Goal: Communication & Community: Share content

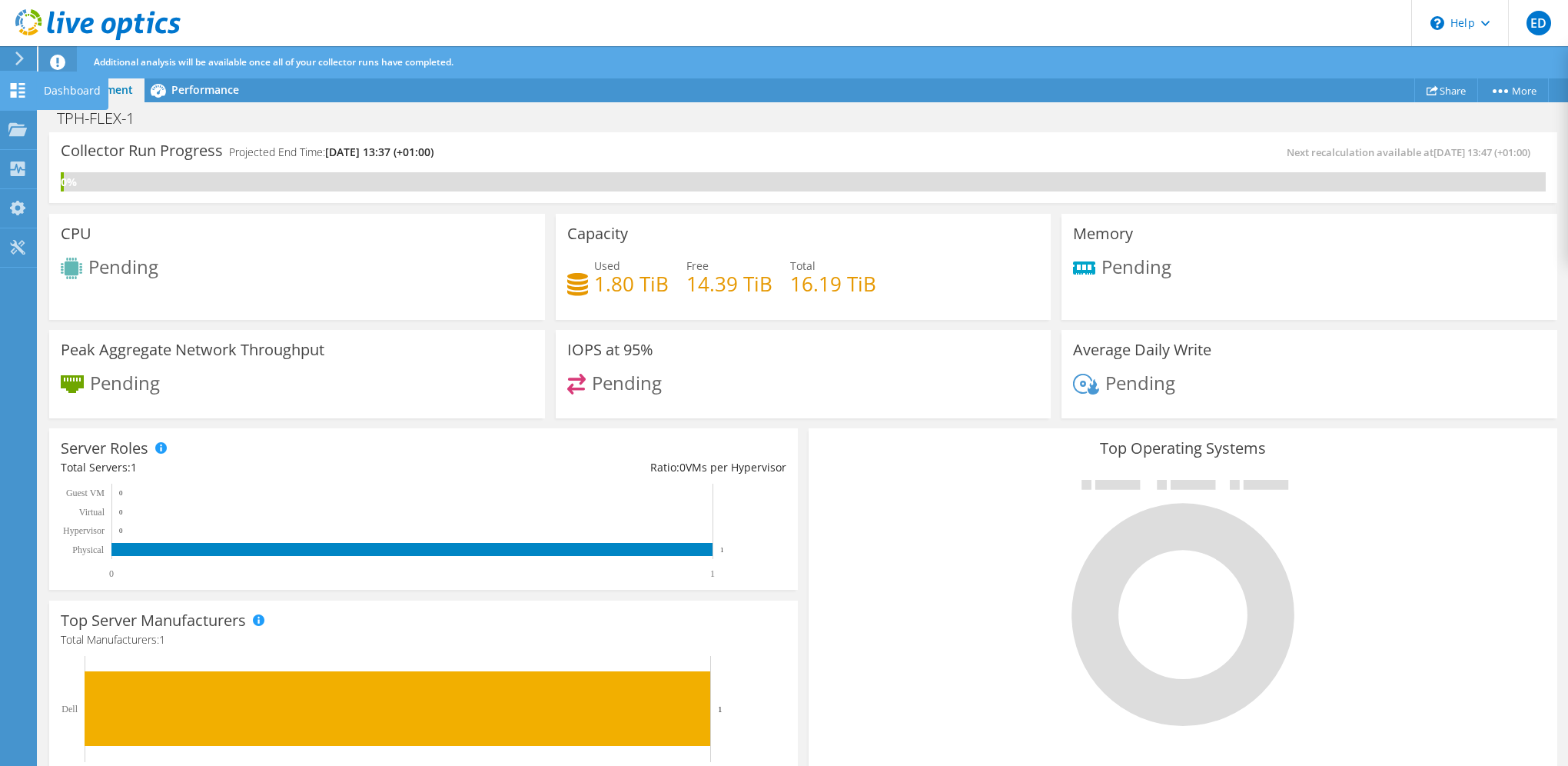
click at [16, 97] on div at bounding box center [18, 93] width 19 height 17
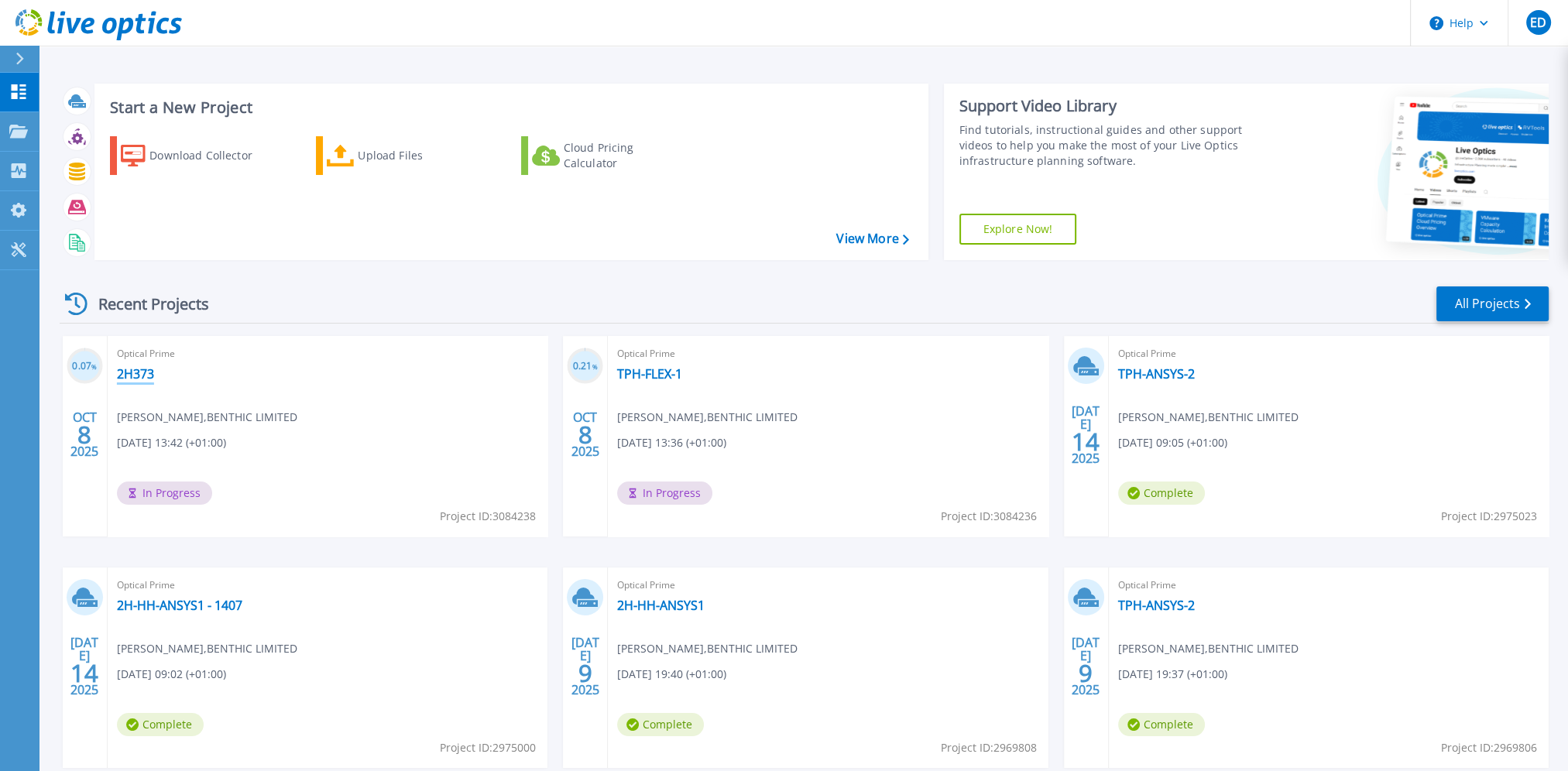
click at [138, 373] on link "2H373" at bounding box center [135, 374] width 37 height 16
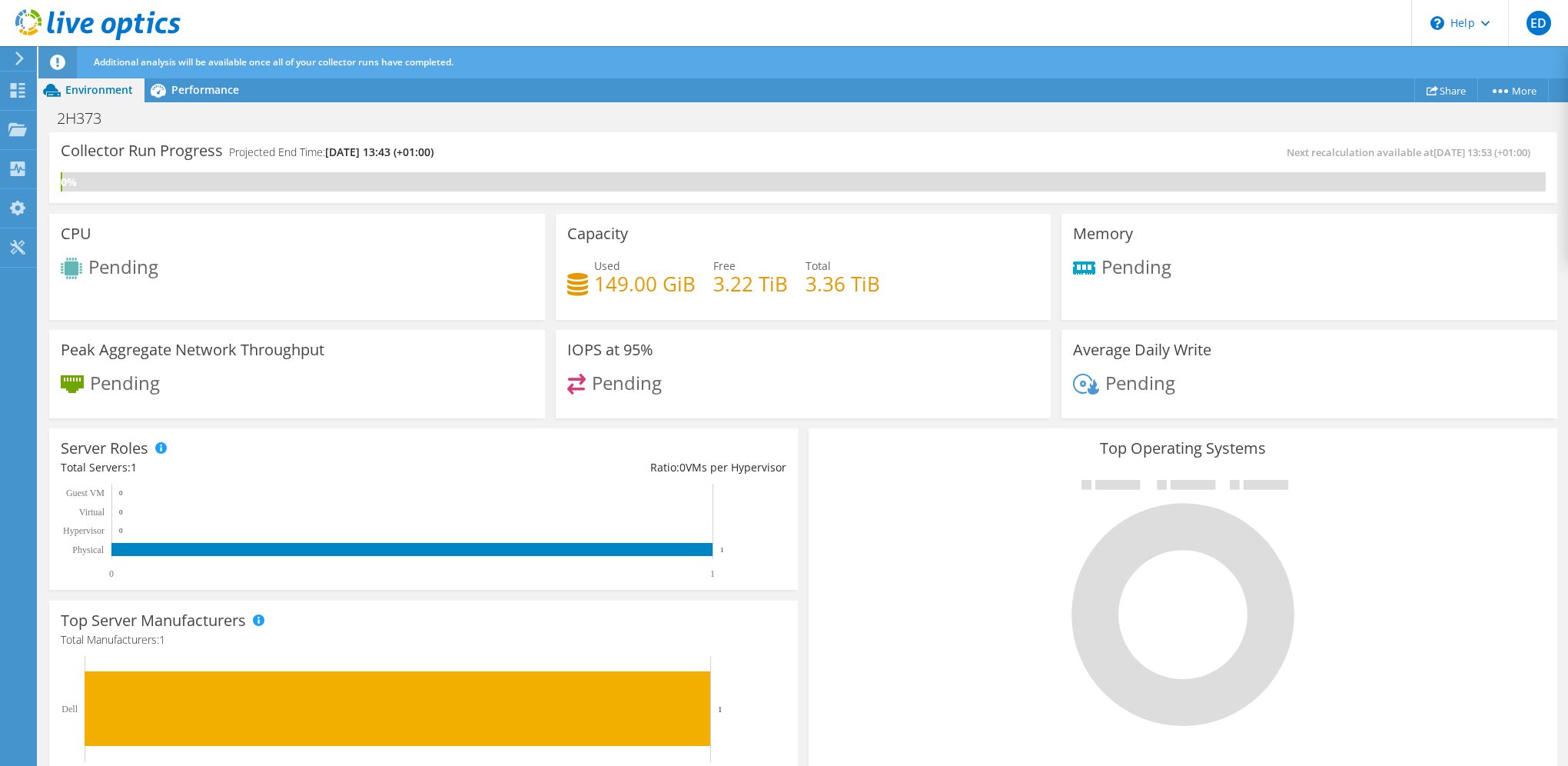
scroll to position [390, 0]
click at [1459, 95] on link "Share" at bounding box center [1446, 90] width 64 height 24
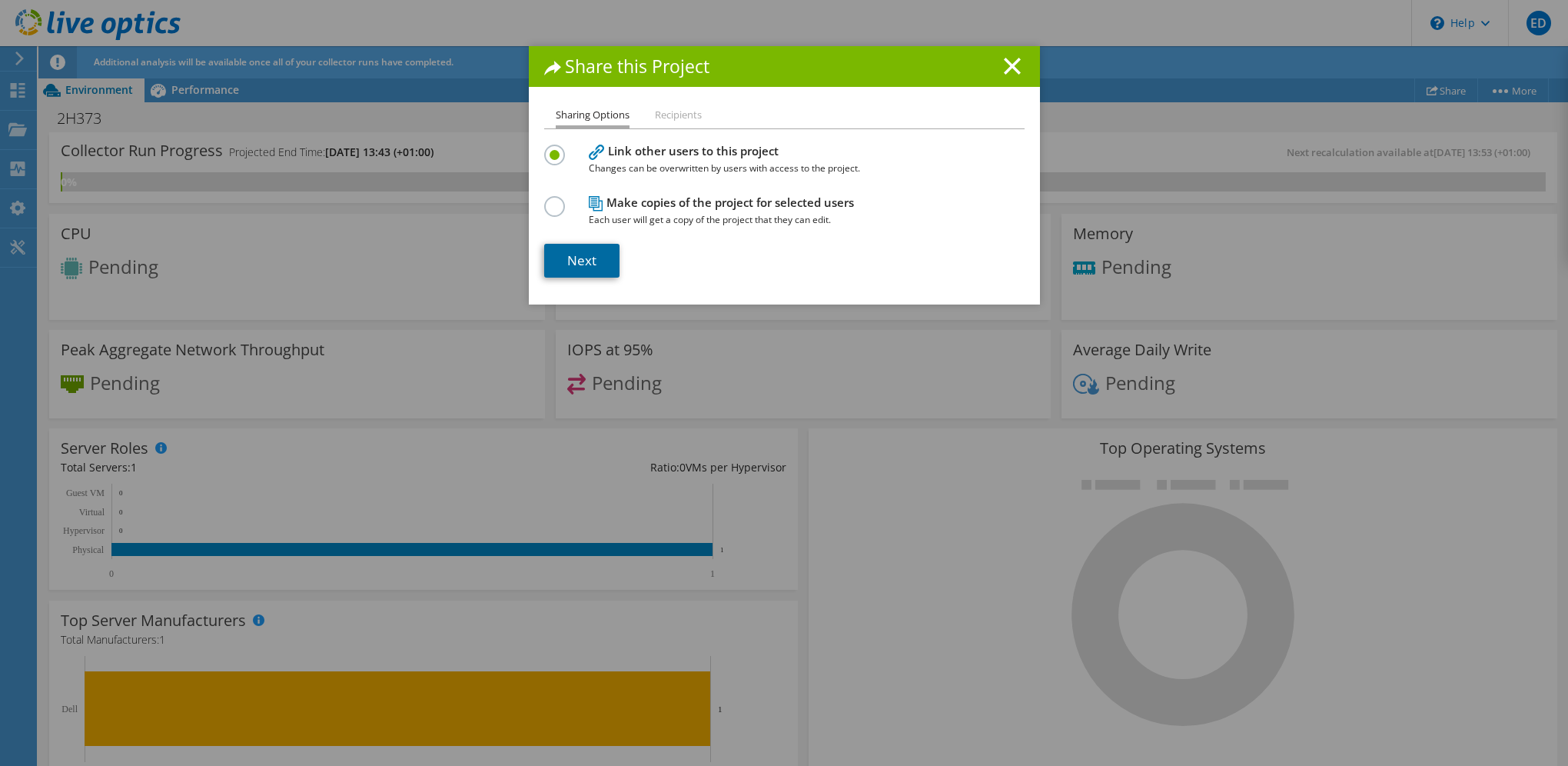
click at [591, 261] on link "Next" at bounding box center [582, 261] width 75 height 34
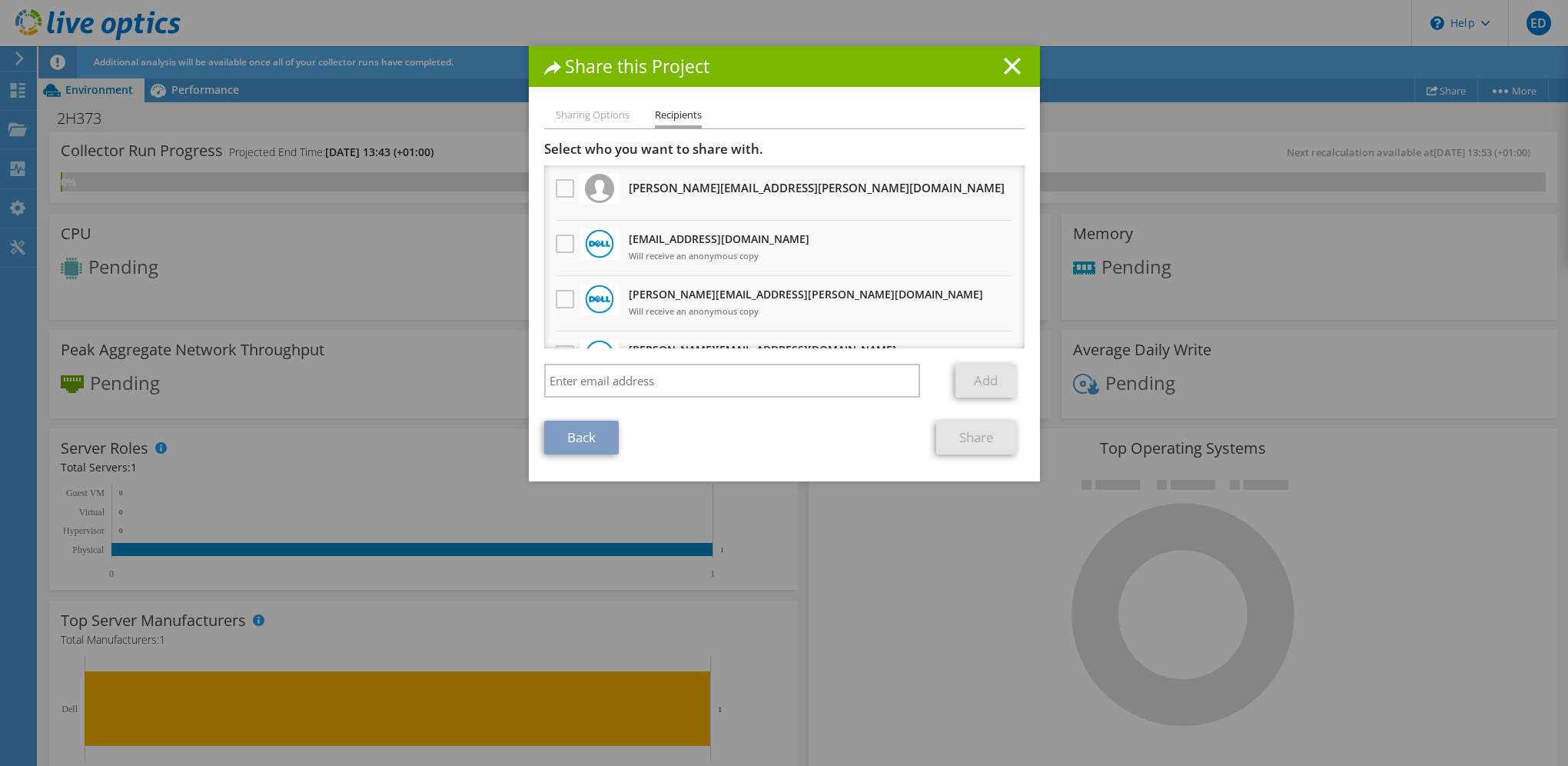
scroll to position [203, 0]
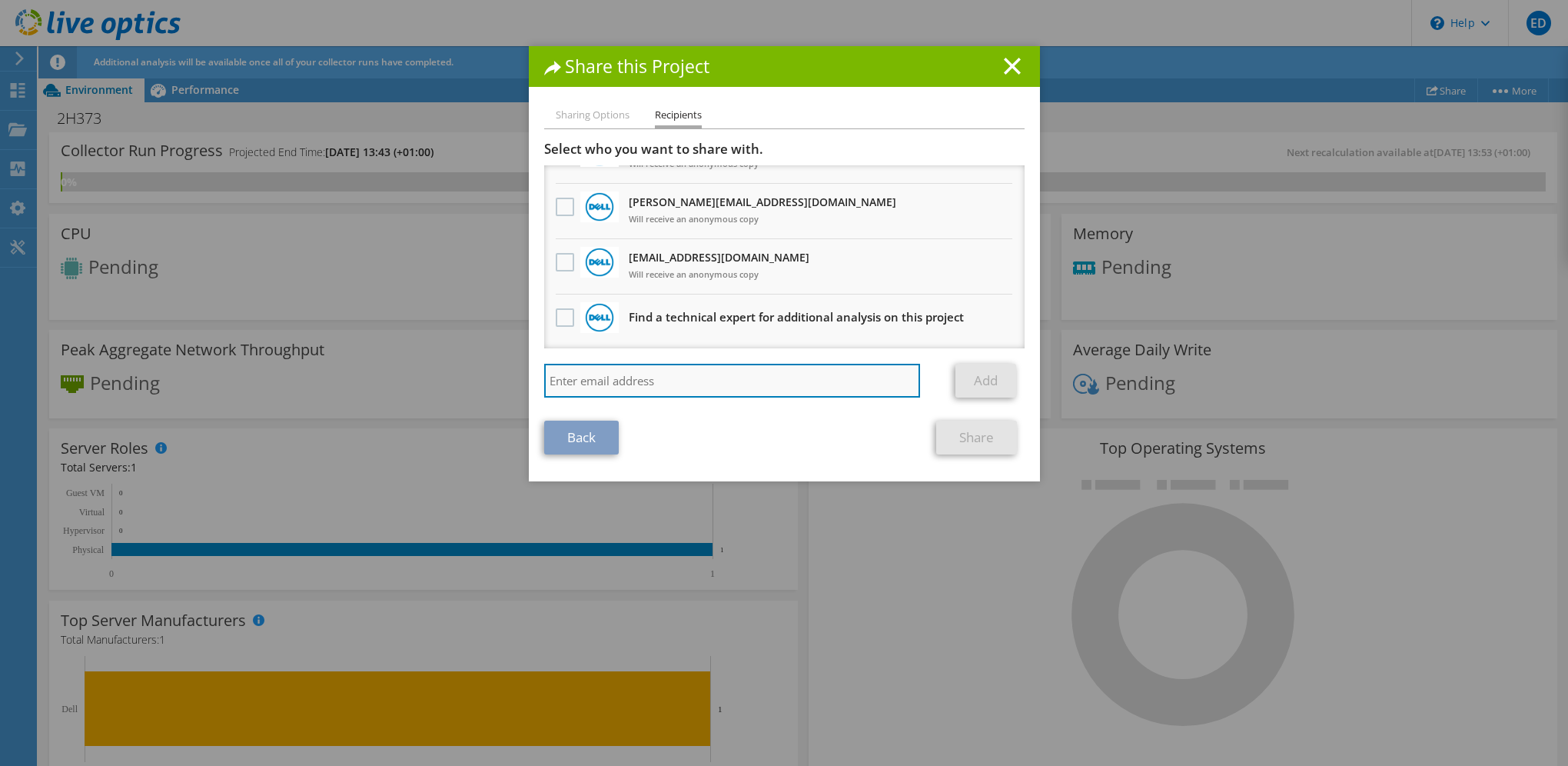
click at [670, 378] on input "search" at bounding box center [733, 380] width 377 height 34
type input "joe.gilman@acteon.com"
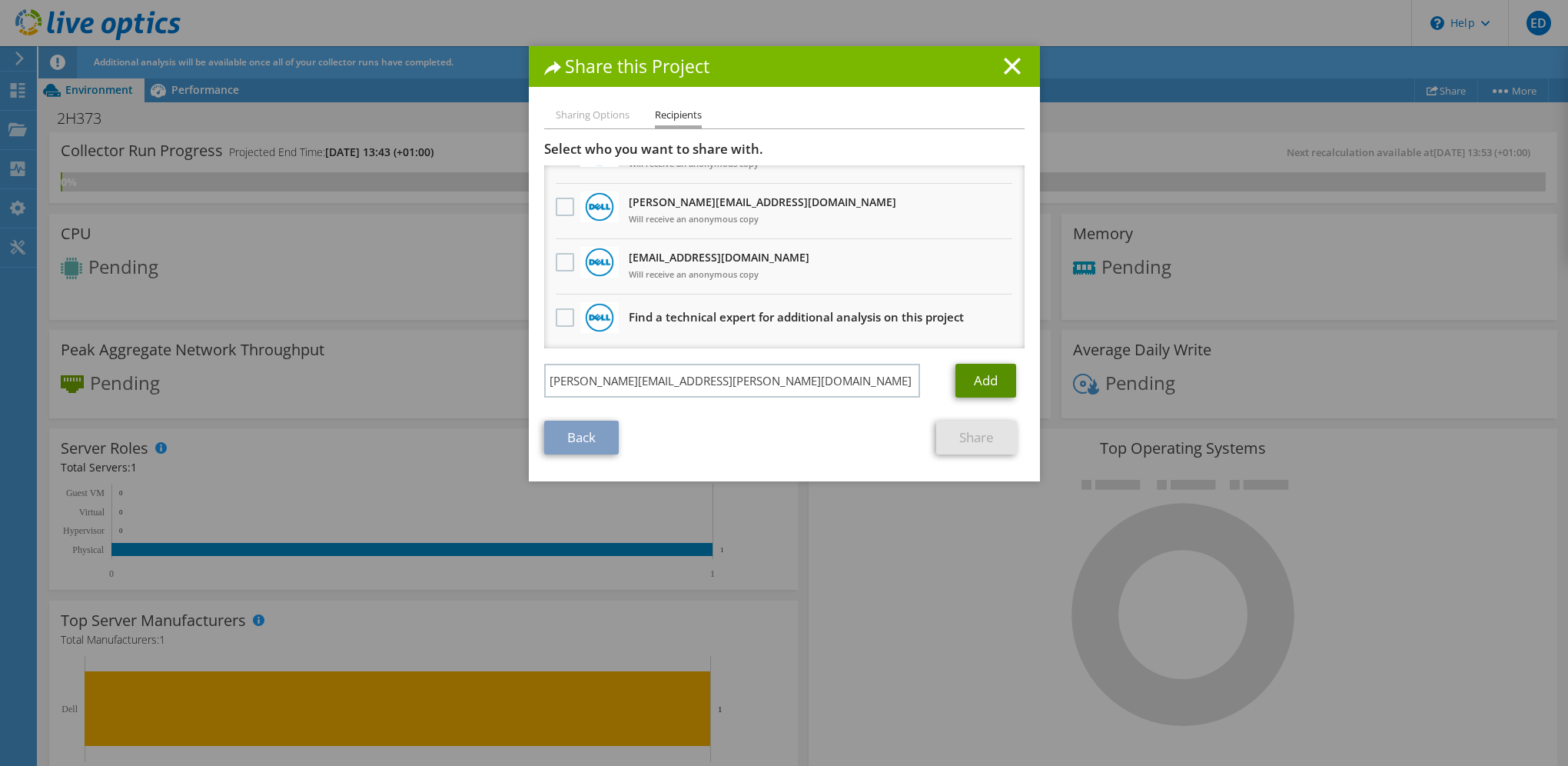
click at [997, 383] on link "Add" at bounding box center [986, 380] width 60 height 34
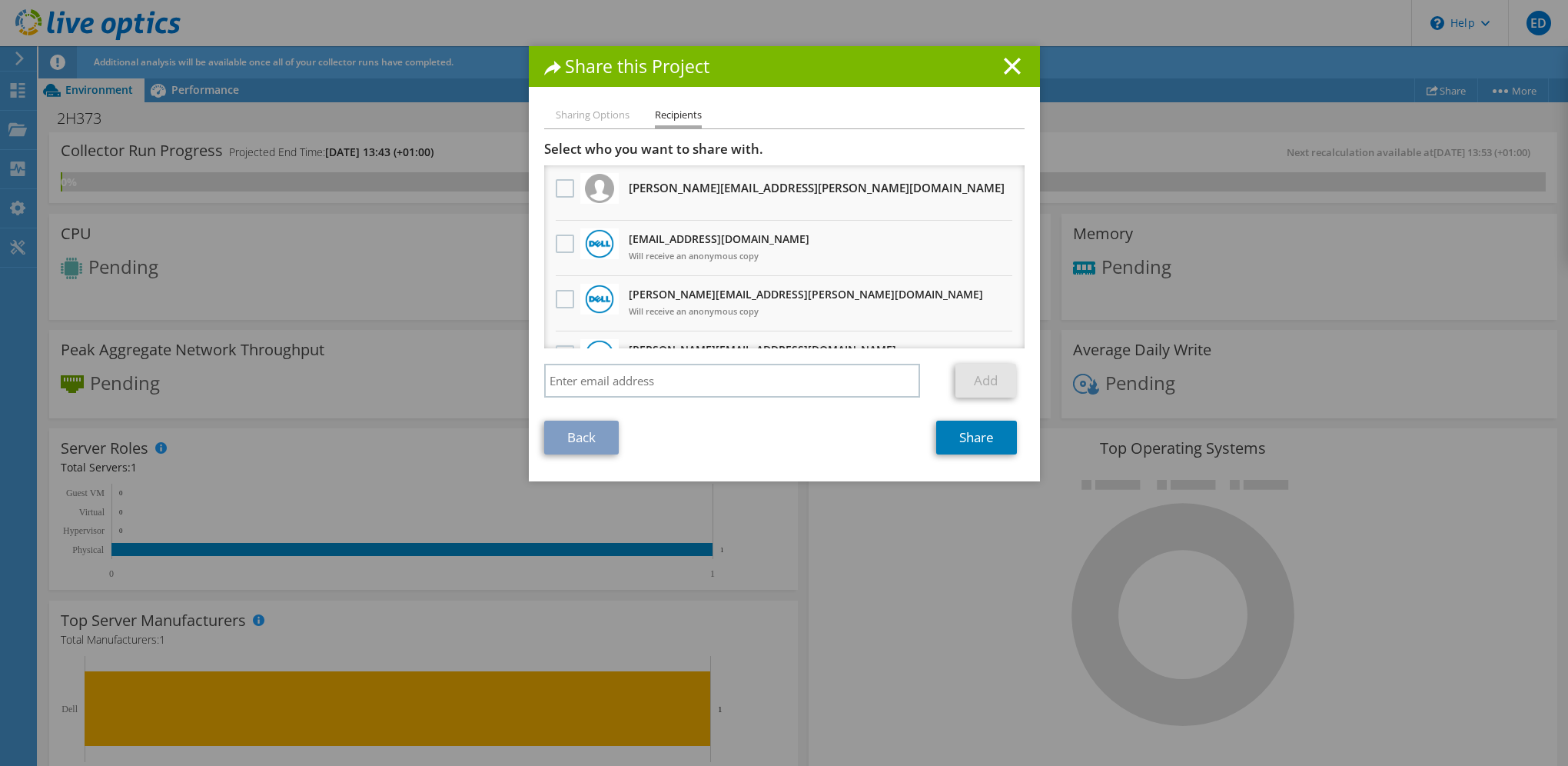
scroll to position [0, 0]
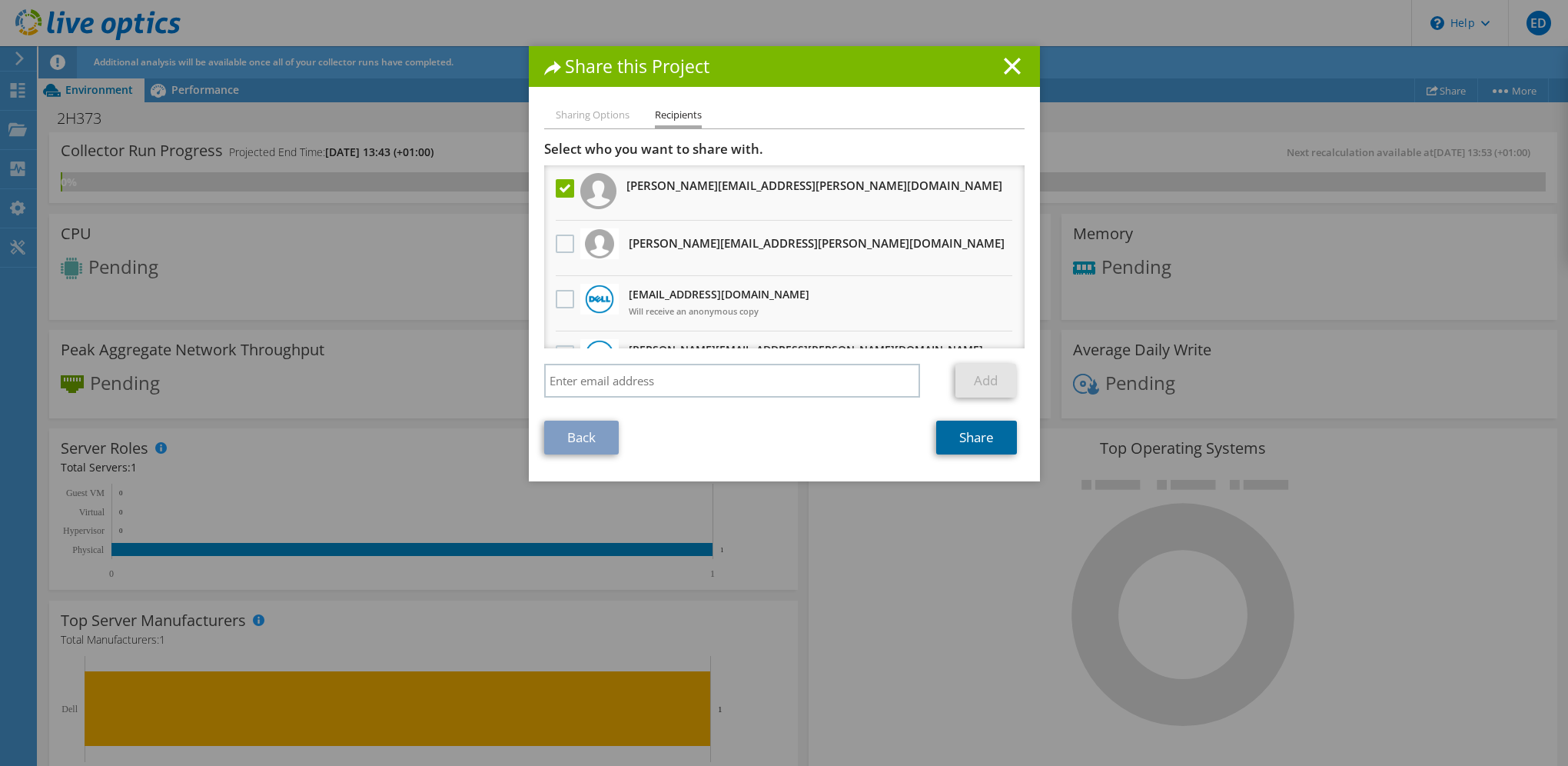
click at [936, 438] on link "Share" at bounding box center [976, 437] width 81 height 34
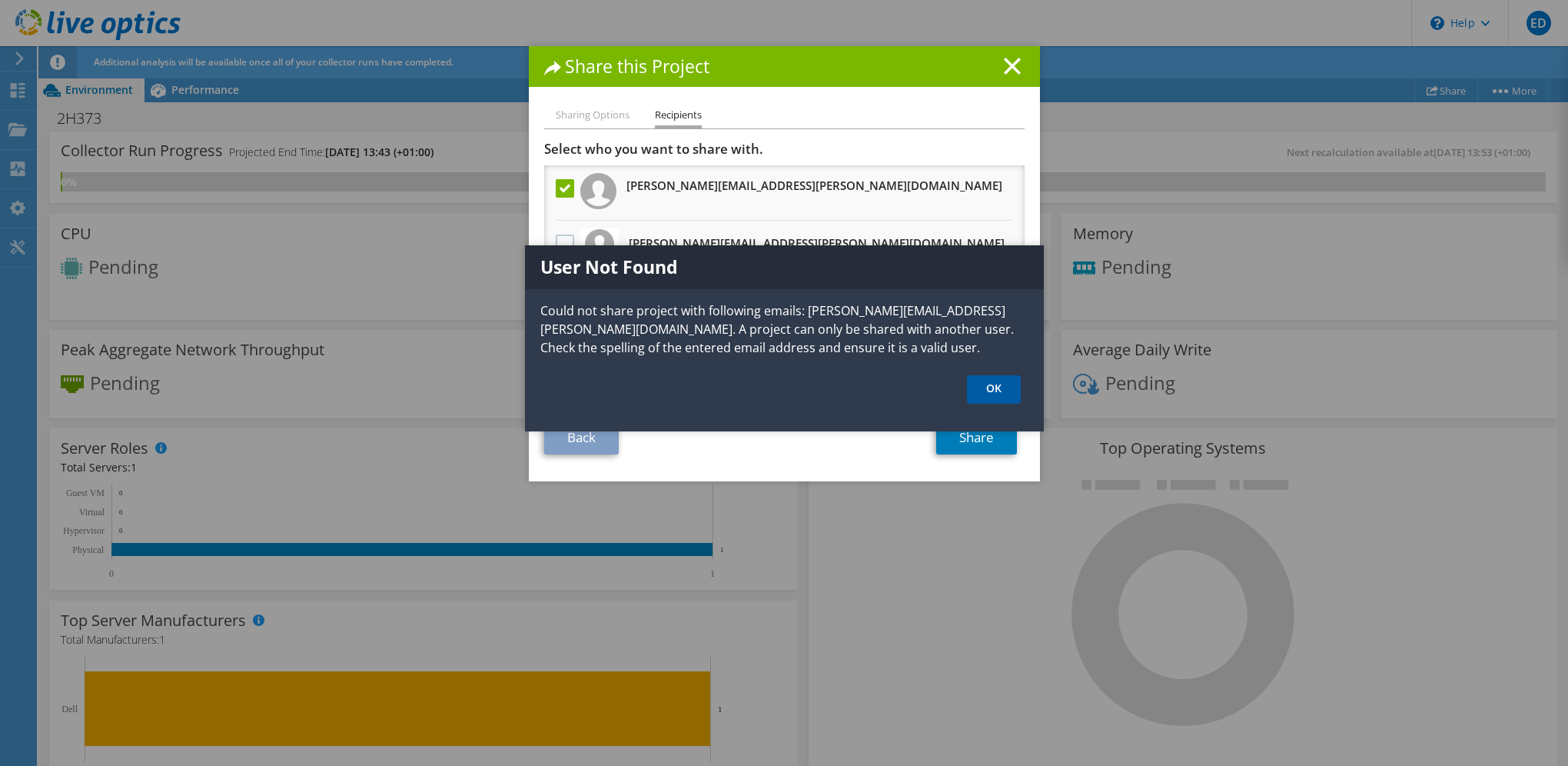
click at [1003, 395] on link "OK" at bounding box center [994, 389] width 54 height 28
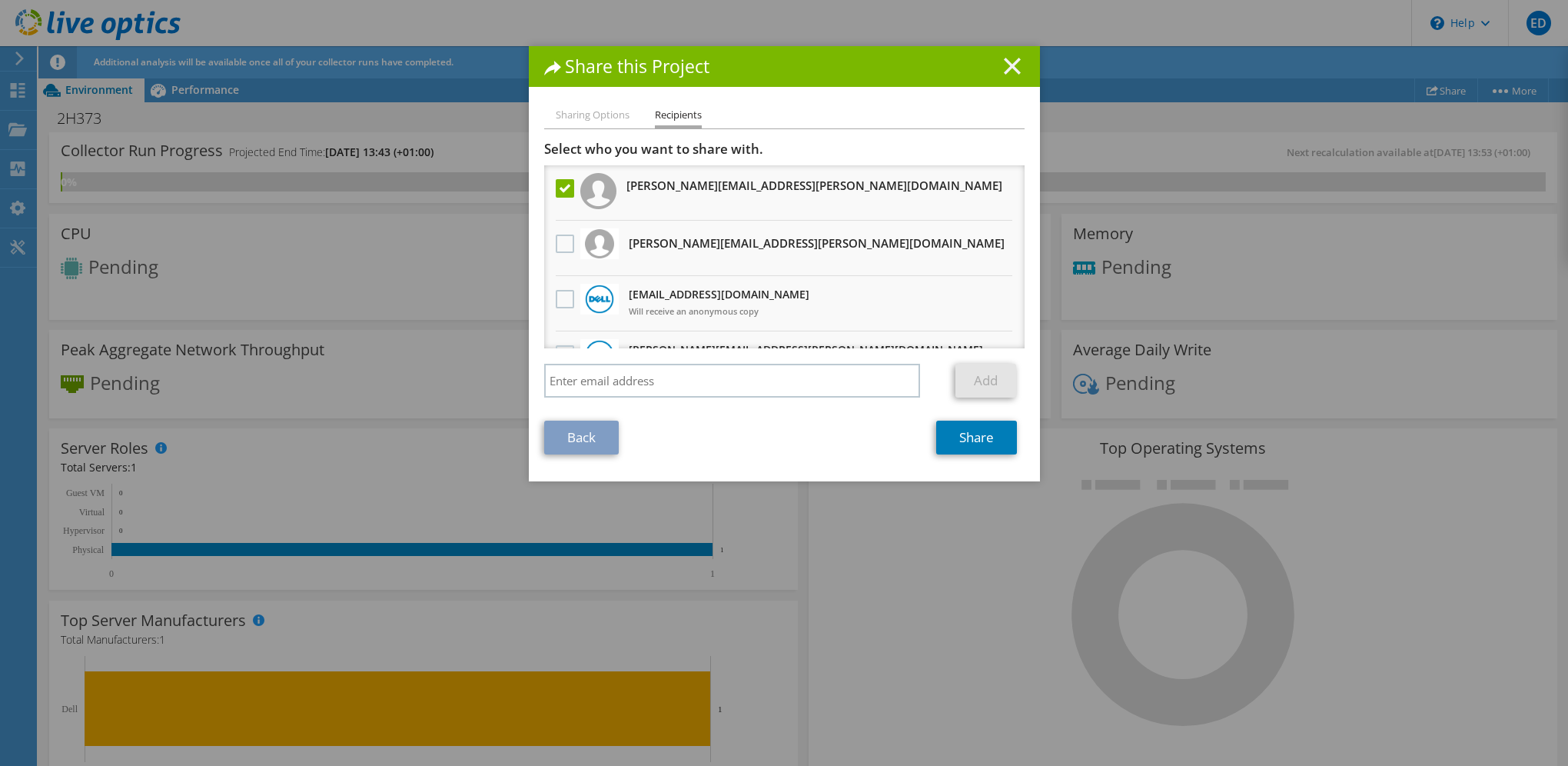
click at [1008, 64] on icon at bounding box center [1012, 66] width 17 height 17
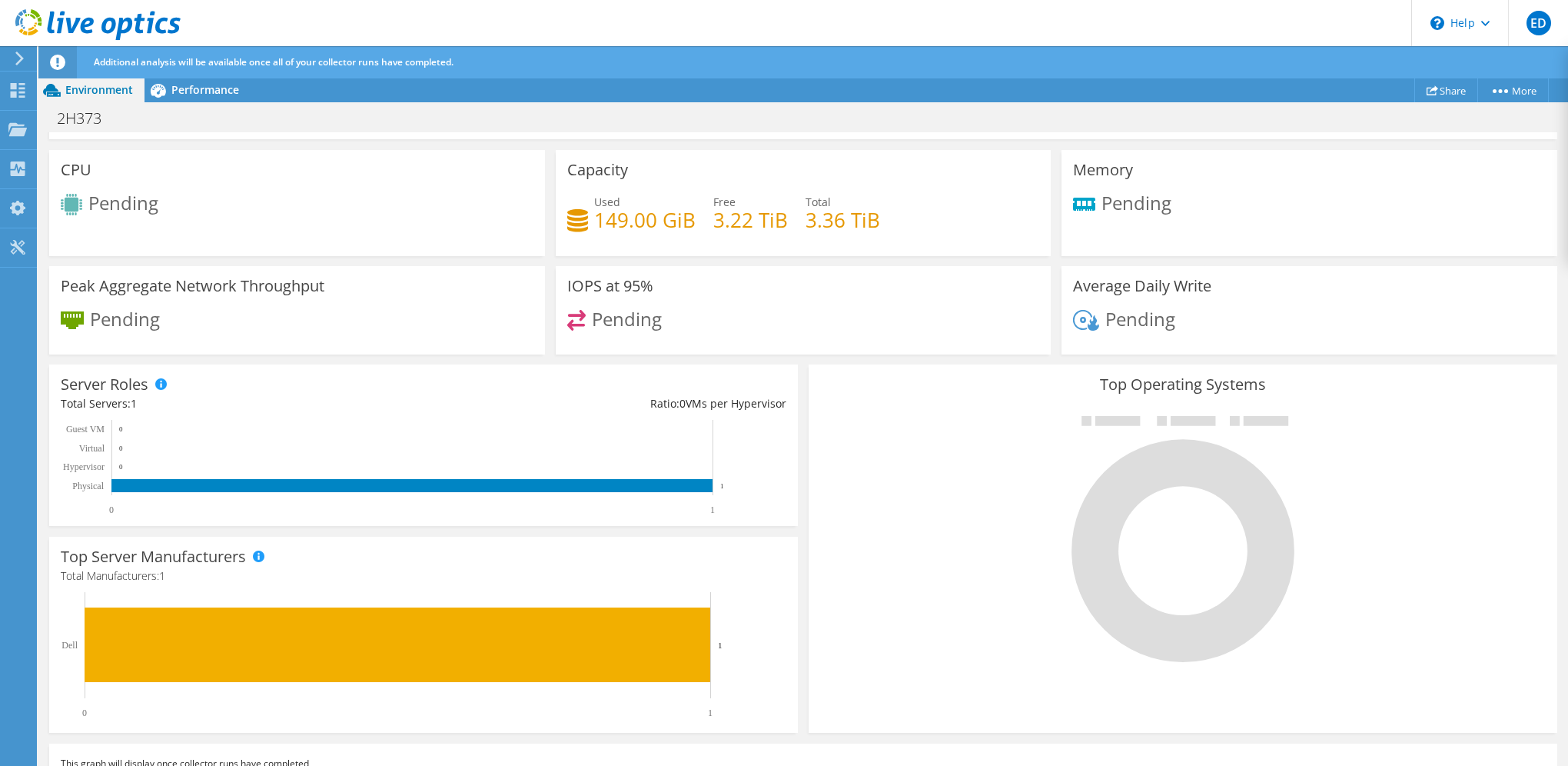
scroll to position [91, 0]
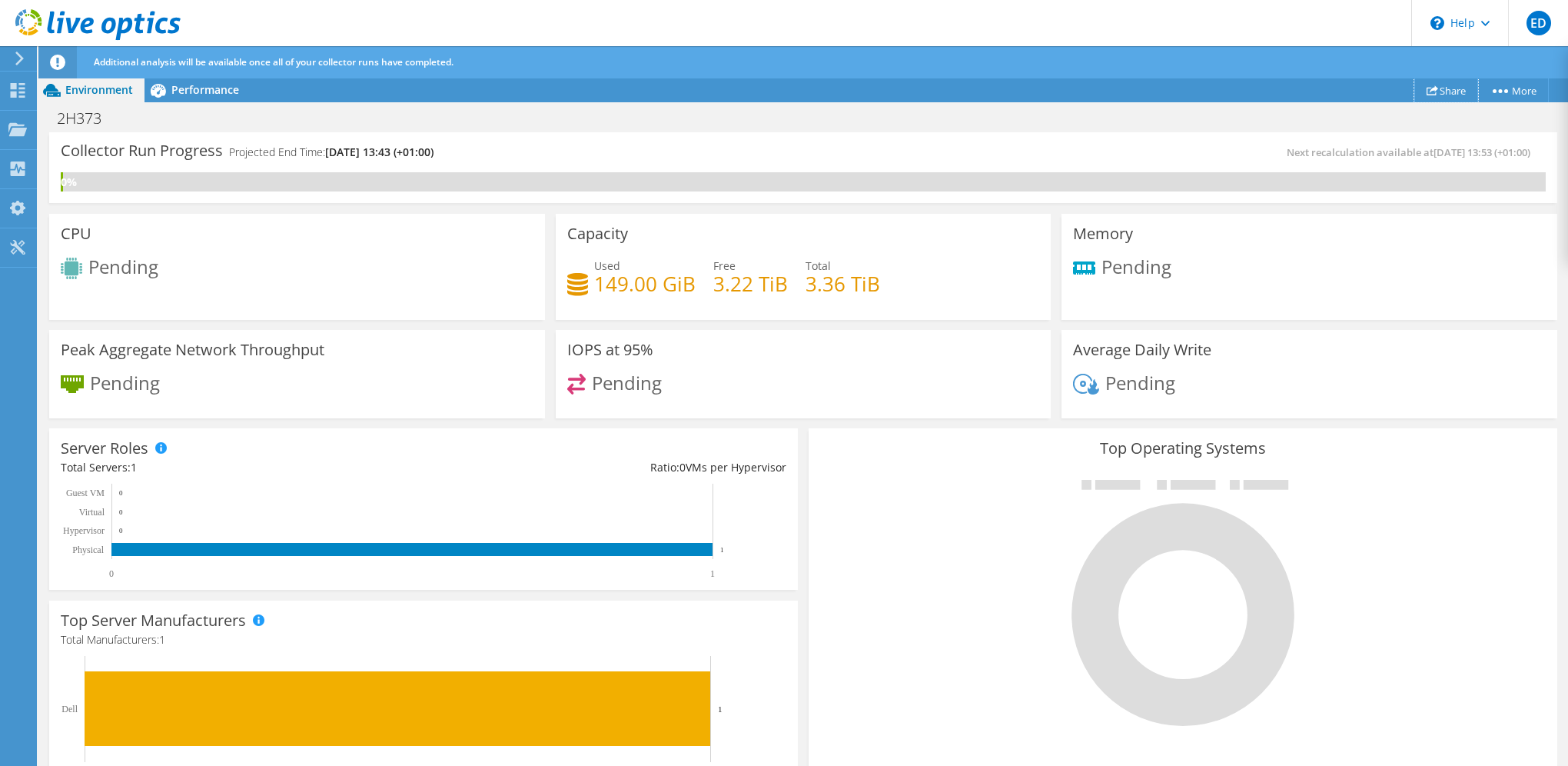
click at [1447, 89] on link "Share" at bounding box center [1446, 90] width 64 height 24
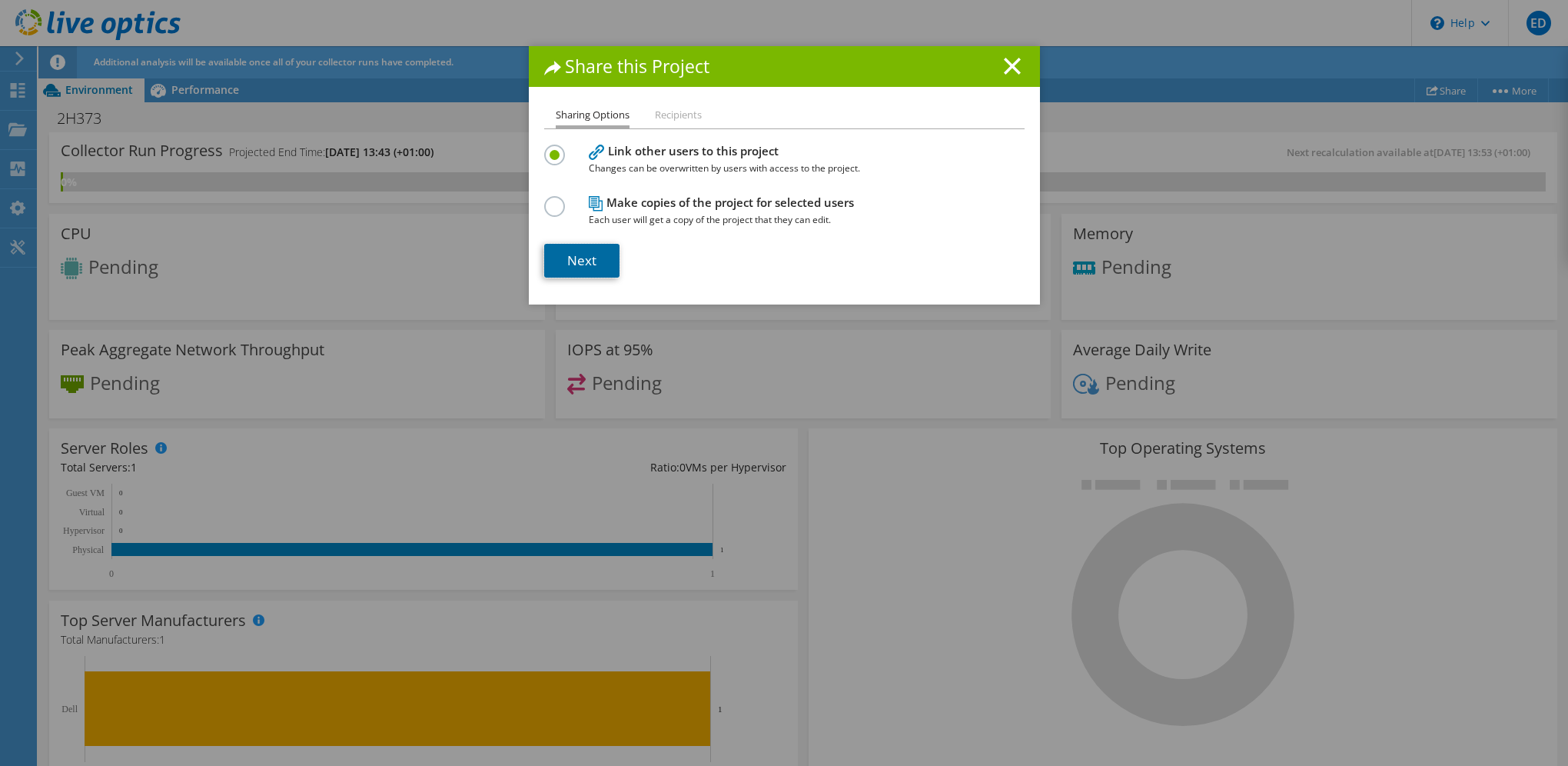
click at [573, 263] on link "Next" at bounding box center [582, 261] width 75 height 34
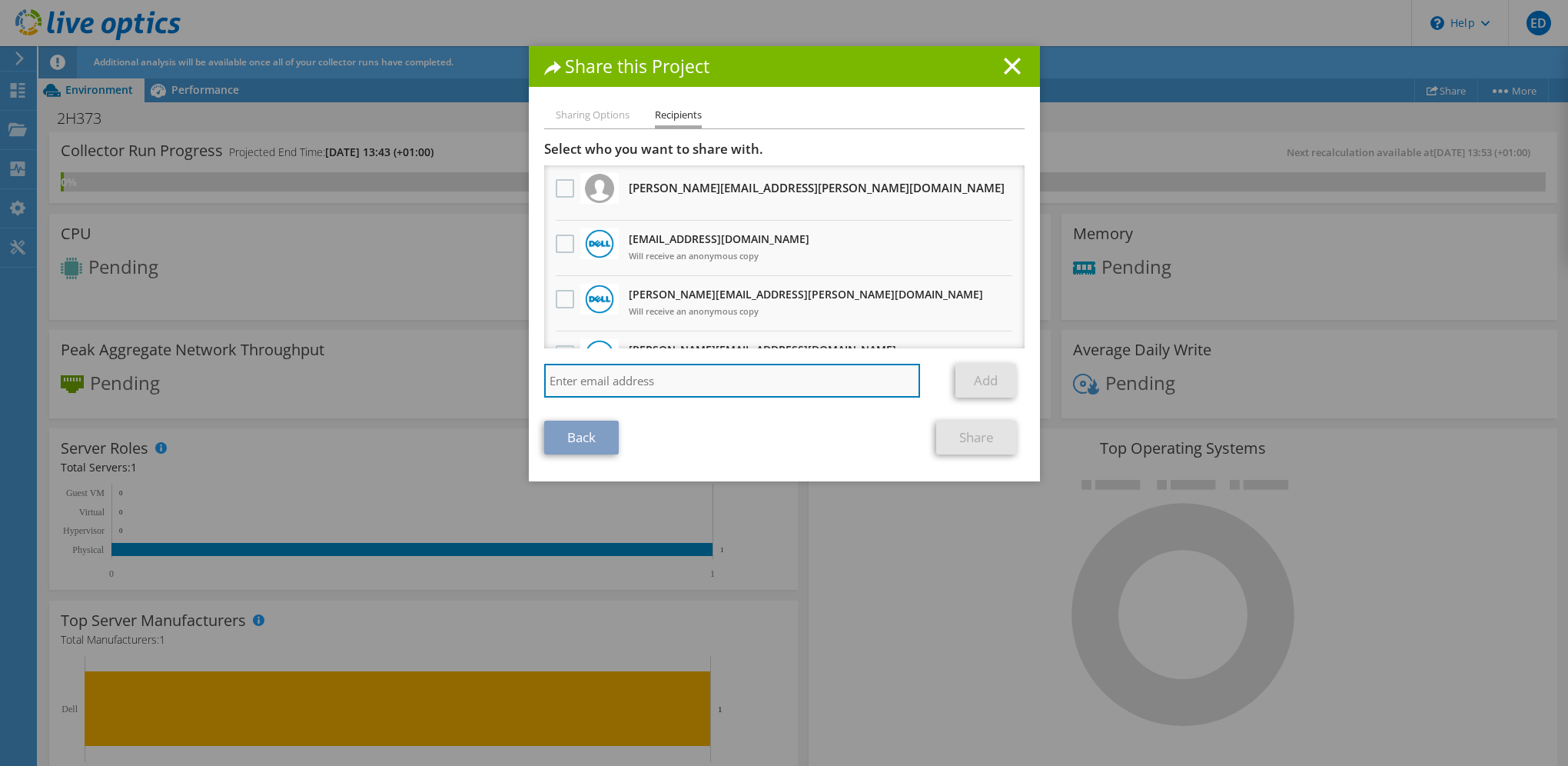
click at [673, 380] on input "search" at bounding box center [733, 380] width 377 height 34
type input "joe.gilman@acteon.com"
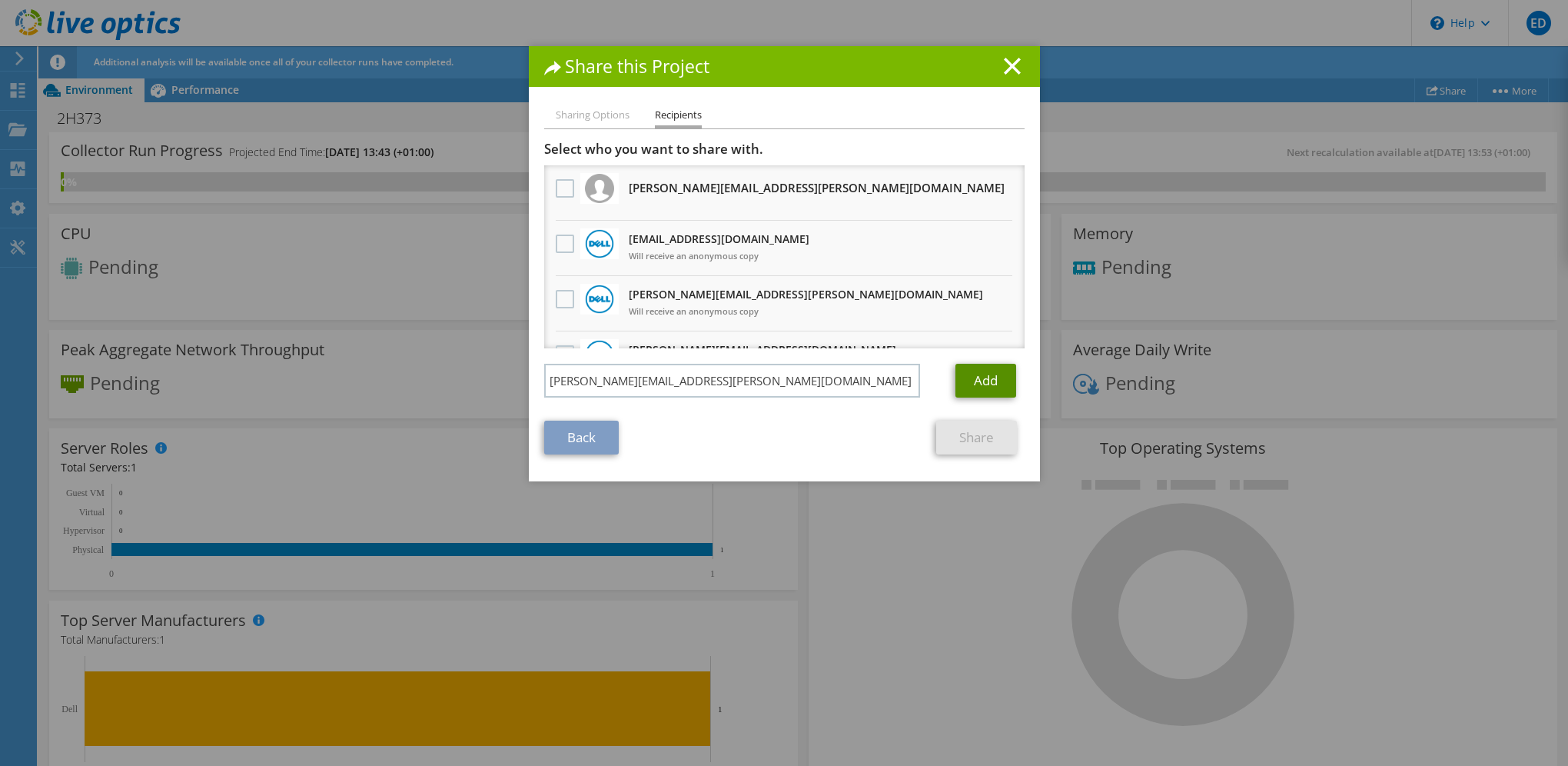
click at [987, 387] on link "Add" at bounding box center [986, 380] width 60 height 34
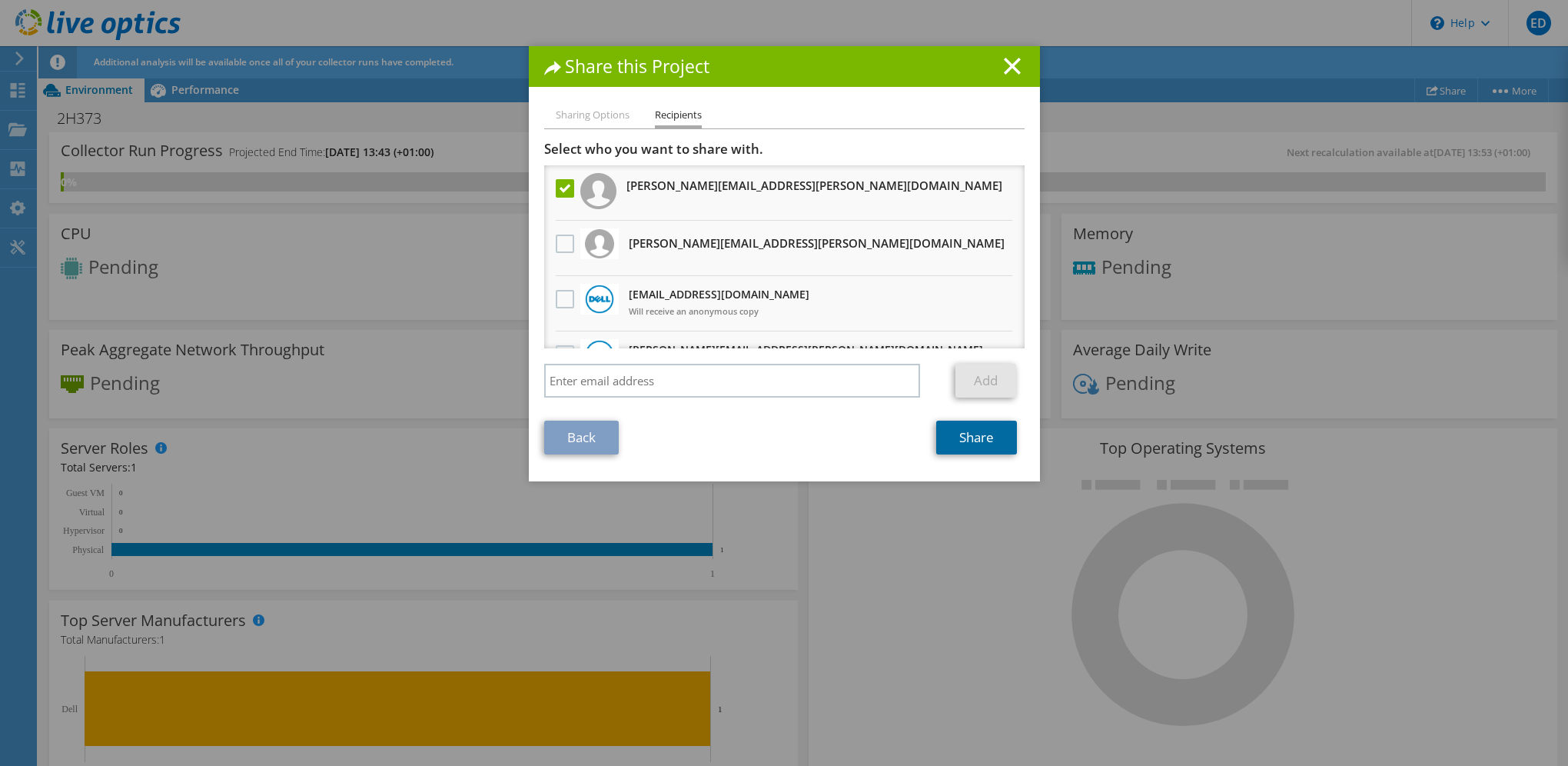
click at [990, 443] on link "Share" at bounding box center [976, 437] width 81 height 34
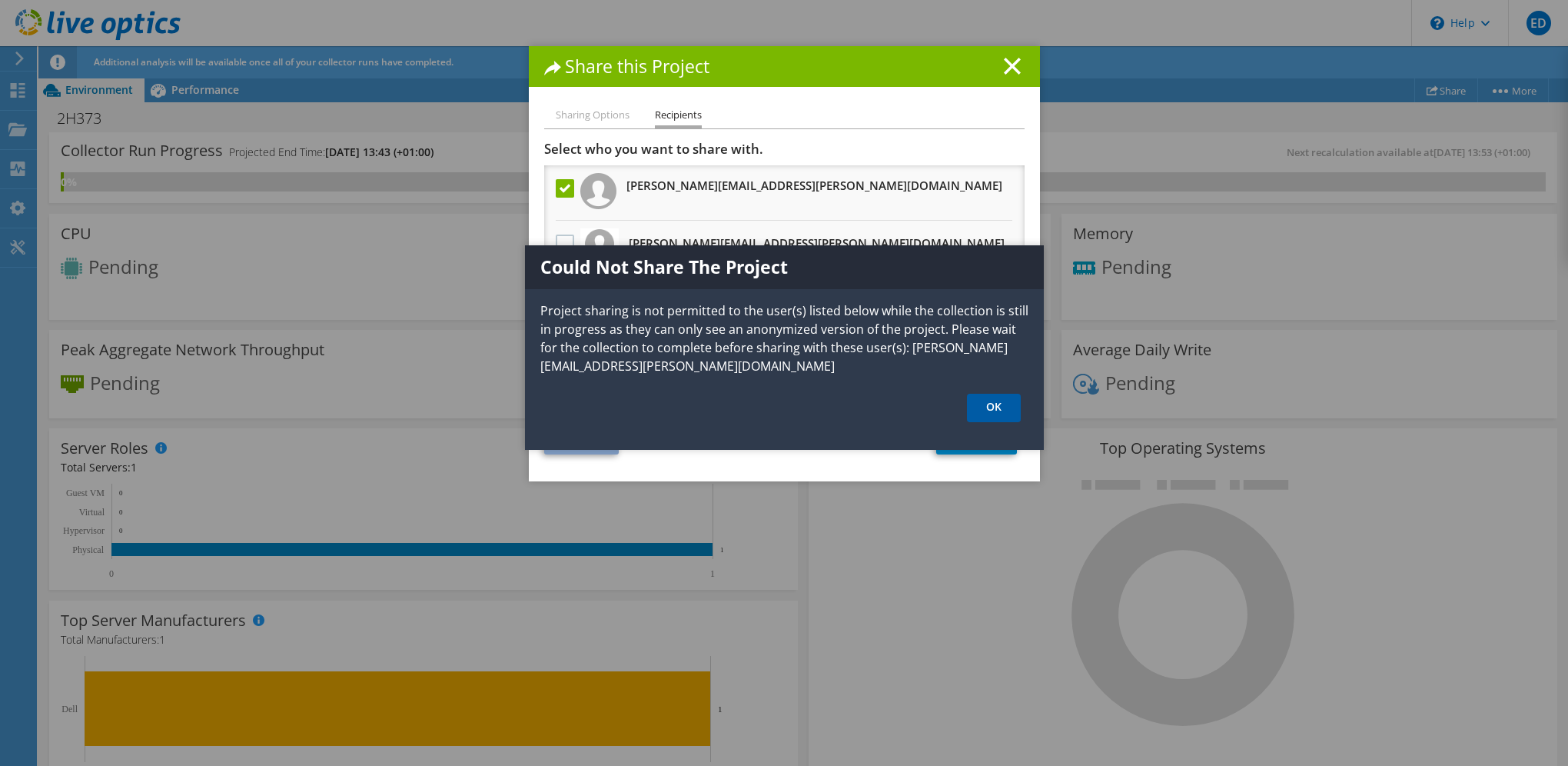
click at [1002, 405] on link "OK" at bounding box center [994, 408] width 54 height 28
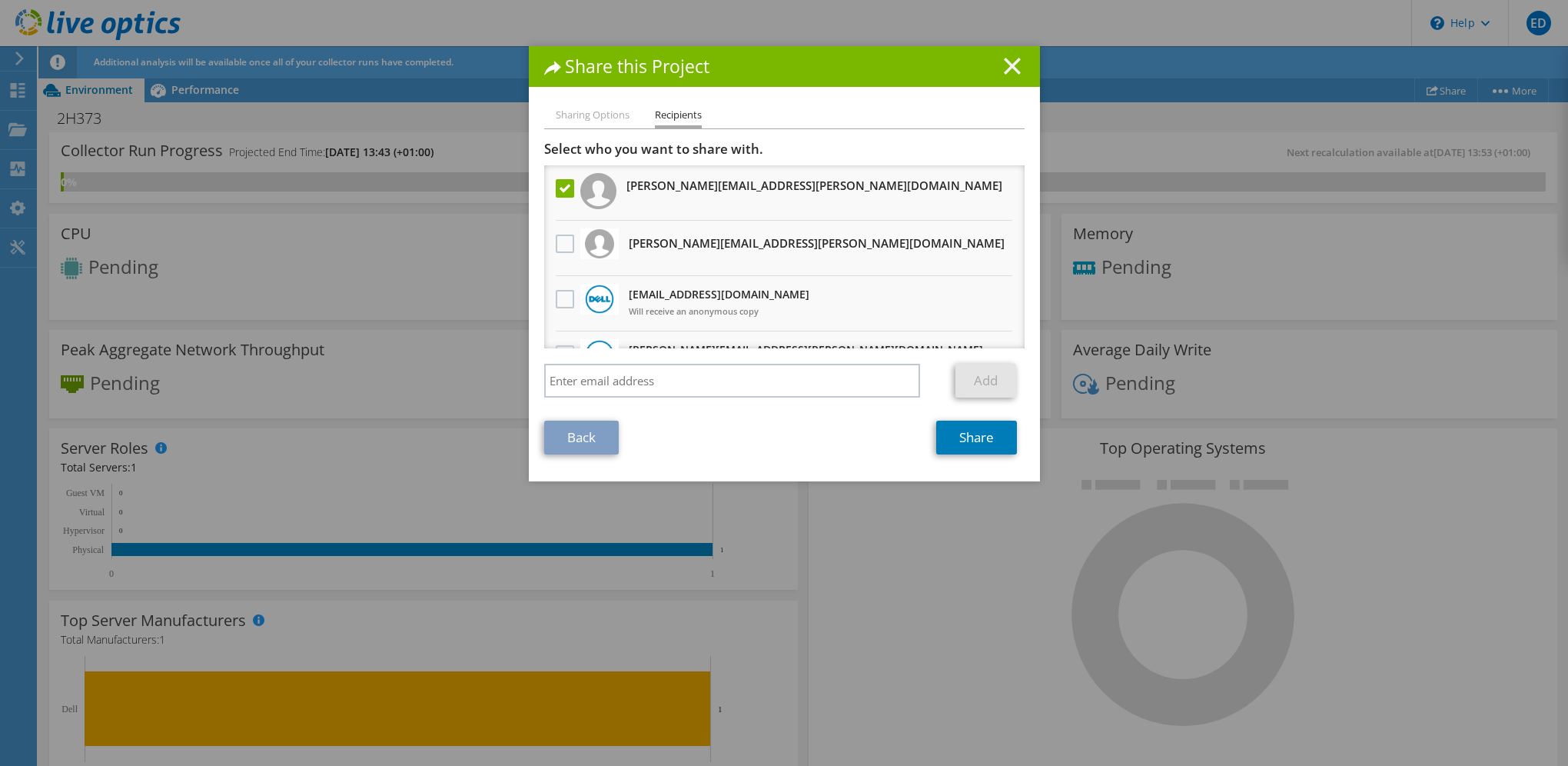
click at [1007, 70] on icon at bounding box center [1012, 66] width 17 height 17
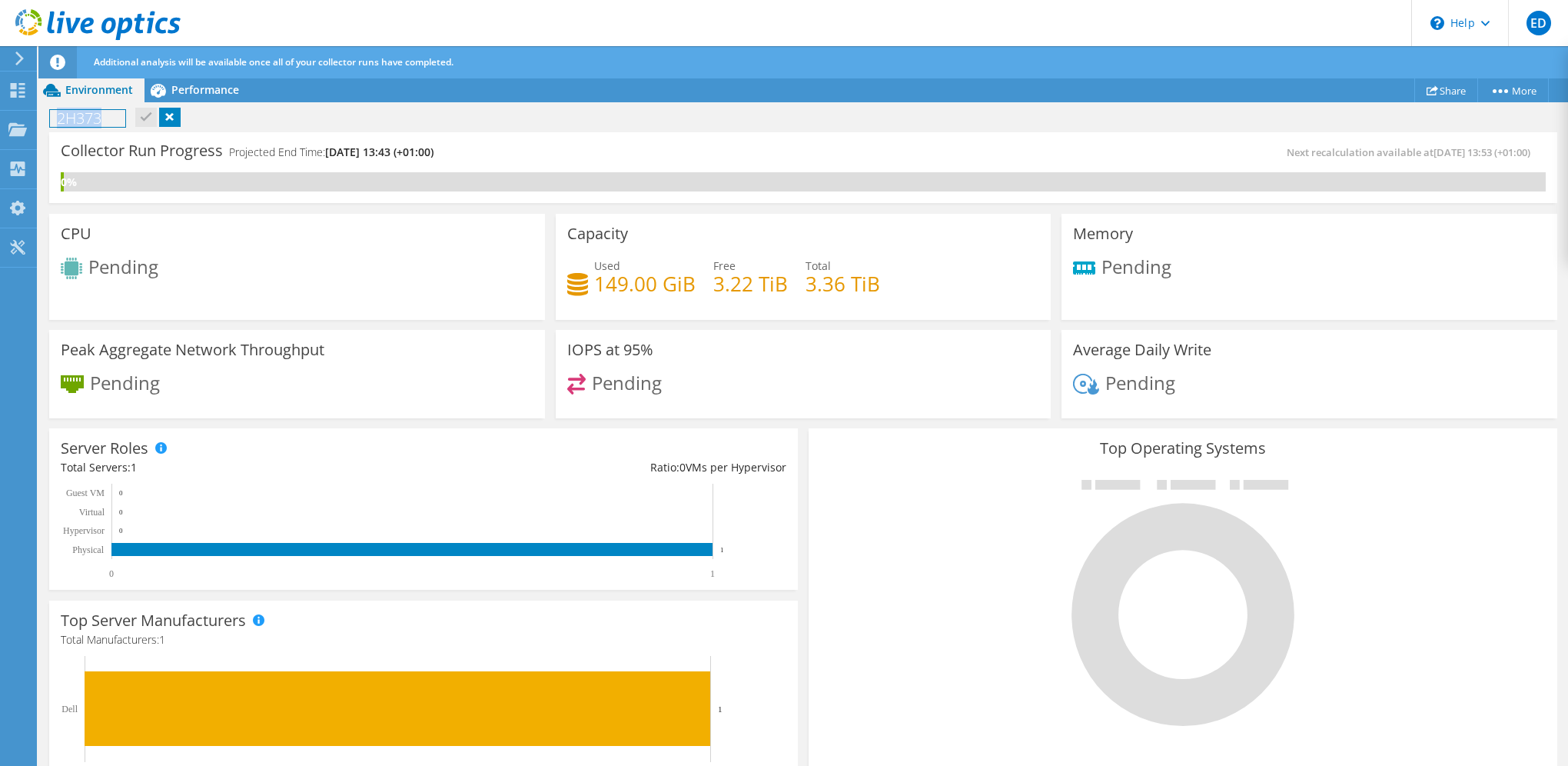
drag, startPoint x: 111, startPoint y: 120, endPoint x: 59, endPoint y: 121, distance: 52.0
click at [59, 121] on h1 "2H373" at bounding box center [88, 119] width 75 height 17
copy h1 "2H373"
click at [16, 124] on use at bounding box center [18, 129] width 19 height 13
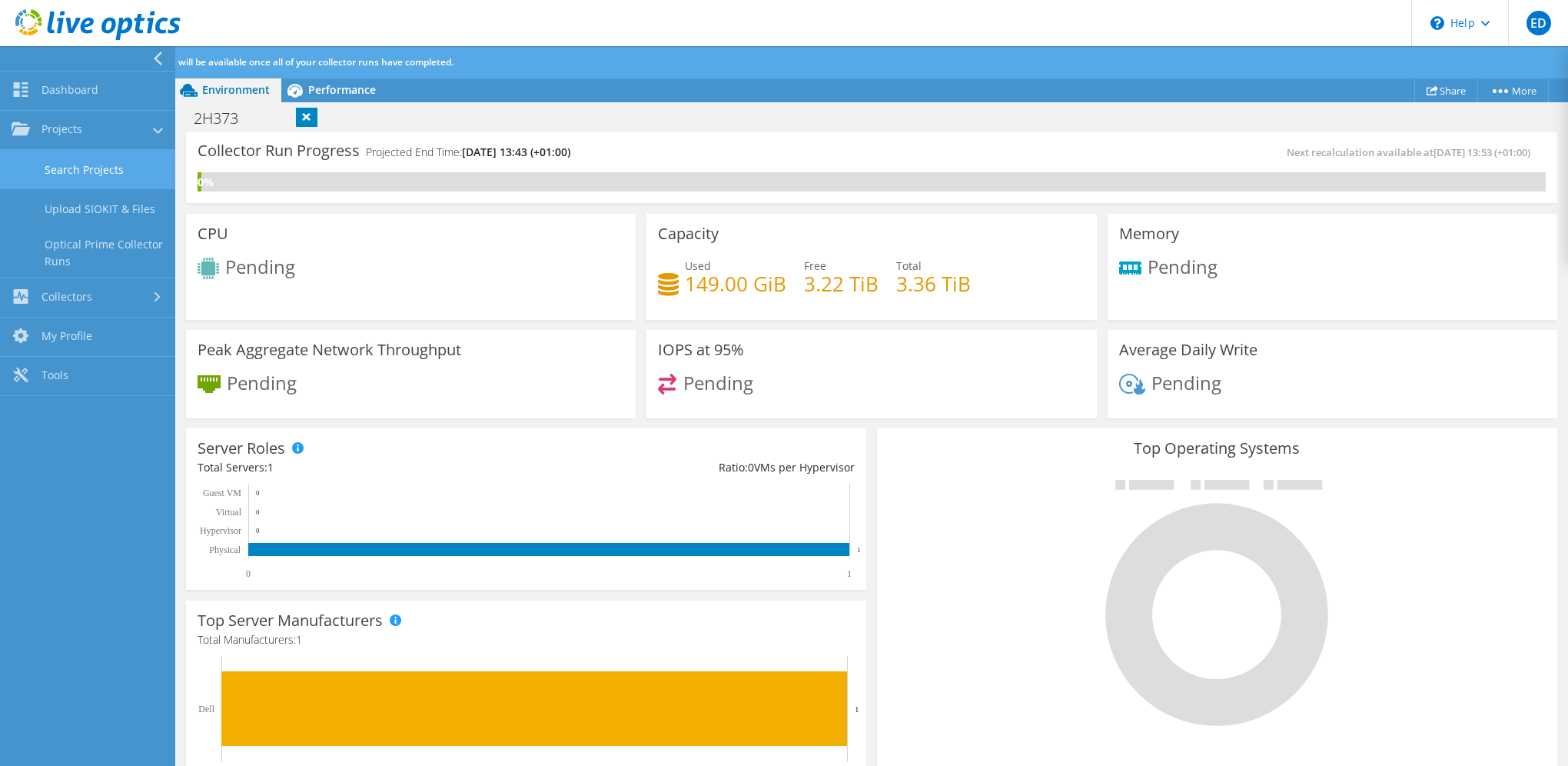
click at [132, 179] on link "Search Projects" at bounding box center [87, 170] width 175 height 39
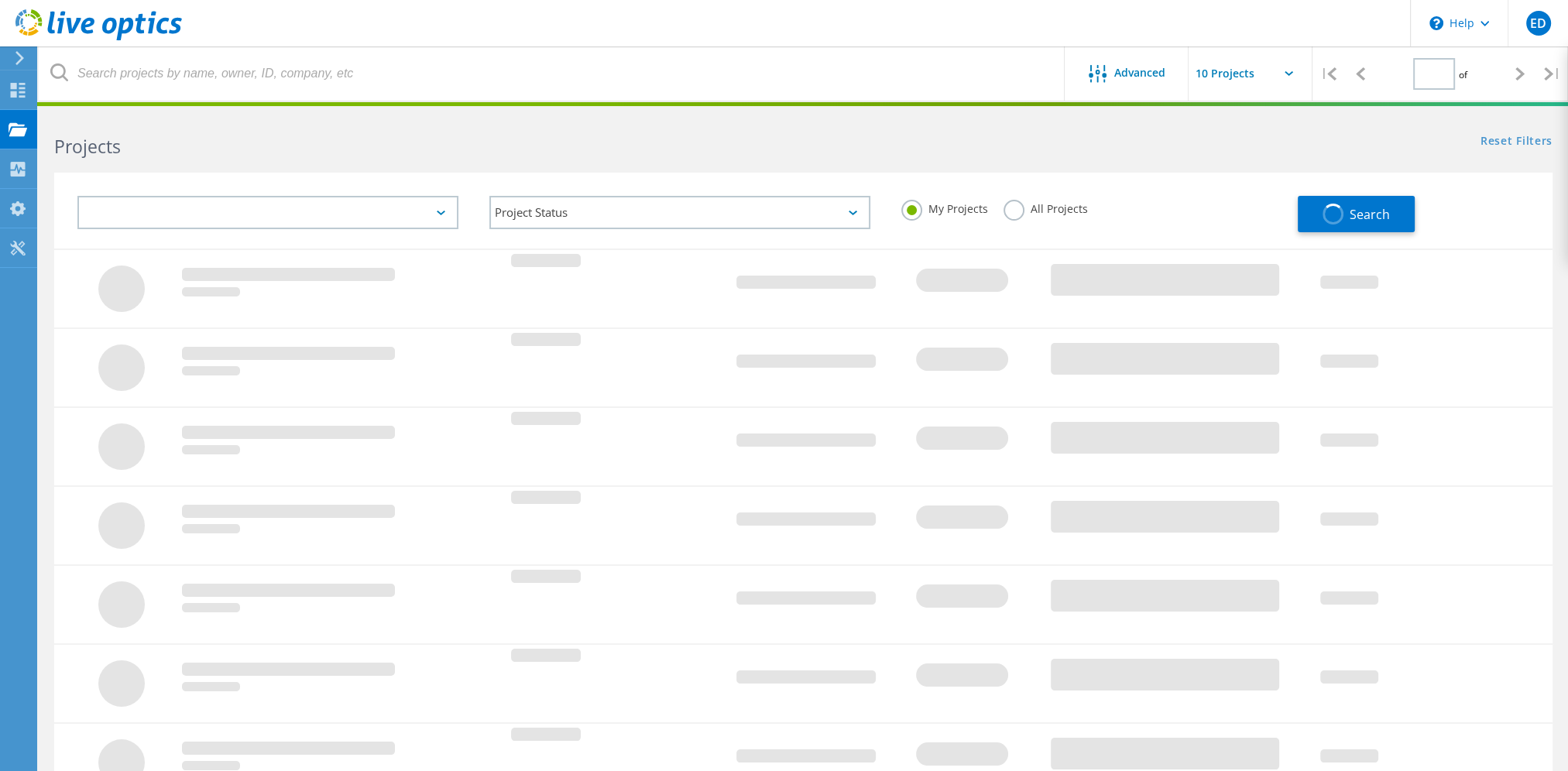
type input "1"
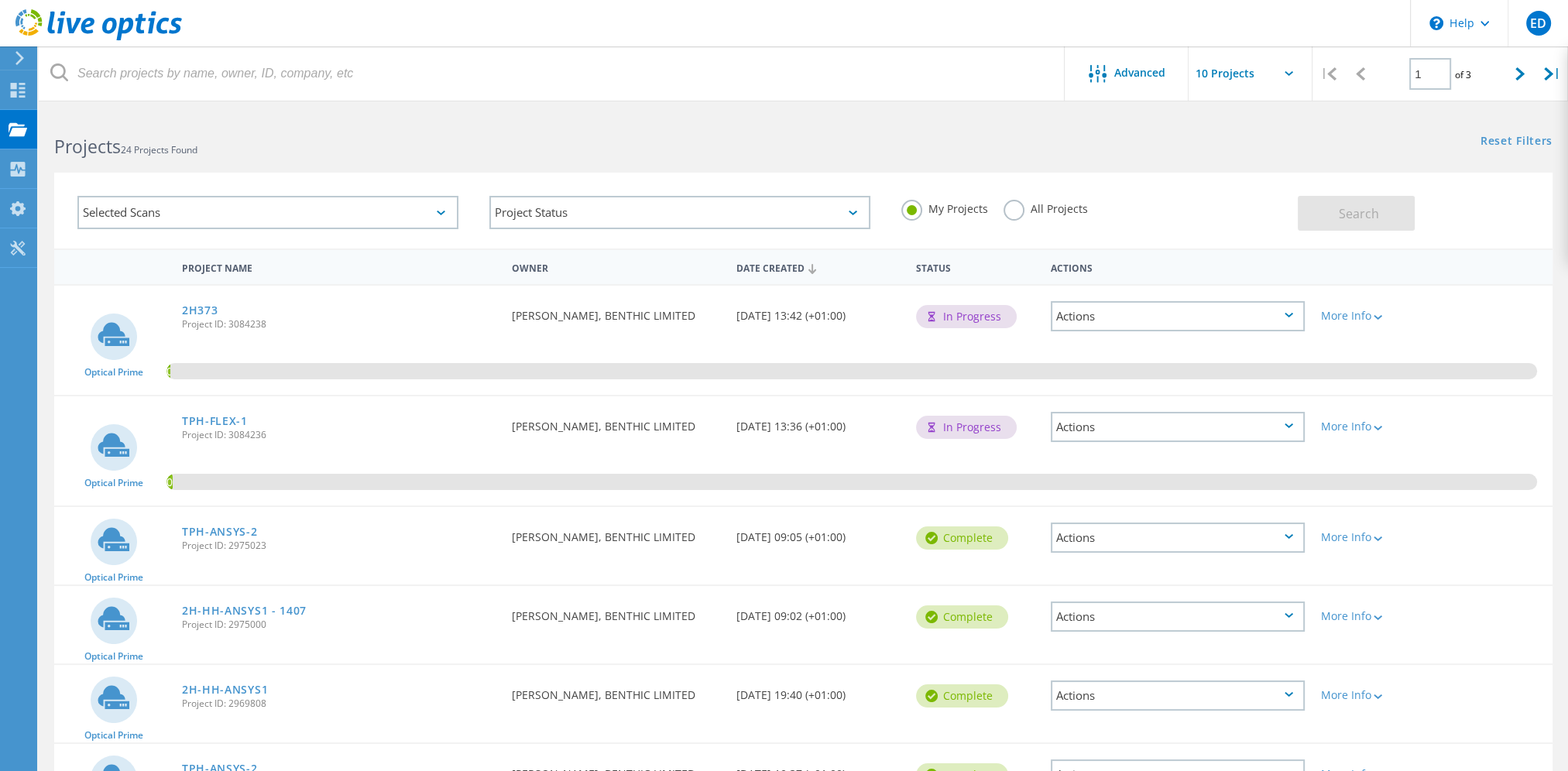
click at [1252, 71] on input "text" at bounding box center [1266, 73] width 155 height 55
click at [1255, 179] on div "Show 40 Projects" at bounding box center [1266, 190] width 153 height 25
type input "Show 40 Projects"
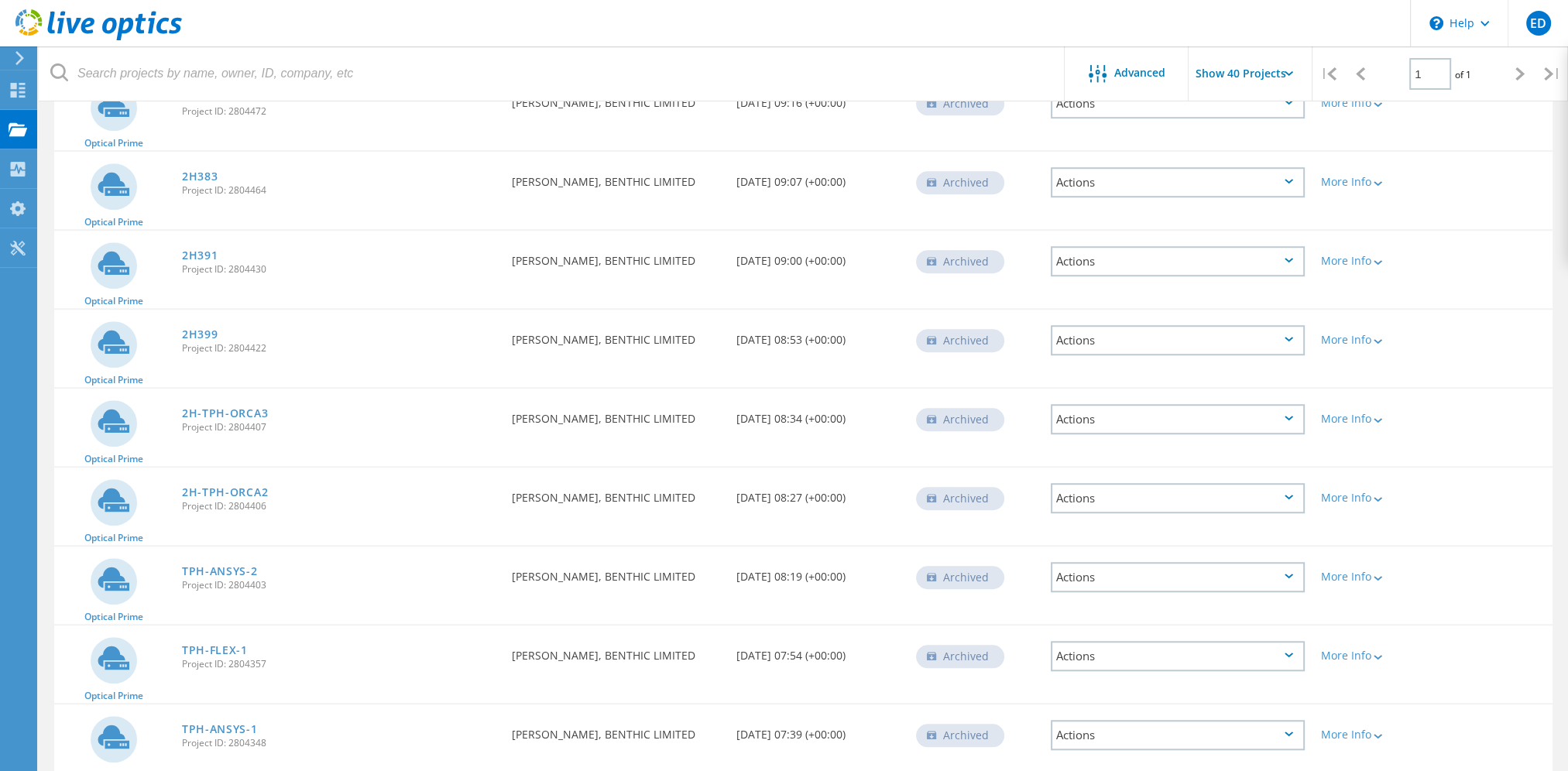
scroll to position [1525, 0]
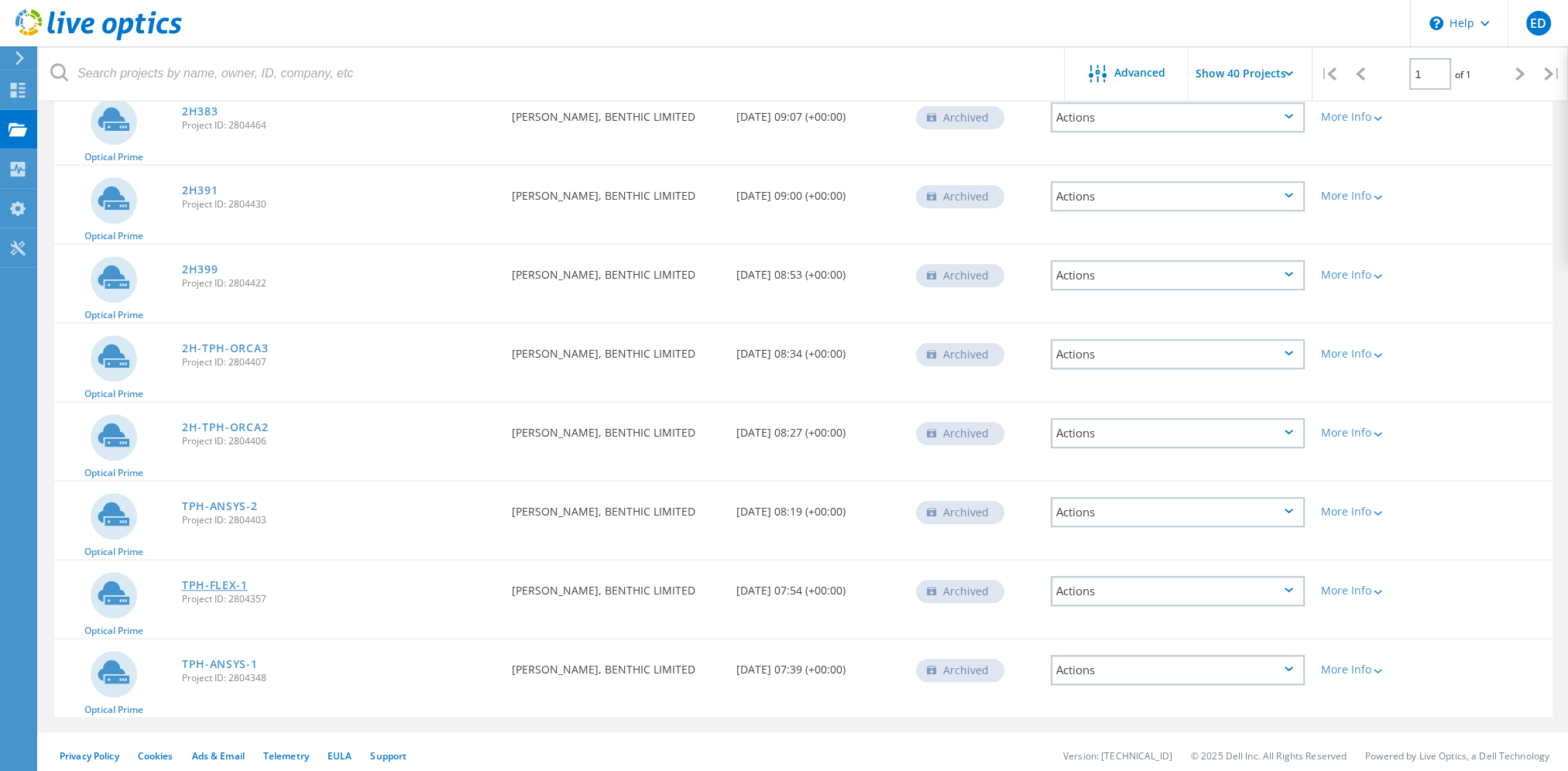
click at [224, 580] on link "TPH-FLEX-1" at bounding box center [214, 585] width 66 height 11
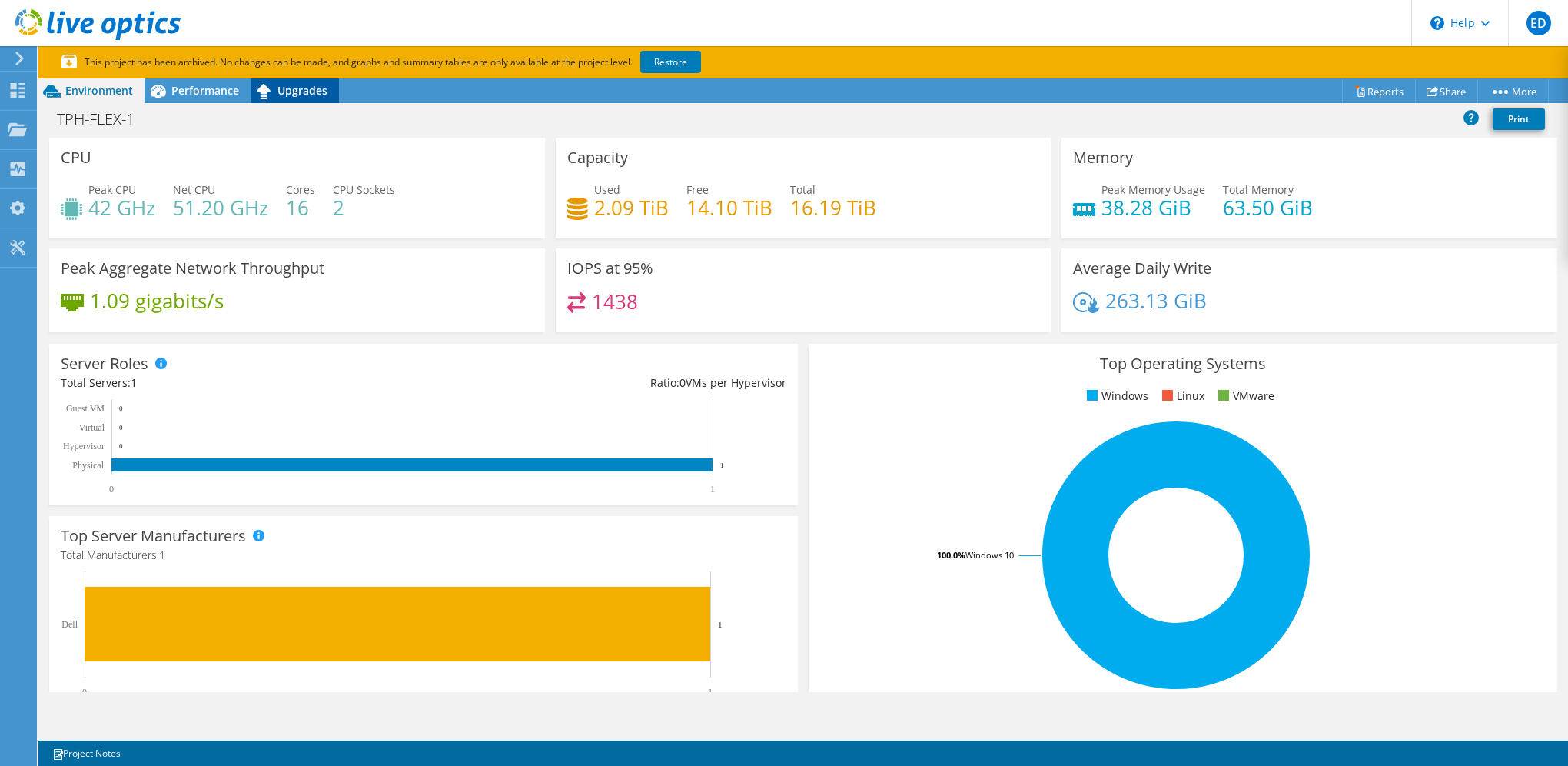
click at [290, 88] on span "Upgrades" at bounding box center [303, 90] width 50 height 15
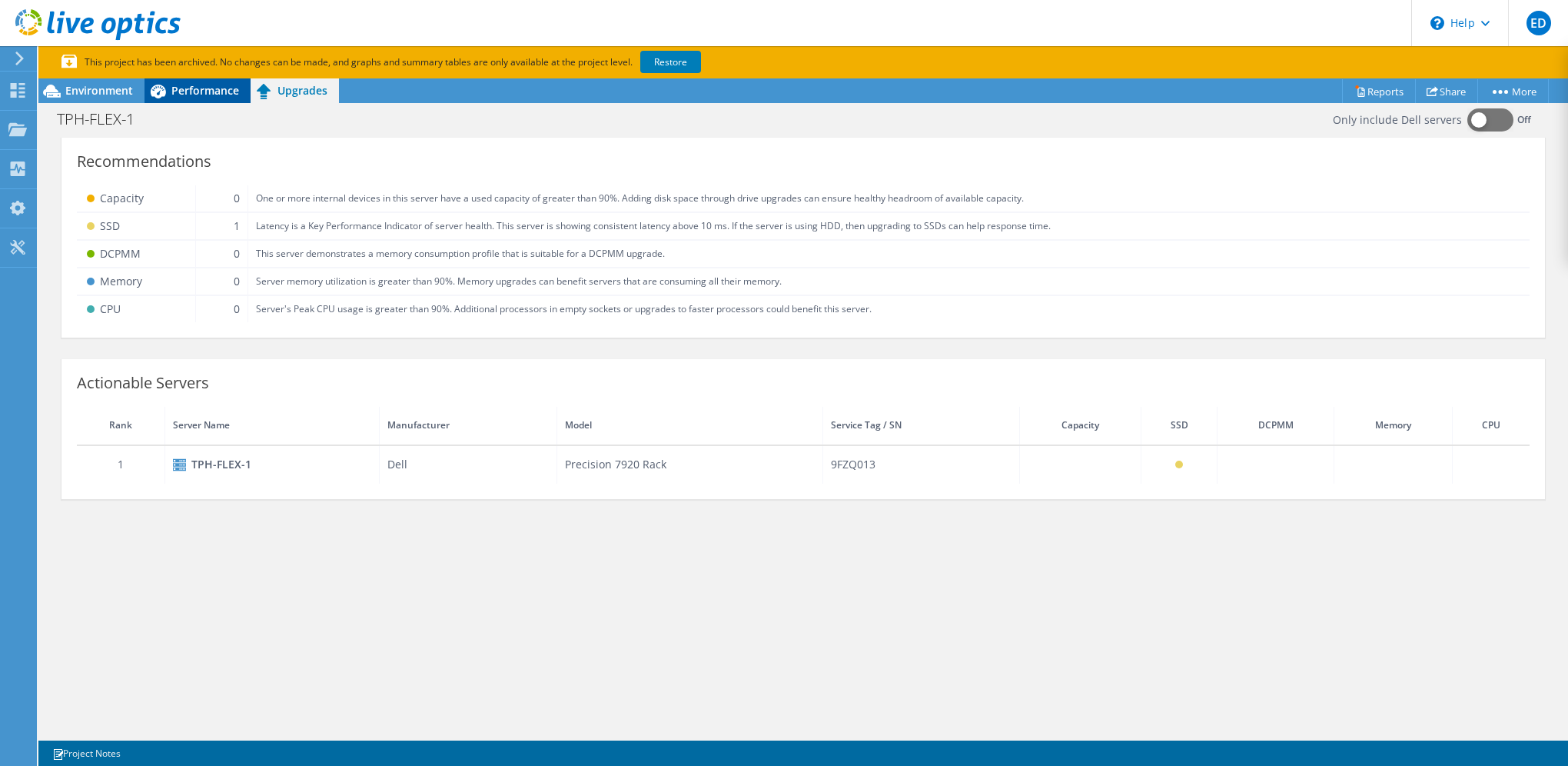
click at [224, 94] on span "Performance" at bounding box center [205, 90] width 67 height 15
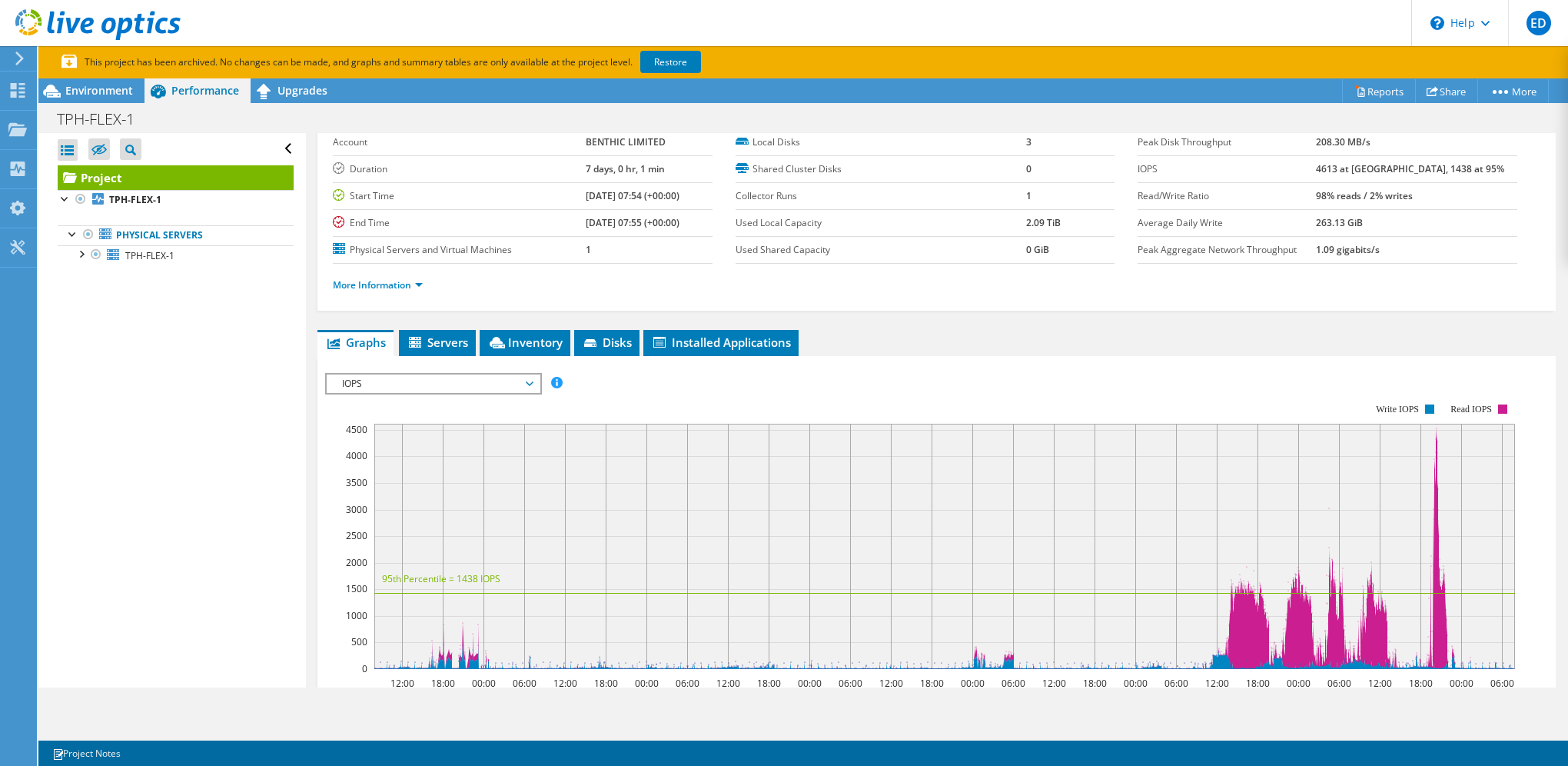
scroll to position [231, 0]
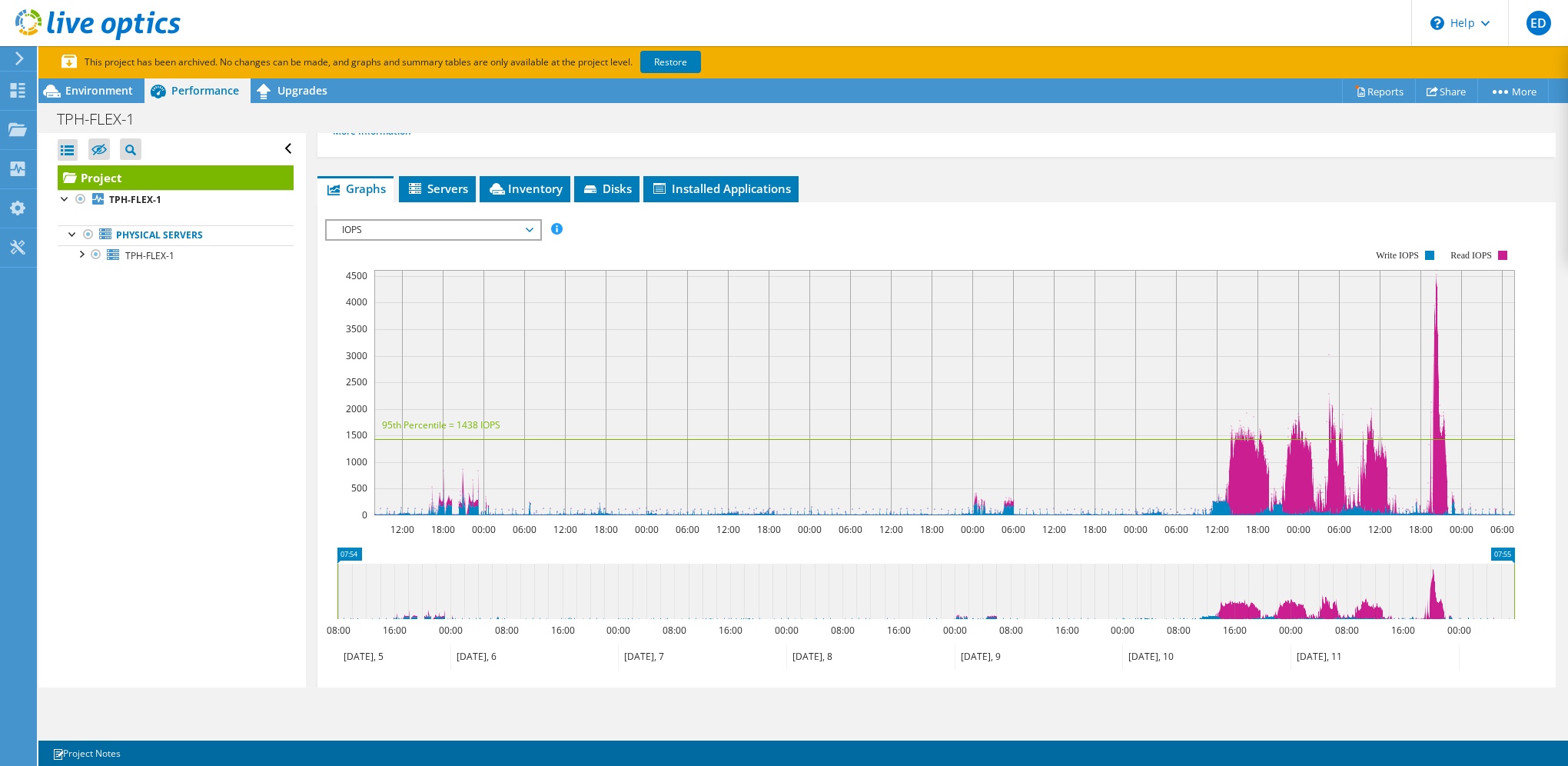
click at [443, 226] on span "IOPS" at bounding box center [433, 230] width 198 height 19
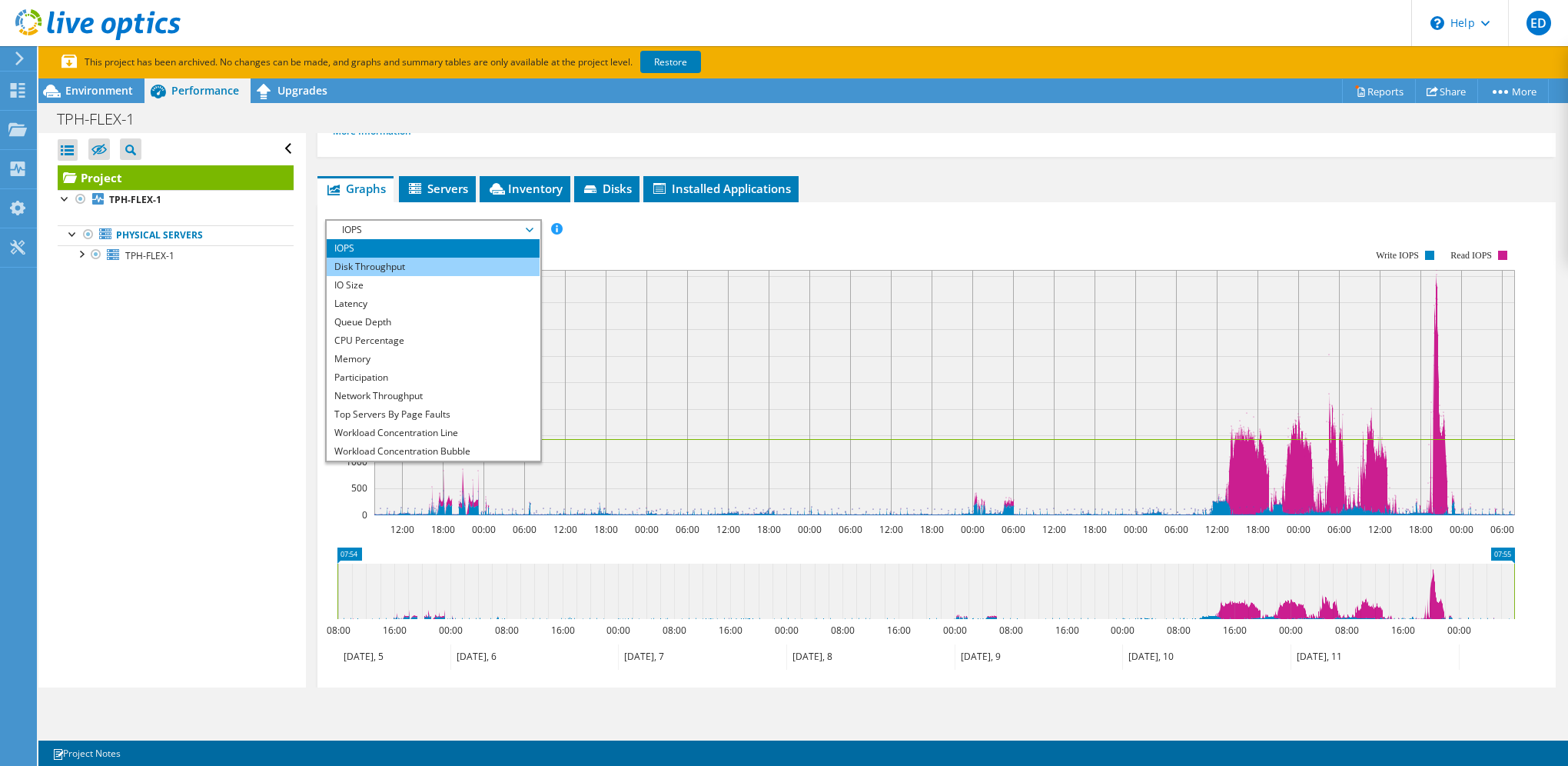
click at [445, 266] on li "Disk Throughput" at bounding box center [432, 267] width 213 height 19
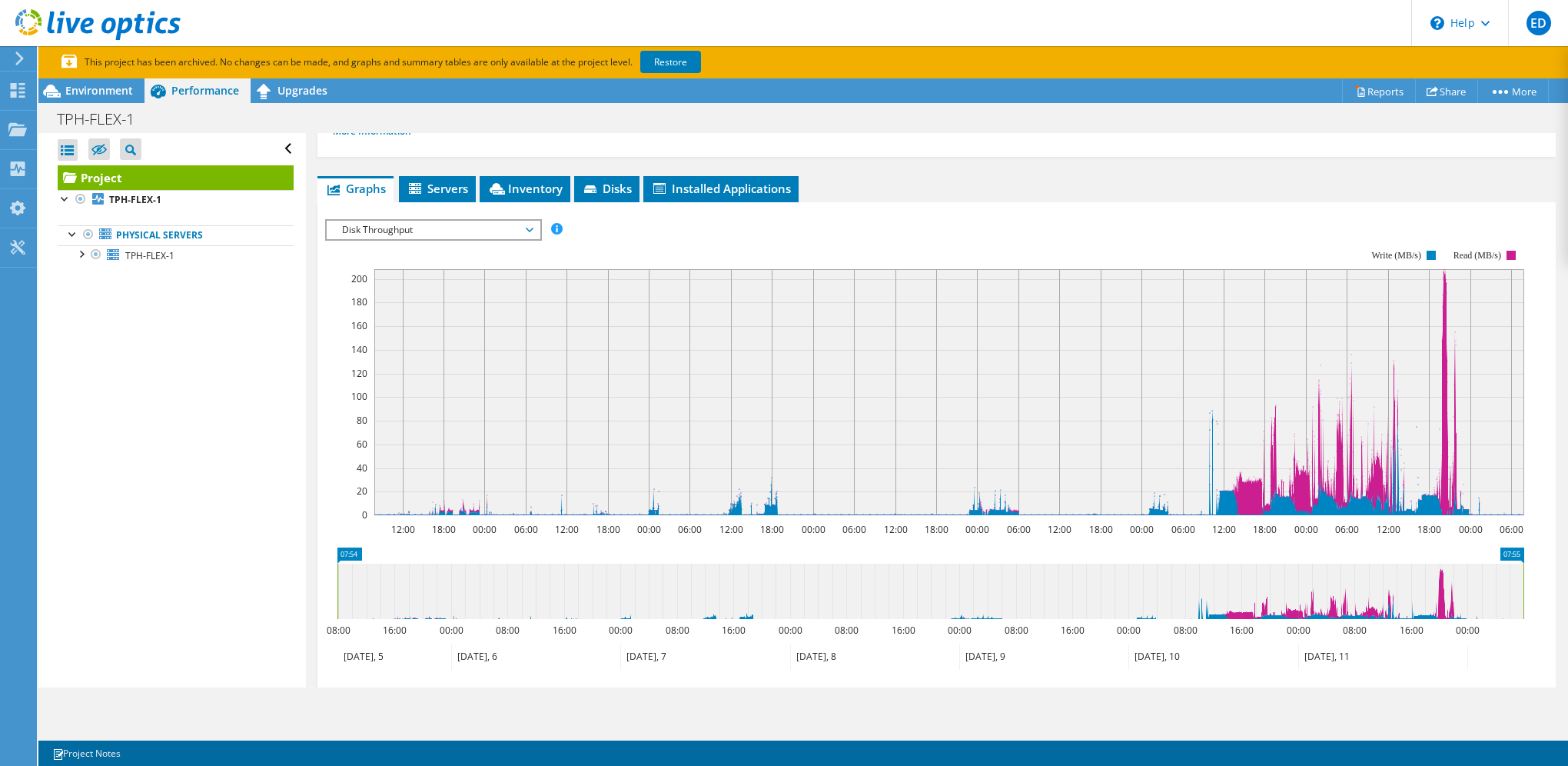
click at [418, 229] on span "Disk Throughput" at bounding box center [433, 230] width 198 height 19
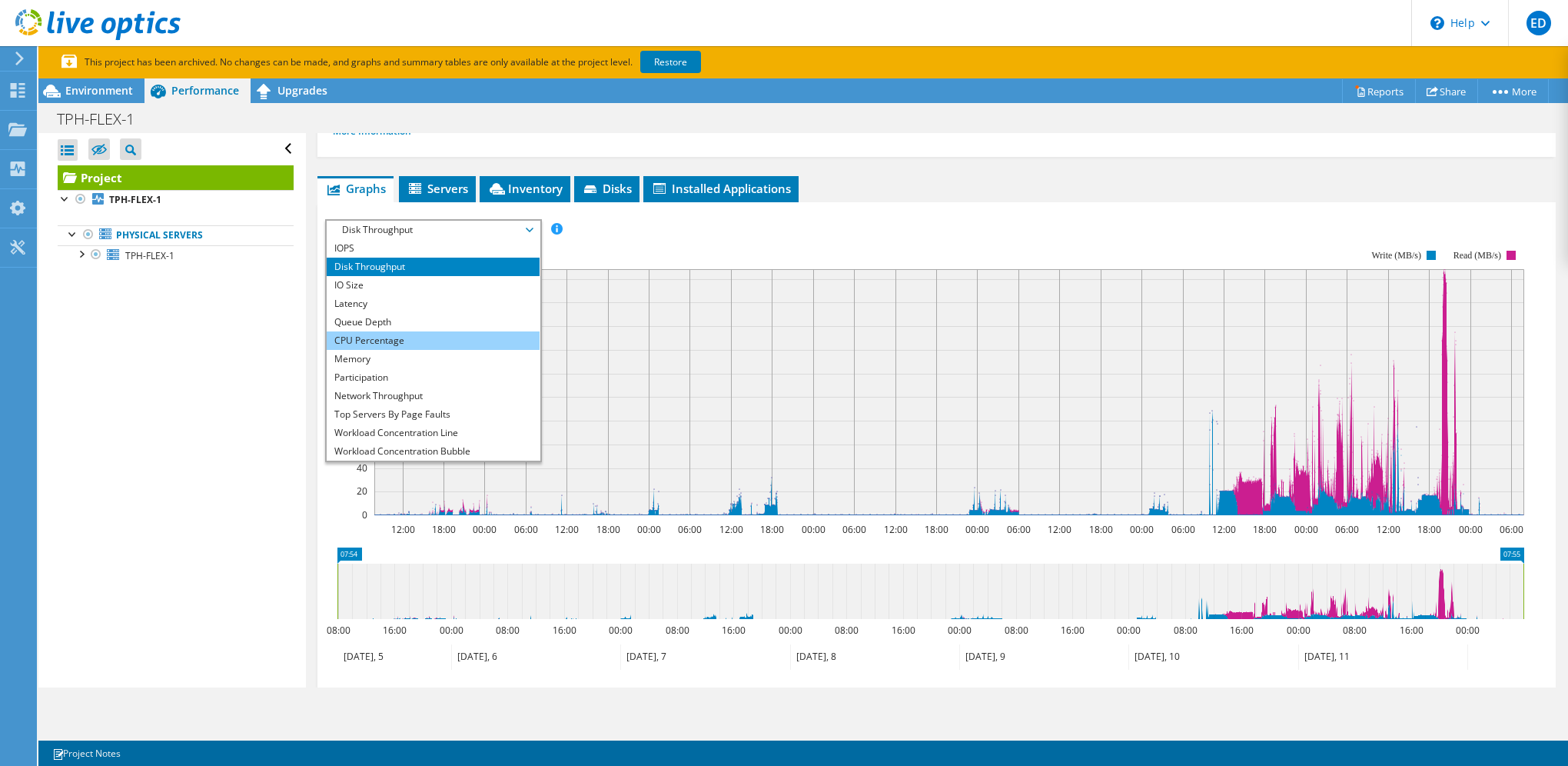
click at [419, 342] on li "CPU Percentage" at bounding box center [432, 341] width 213 height 19
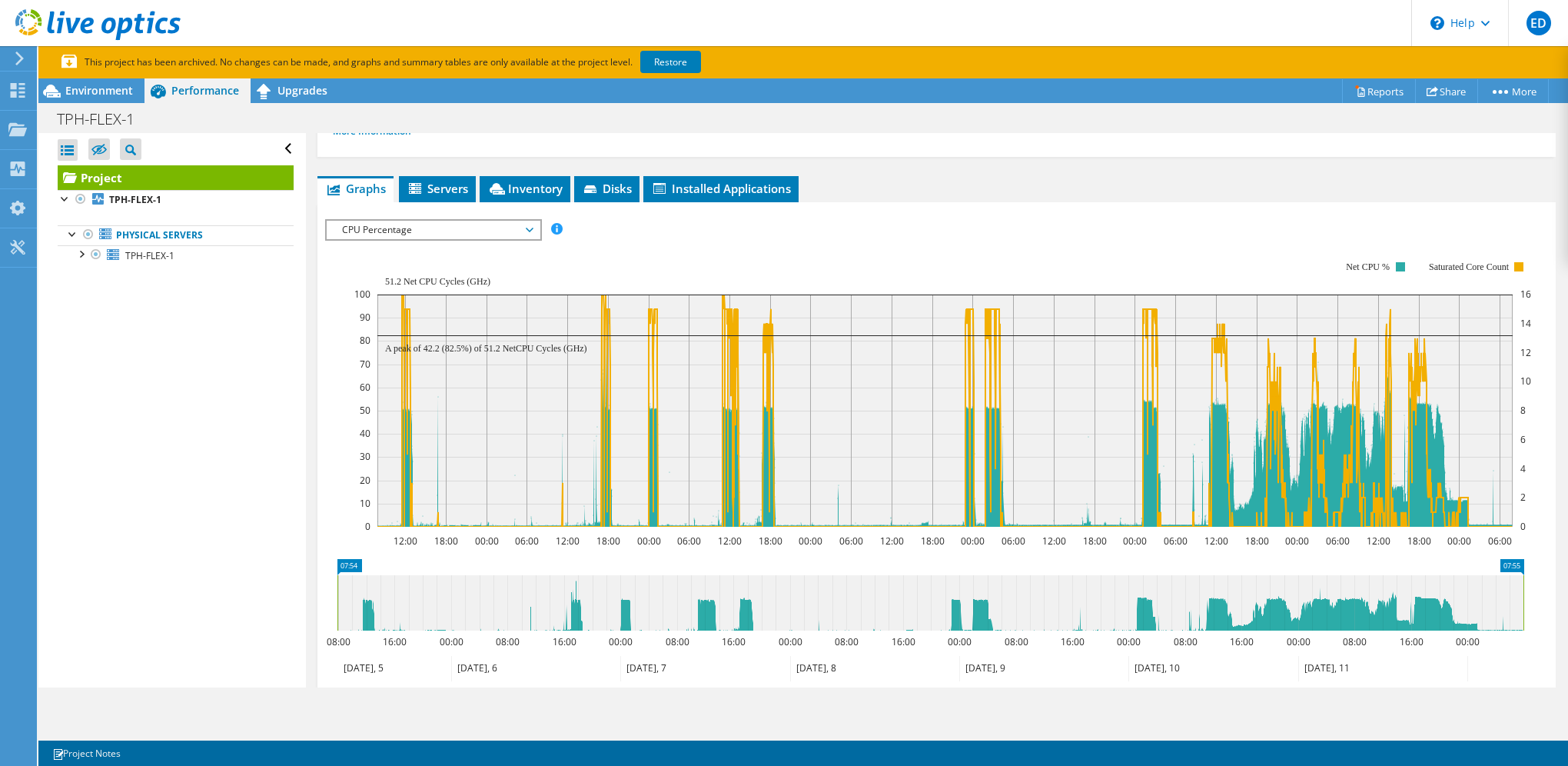
click at [458, 229] on span "CPU Percentage" at bounding box center [433, 230] width 198 height 19
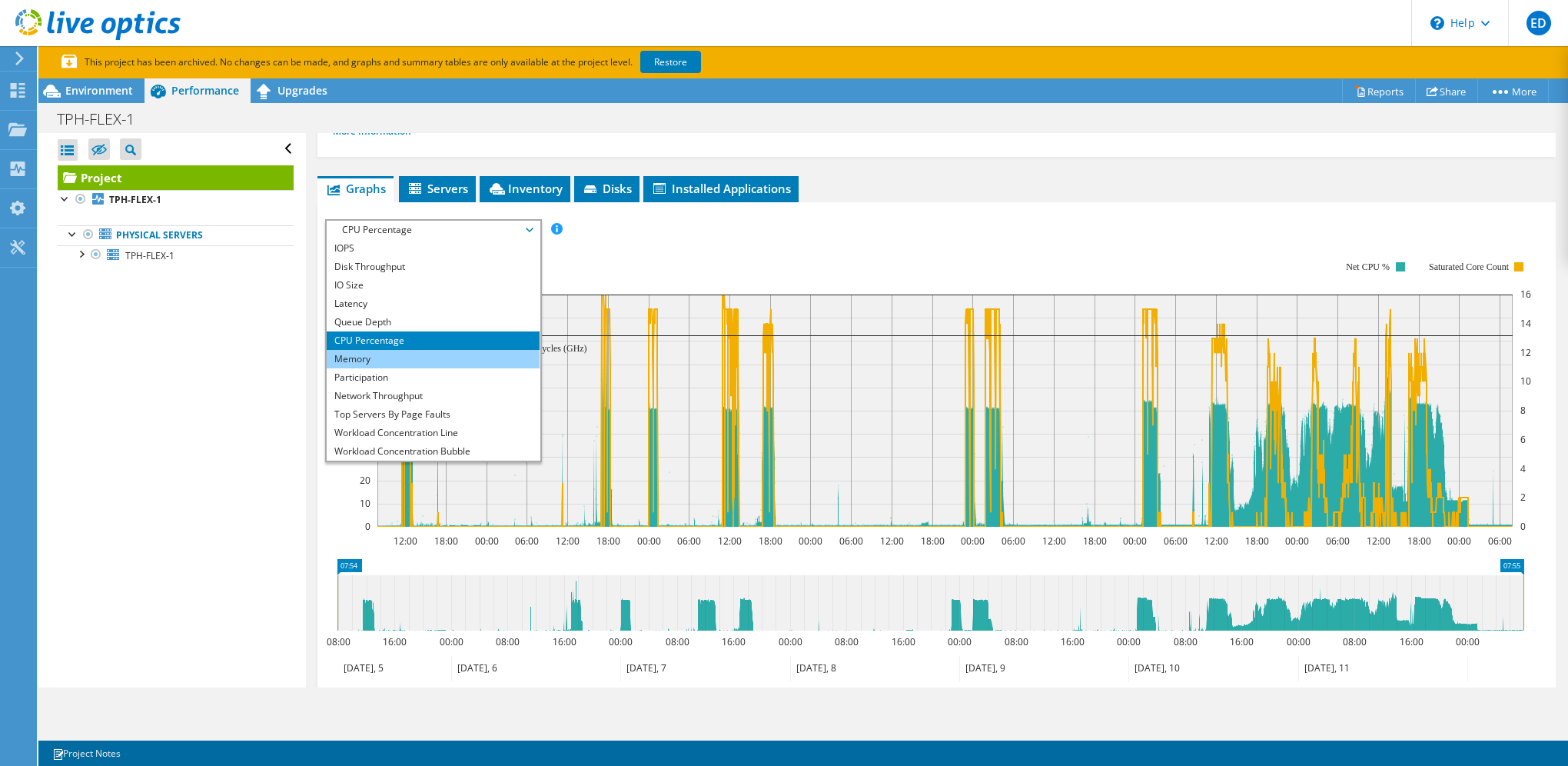
click at [449, 359] on li "Memory" at bounding box center [432, 359] width 213 height 19
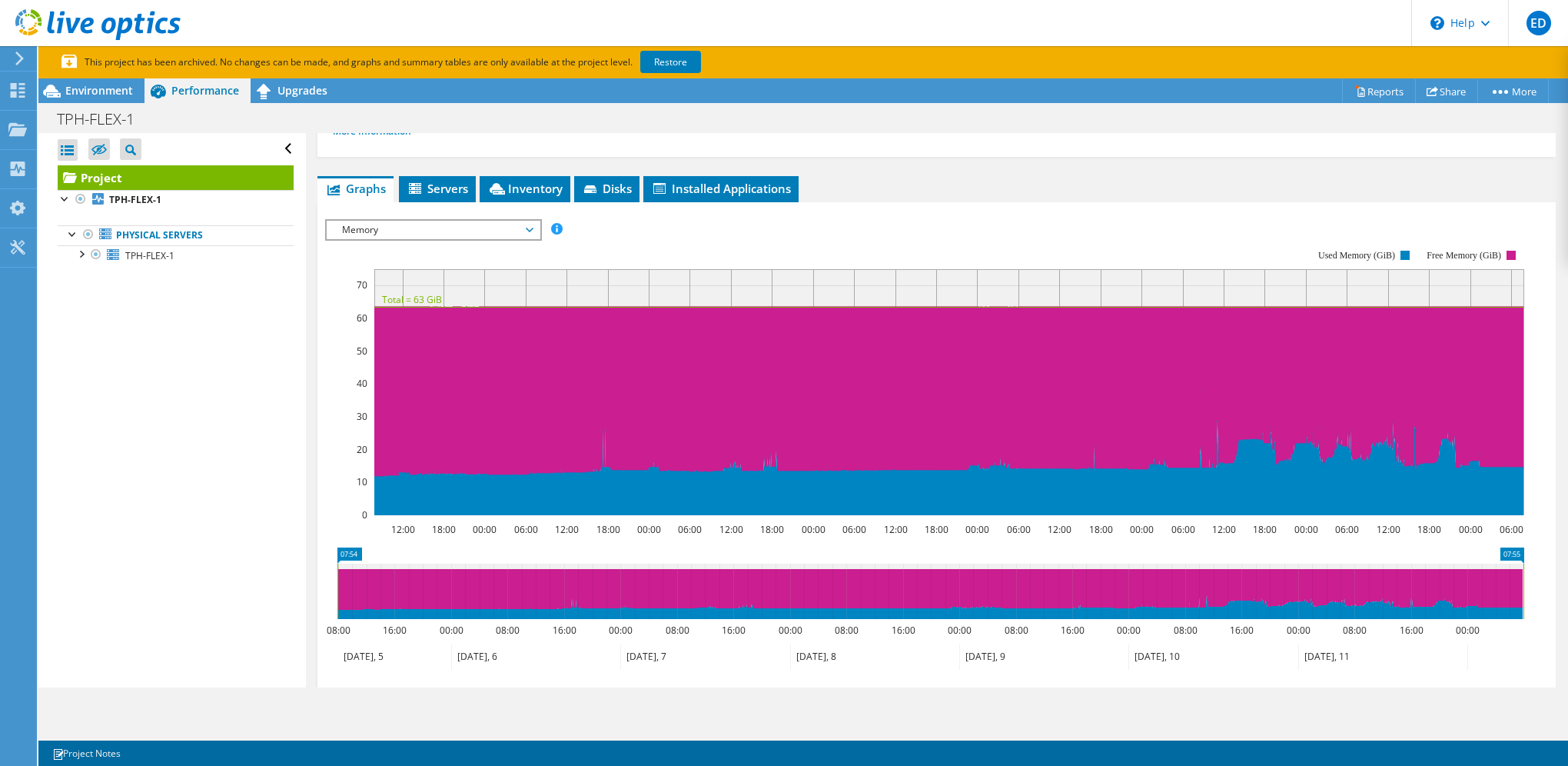
click at [480, 224] on span "Memory" at bounding box center [433, 230] width 198 height 19
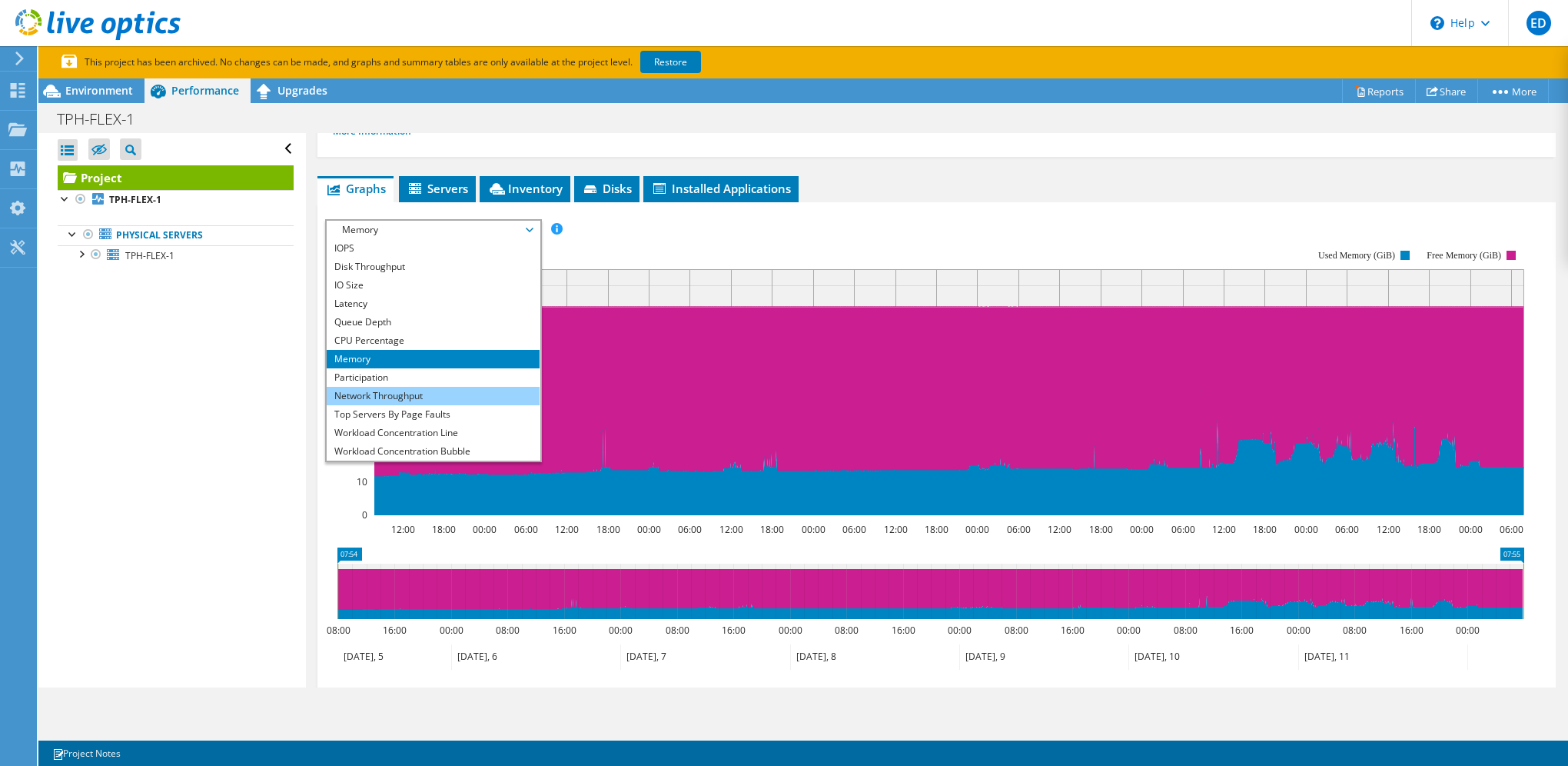
click at [439, 388] on li "Network Throughput" at bounding box center [432, 396] width 213 height 19
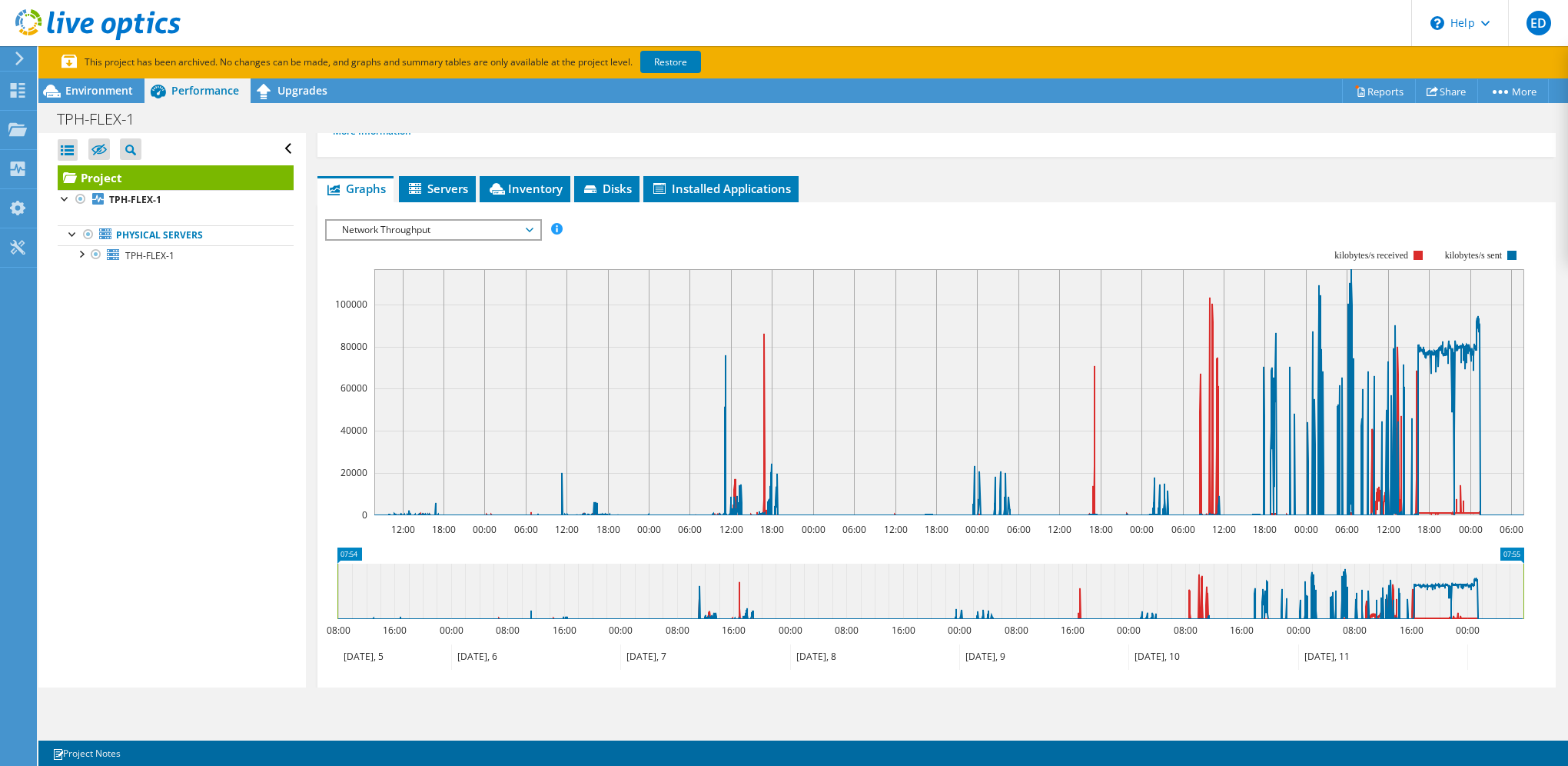
click at [381, 224] on span "Network Throughput" at bounding box center [433, 230] width 198 height 19
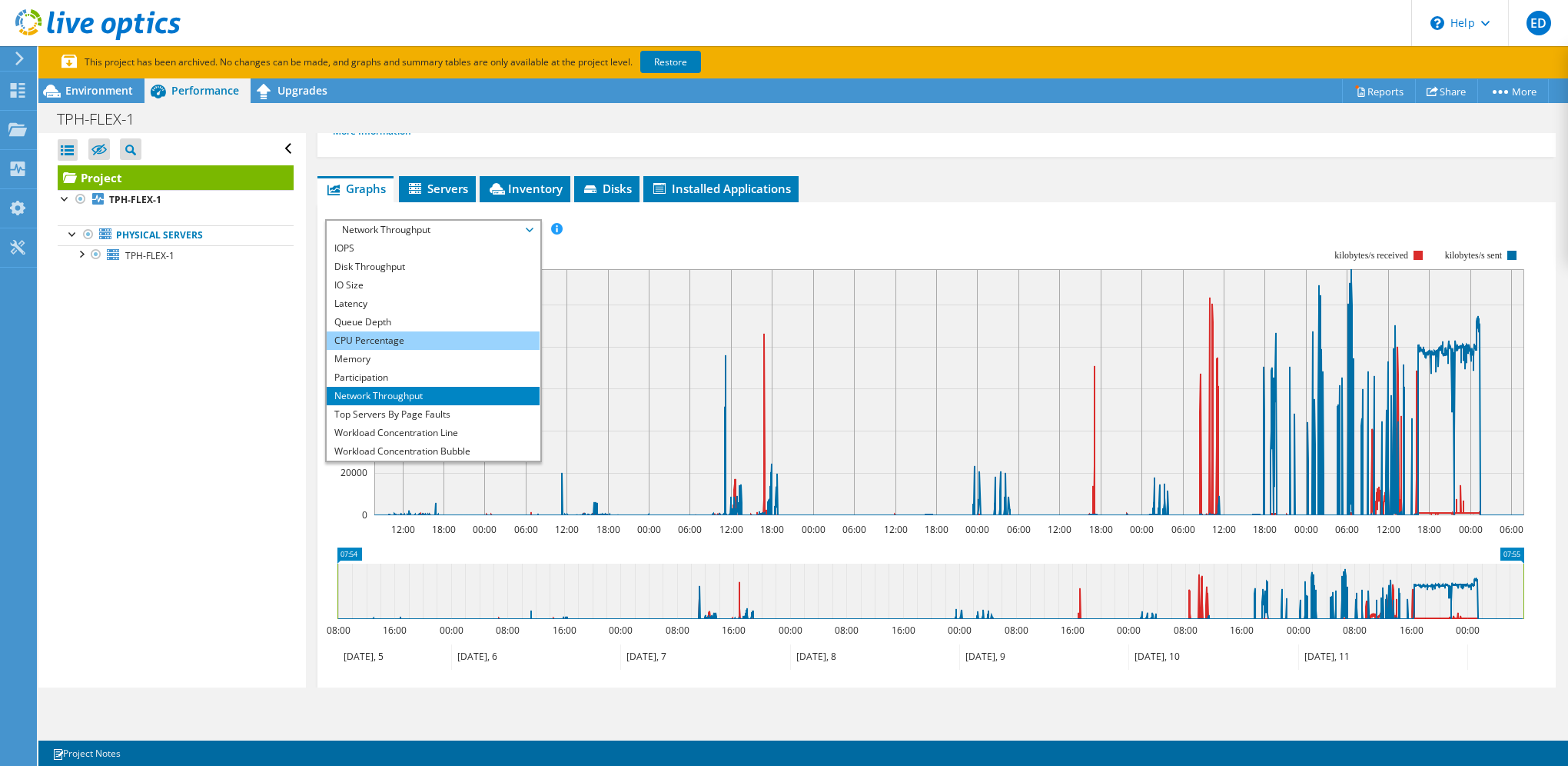
click at [436, 331] on li "CPU Percentage" at bounding box center [432, 341] width 213 height 19
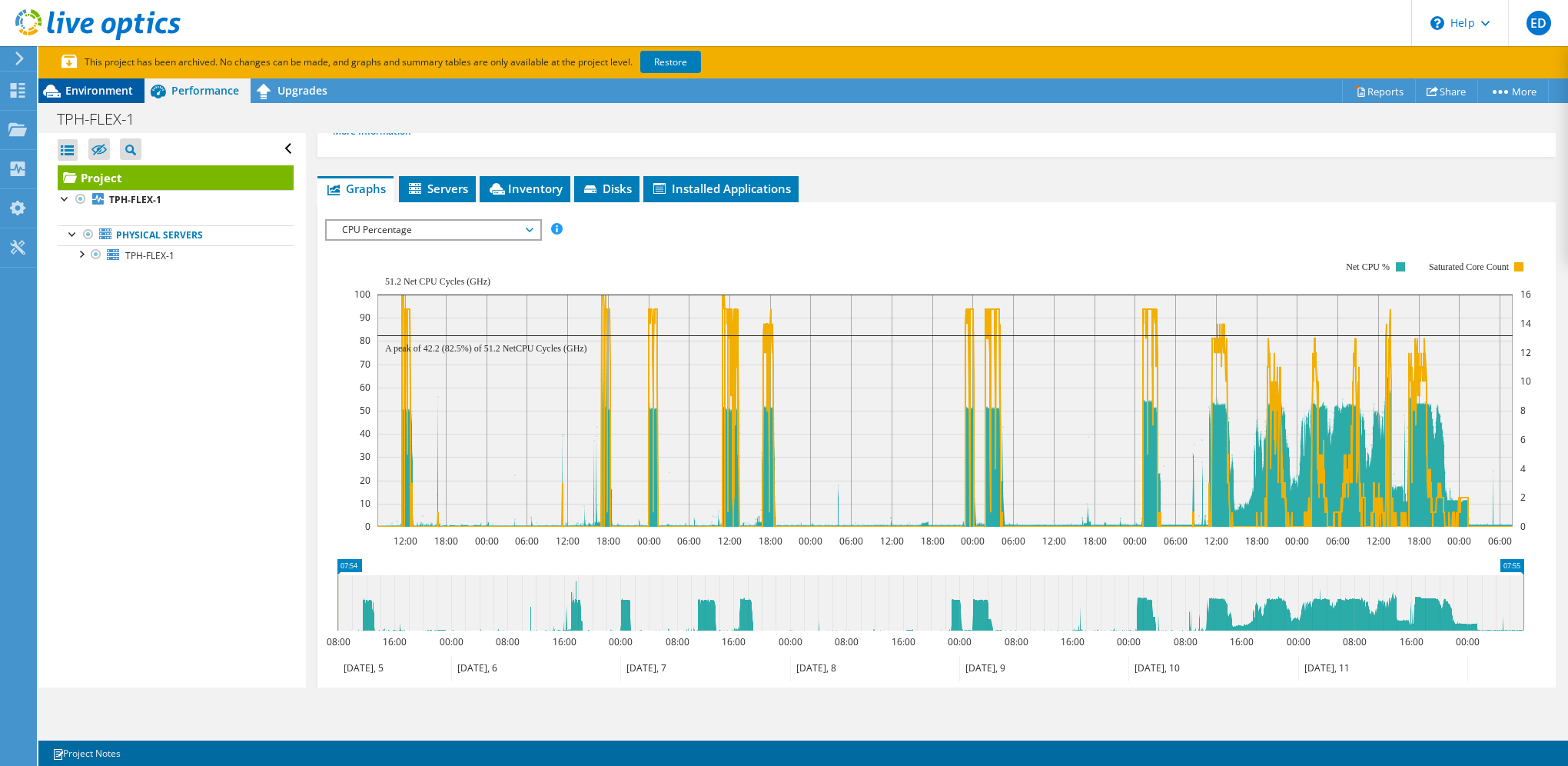
click at [111, 97] on span "Environment" at bounding box center [99, 90] width 67 height 15
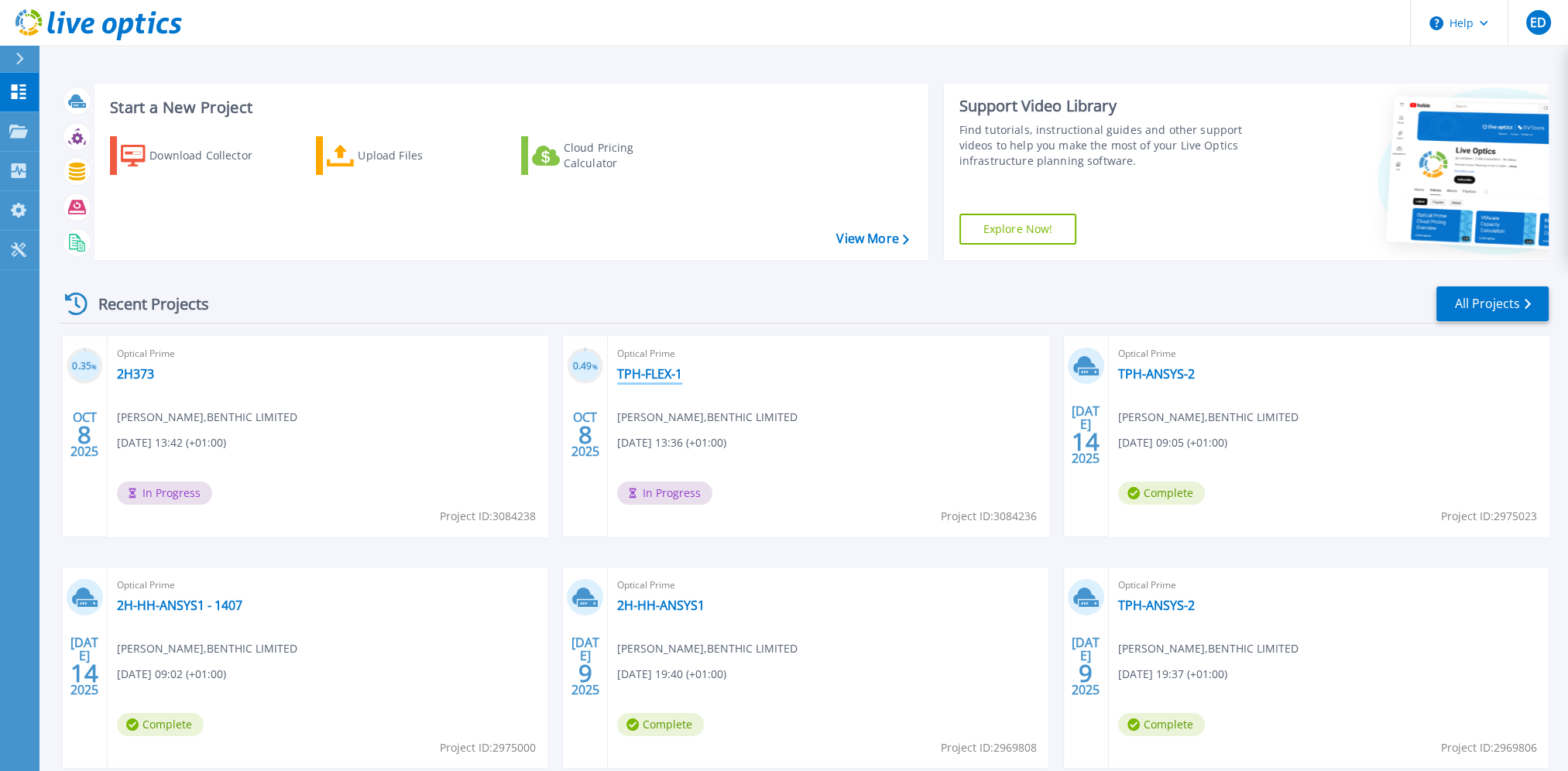
click at [656, 371] on link "TPH-FLEX-1" at bounding box center [650, 374] width 65 height 16
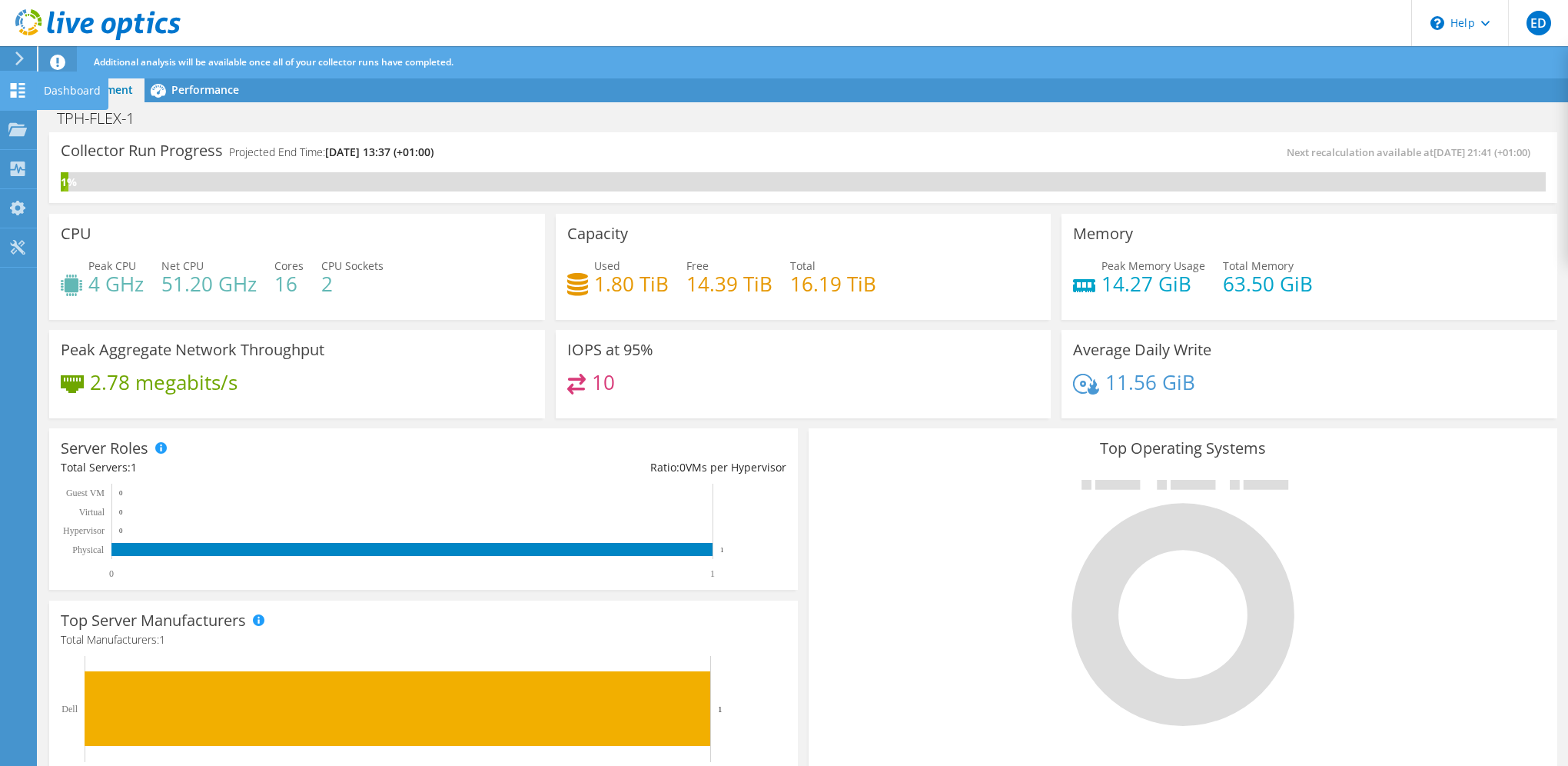
click at [24, 90] on icon at bounding box center [18, 90] width 19 height 15
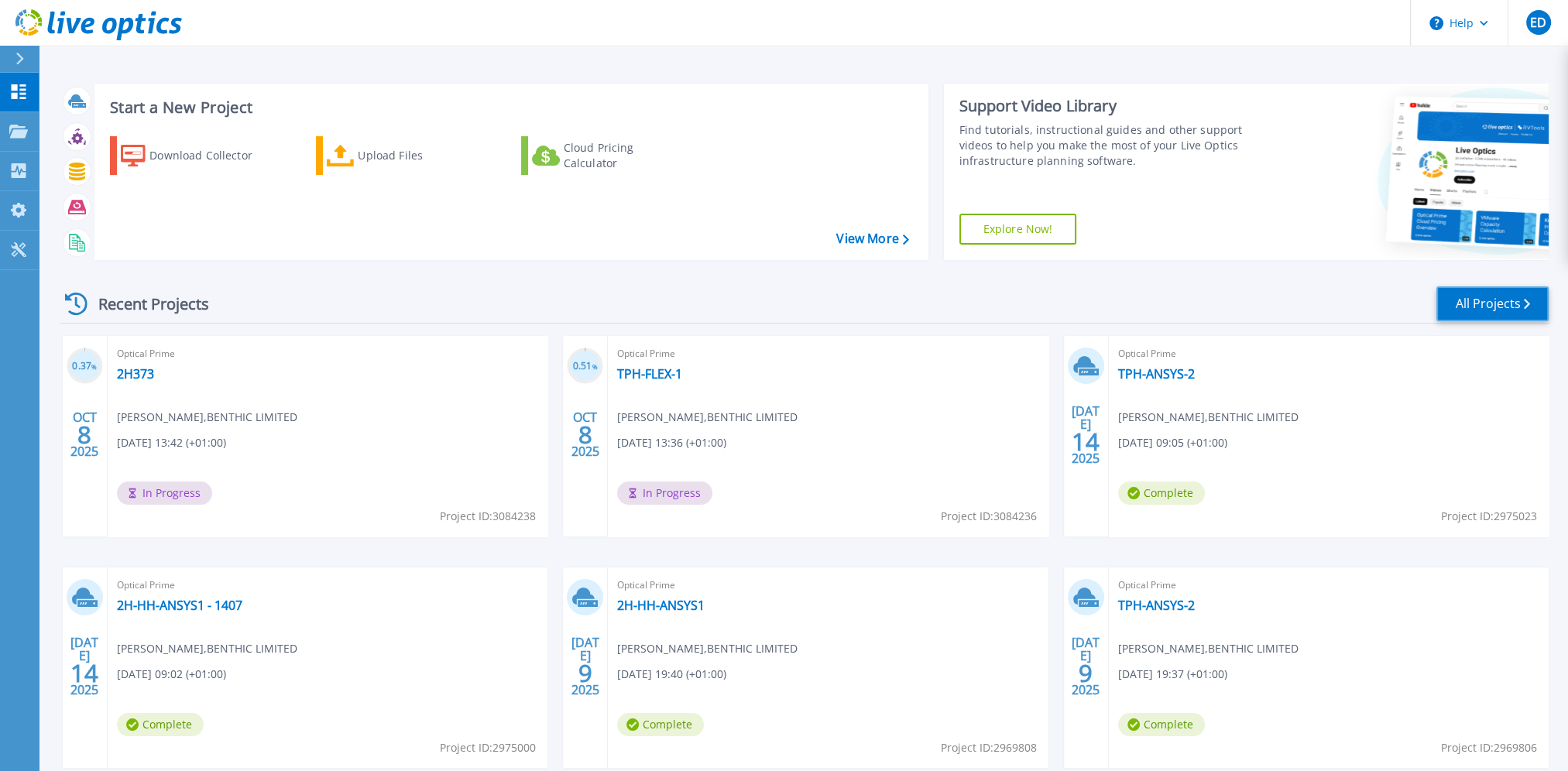
click at [1477, 300] on link "All Projects" at bounding box center [1492, 303] width 112 height 35
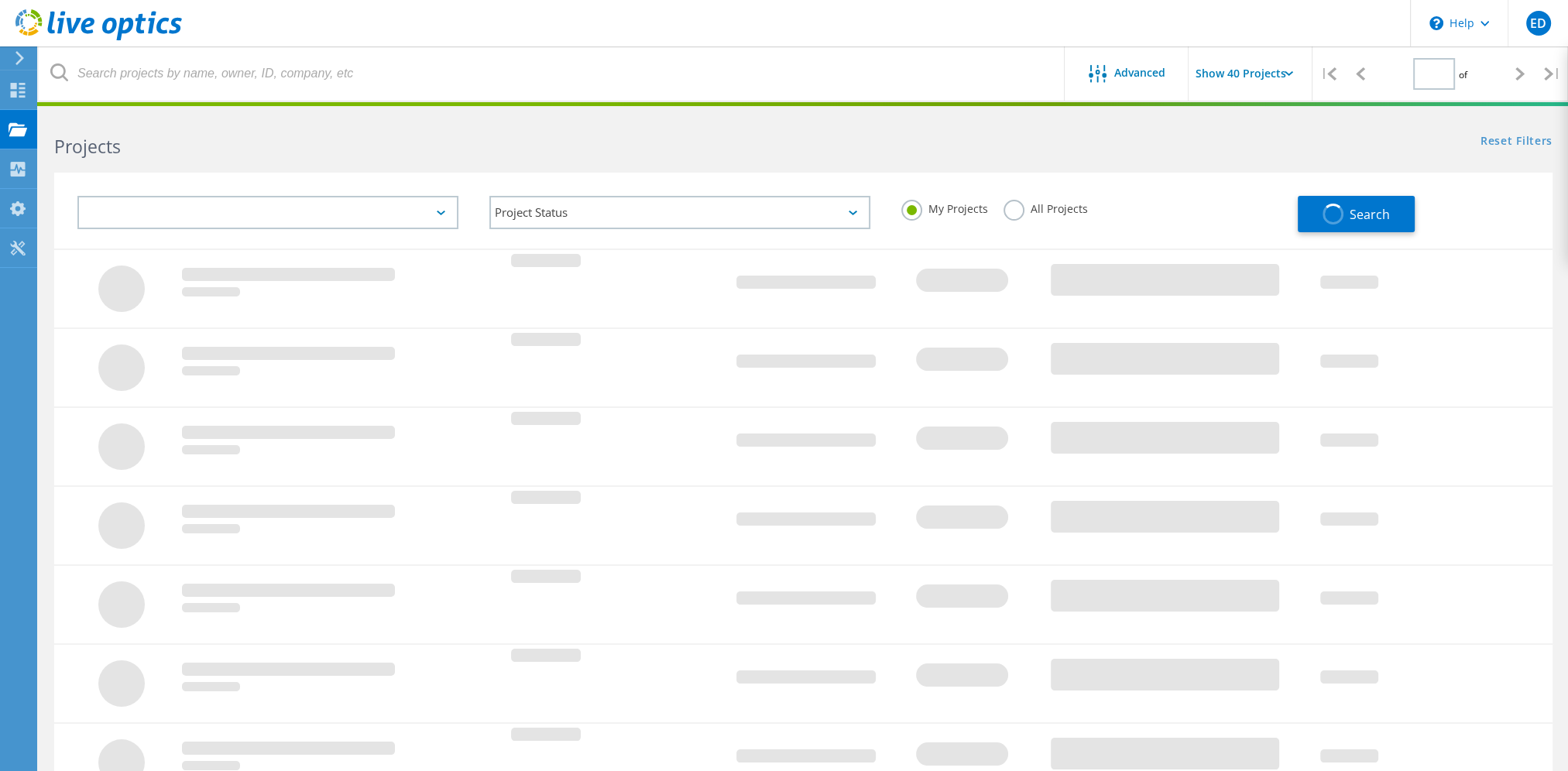
type input "1"
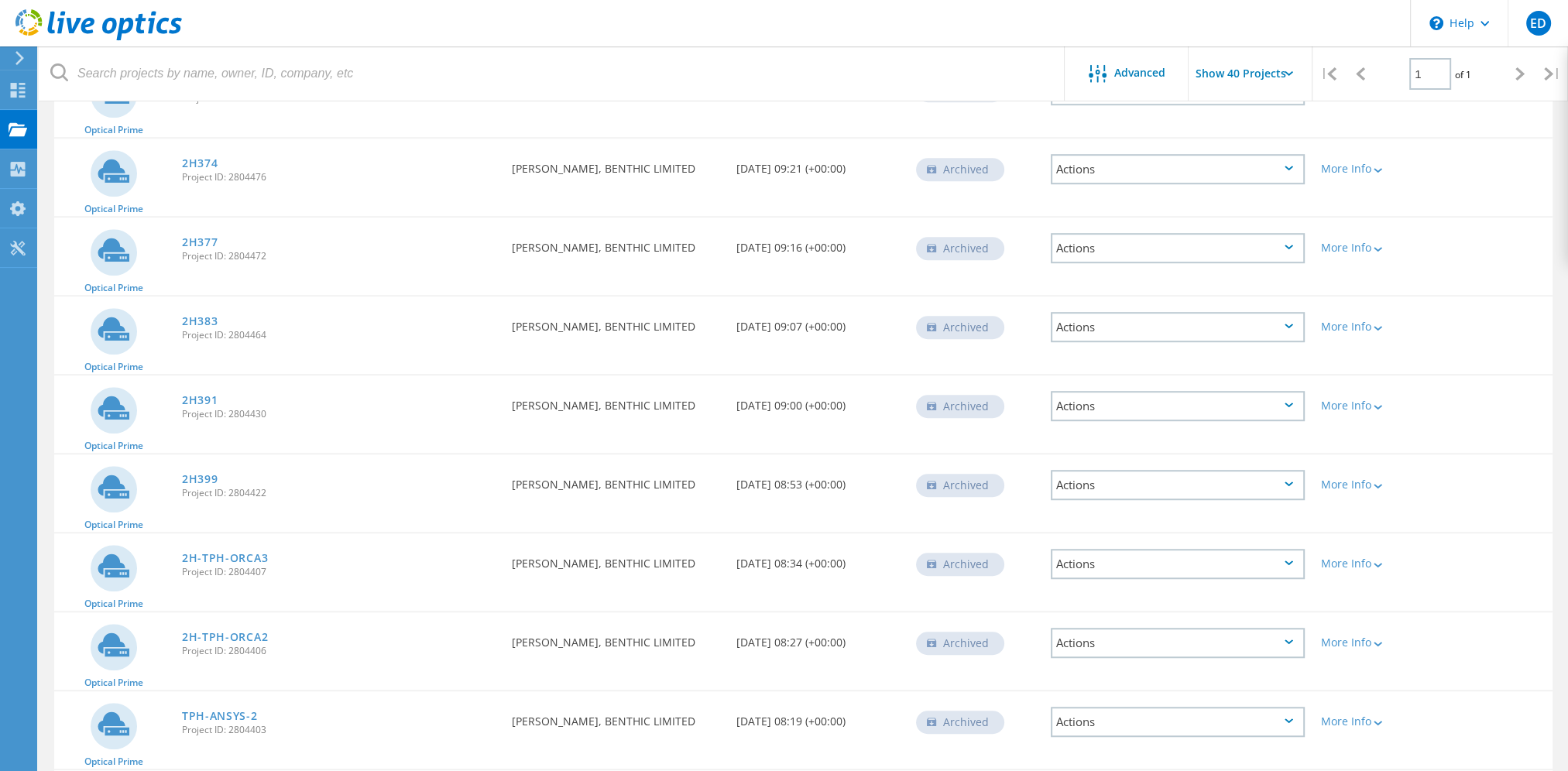
scroll to position [1525, 0]
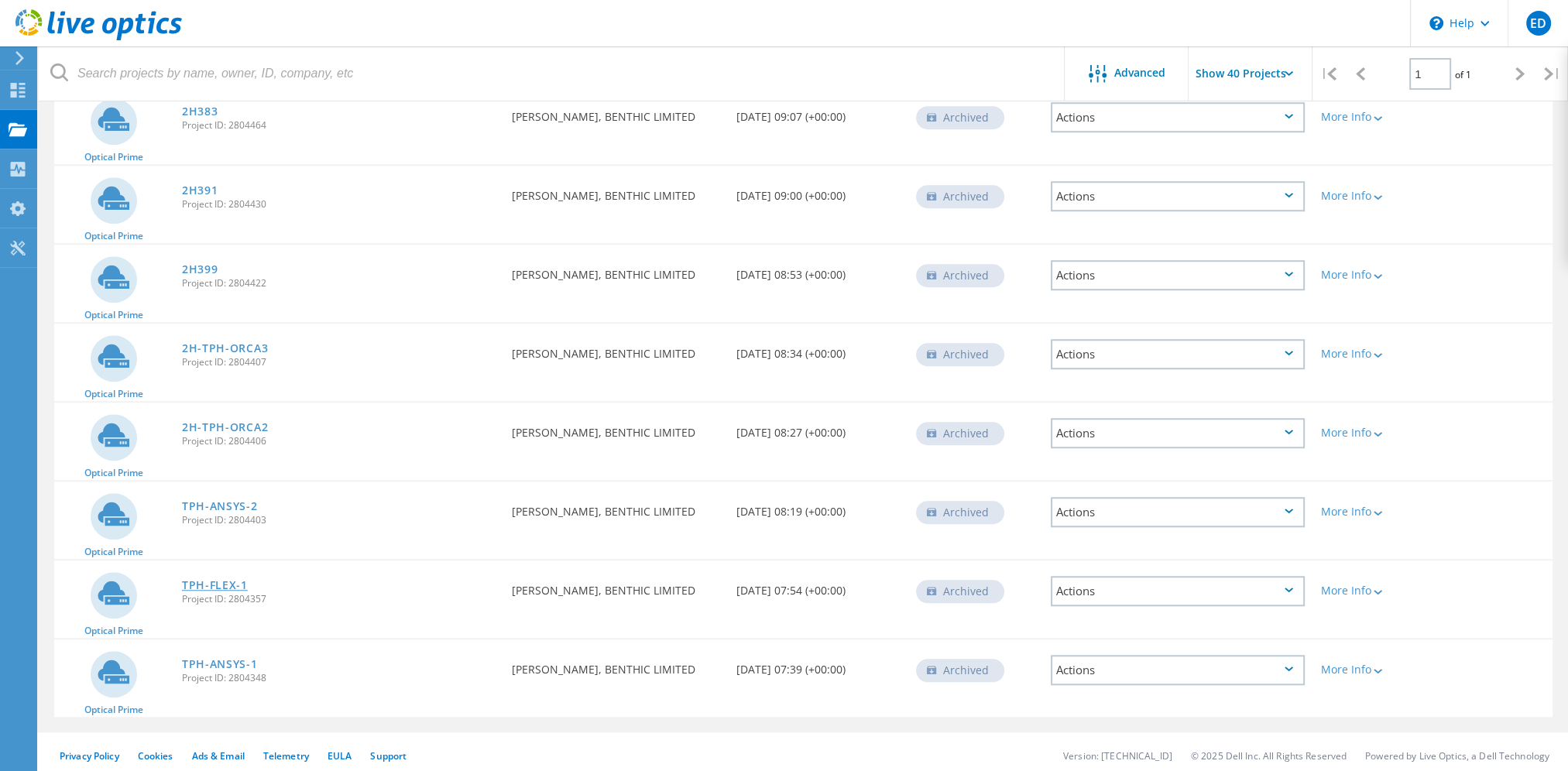
click at [232, 580] on link "TPH-FLEX-1" at bounding box center [214, 585] width 66 height 11
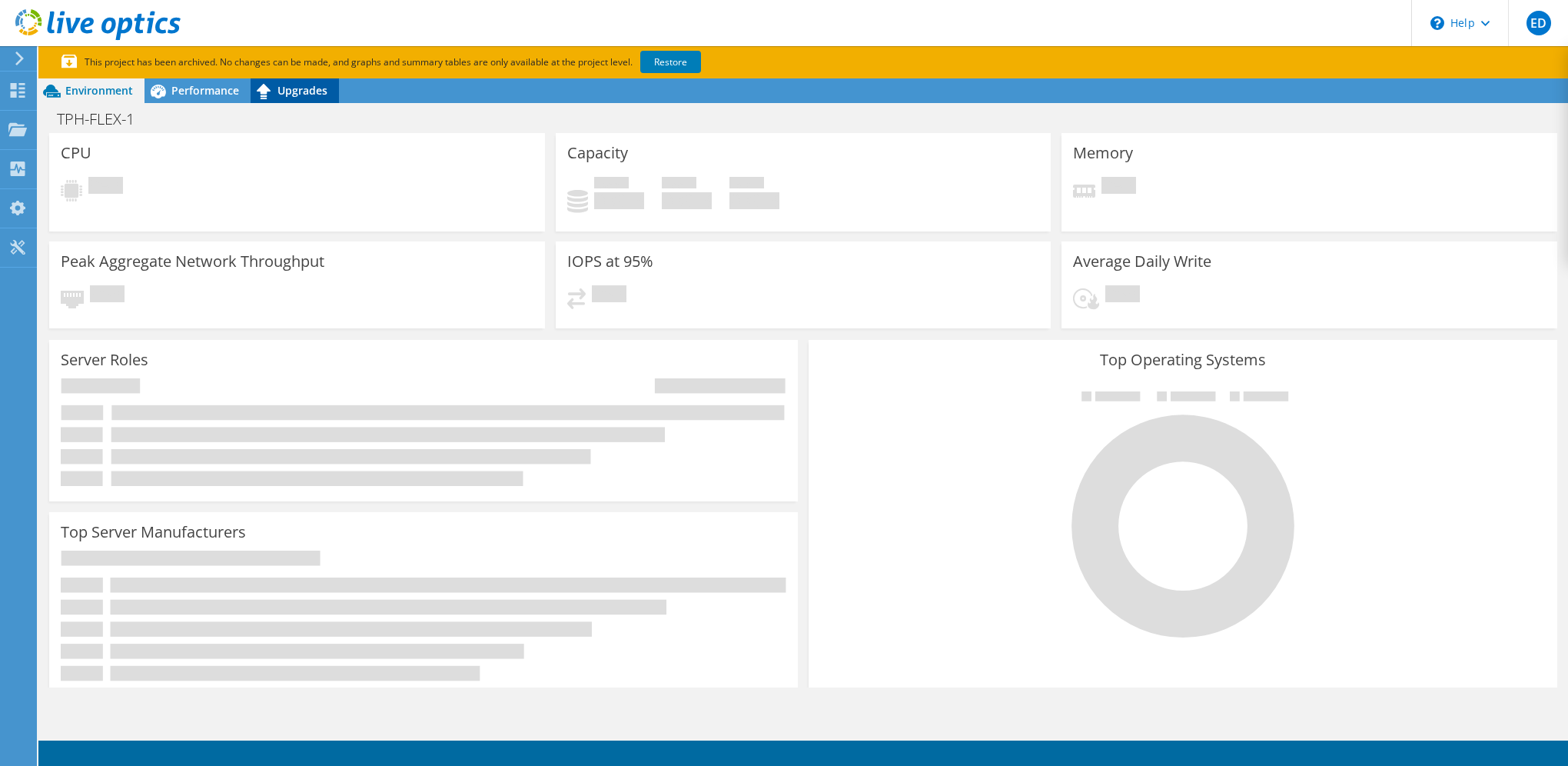
click at [298, 88] on span "Upgrades" at bounding box center [303, 90] width 50 height 15
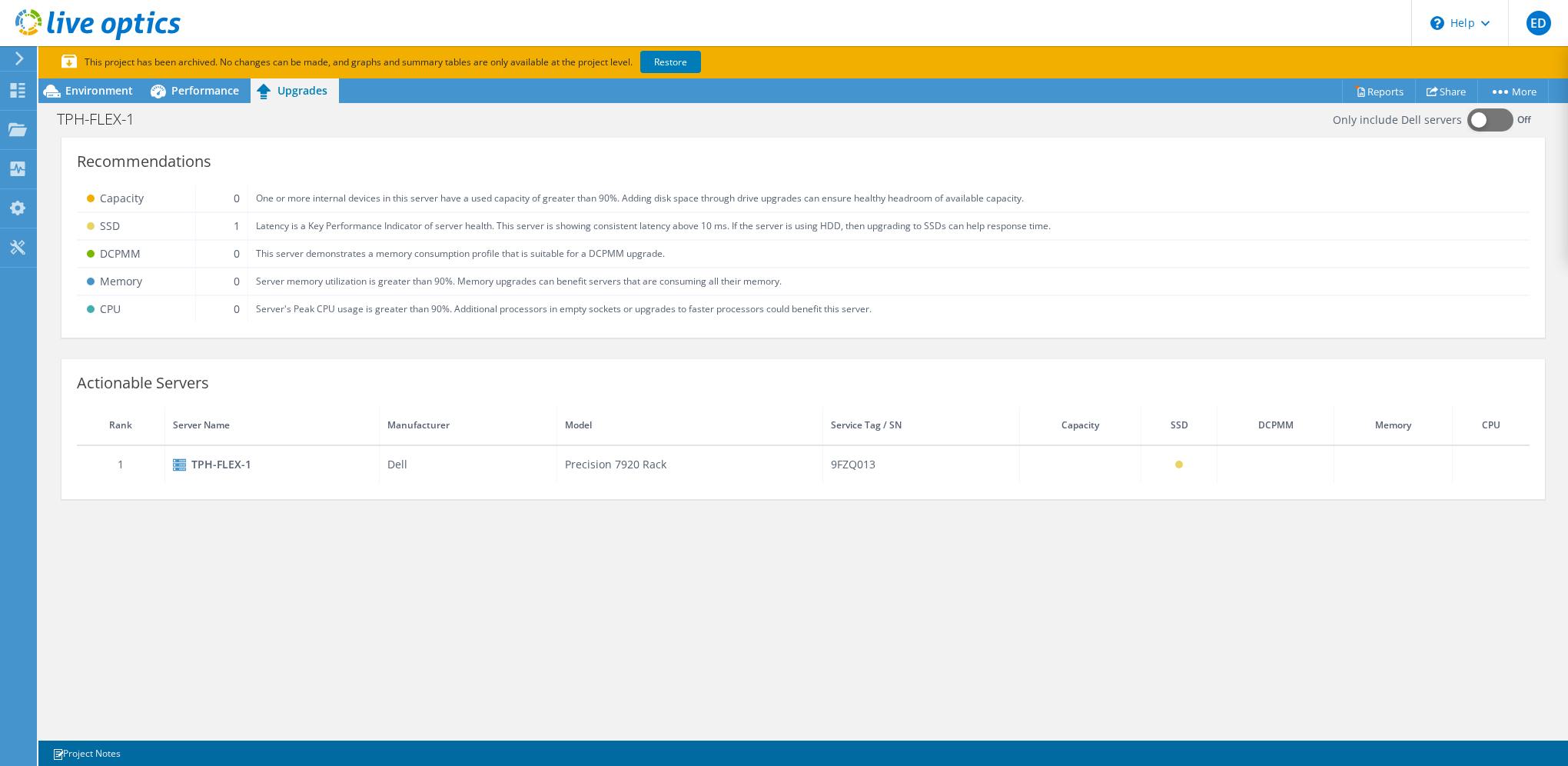
click at [235, 223] on td "1" at bounding box center [222, 225] width 53 height 27
click at [177, 96] on span "Performance" at bounding box center [205, 90] width 67 height 15
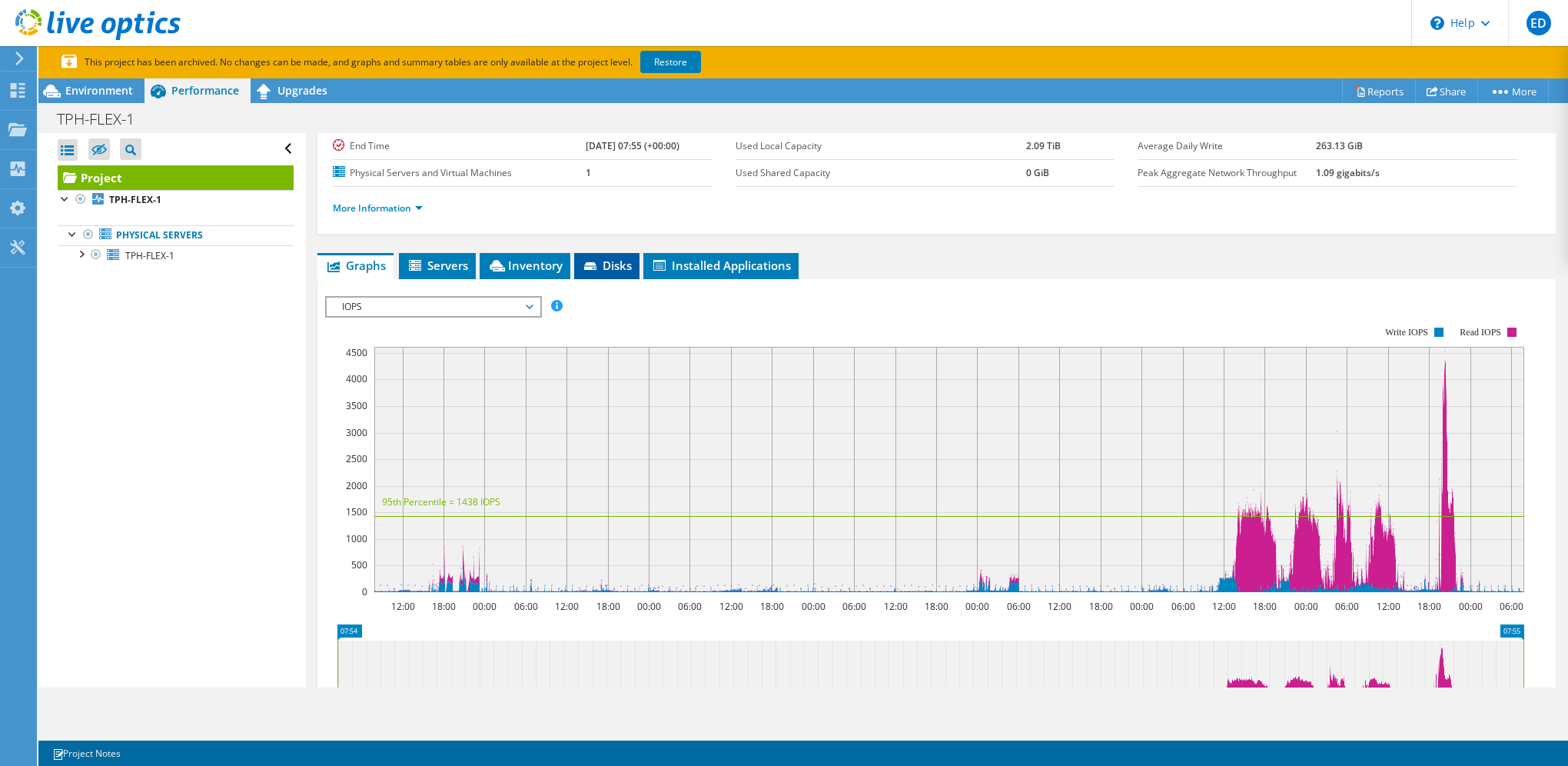
click at [606, 274] on li "Disks" at bounding box center [607, 265] width 65 height 26
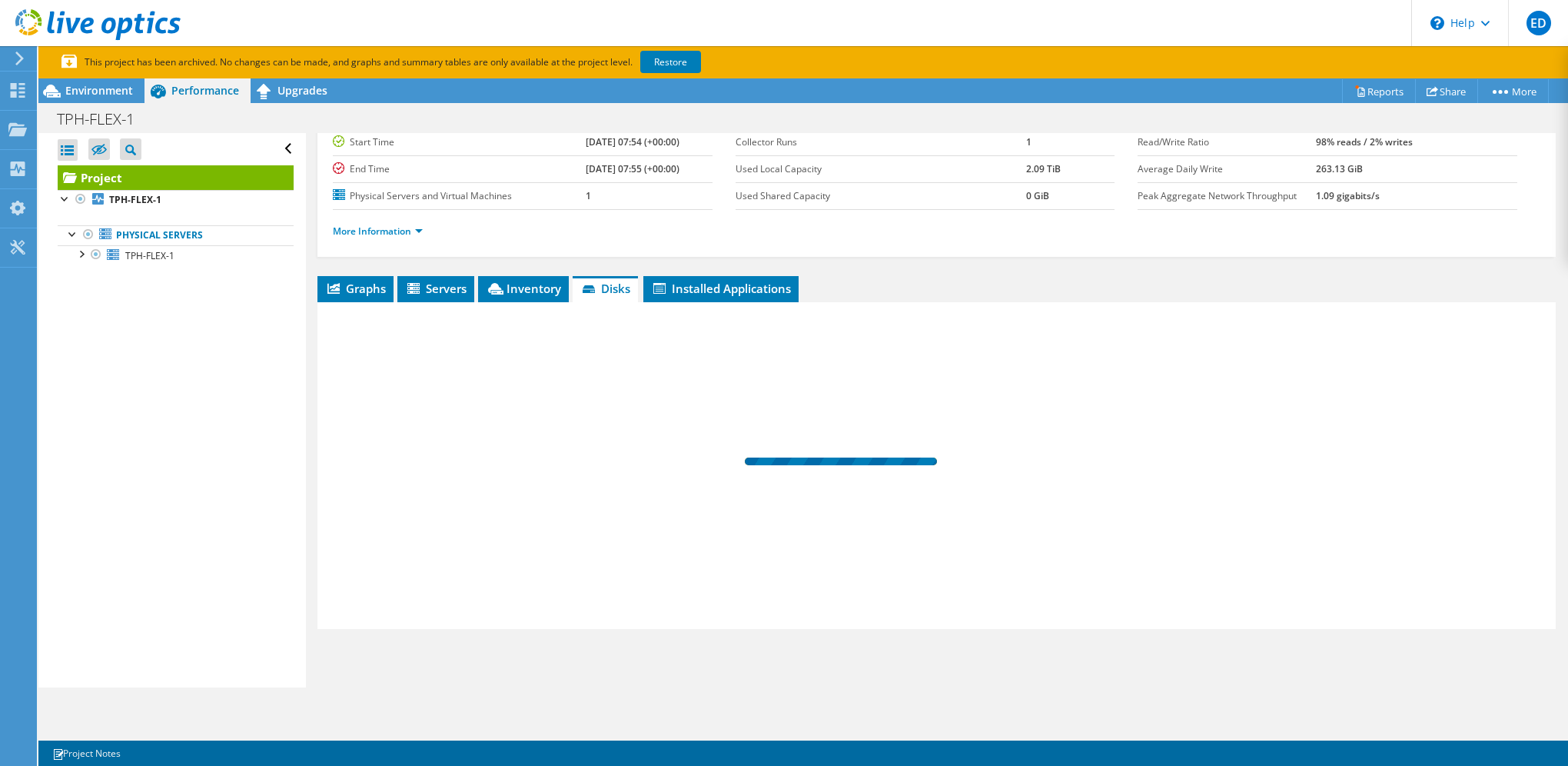
scroll to position [129, 0]
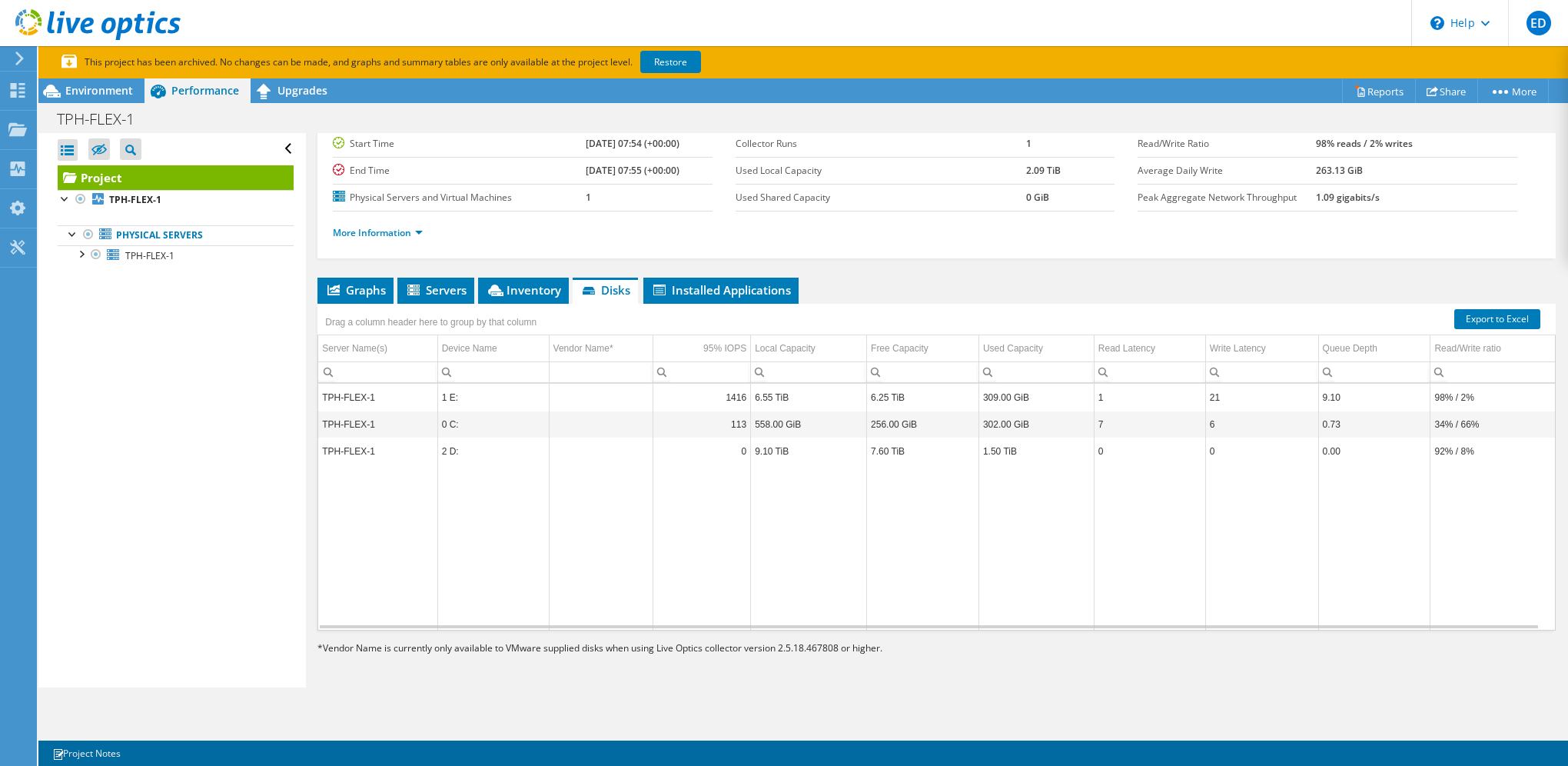
click at [42, 20] on icon at bounding box center [98, 25] width 166 height 31
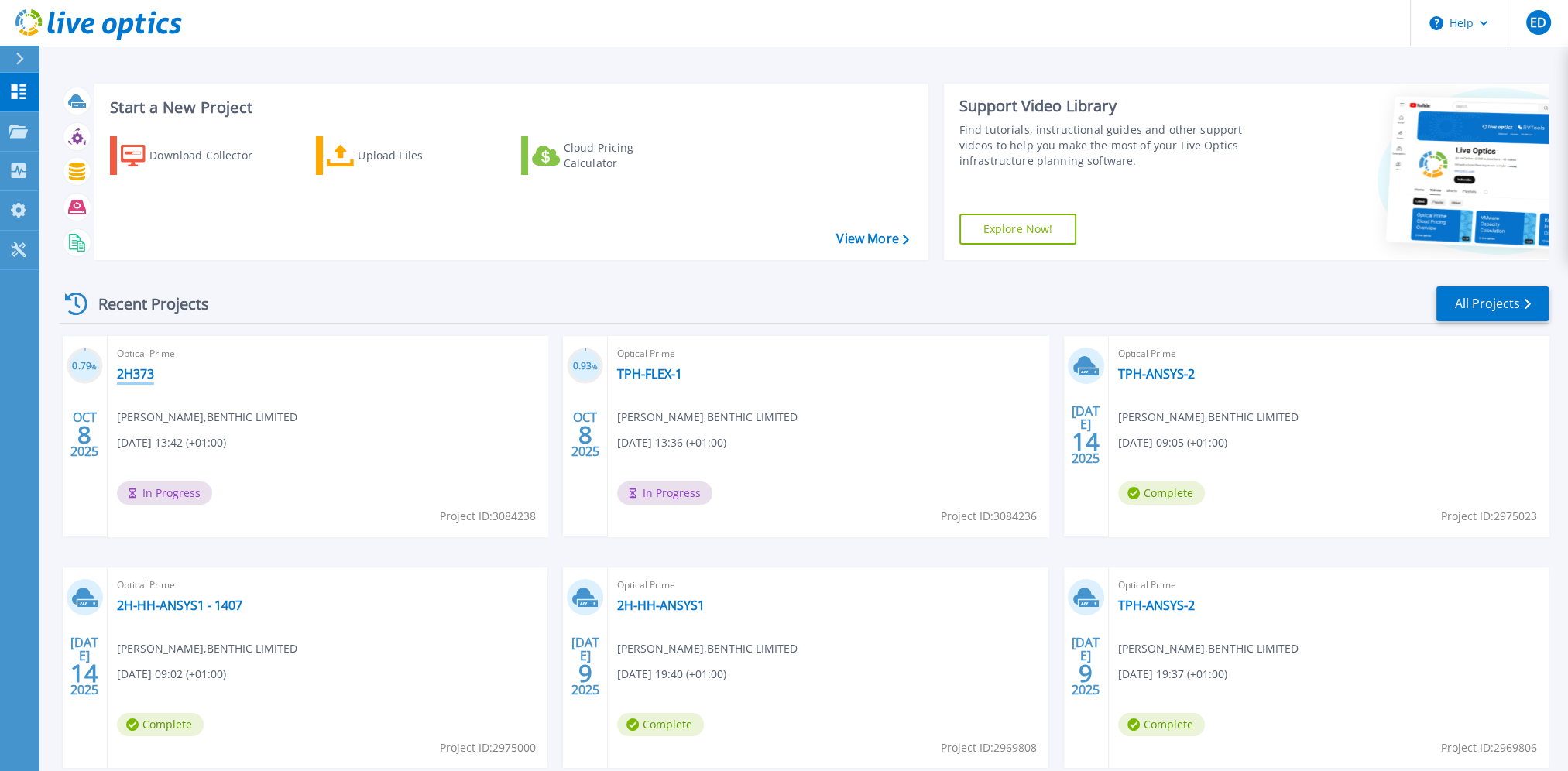
click at [142, 369] on link "2H373" at bounding box center [135, 374] width 37 height 16
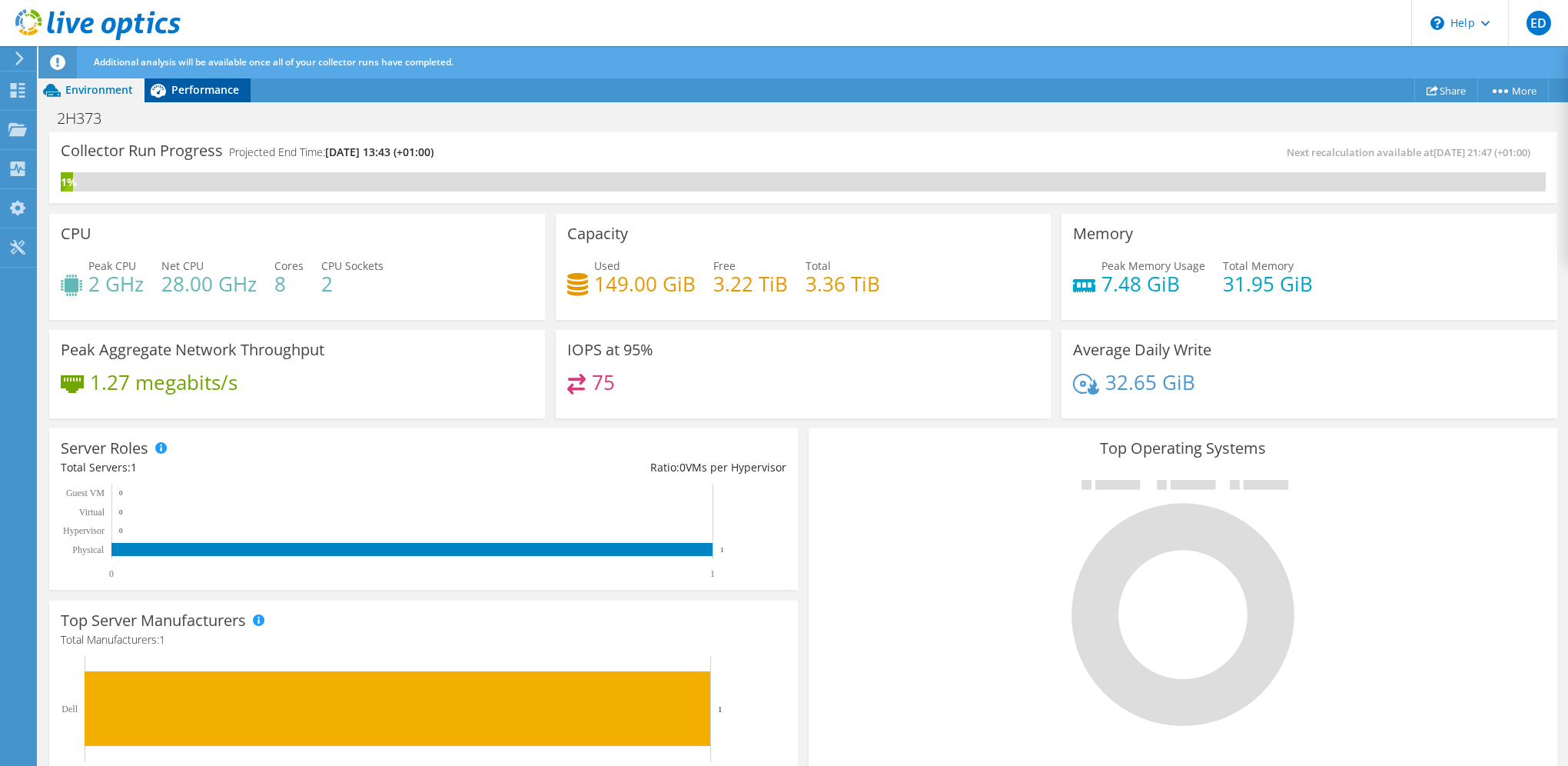
click at [217, 93] on span "Performance" at bounding box center [205, 89] width 67 height 15
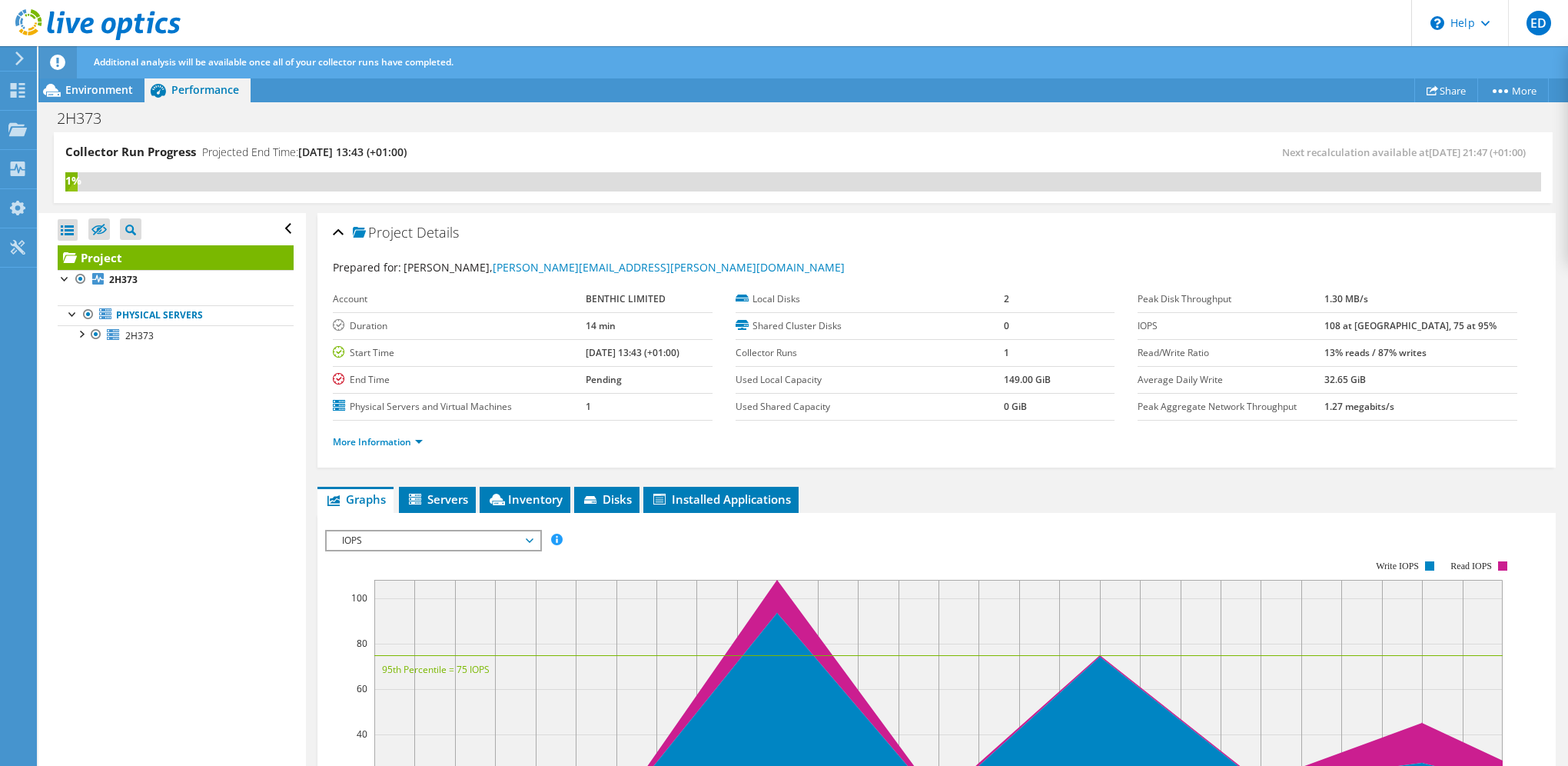
scroll to position [154, 0]
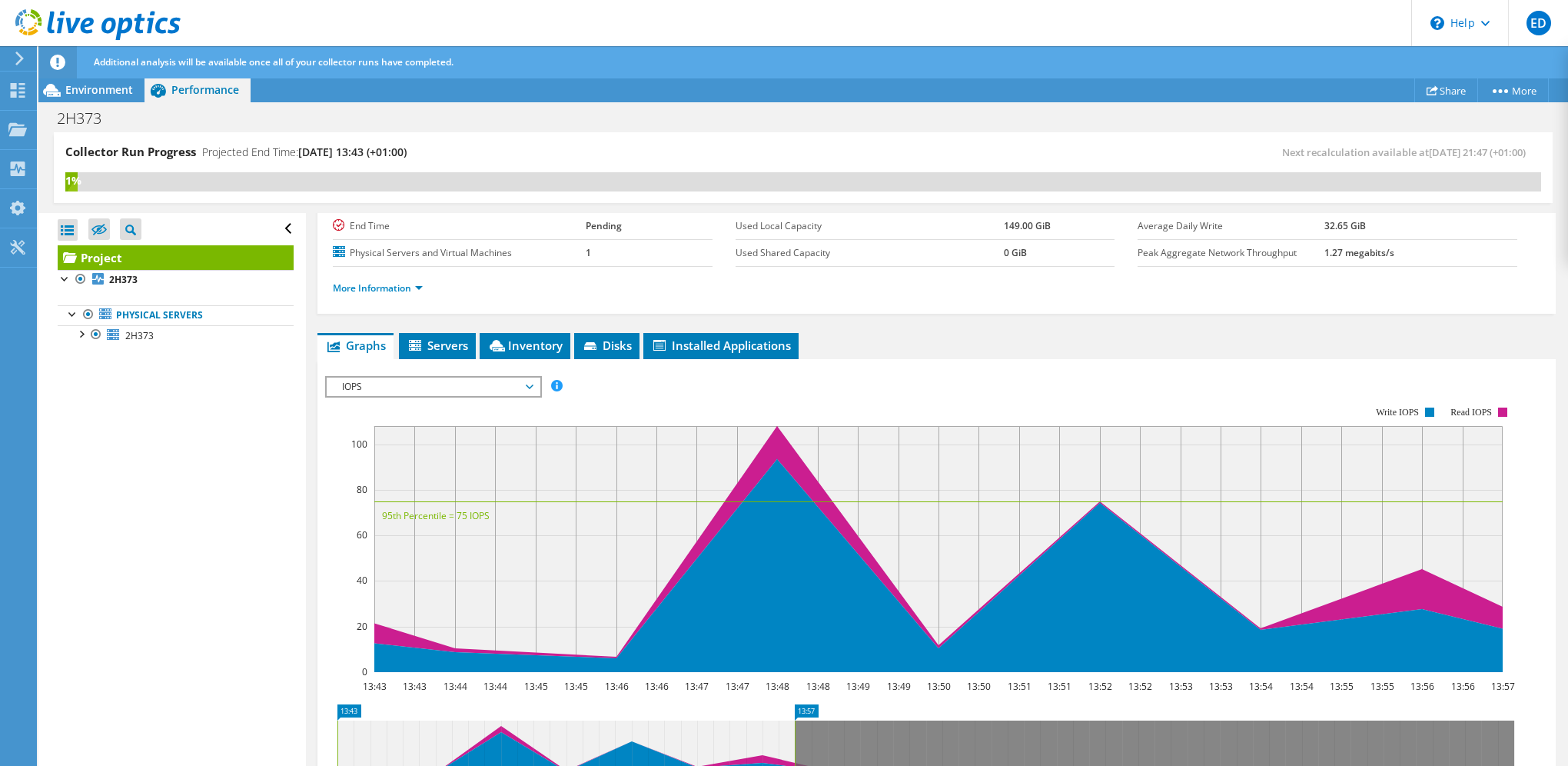
click at [482, 378] on span "IOPS" at bounding box center [433, 387] width 198 height 19
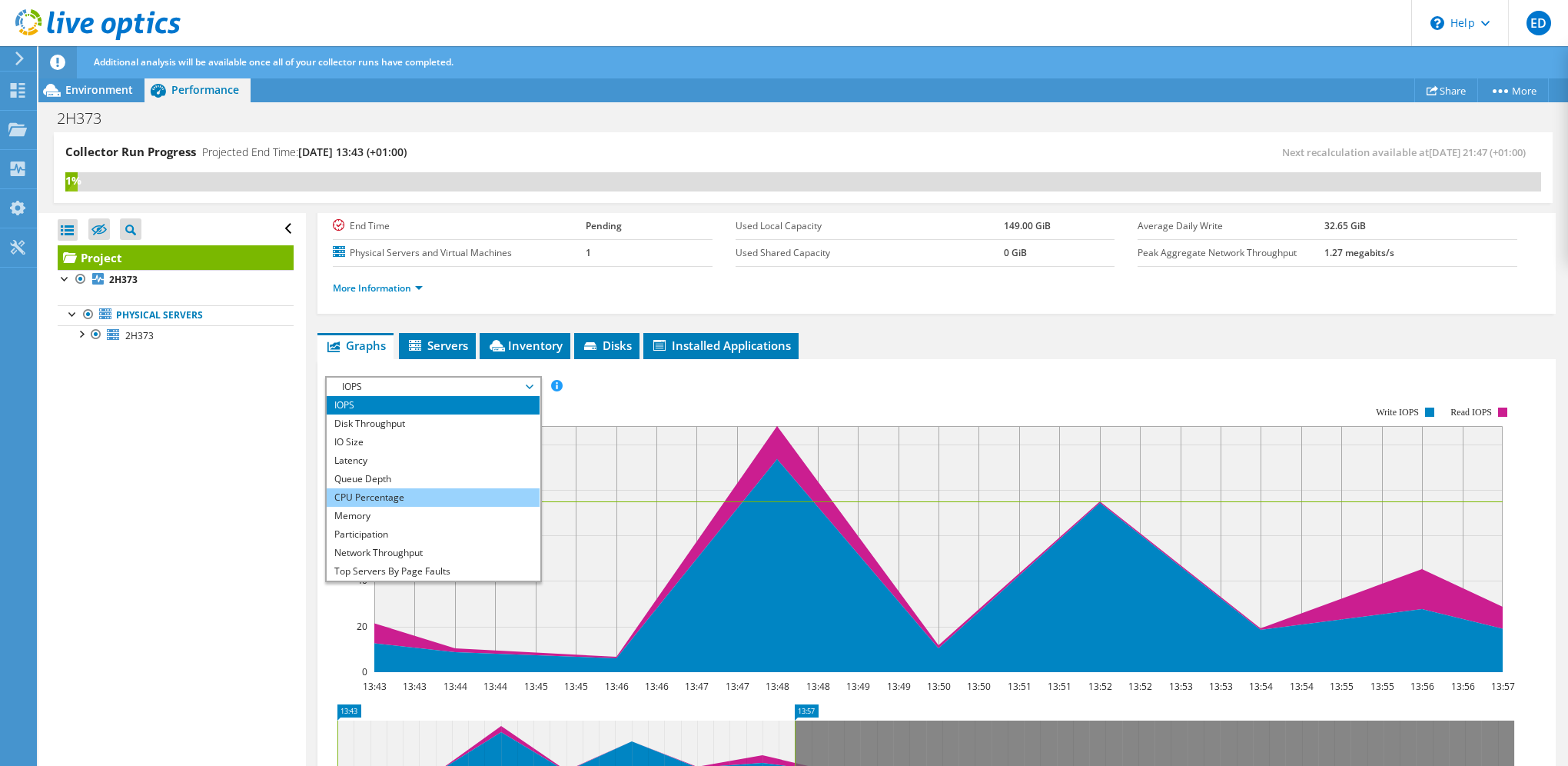
click at [421, 492] on li "CPU Percentage" at bounding box center [432, 498] width 213 height 19
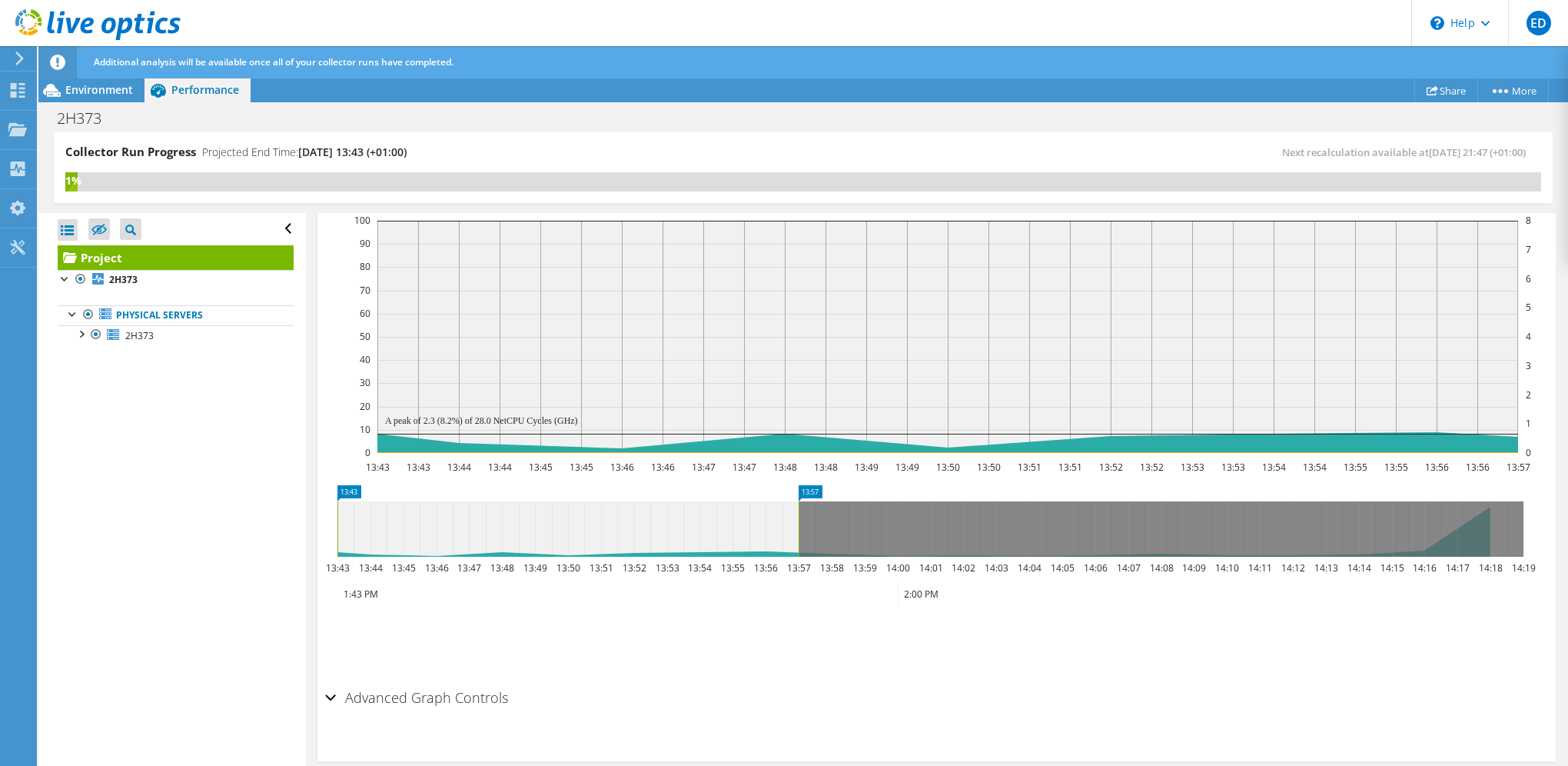
scroll to position [231, 0]
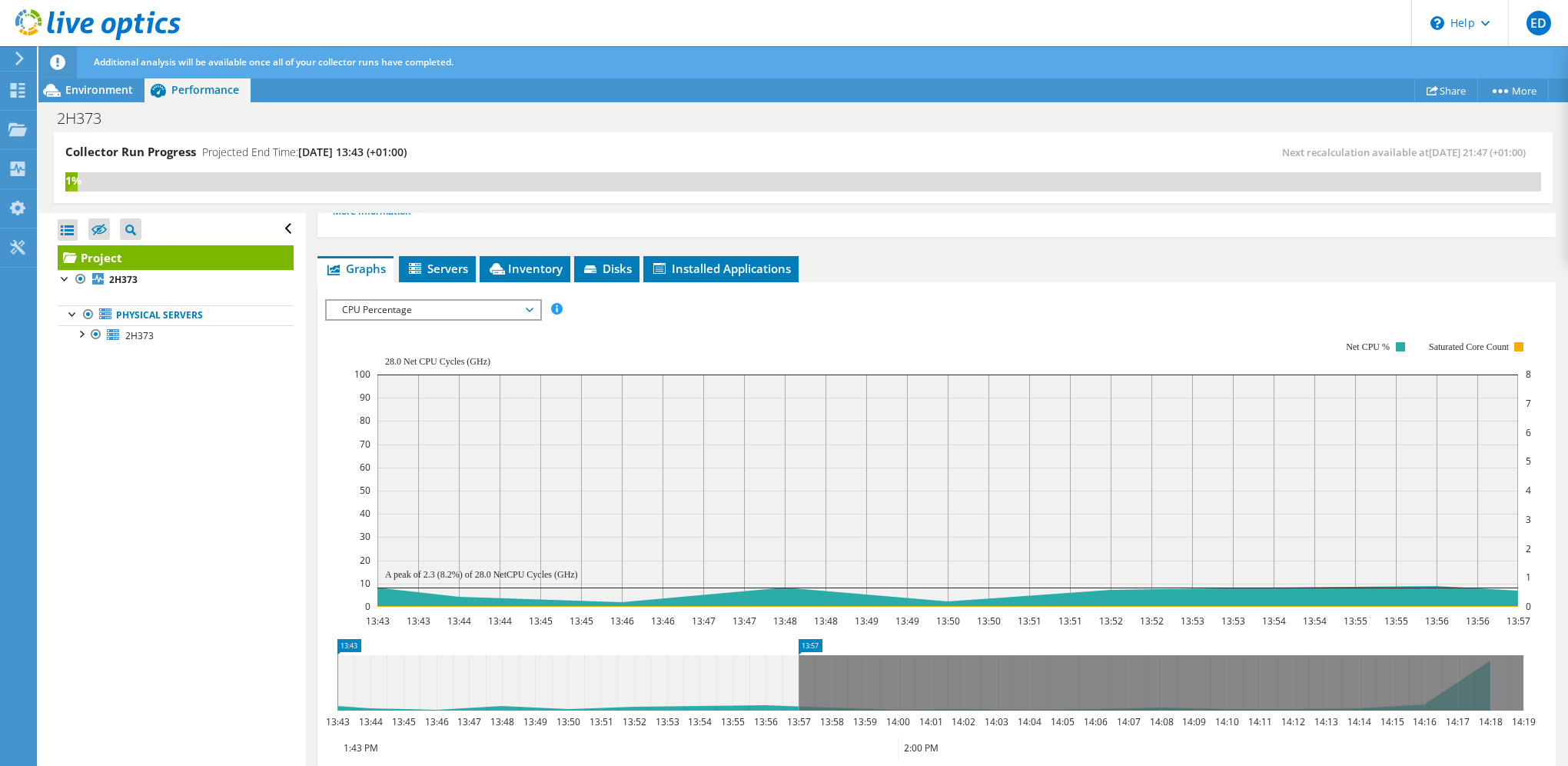
click at [465, 307] on span "CPU Percentage" at bounding box center [433, 310] width 198 height 19
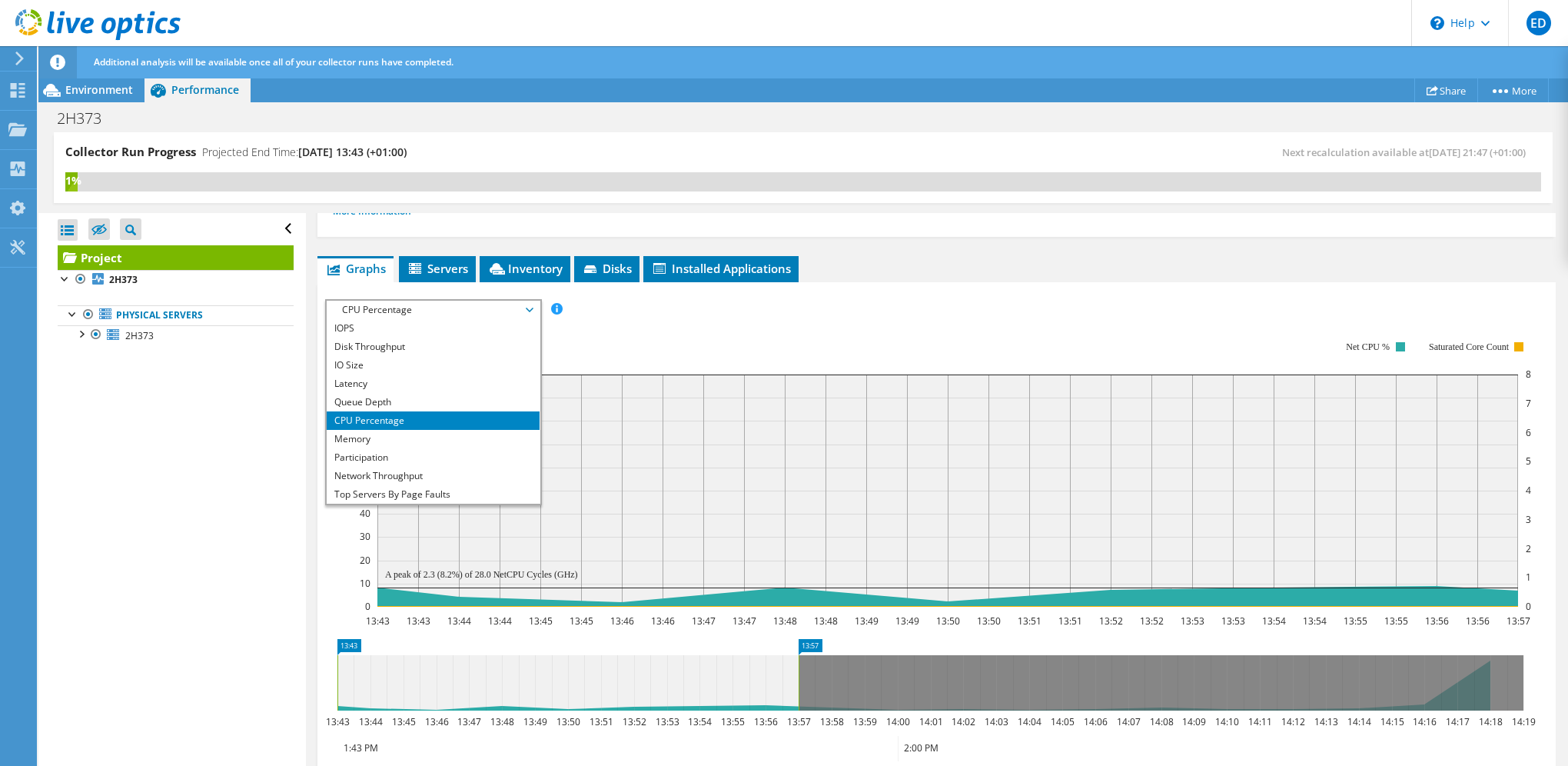
click at [997, 271] on ul "Graphs Servers Inventory Hypervisor Disks Cluster Disks Installed Applications" at bounding box center [937, 268] width 1238 height 26
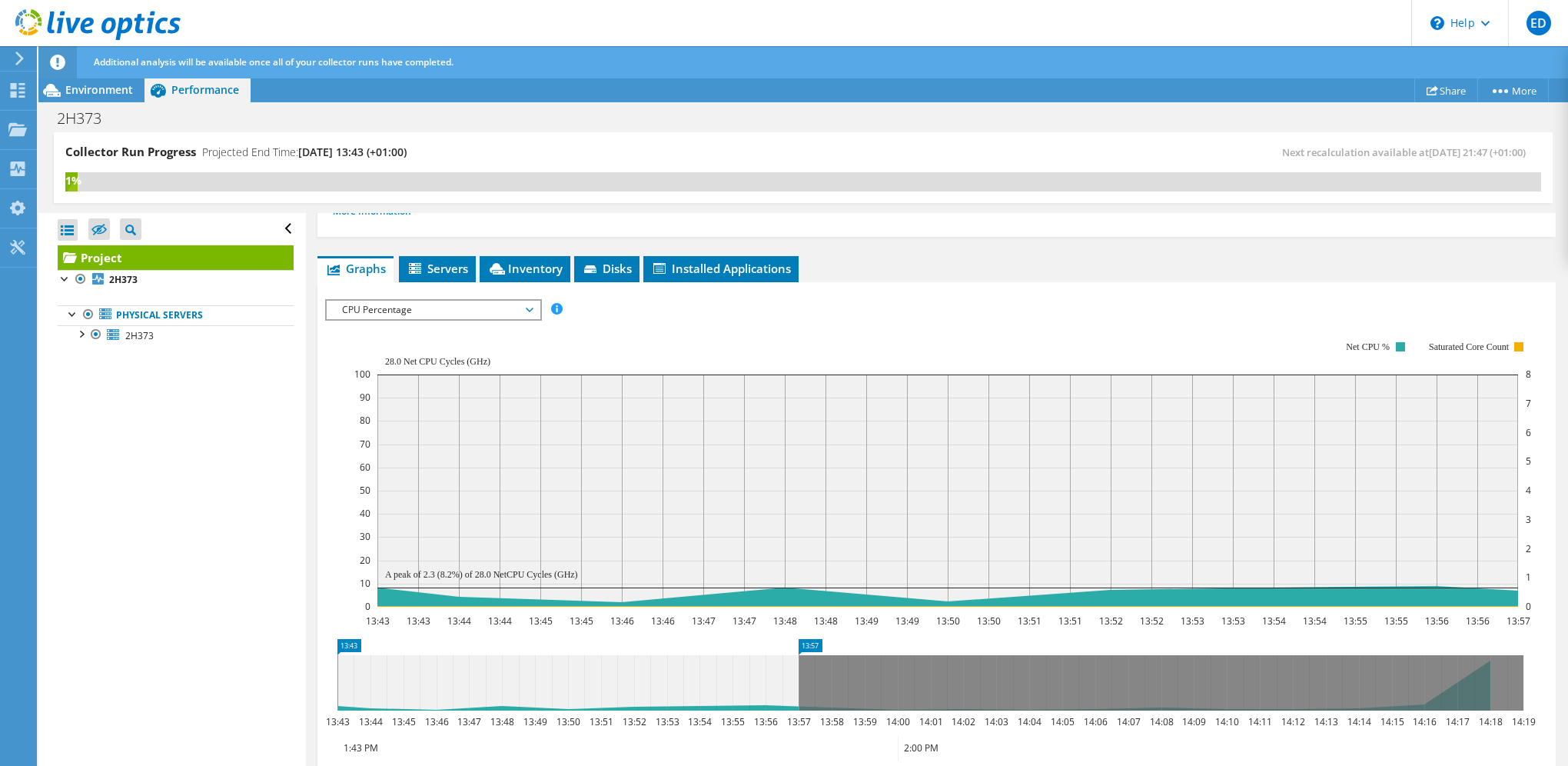
click at [411, 301] on span "CPU Percentage" at bounding box center [433, 310] width 198 height 19
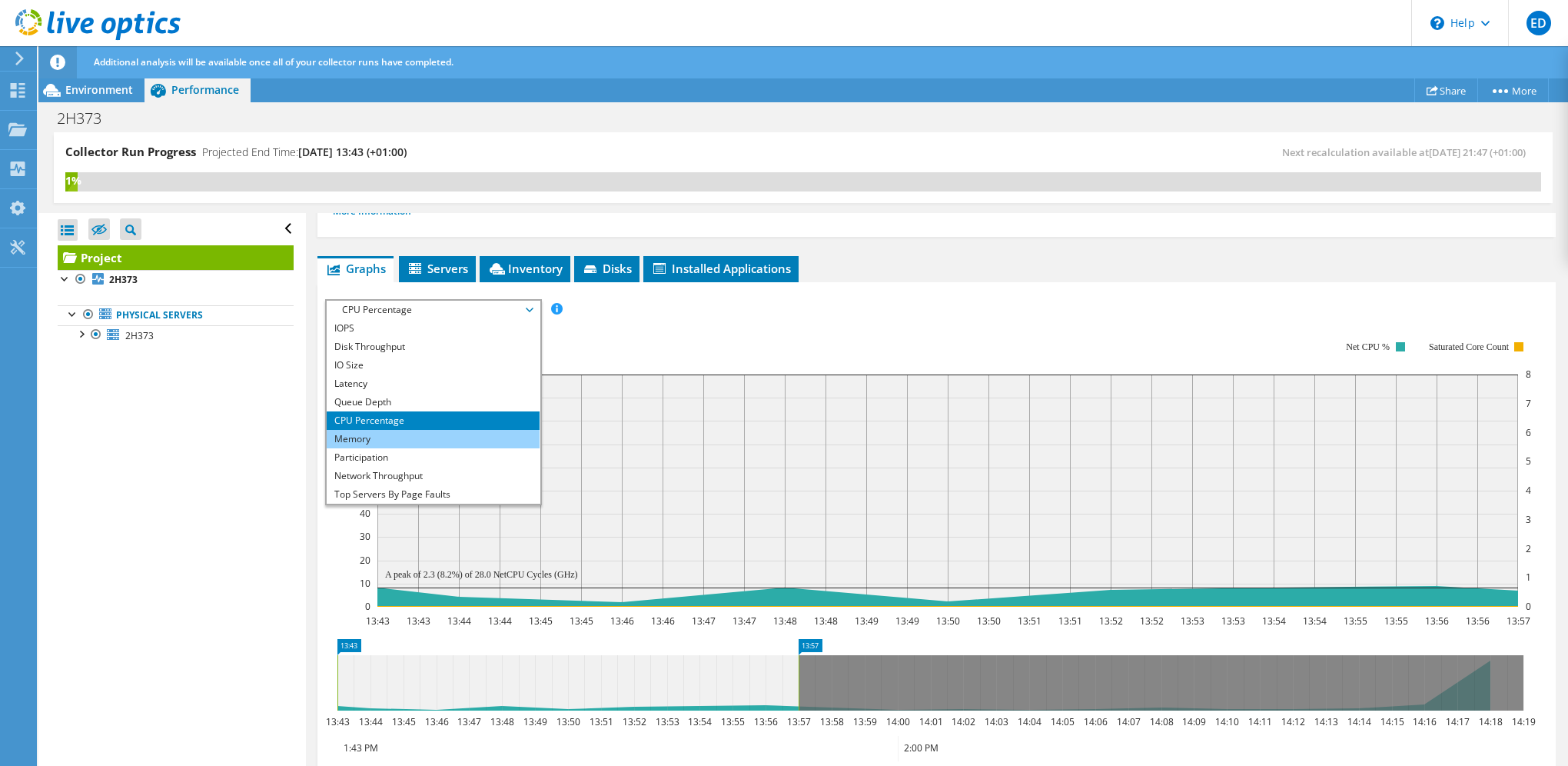
click at [440, 437] on li "Memory" at bounding box center [432, 440] width 213 height 19
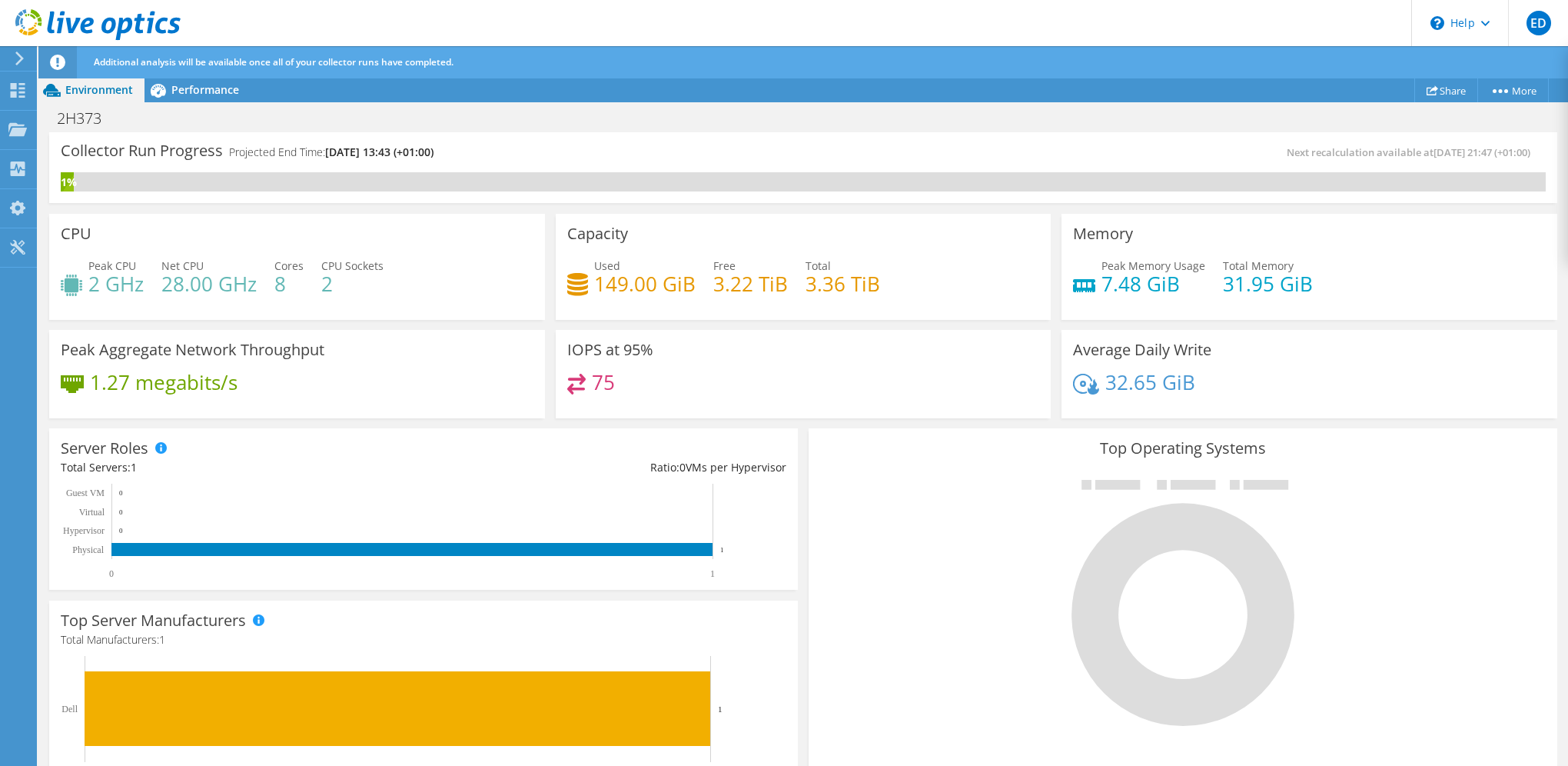
scroll to position [385, 0]
click at [203, 91] on span "Performance" at bounding box center [205, 89] width 67 height 15
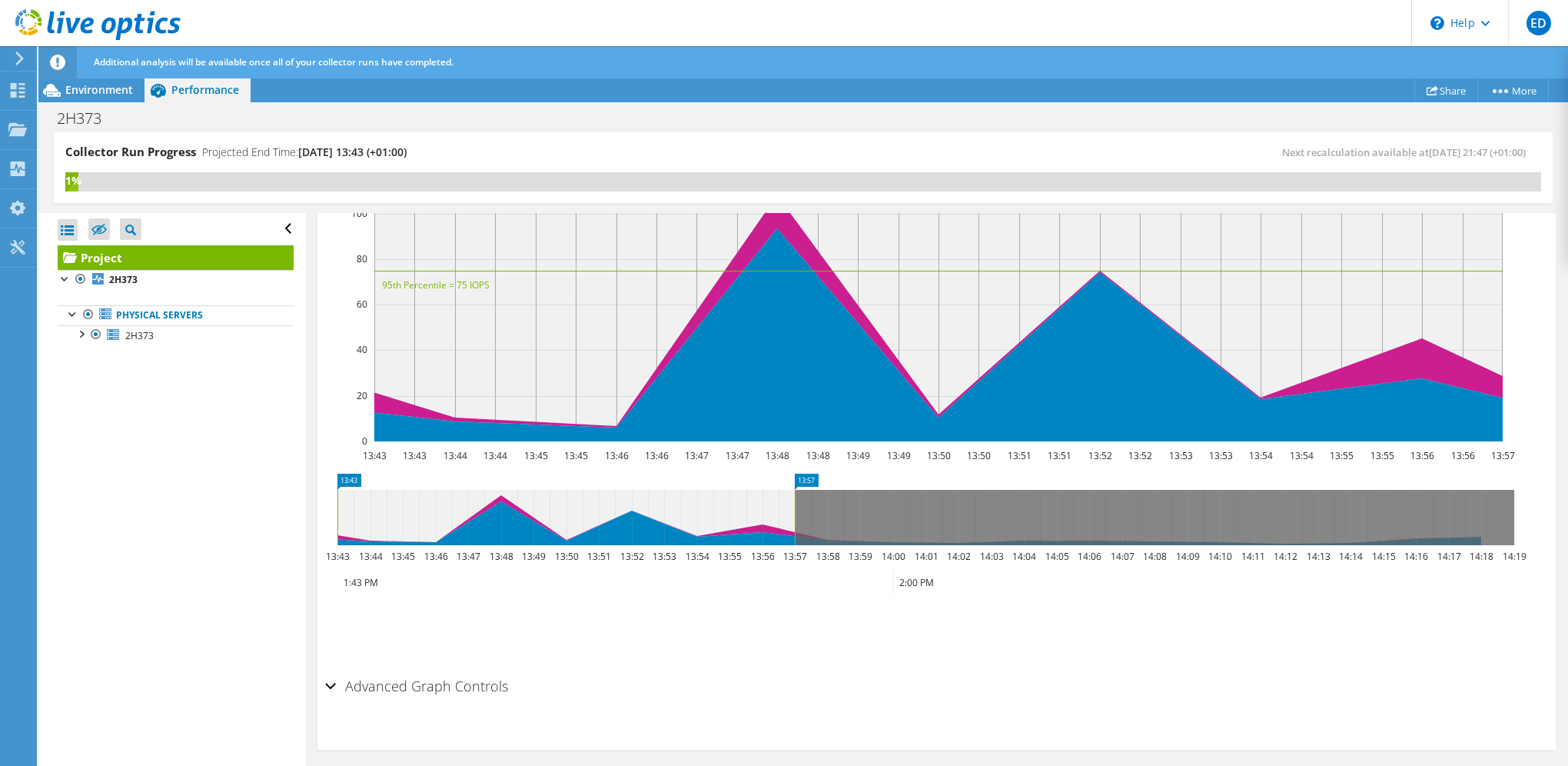
click at [274, 224] on div "Open All Close All Hide Excluded Nodes Project Tree Filter" at bounding box center [175, 228] width 236 height 32
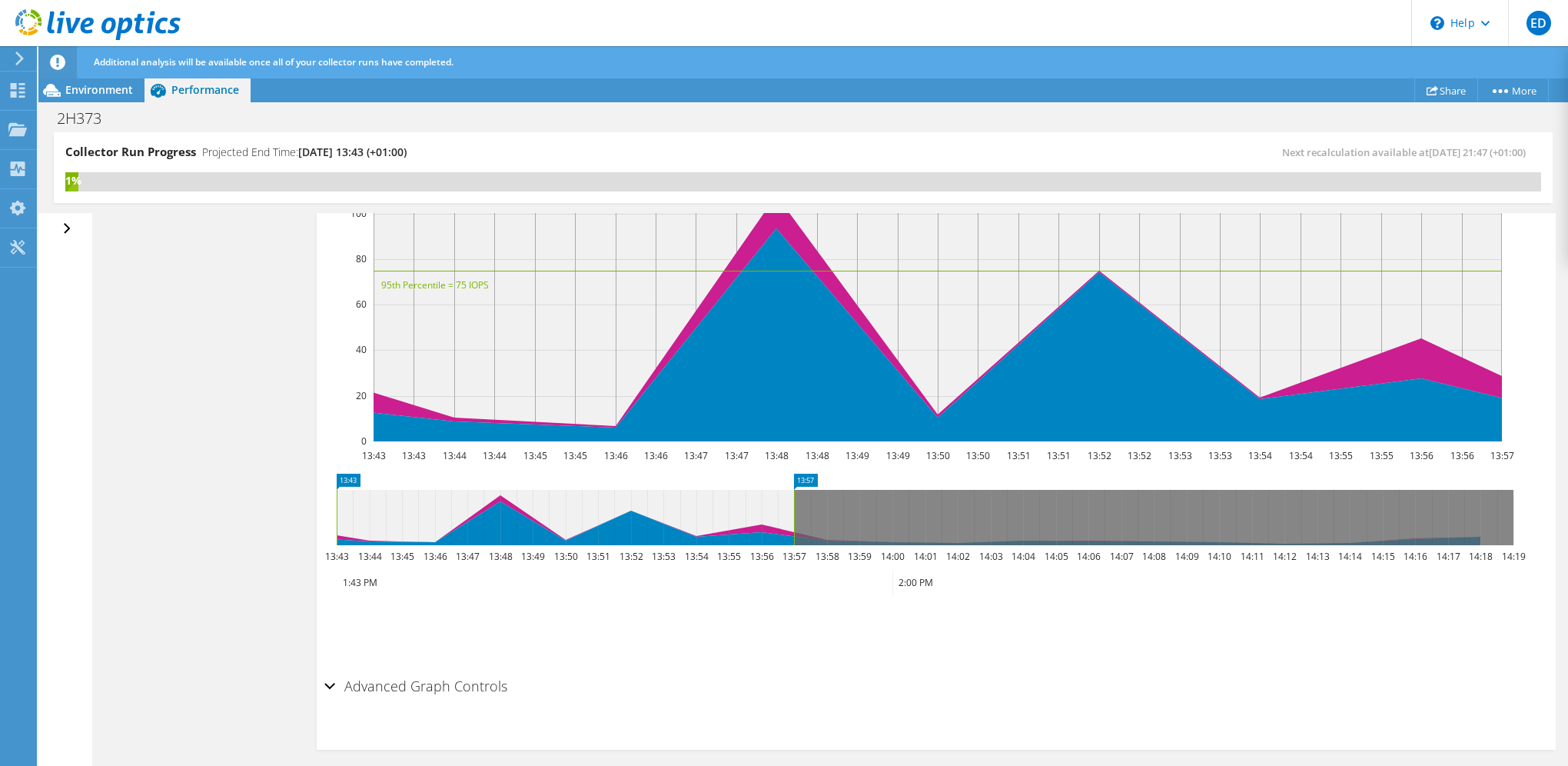
click at [61, 228] on div "Open All Close All Hide Excluded Nodes Project Tree Filter" at bounding box center [68, 228] width 22 height 32
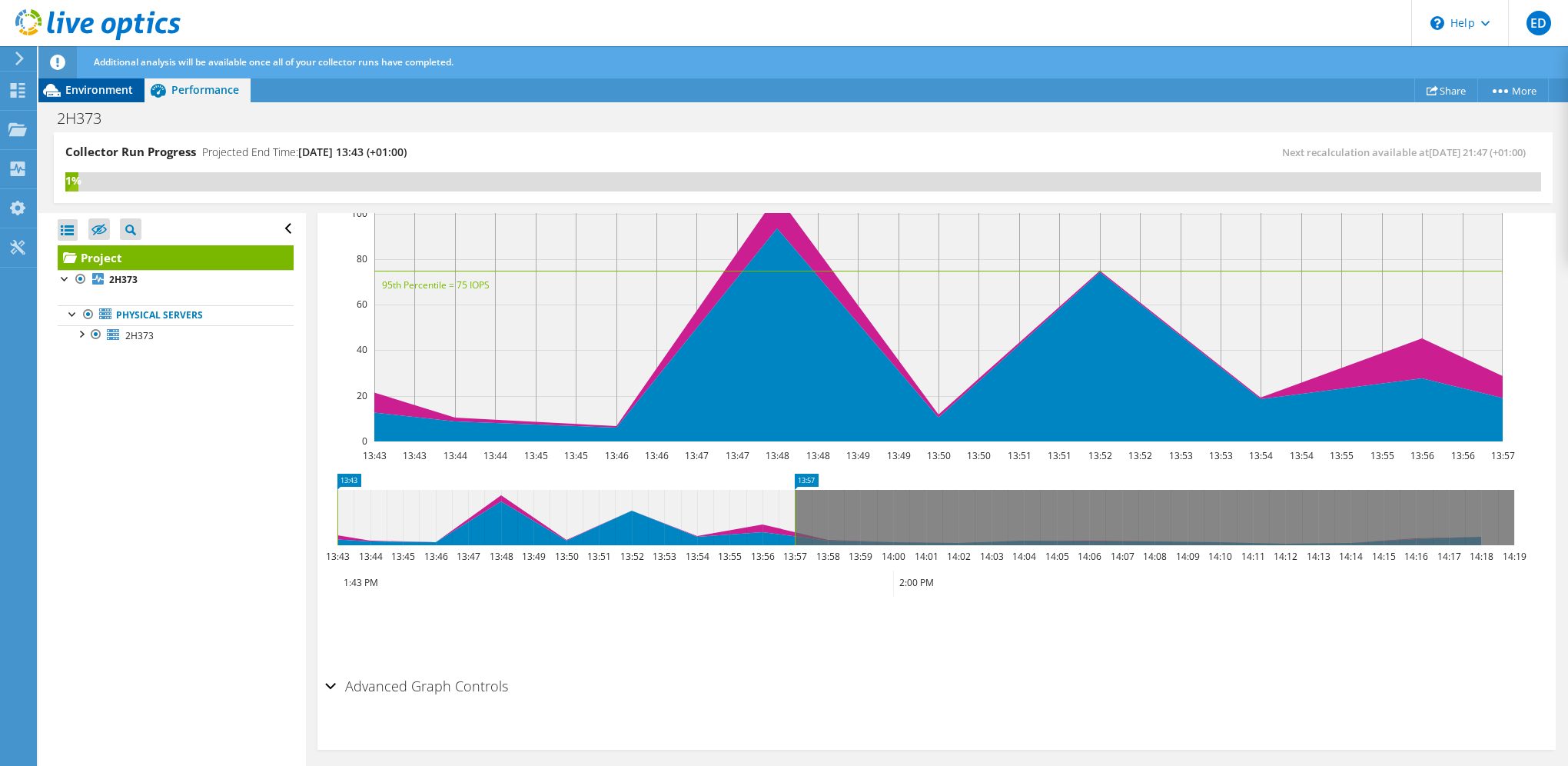
click at [80, 93] on span "Environment" at bounding box center [99, 89] width 67 height 15
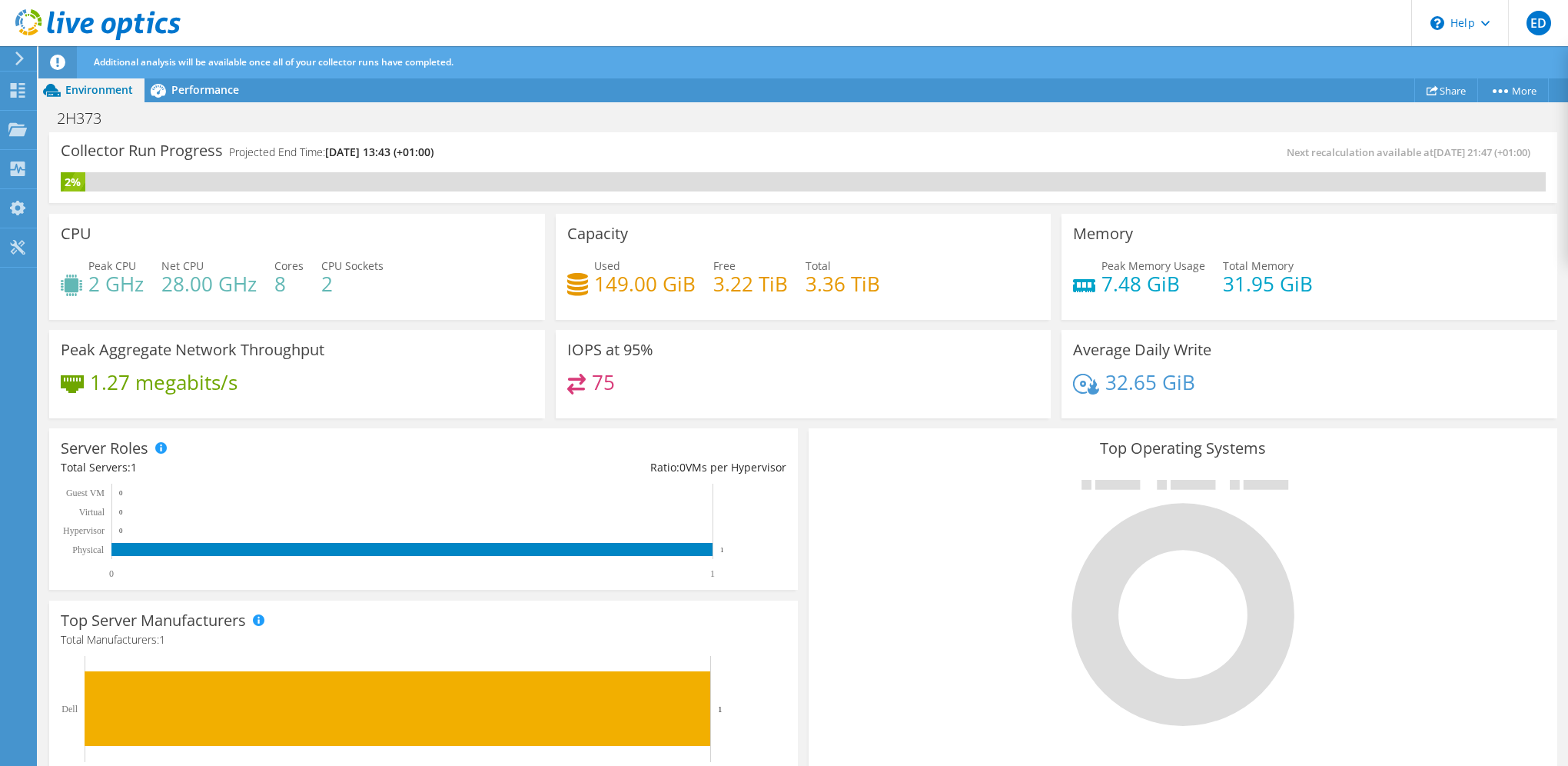
scroll to position [181, 0]
click at [216, 93] on span "Performance" at bounding box center [205, 89] width 67 height 15
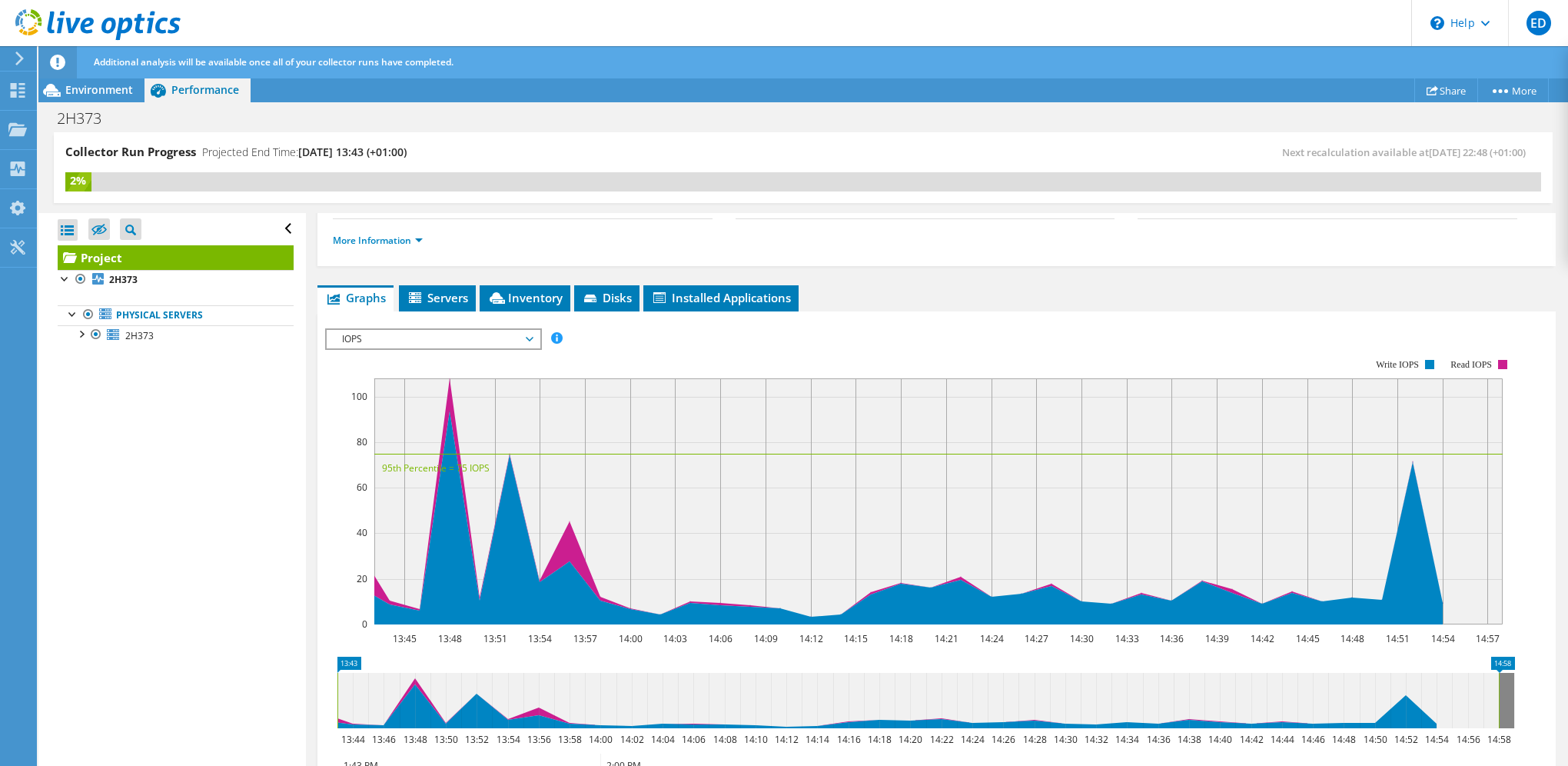
scroll to position [231, 0]
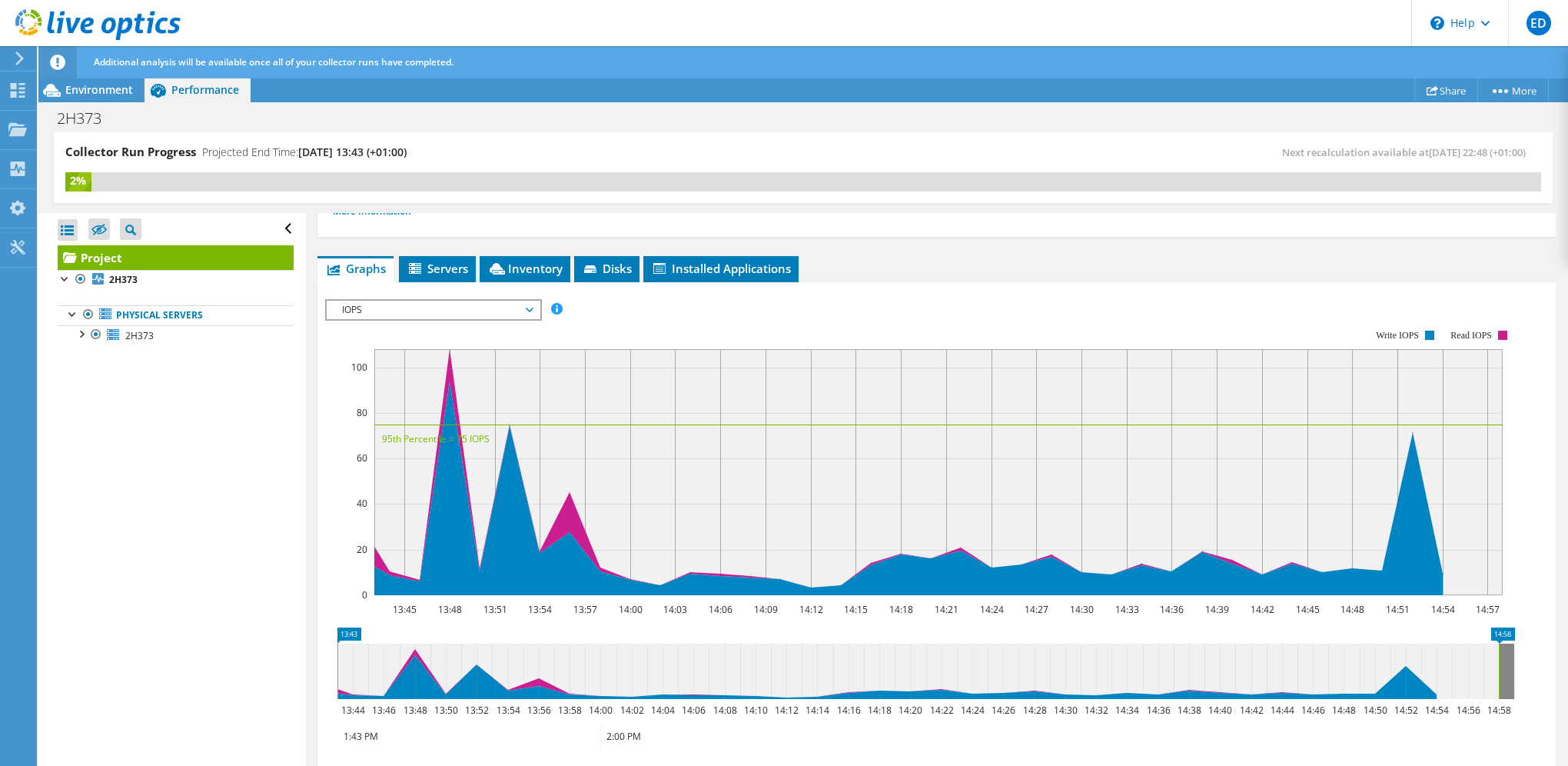
click at [449, 308] on span "IOPS" at bounding box center [433, 310] width 198 height 19
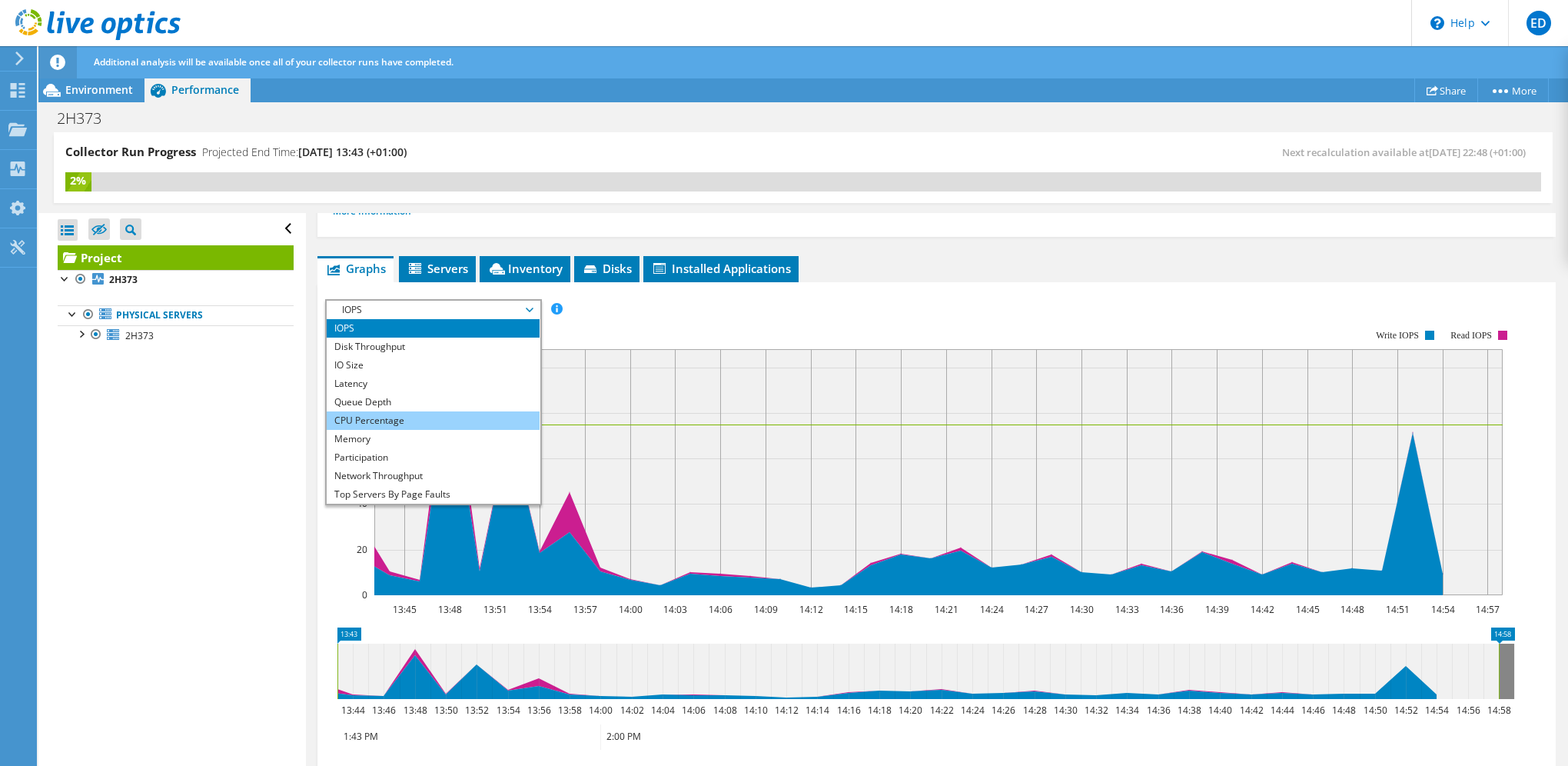
click at [388, 412] on li "CPU Percentage" at bounding box center [432, 421] width 213 height 19
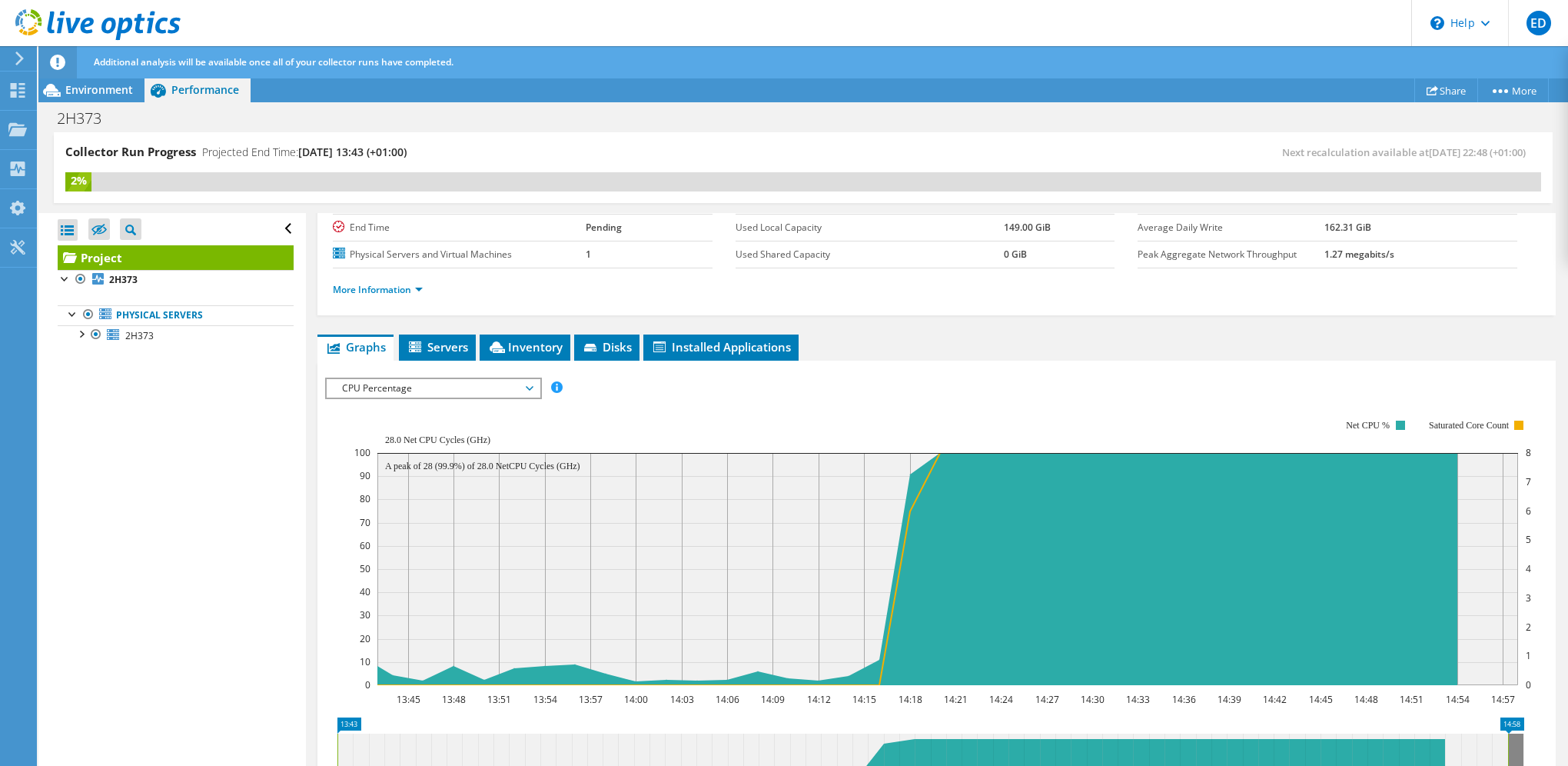
scroll to position [77, 0]
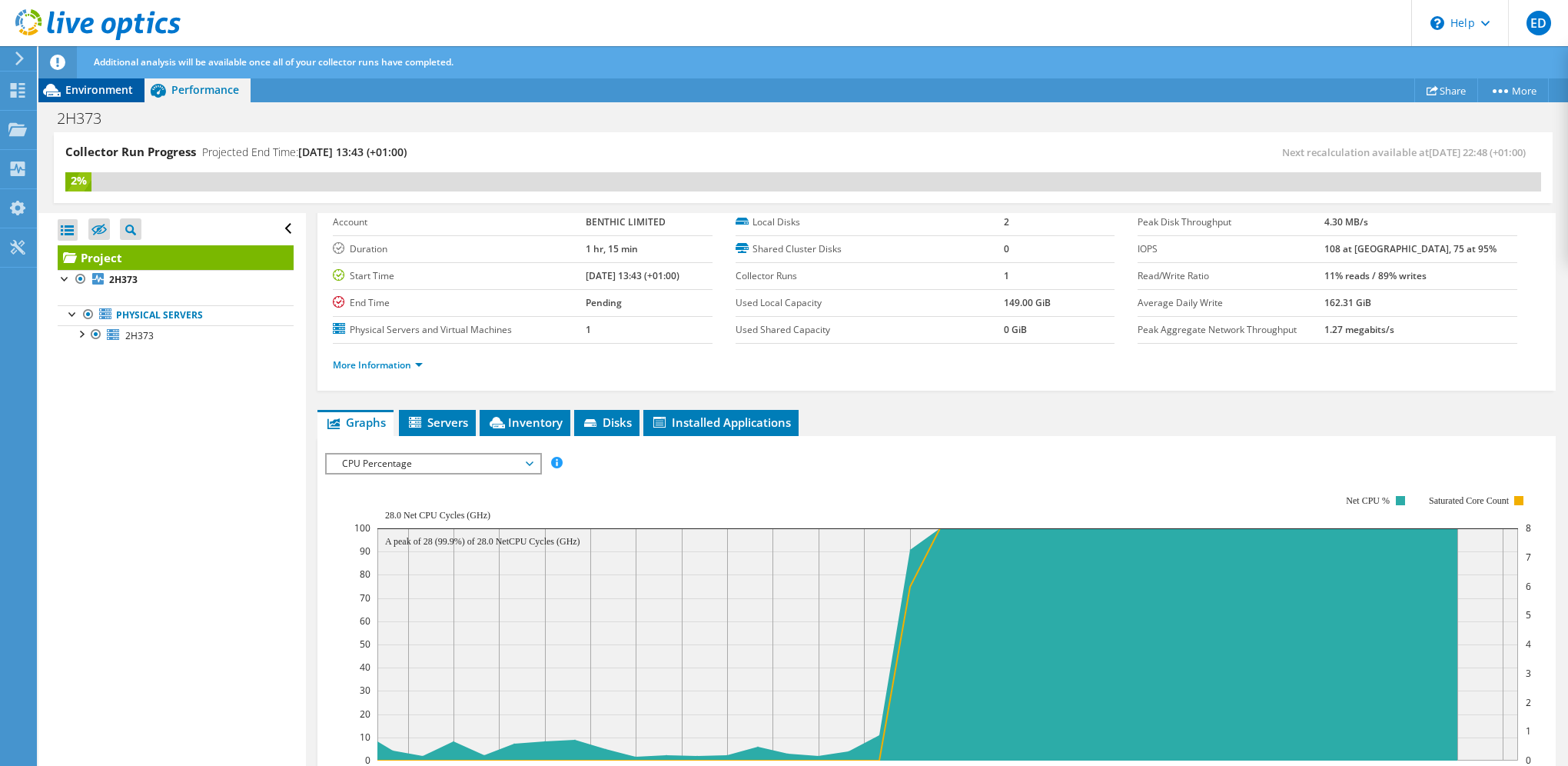
click at [98, 89] on span "Environment" at bounding box center [99, 89] width 67 height 15
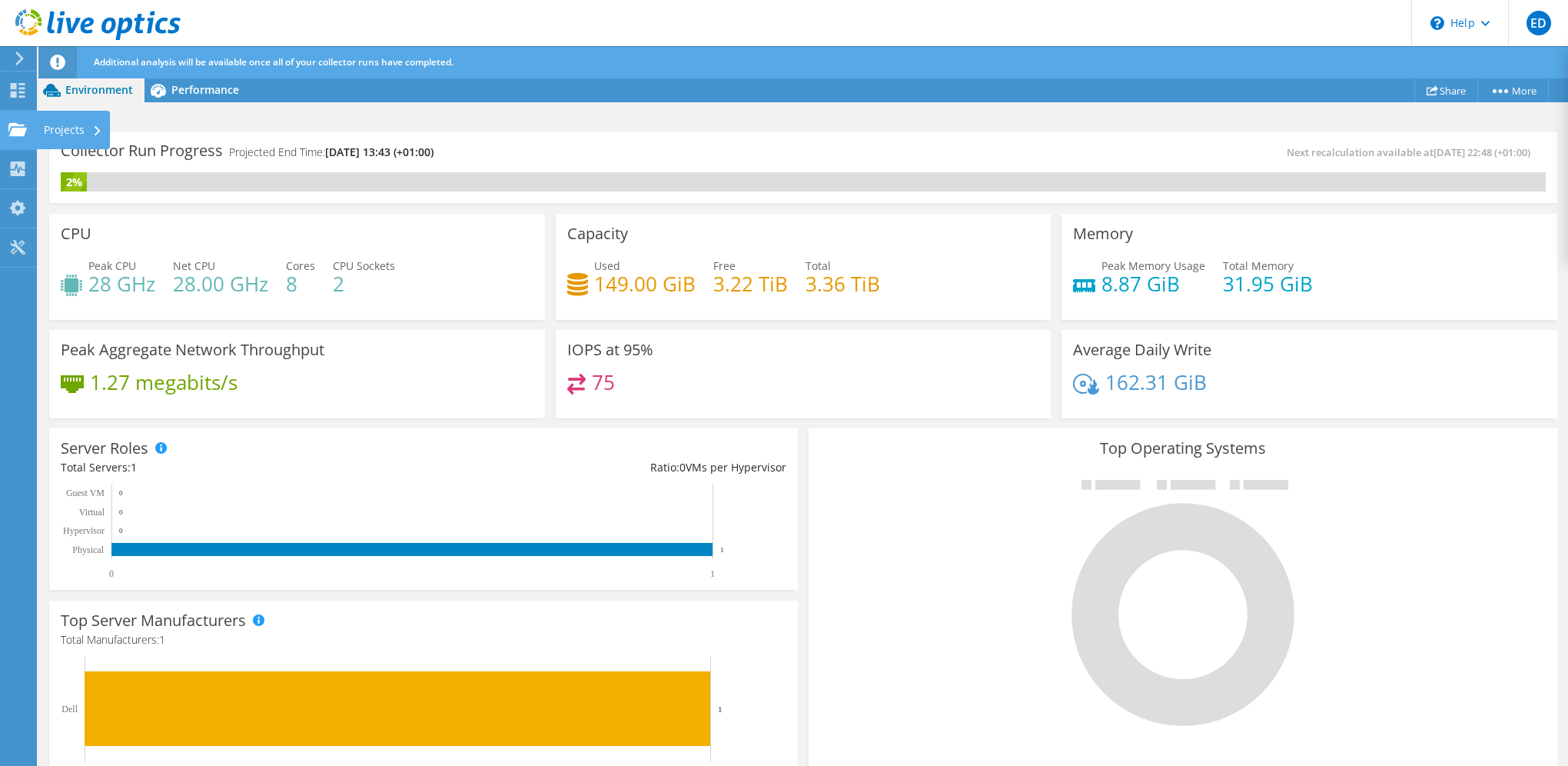
click at [20, 126] on use at bounding box center [18, 129] width 19 height 13
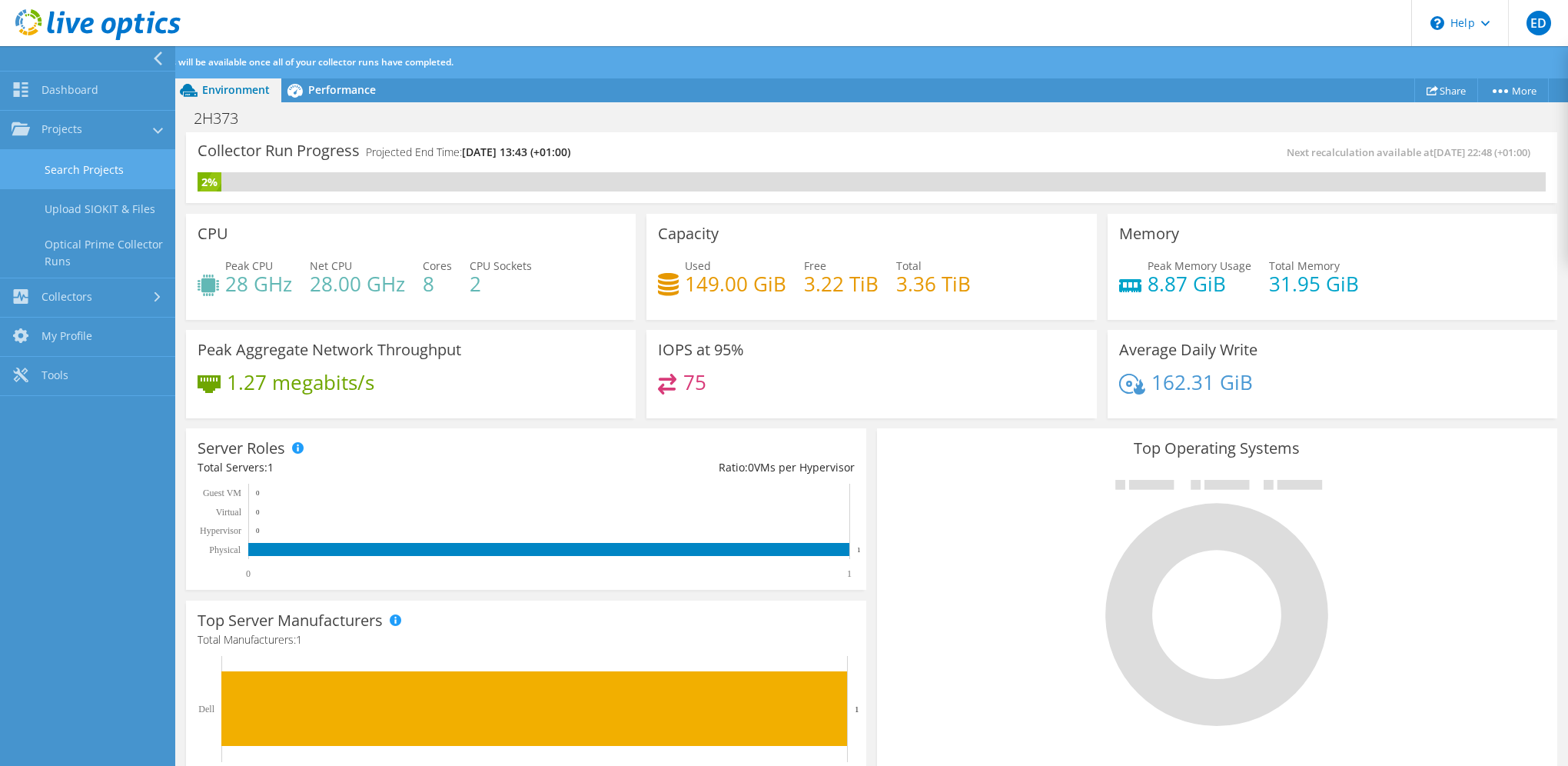
click at [97, 166] on link "Search Projects" at bounding box center [87, 170] width 175 height 39
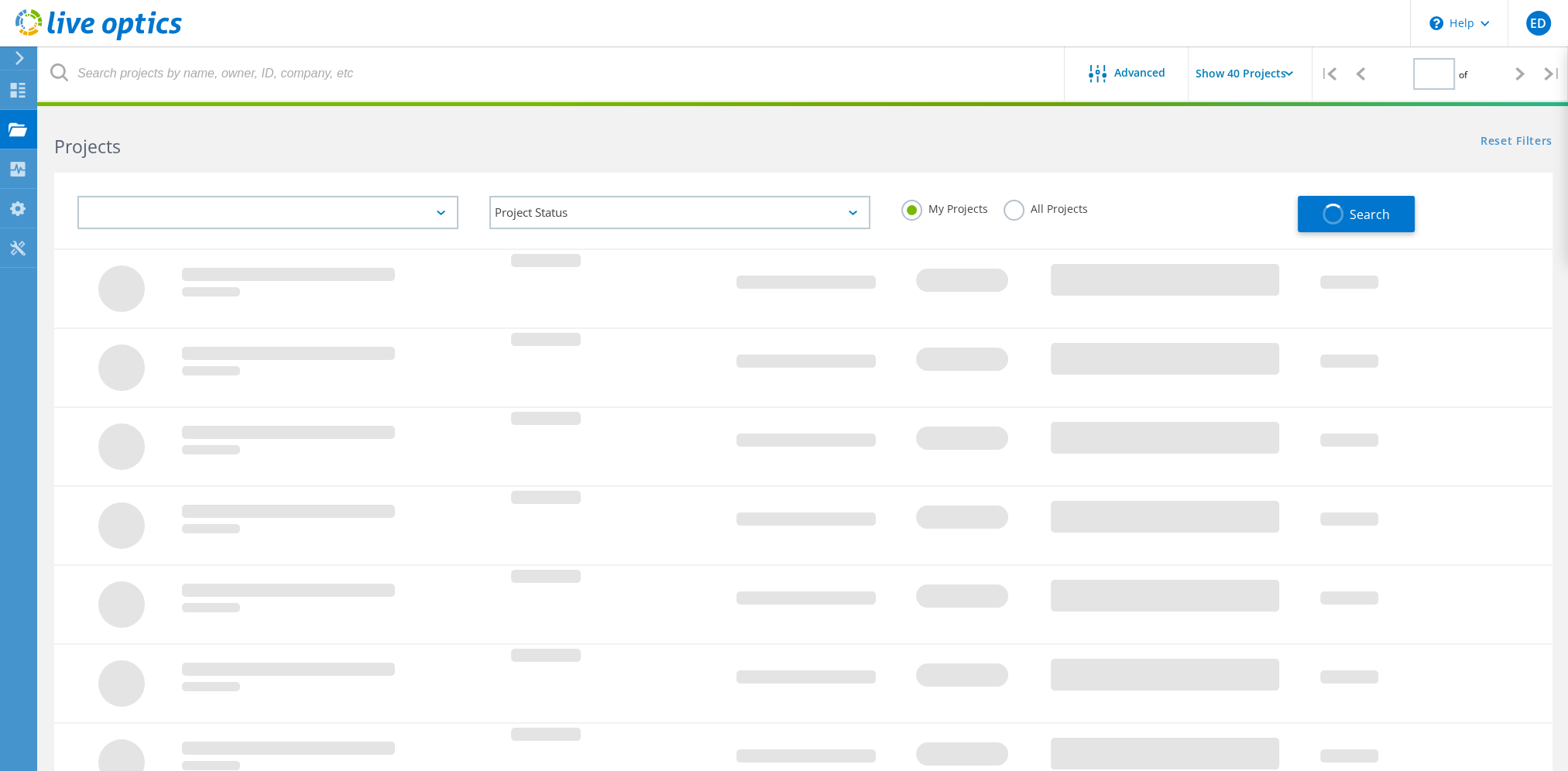
type input "1"
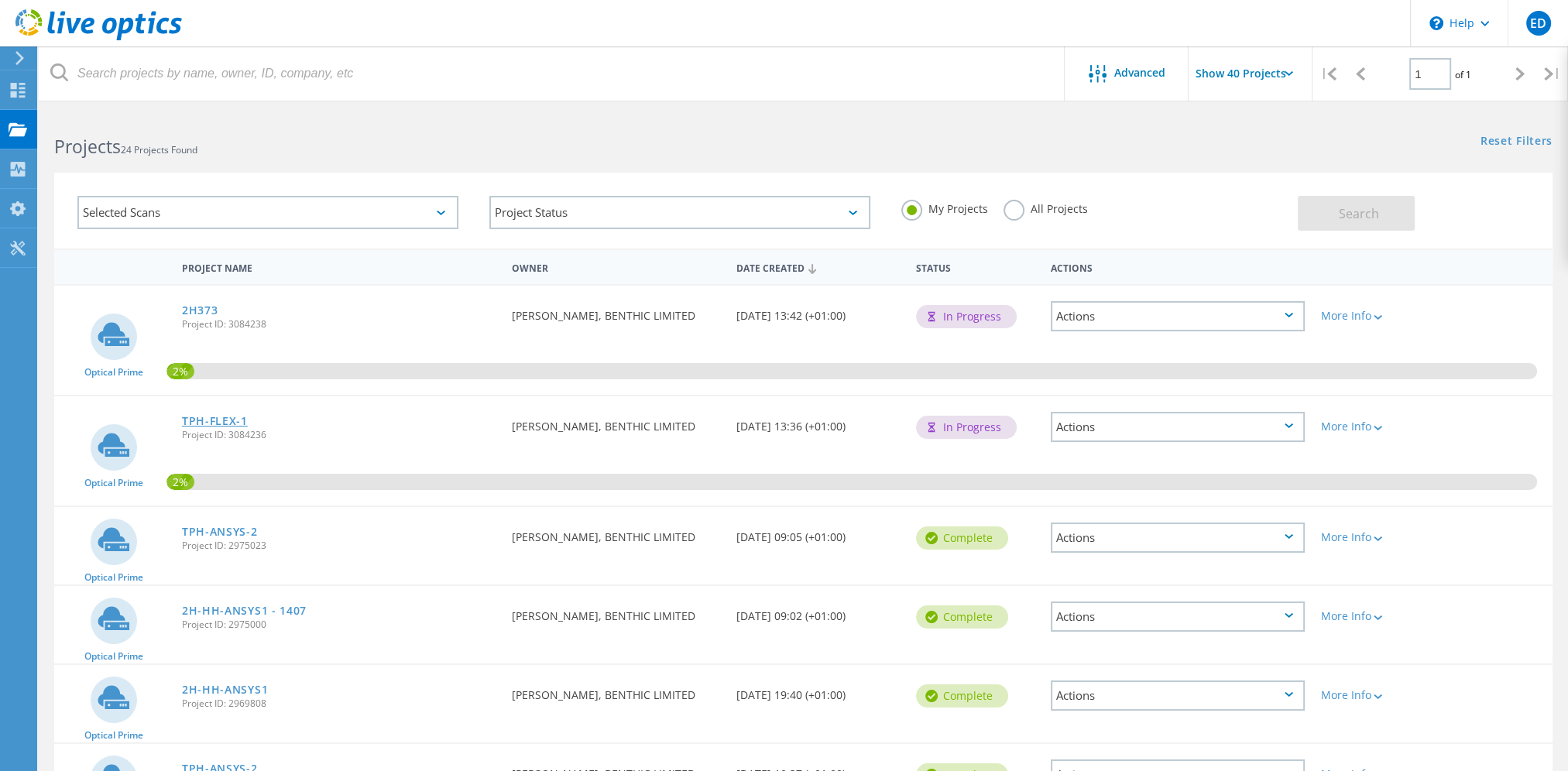
click at [209, 422] on link "TPH-FLEX-1" at bounding box center [214, 421] width 66 height 11
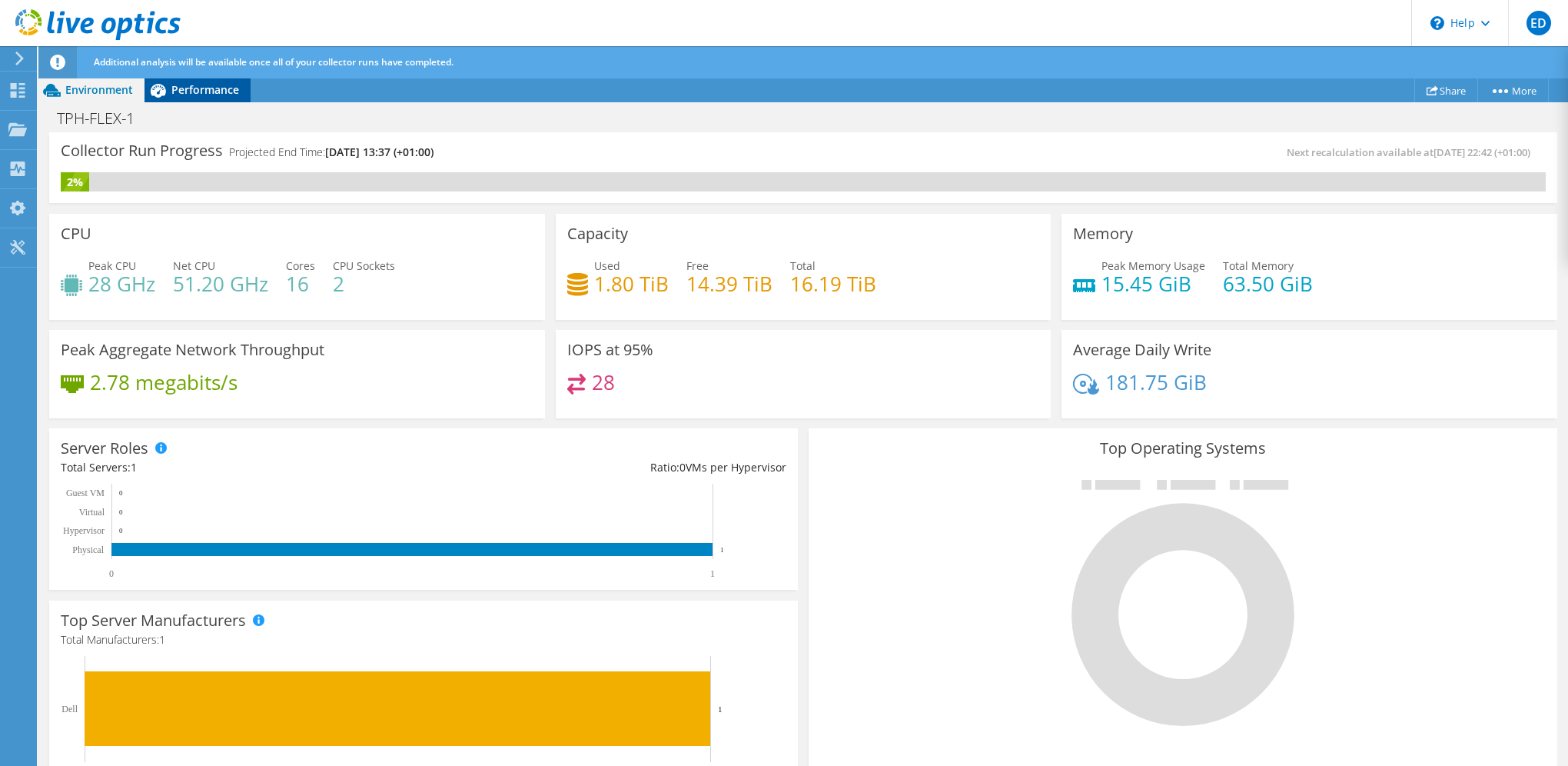
click at [189, 89] on span "Performance" at bounding box center [205, 89] width 67 height 15
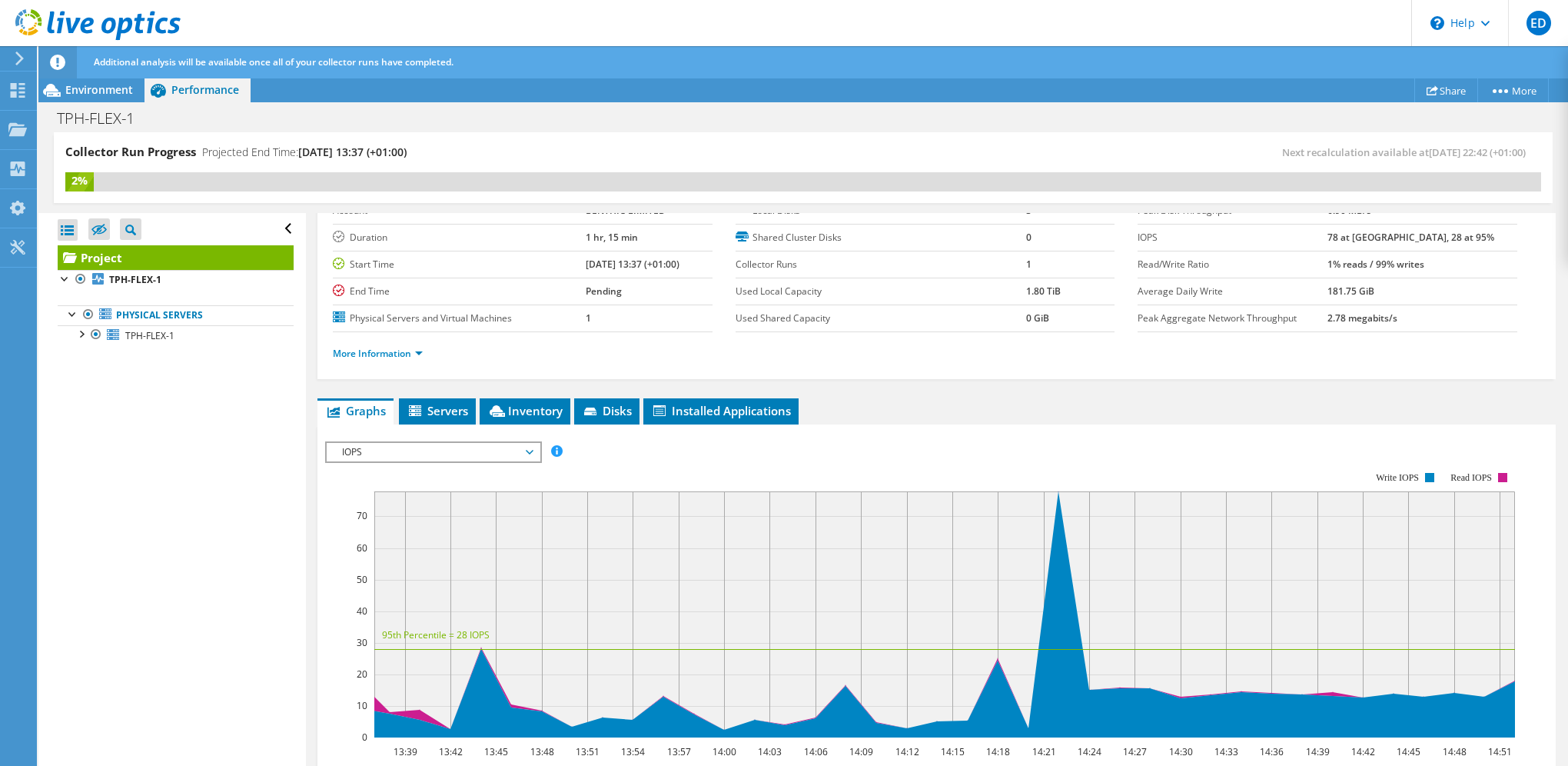
scroll to position [154, 0]
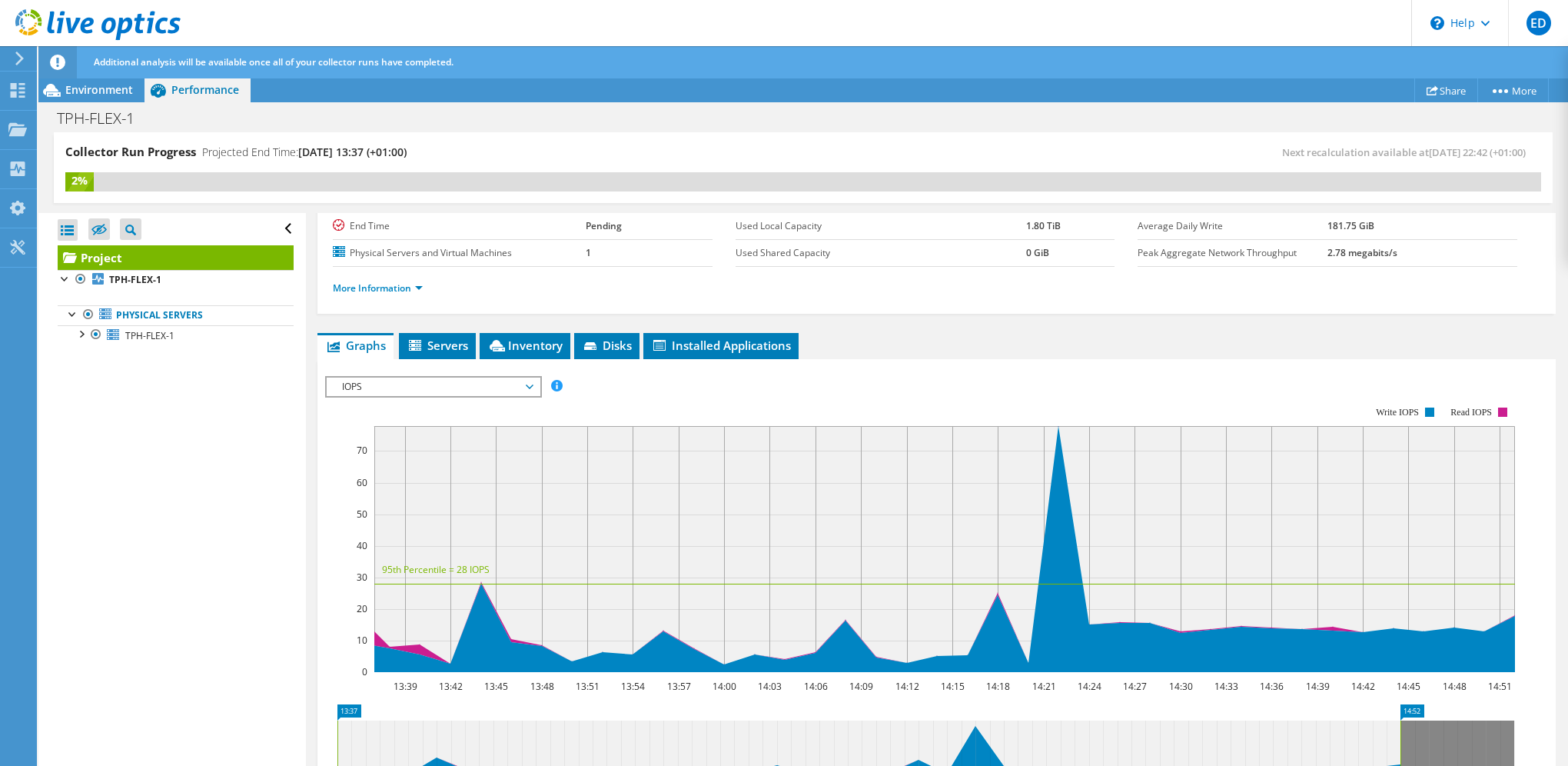
click at [438, 385] on span "IOPS" at bounding box center [433, 387] width 198 height 19
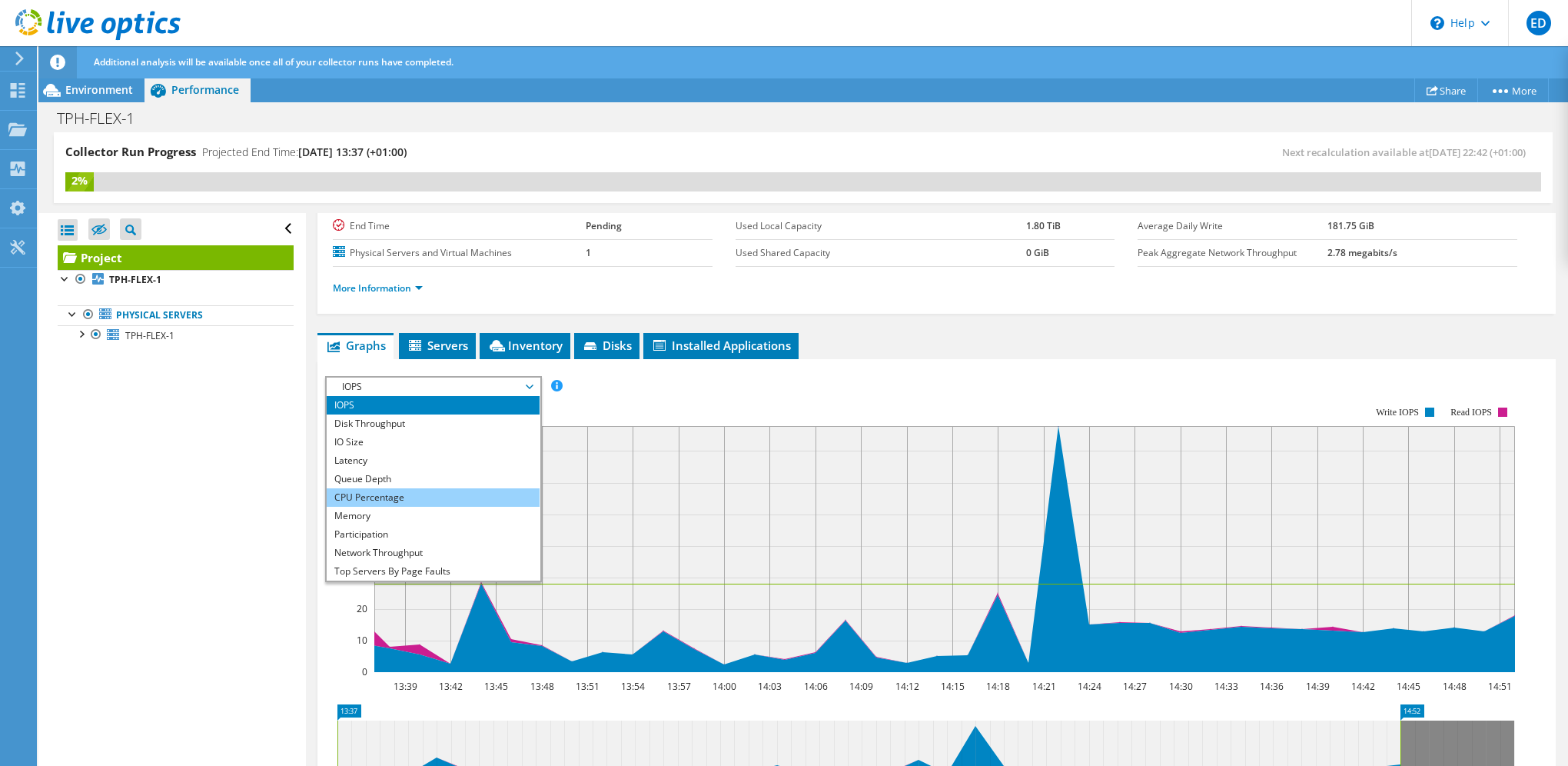
click at [404, 494] on li "CPU Percentage" at bounding box center [432, 498] width 213 height 19
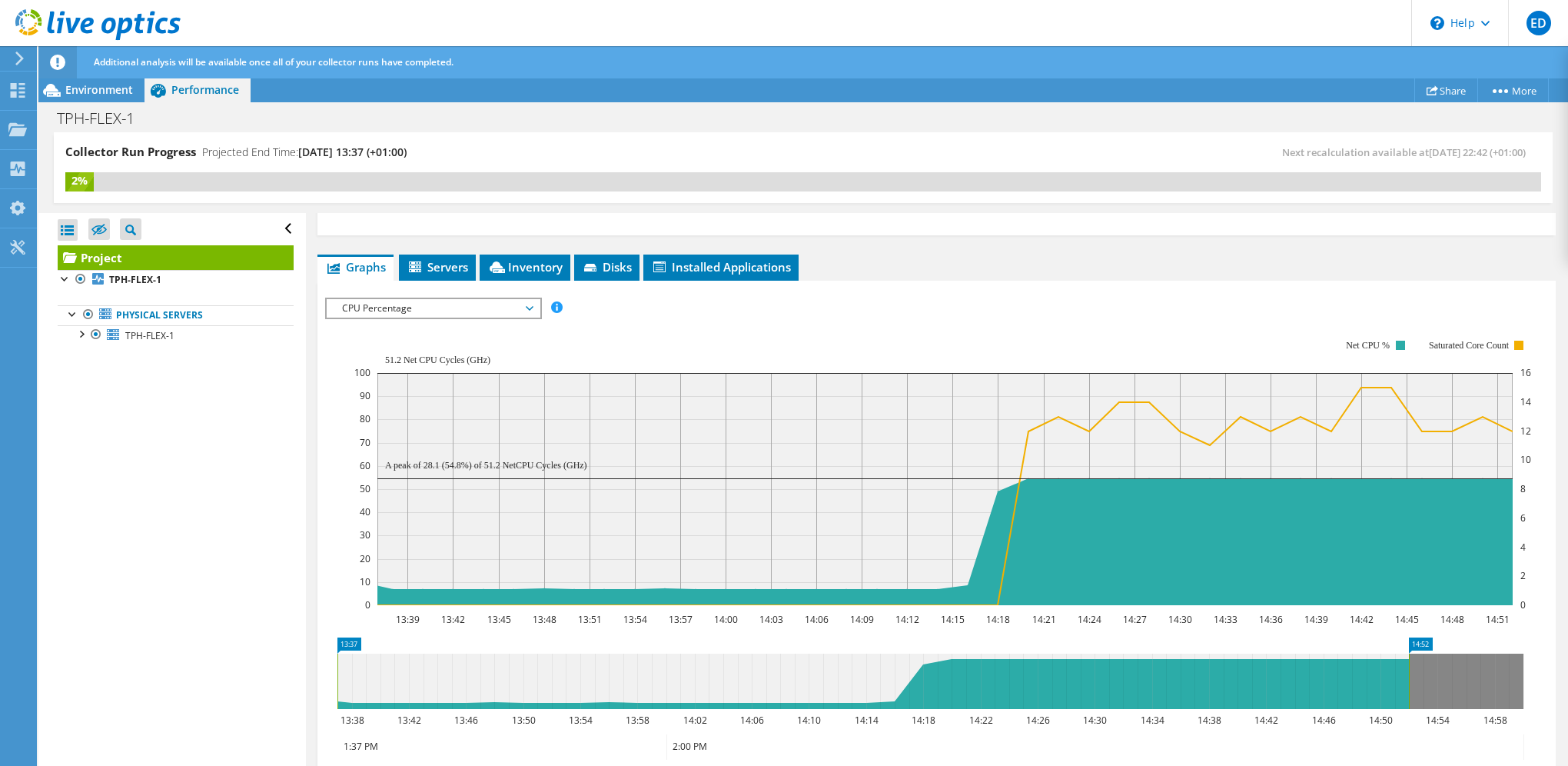
scroll to position [231, 0]
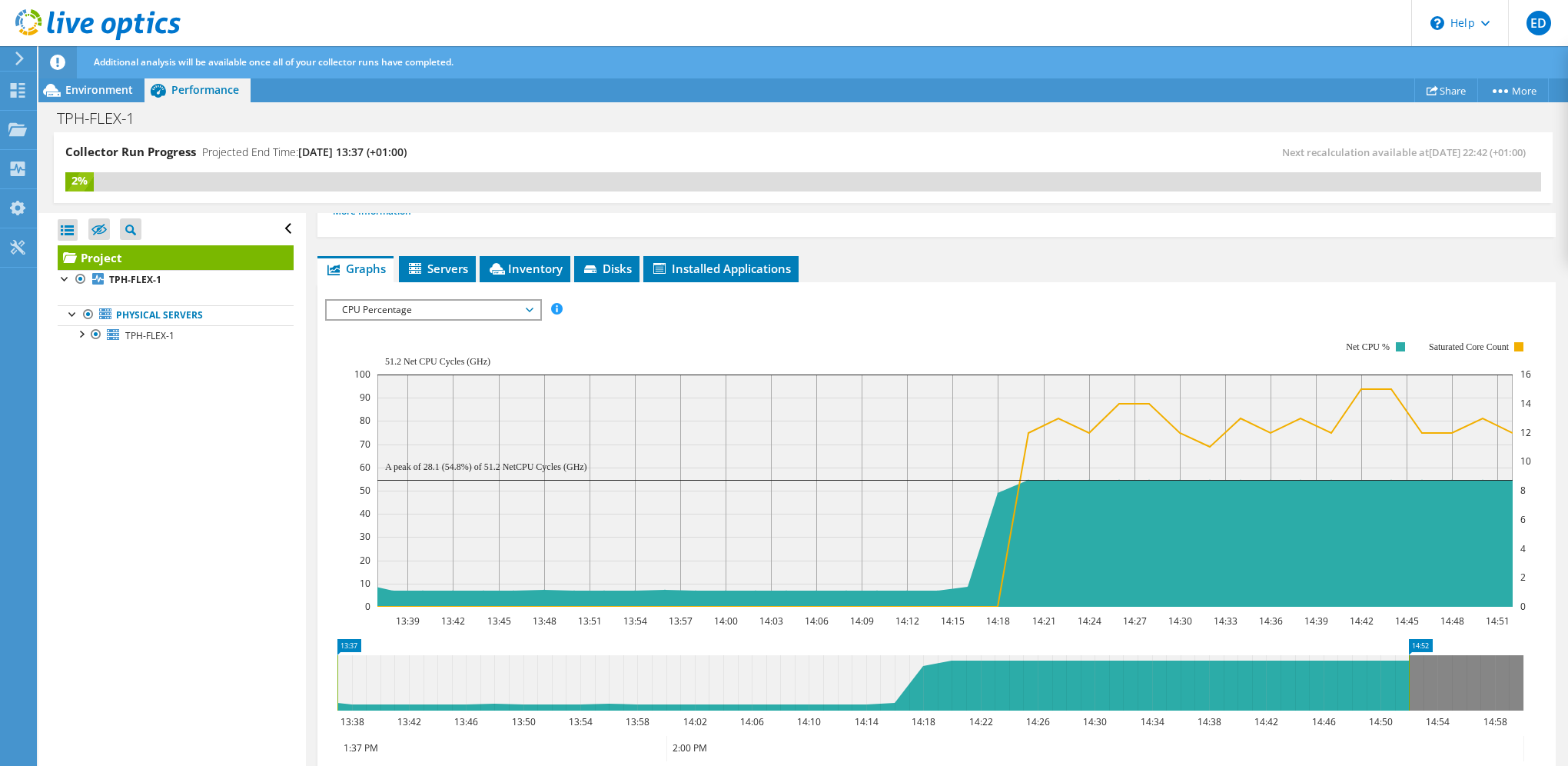
click at [1156, 265] on ul "Graphs Servers Inventory Hypervisor Disks Cluster Disks Installed Applications" at bounding box center [937, 268] width 1238 height 26
click at [86, 85] on span "Environment" at bounding box center [99, 89] width 67 height 15
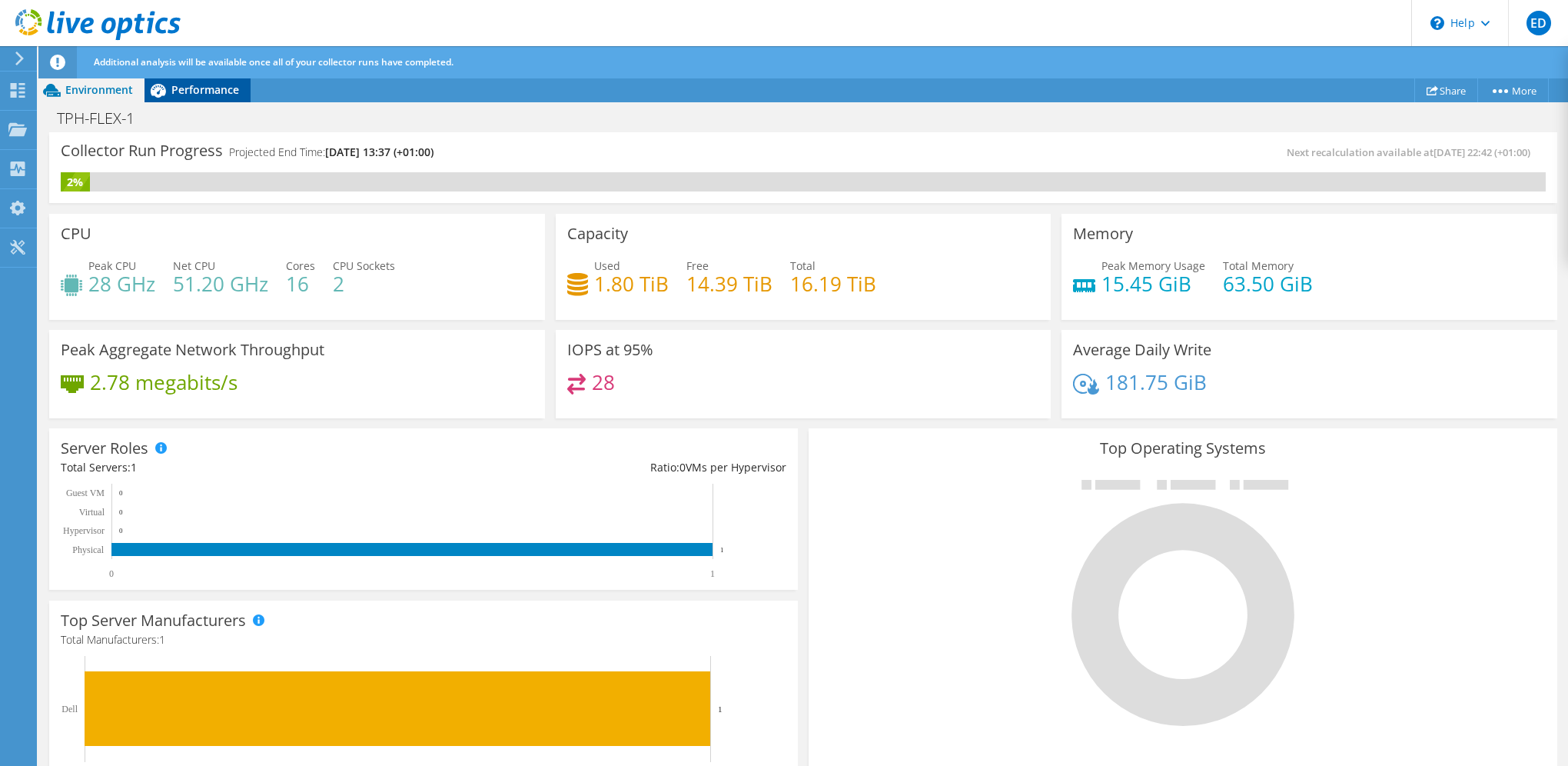
click at [175, 94] on span "Performance" at bounding box center [205, 89] width 67 height 15
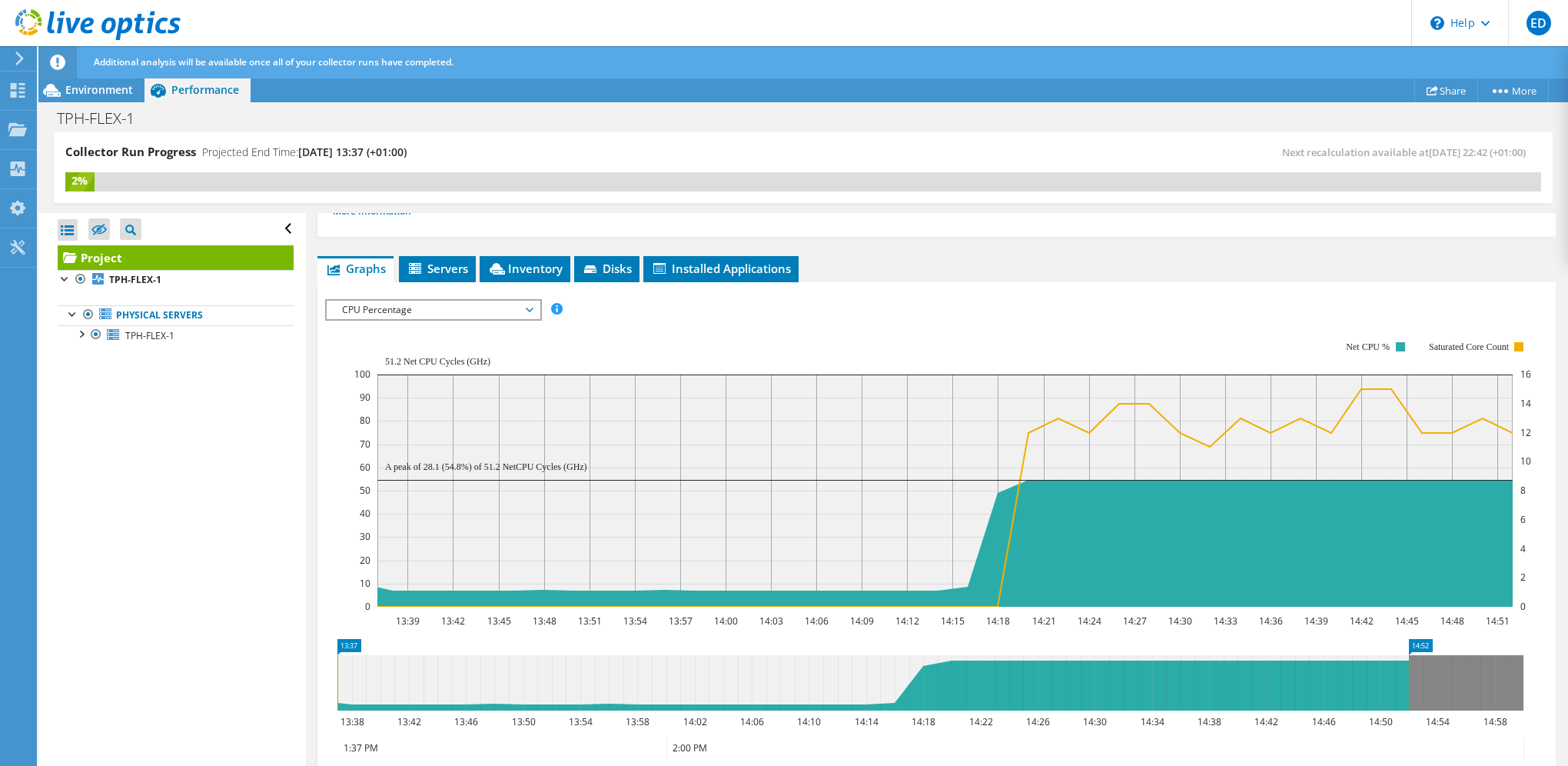
click at [439, 311] on span "CPU Percentage" at bounding box center [433, 310] width 198 height 19
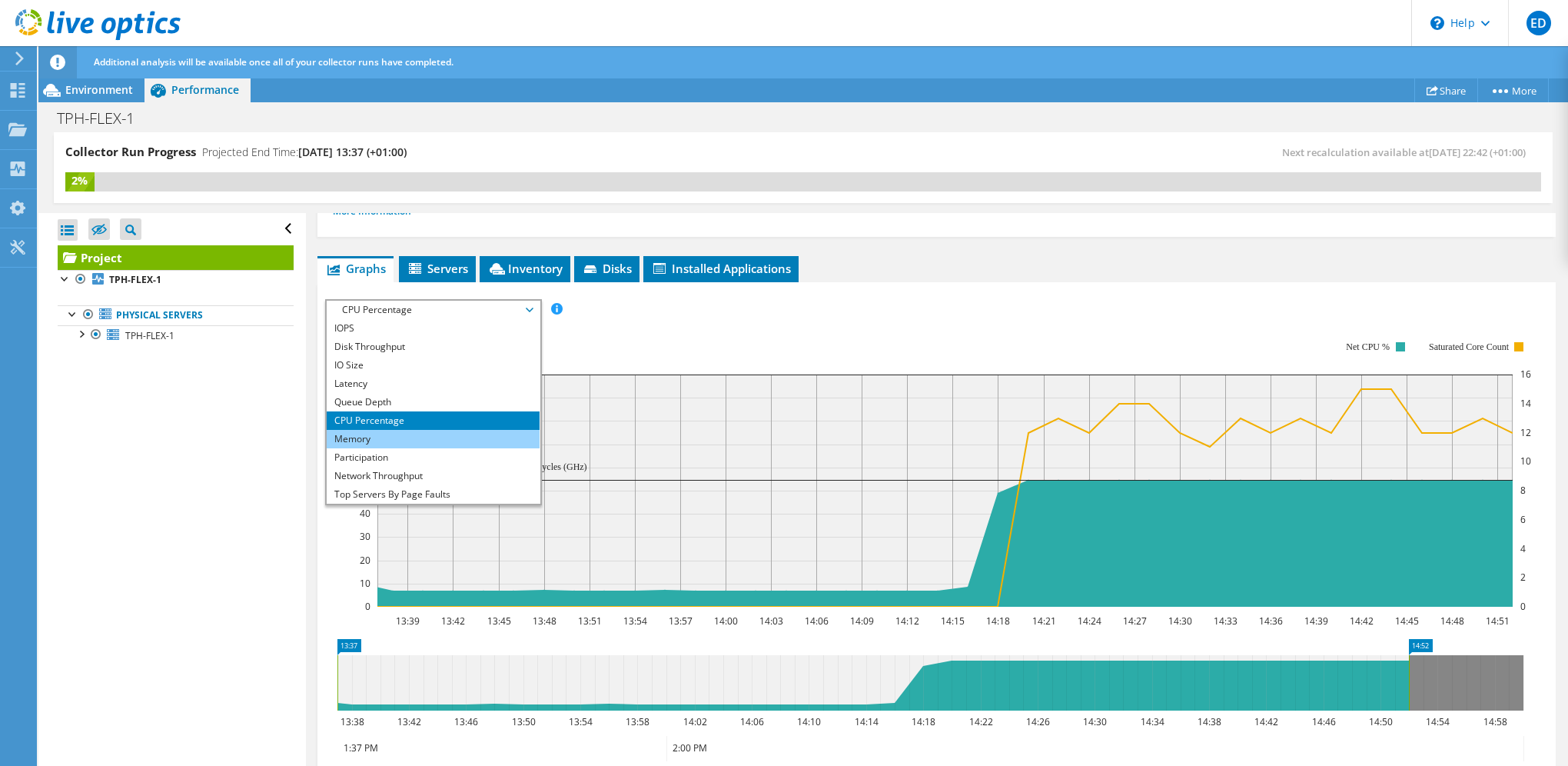
click at [421, 438] on li "Memory" at bounding box center [432, 440] width 213 height 19
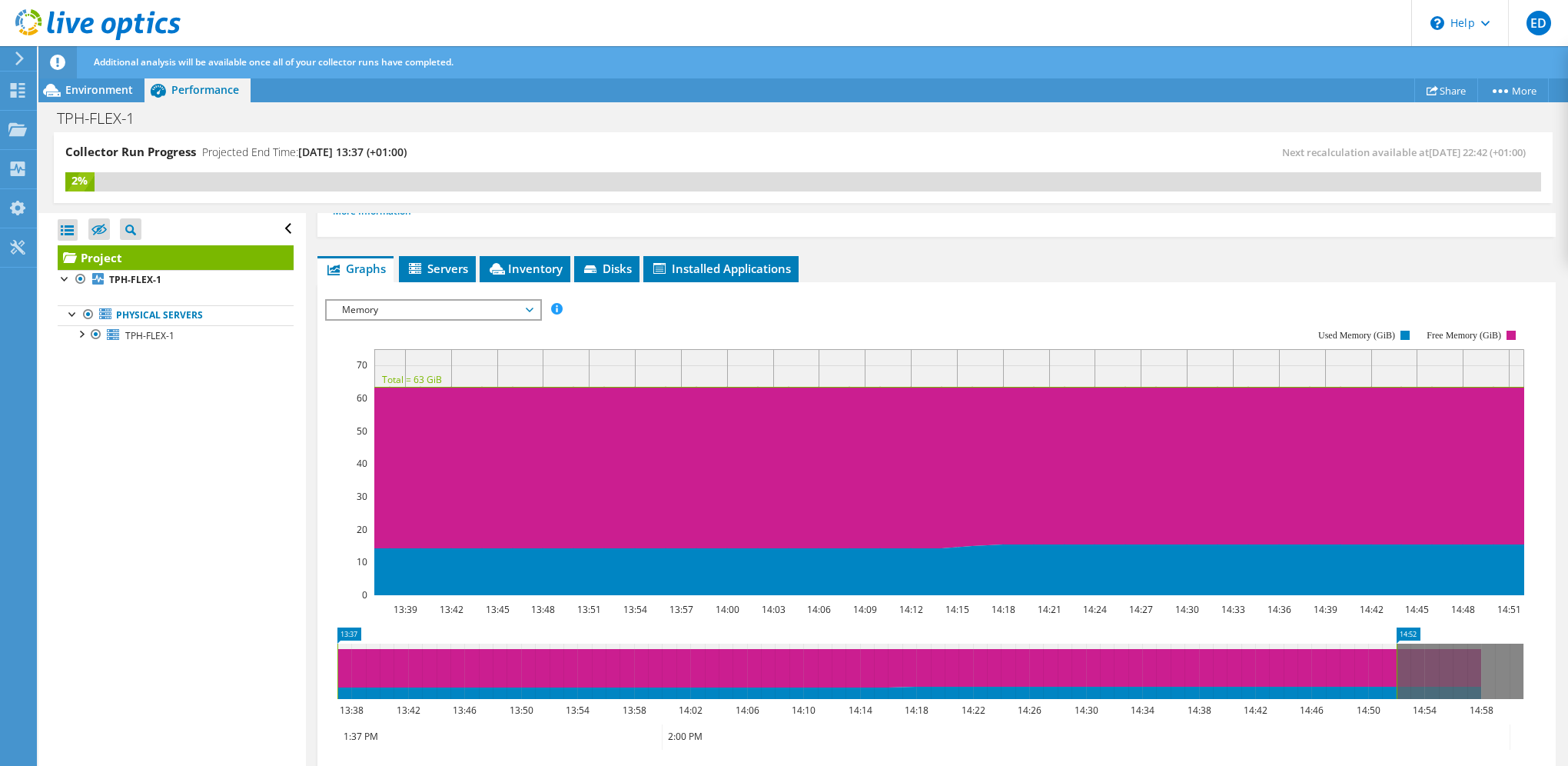
click at [418, 314] on span "Memory" at bounding box center [433, 310] width 198 height 19
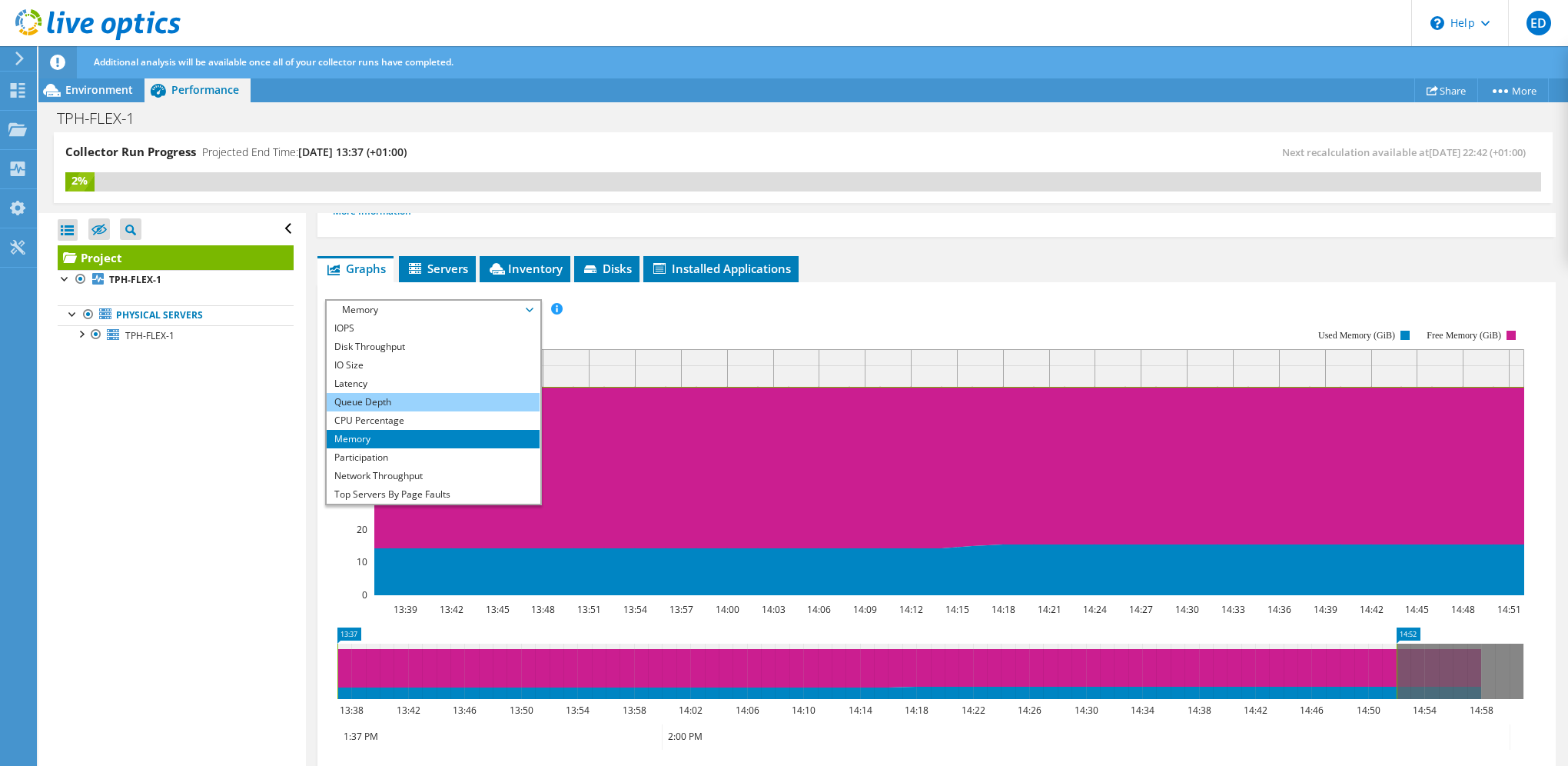
click at [395, 394] on li "Queue Depth" at bounding box center [432, 403] width 213 height 19
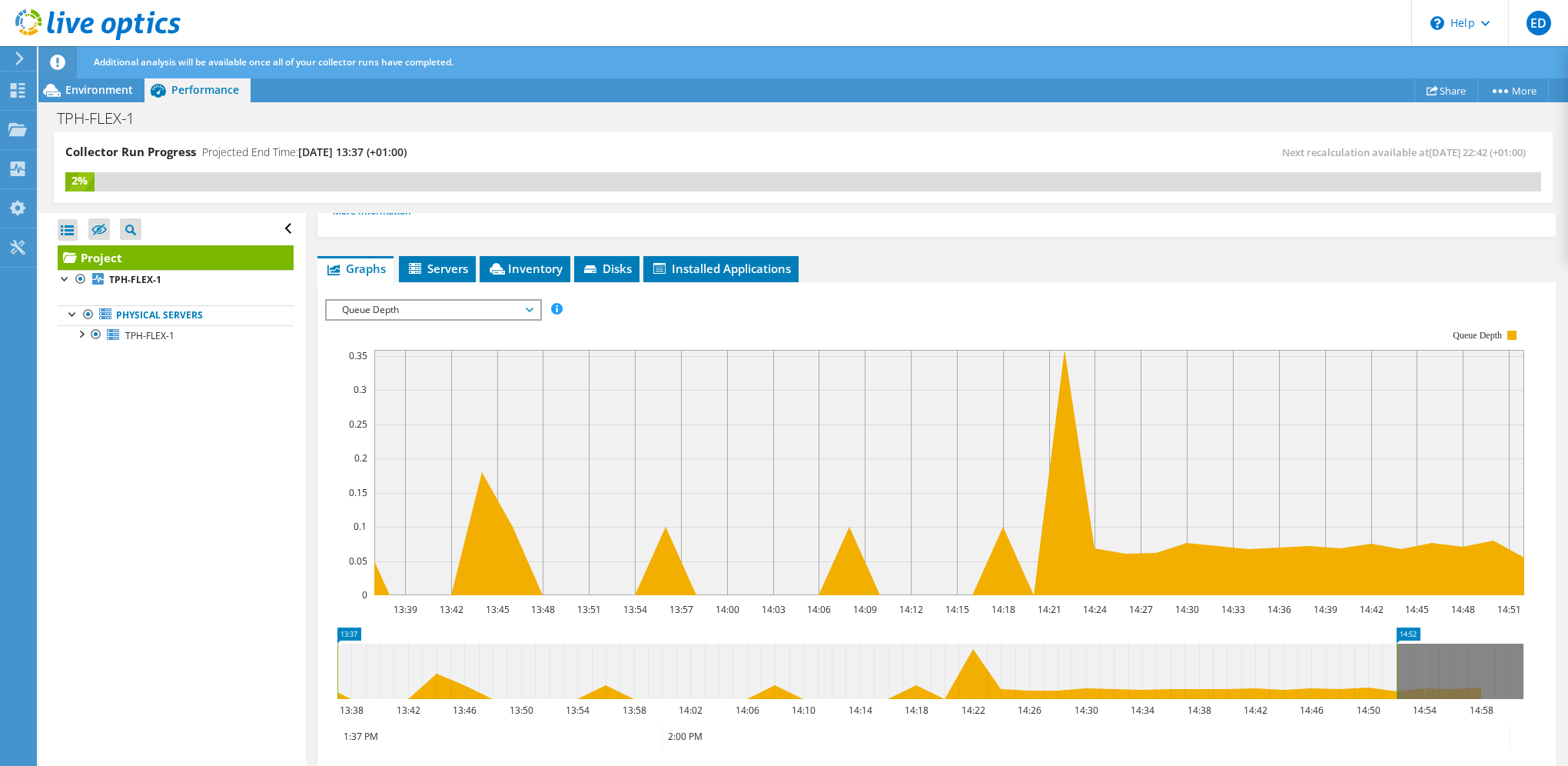
click at [418, 307] on span "Queue Depth" at bounding box center [433, 310] width 198 height 19
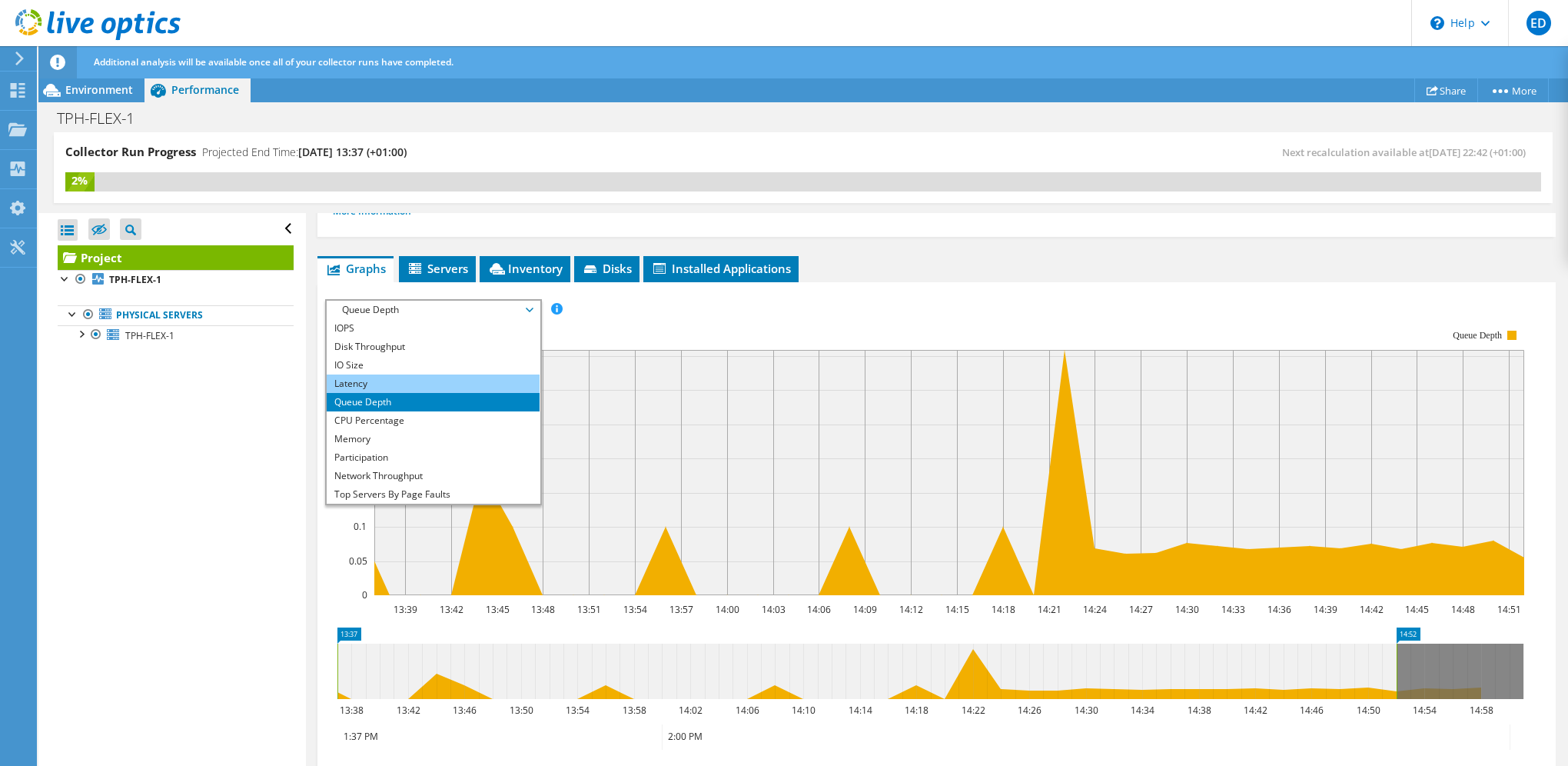
click at [377, 380] on li "Latency" at bounding box center [432, 384] width 213 height 19
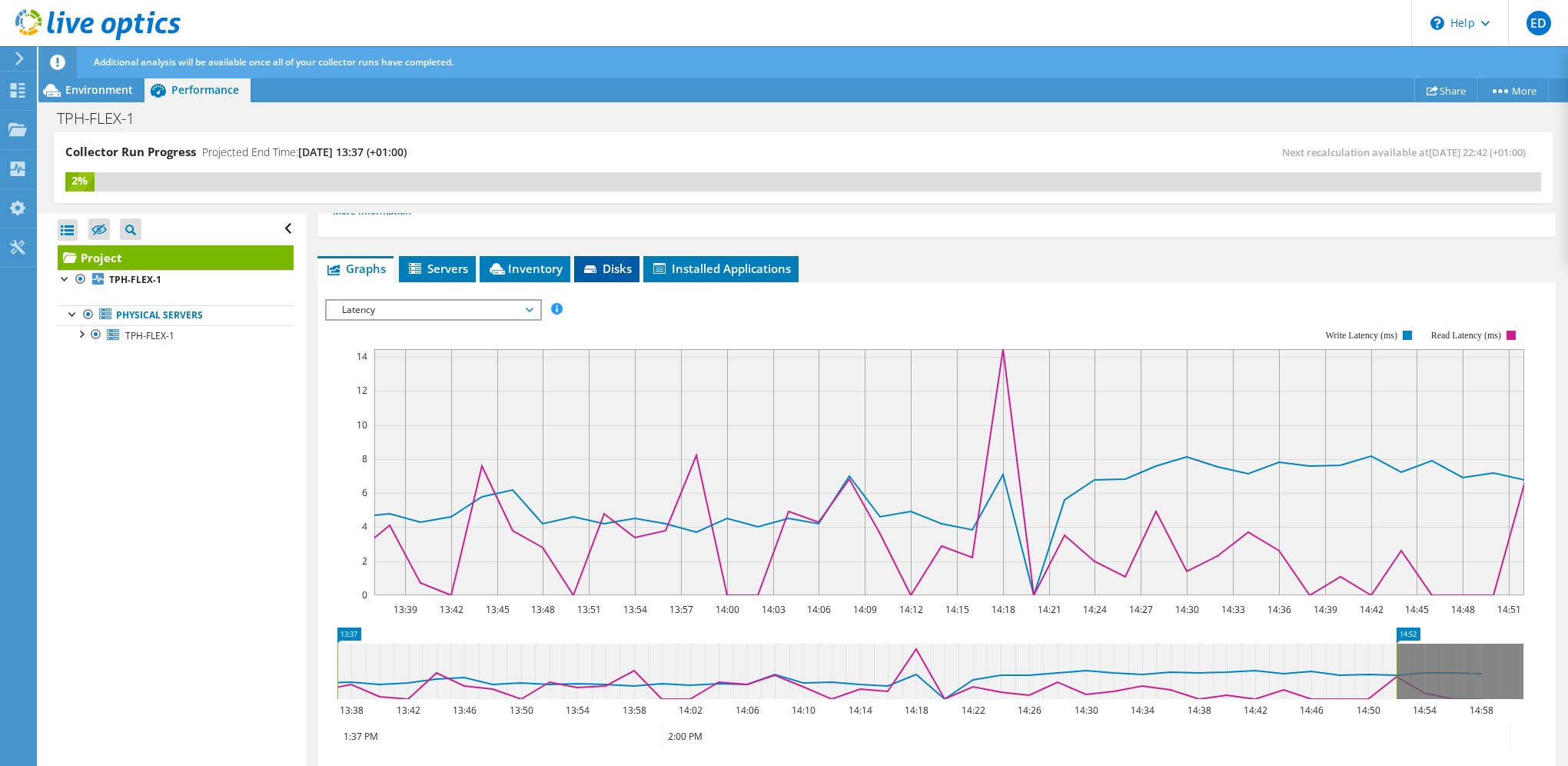
click at [611, 261] on span "Disks" at bounding box center [607, 268] width 50 height 16
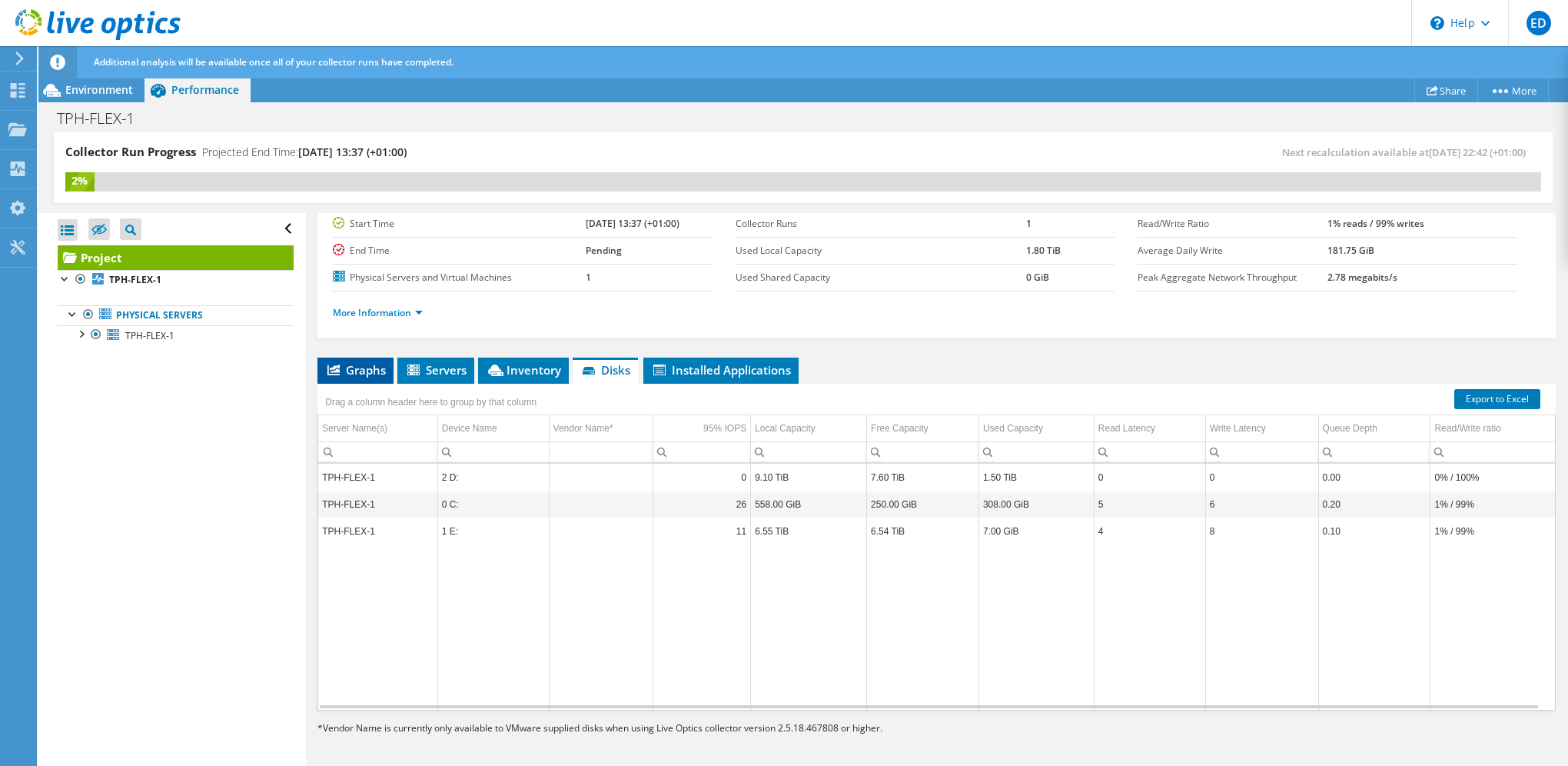
click at [371, 364] on span "Graphs" at bounding box center [355, 370] width 60 height 16
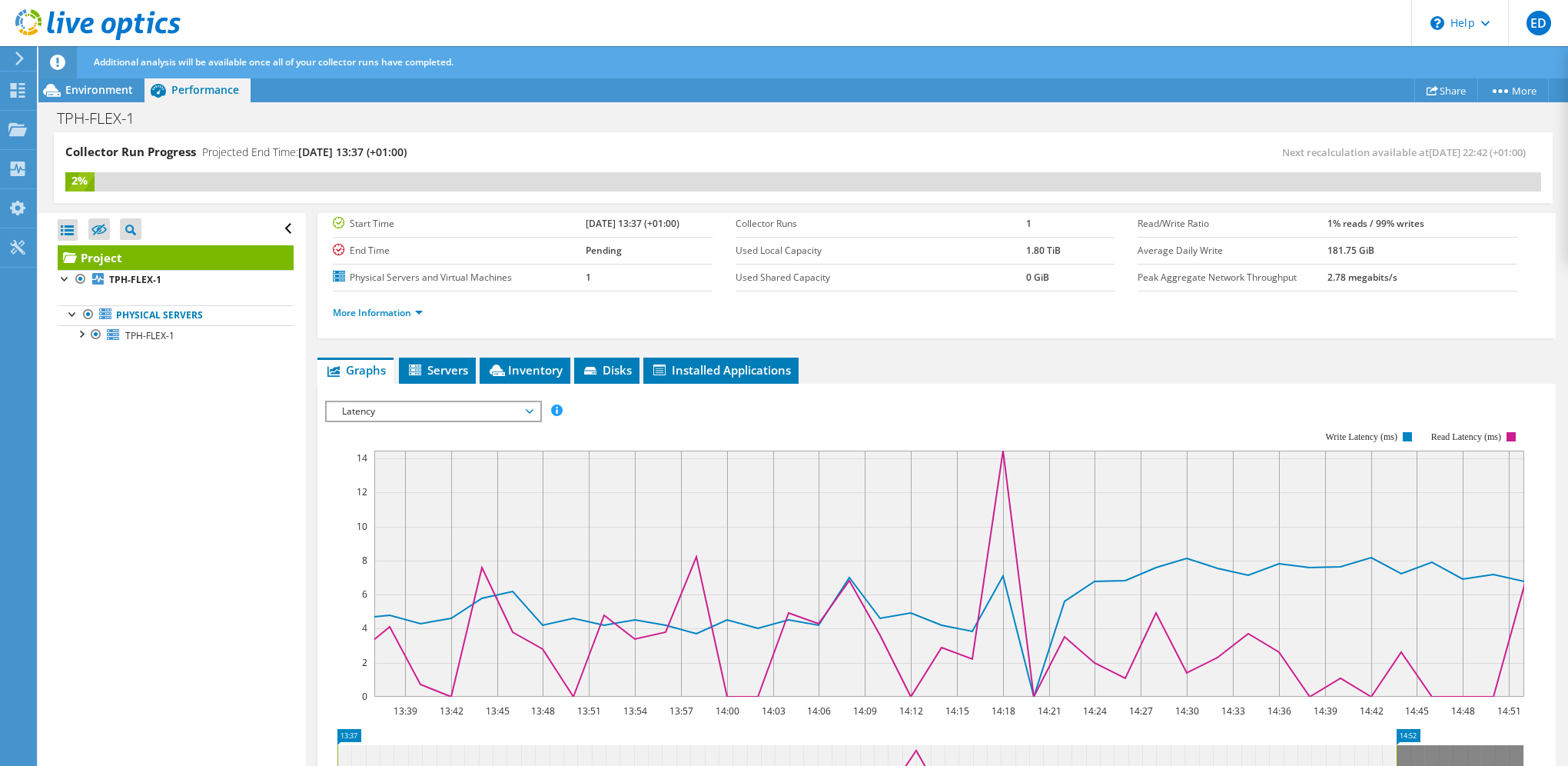
scroll to position [231, 0]
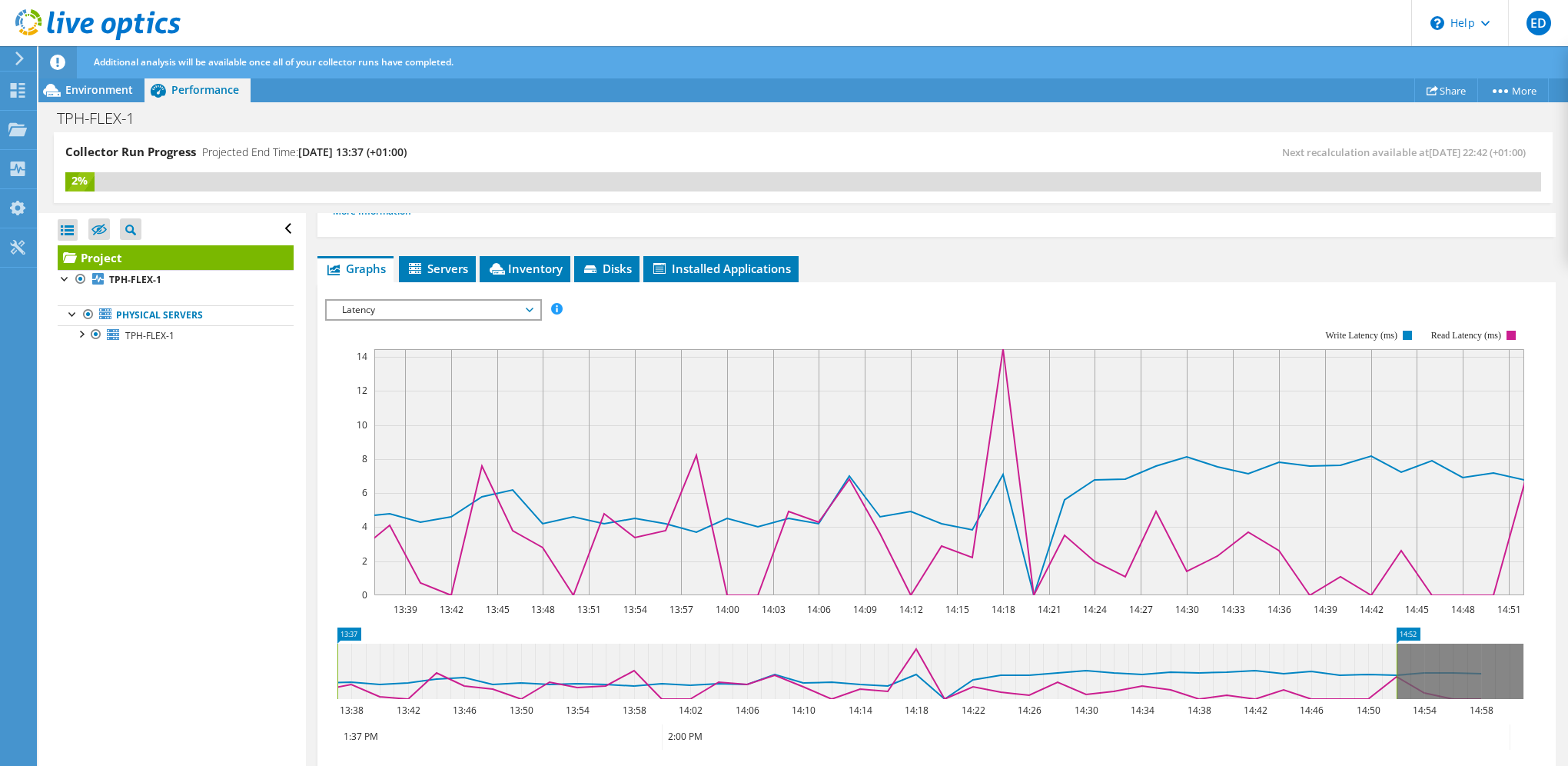
click at [428, 305] on span "Latency" at bounding box center [433, 310] width 198 height 19
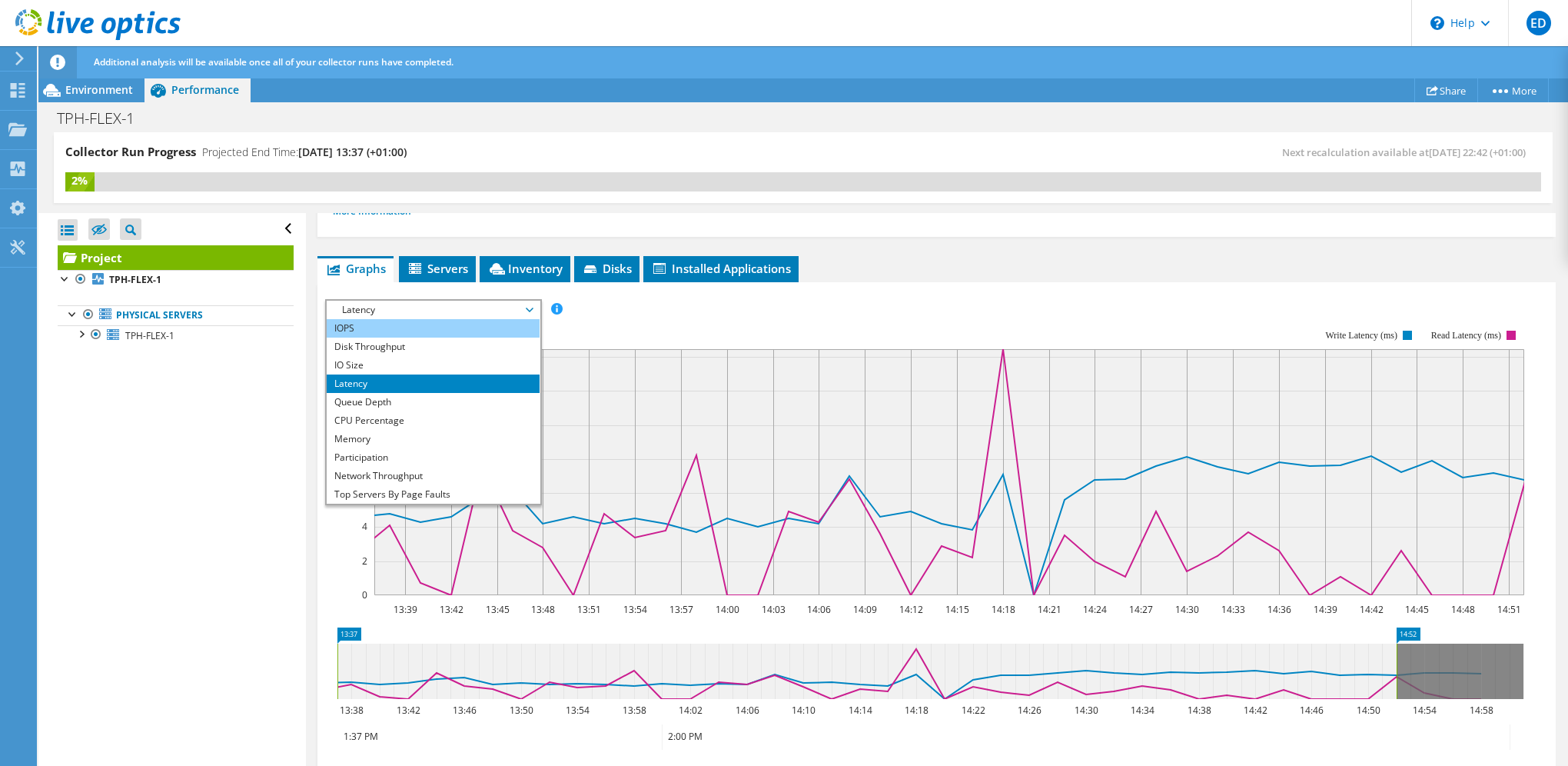
click at [414, 320] on li "IOPS" at bounding box center [432, 329] width 213 height 19
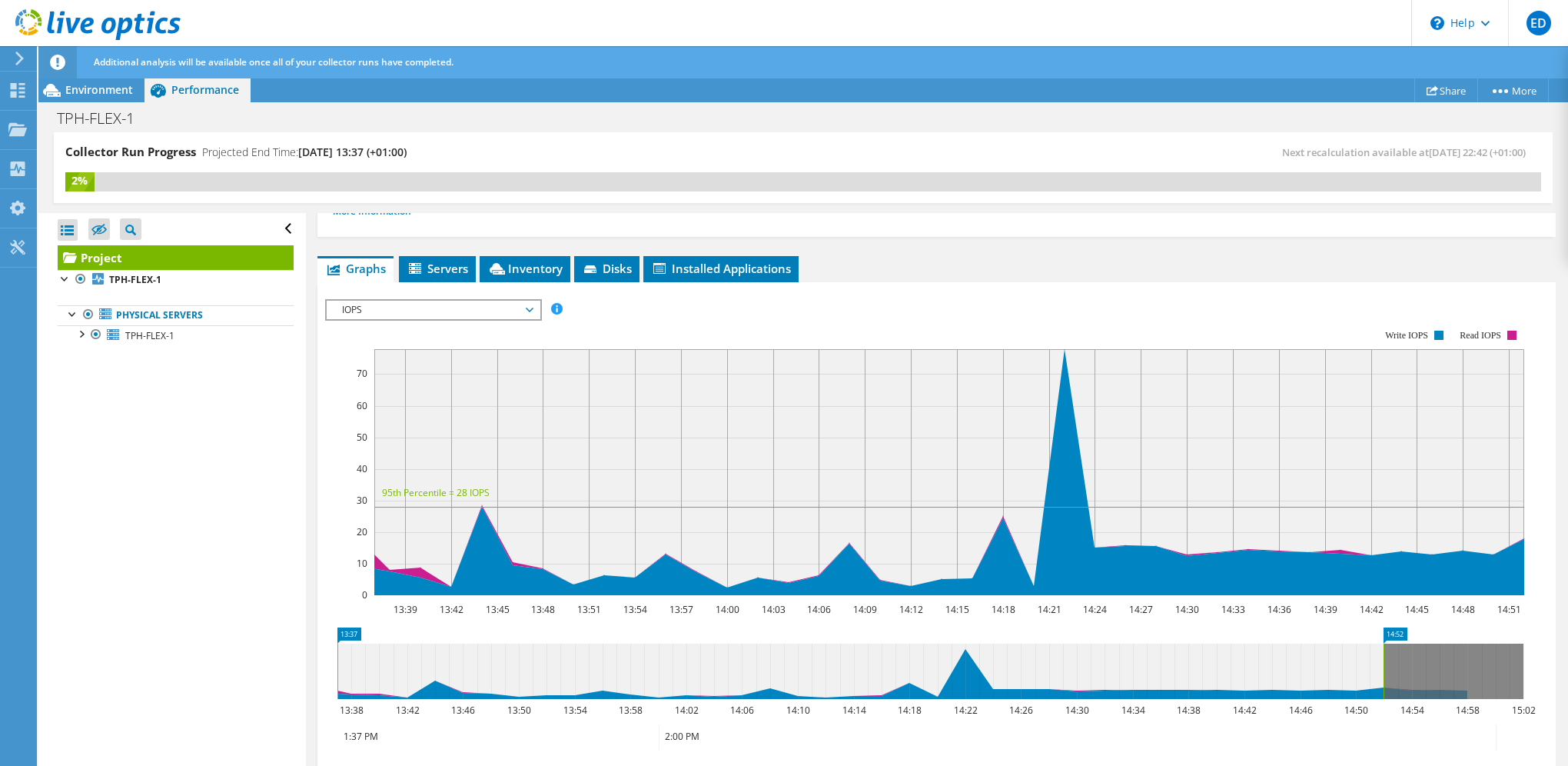
click at [433, 315] on span "IOPS" at bounding box center [433, 310] width 198 height 19
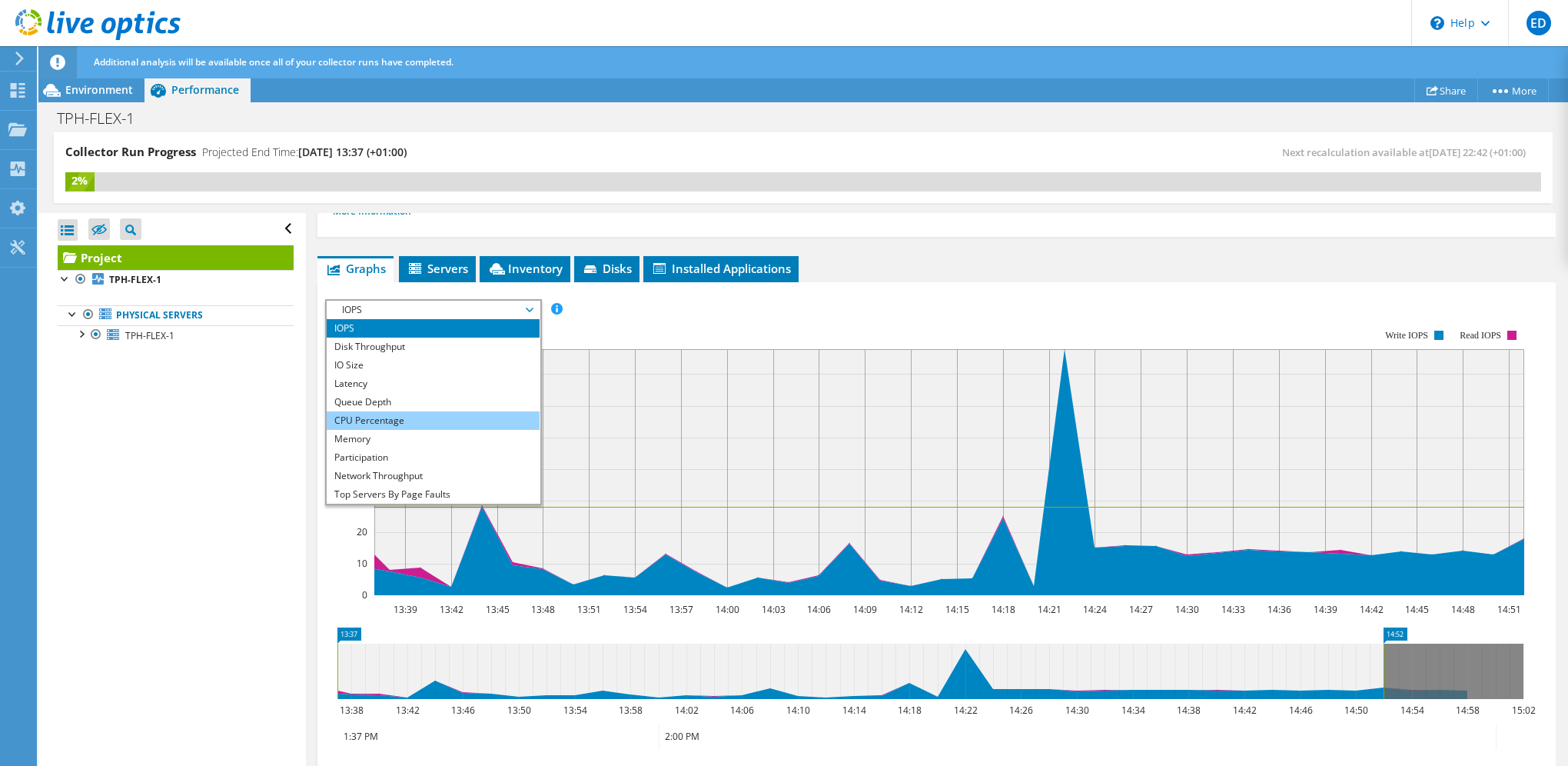
click at [382, 421] on li "CPU Percentage" at bounding box center [432, 421] width 213 height 19
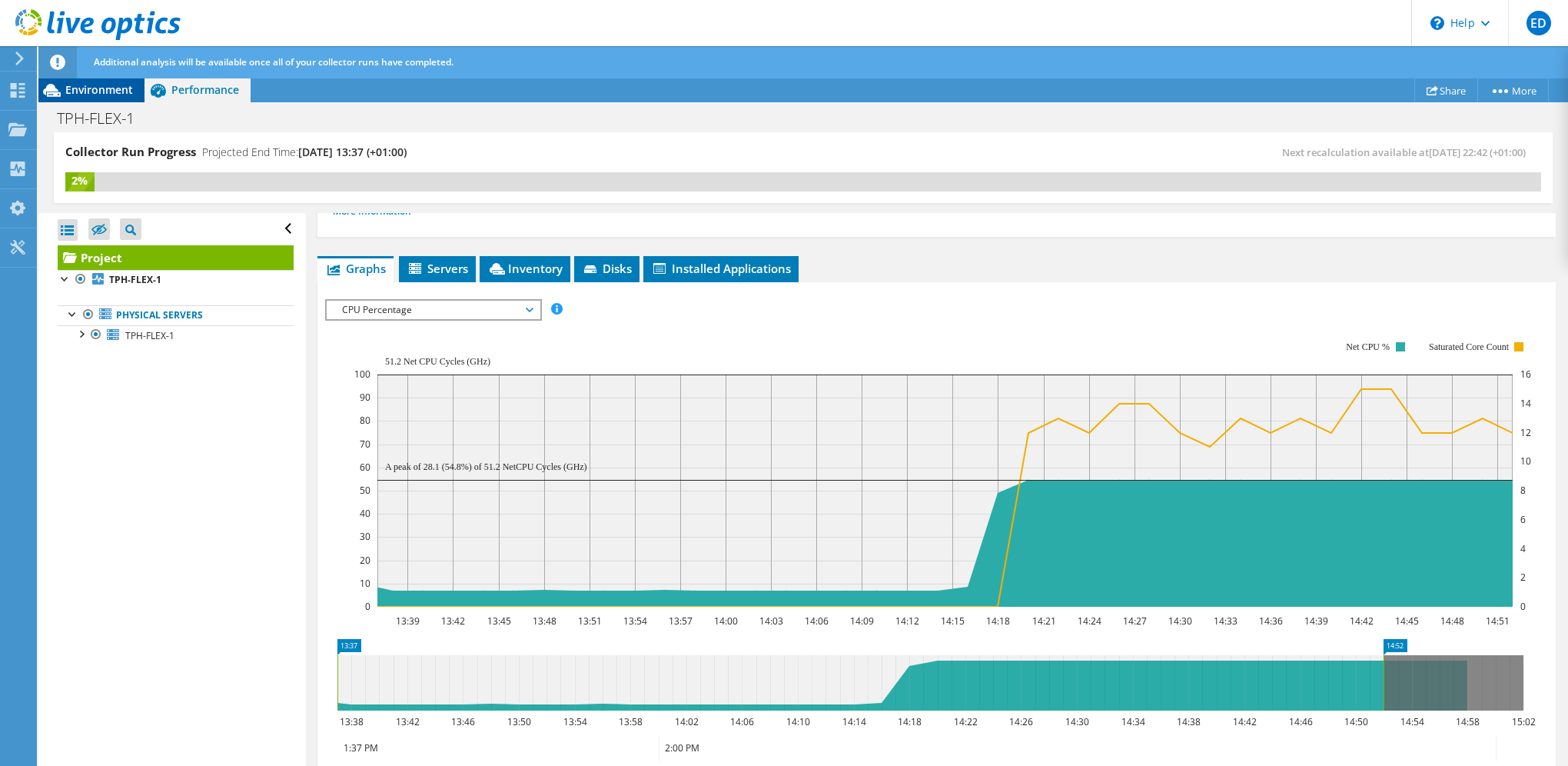
click at [93, 90] on span "Environment" at bounding box center [99, 89] width 67 height 15
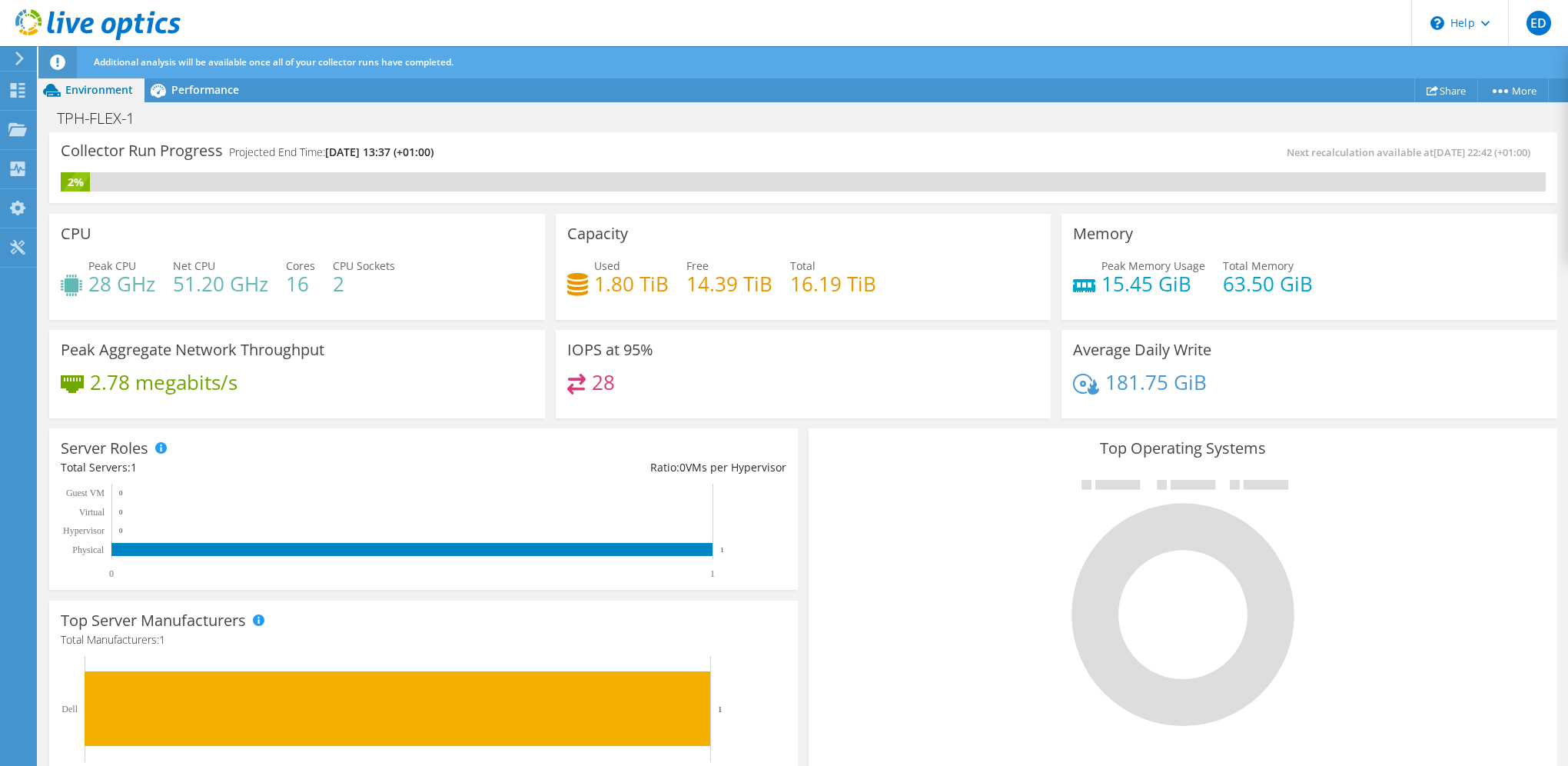
click at [75, 132] on div "Collector Run Progress Projected End Time: 10/11/2025, 13:37 (+01:00) Next reca…" at bounding box center [804, 167] width 1508 height 71
click at [104, 131] on div "Projects" at bounding box center [73, 129] width 74 height 38
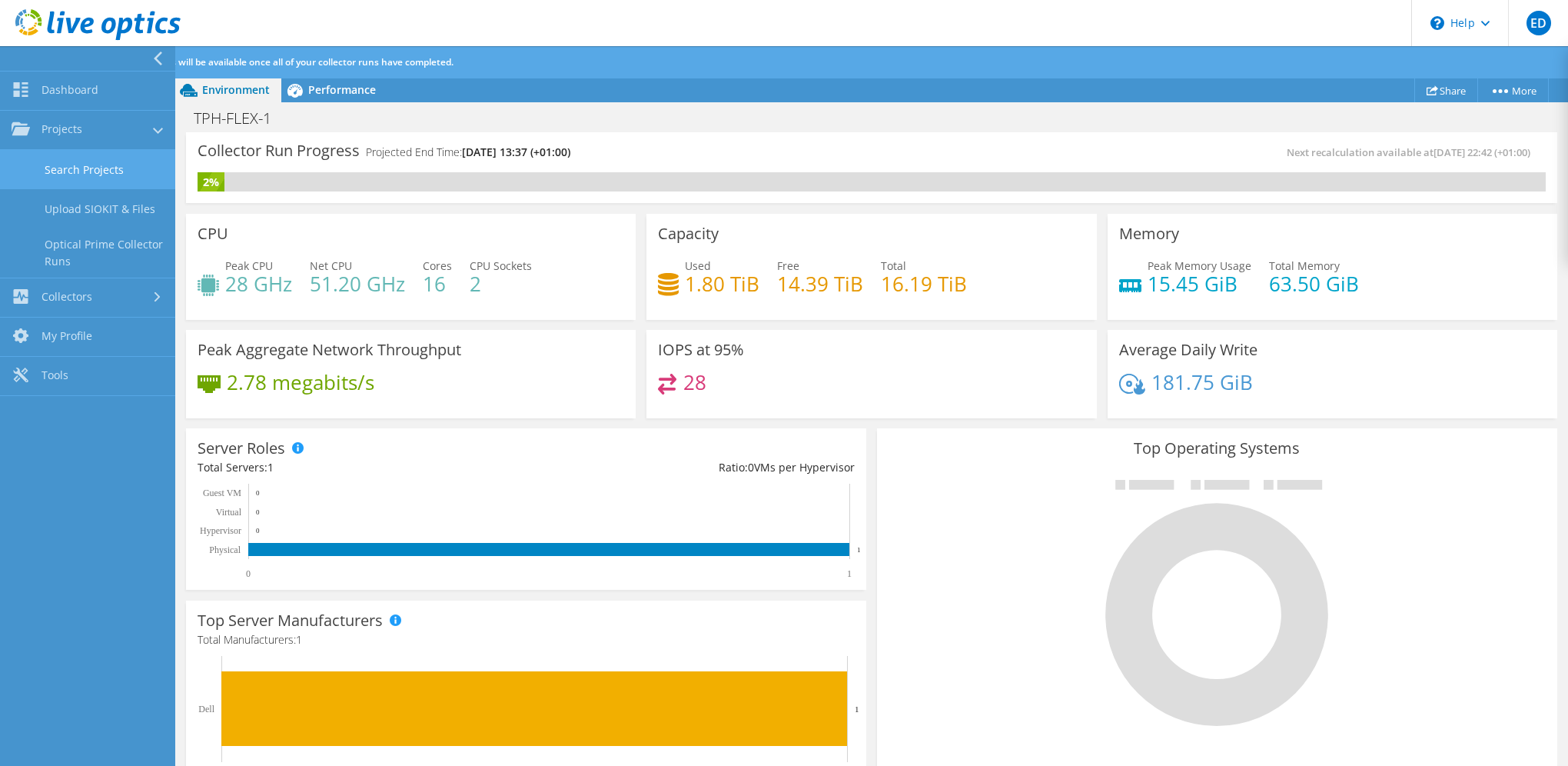
click at [118, 175] on link "Search Projects" at bounding box center [87, 170] width 175 height 39
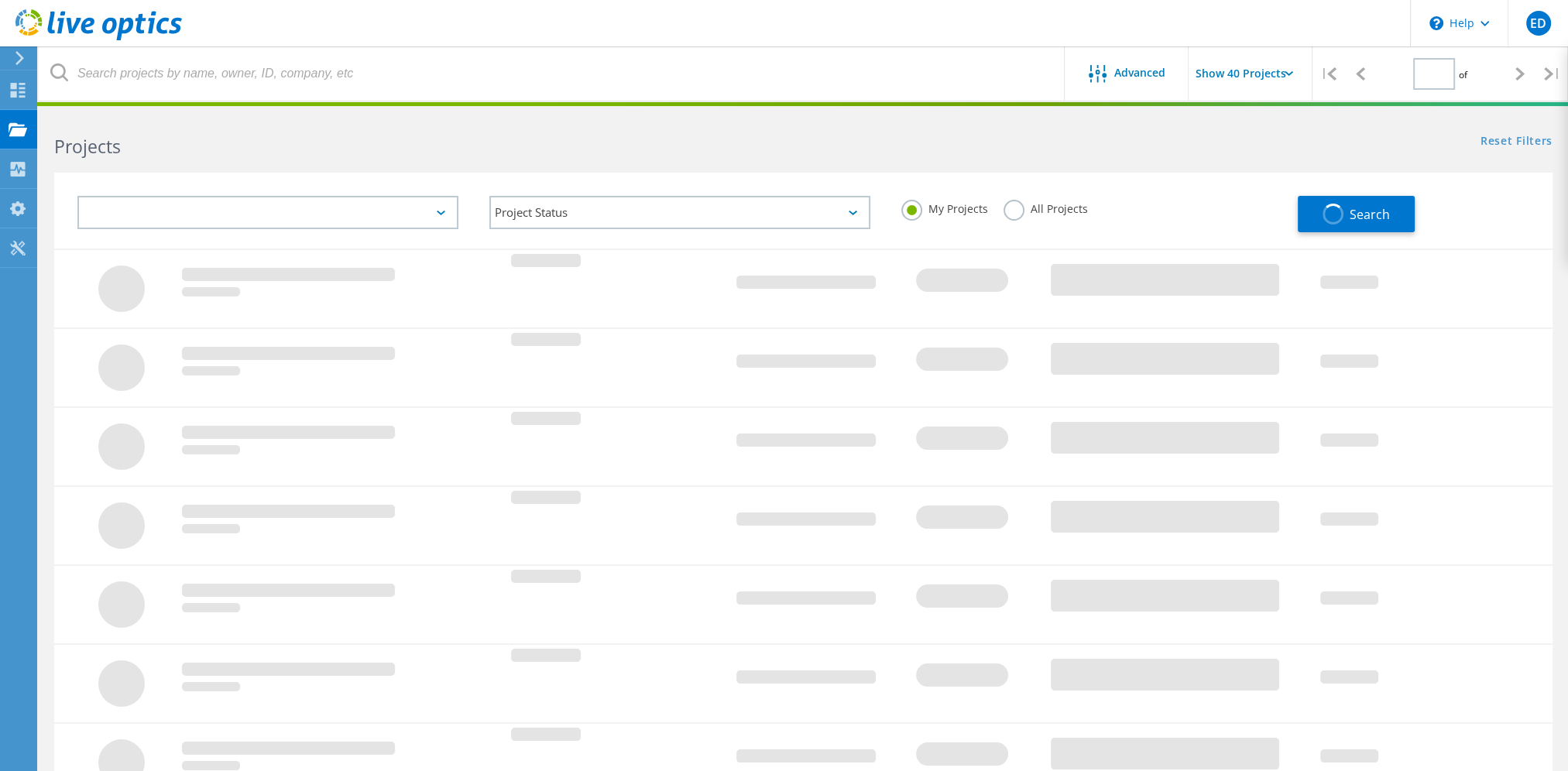
type input "1"
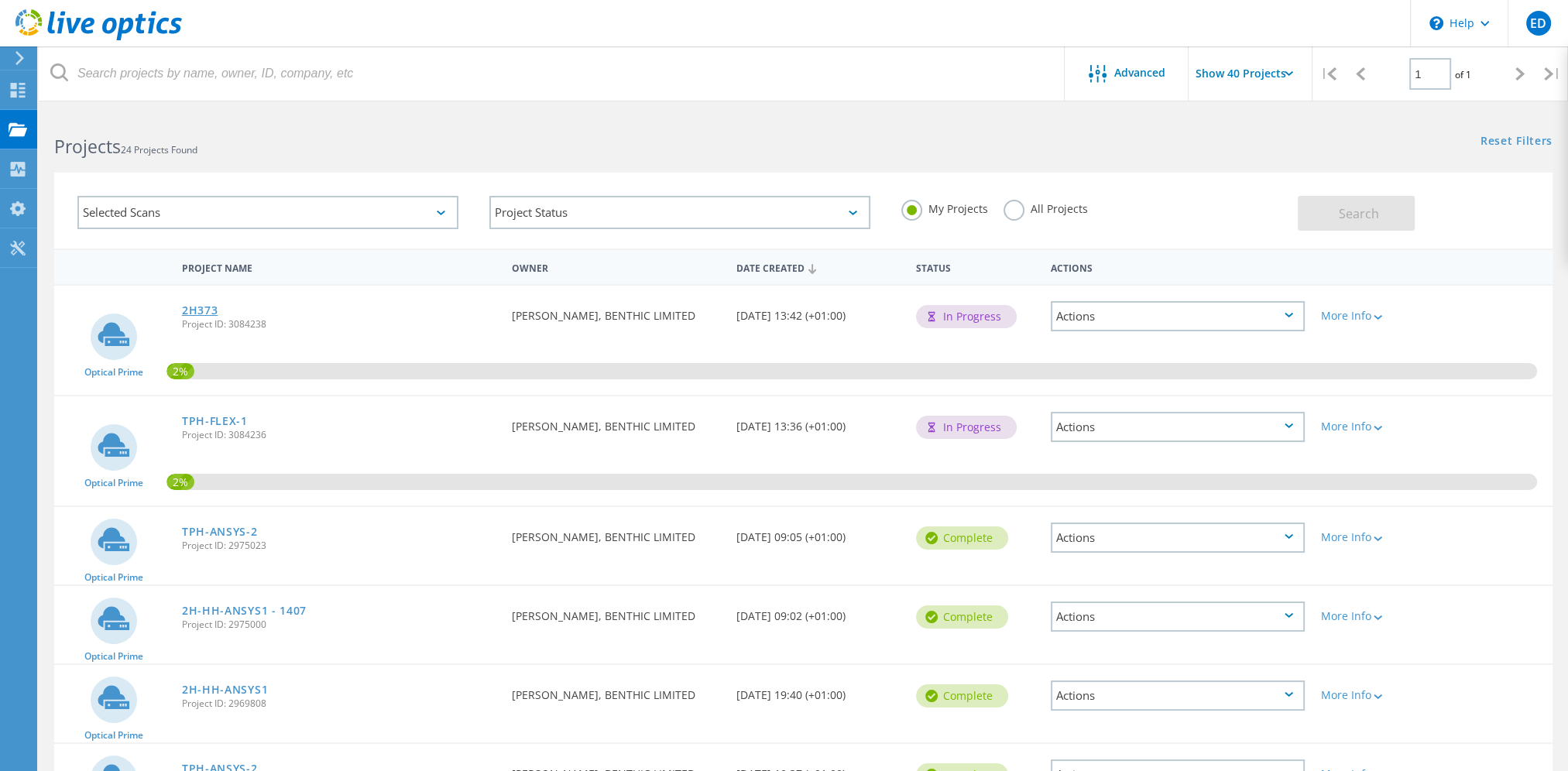
click at [200, 310] on link "2H373" at bounding box center [200, 310] width 36 height 11
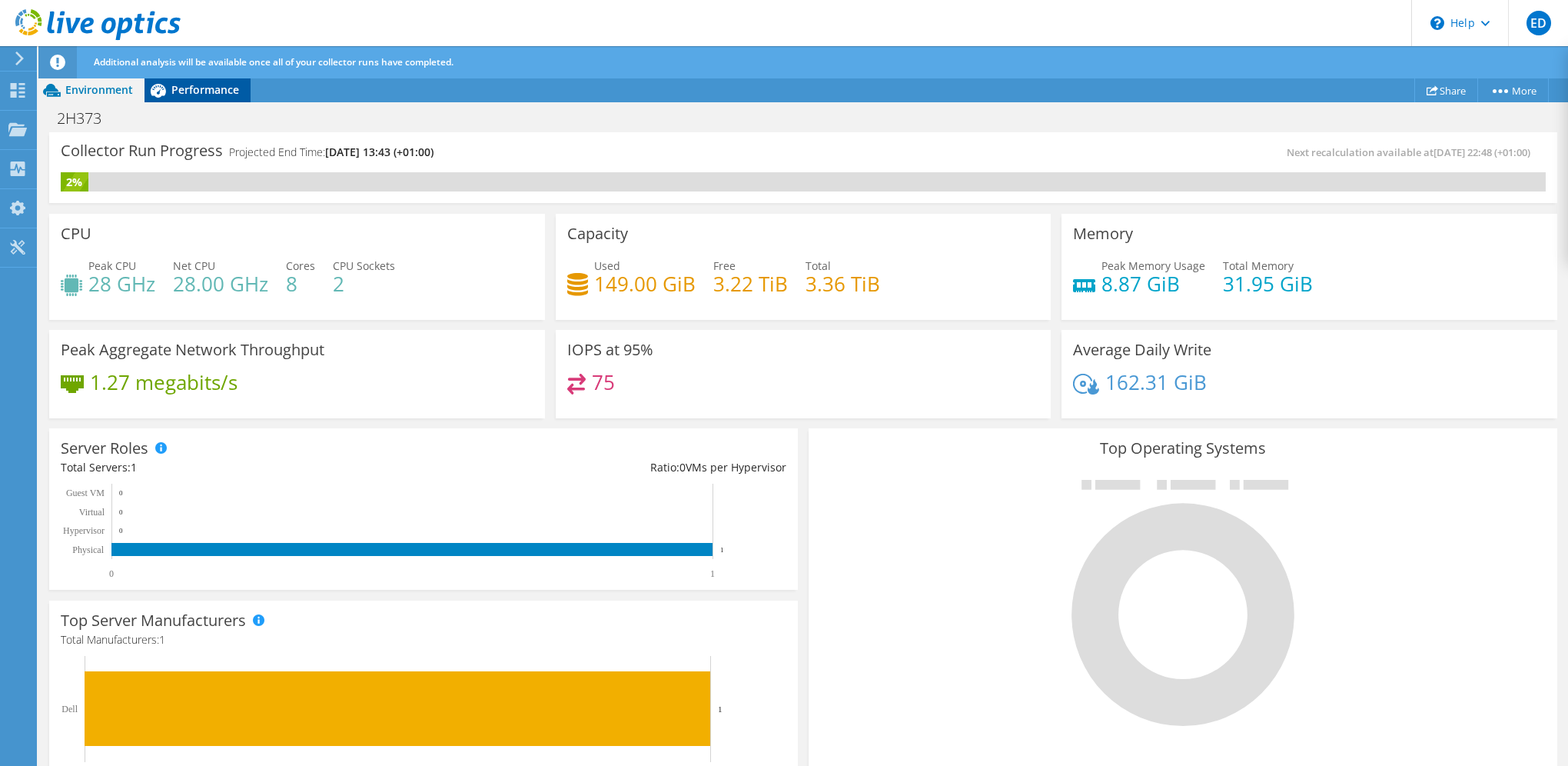
click at [193, 95] on span "Performance" at bounding box center [205, 89] width 67 height 15
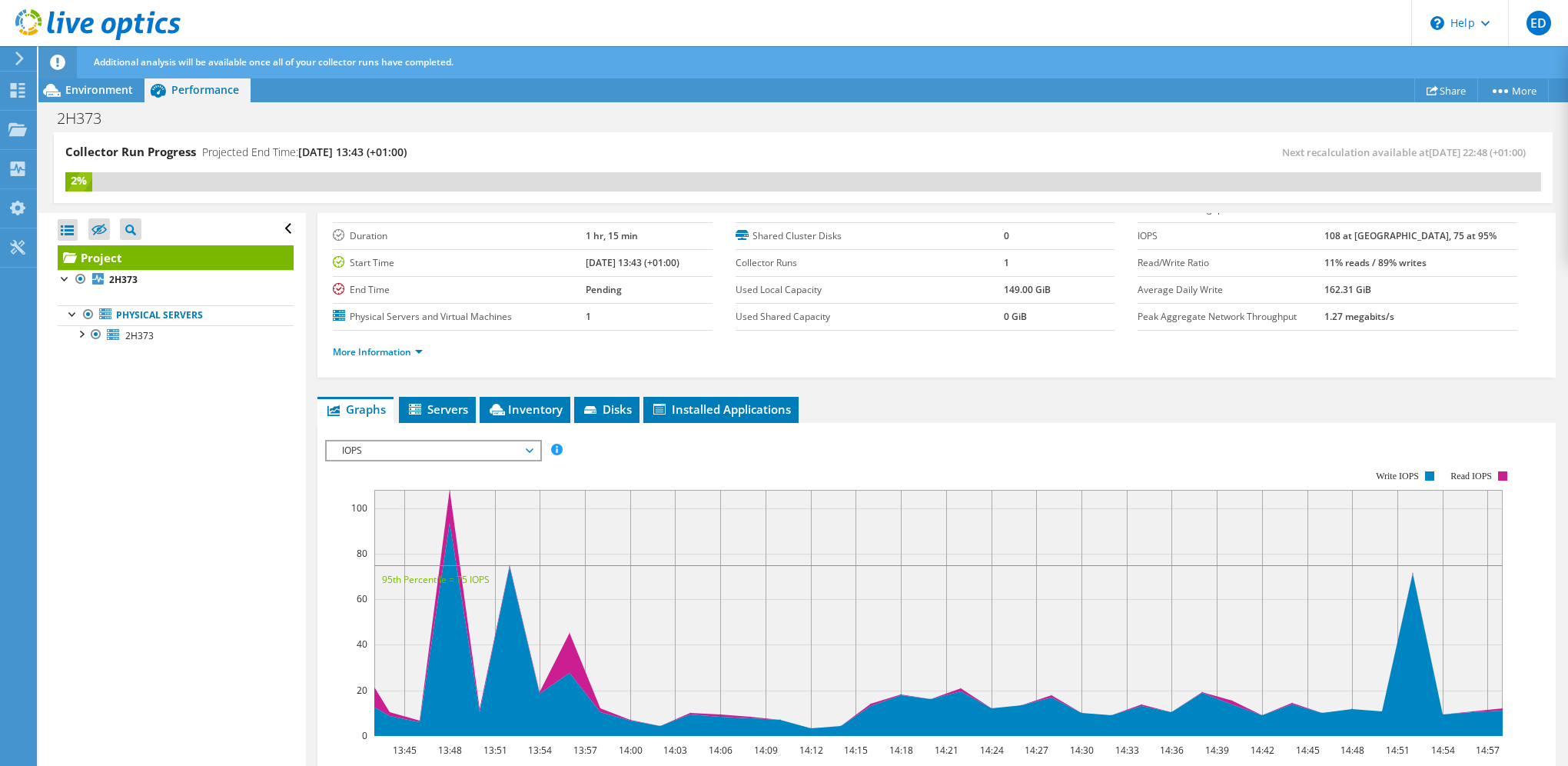
scroll to position [154, 0]
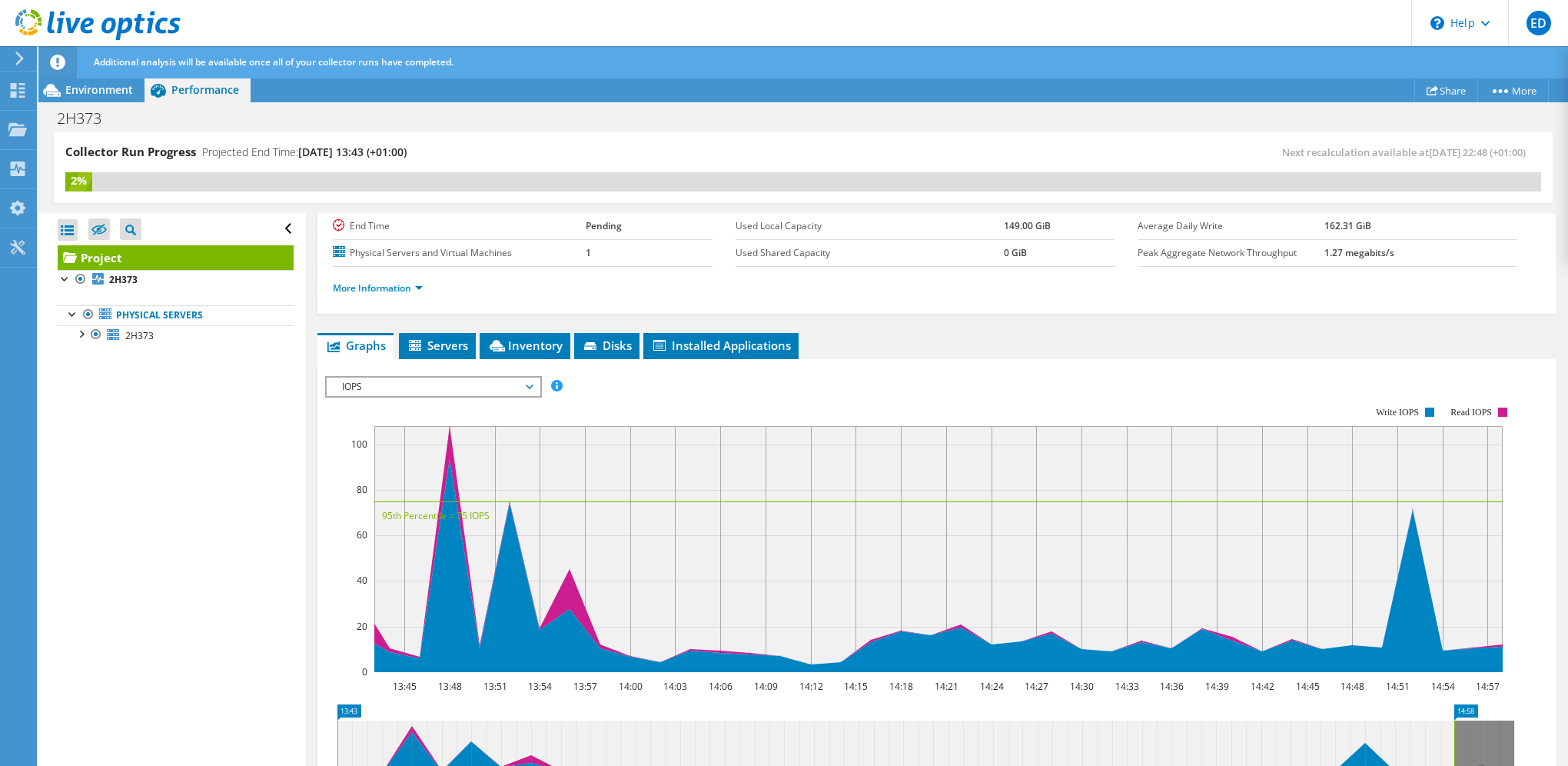
click at [445, 381] on span "IOPS" at bounding box center [433, 387] width 198 height 19
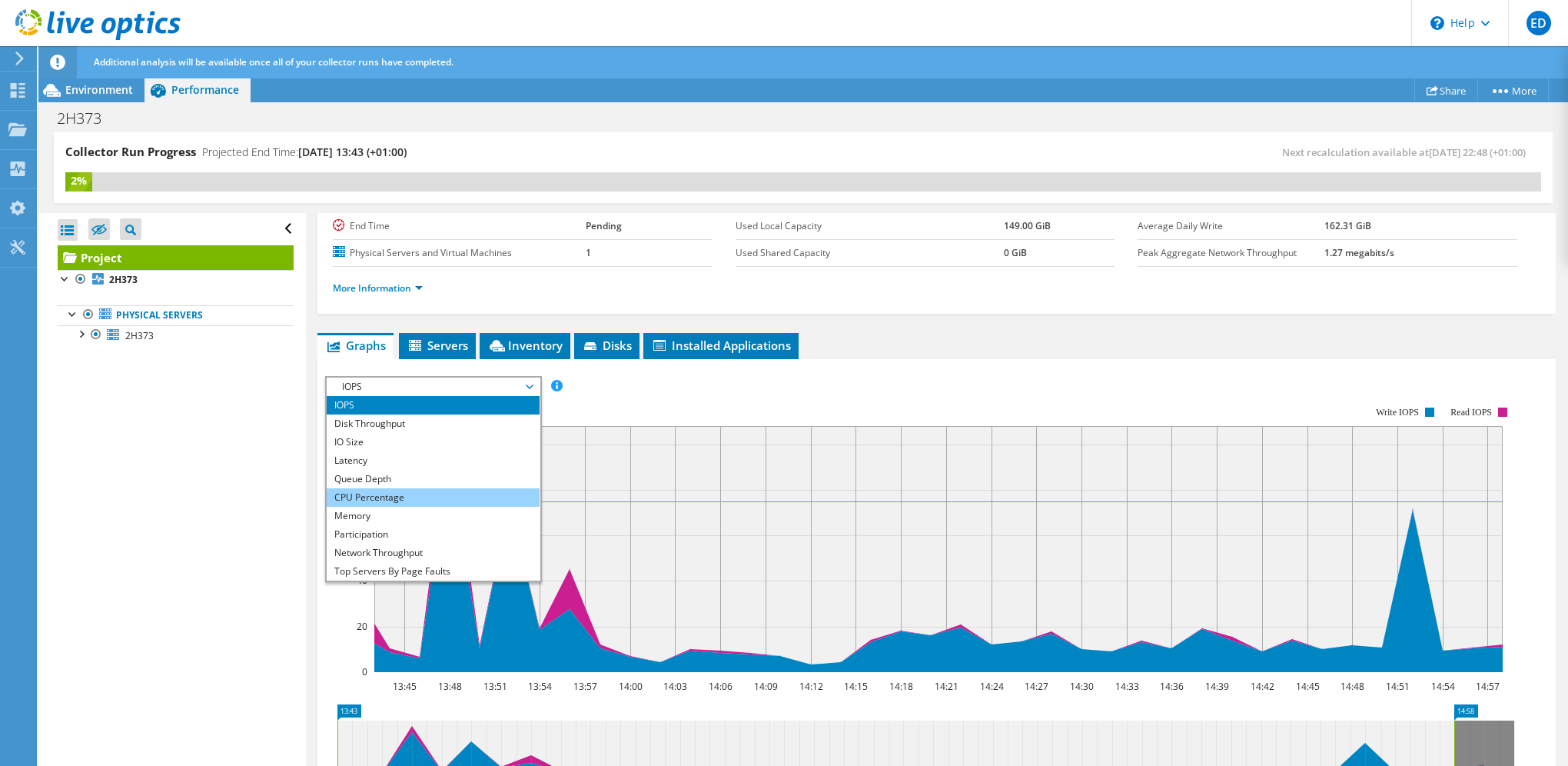
click at [404, 498] on li "CPU Percentage" at bounding box center [432, 498] width 213 height 19
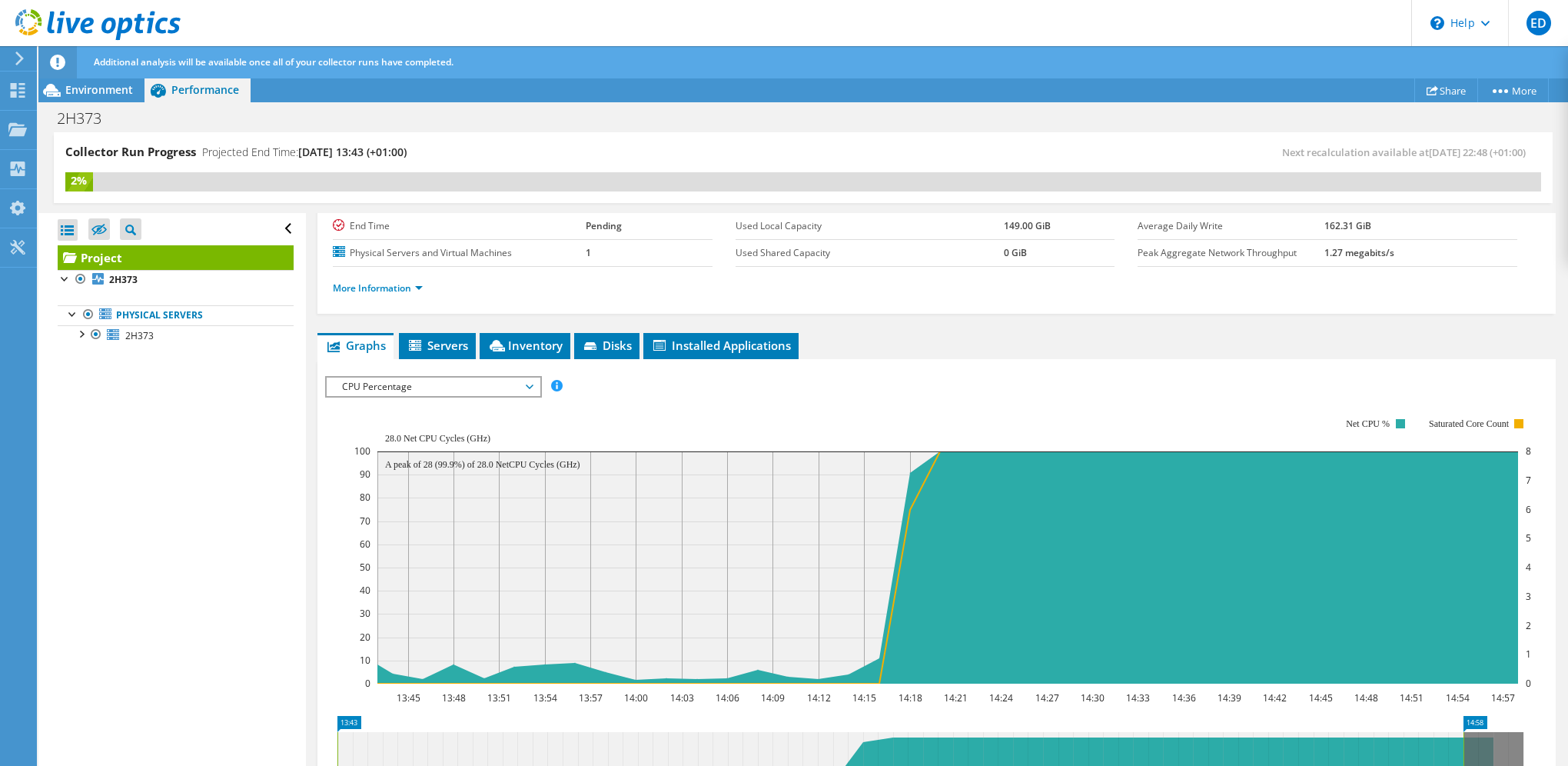
click at [24, 57] on icon at bounding box center [20, 59] width 12 height 14
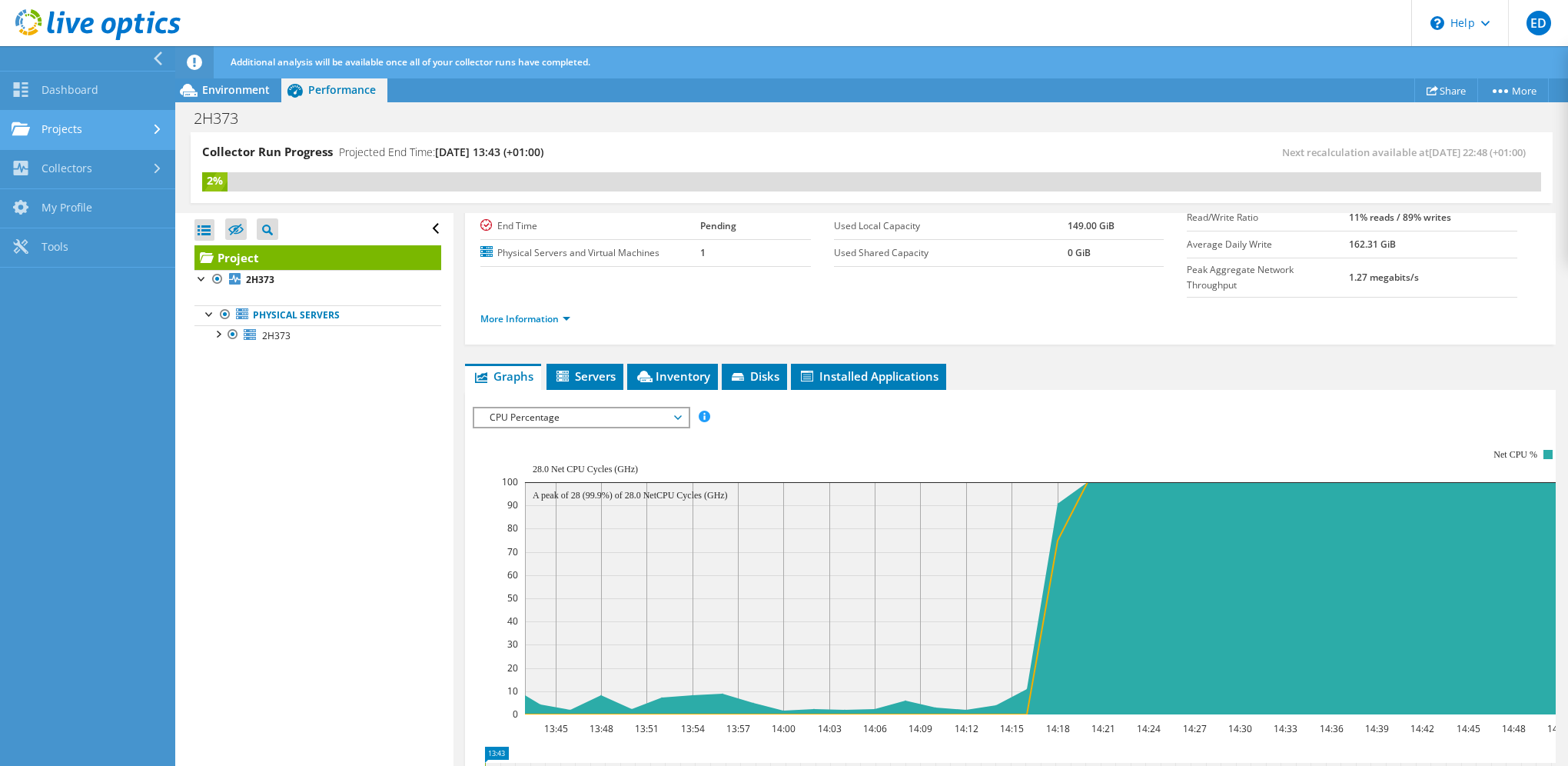
click at [98, 135] on link "Projects" at bounding box center [87, 130] width 175 height 39
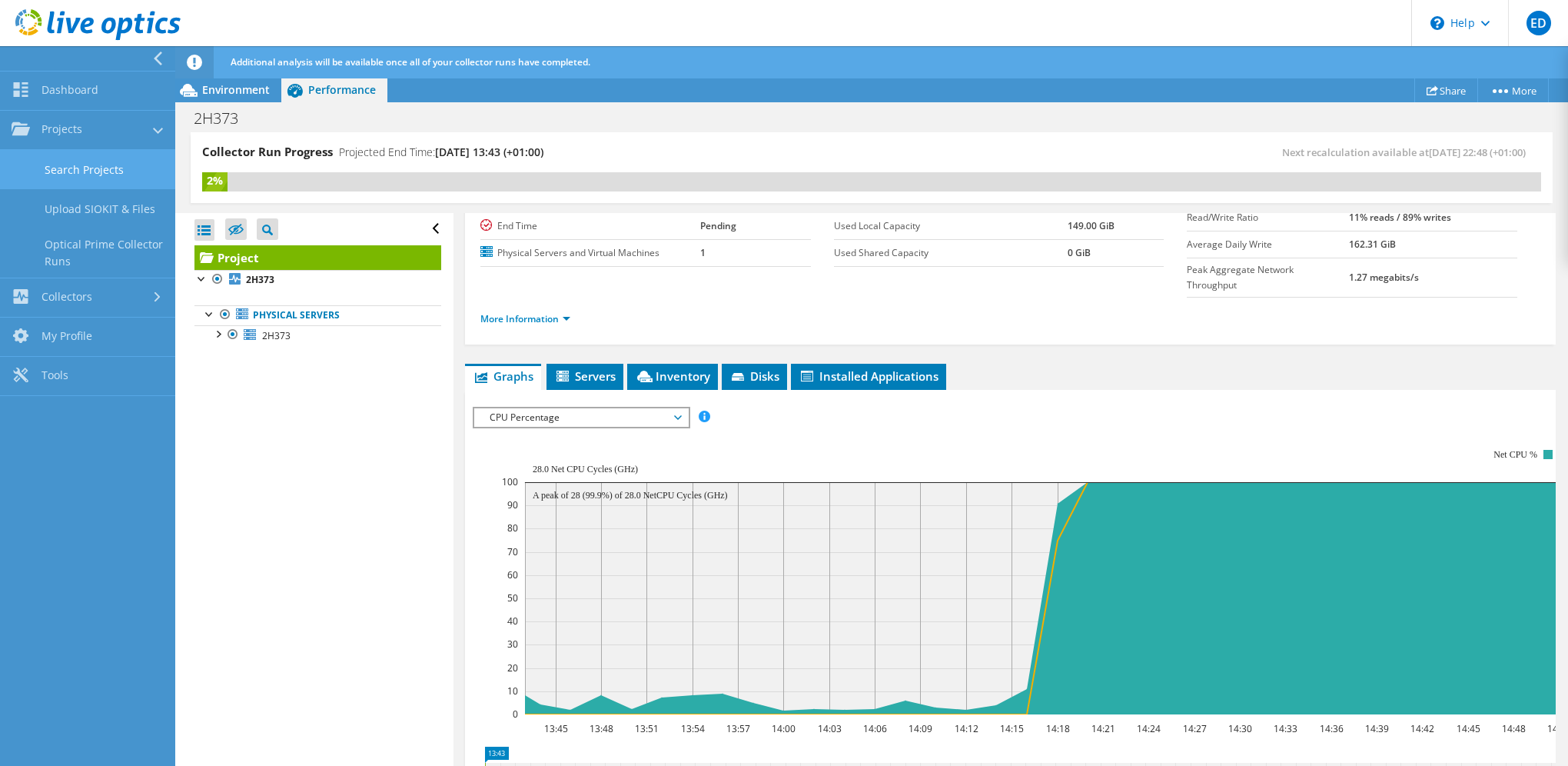
click at [89, 172] on link "Search Projects" at bounding box center [87, 170] width 175 height 39
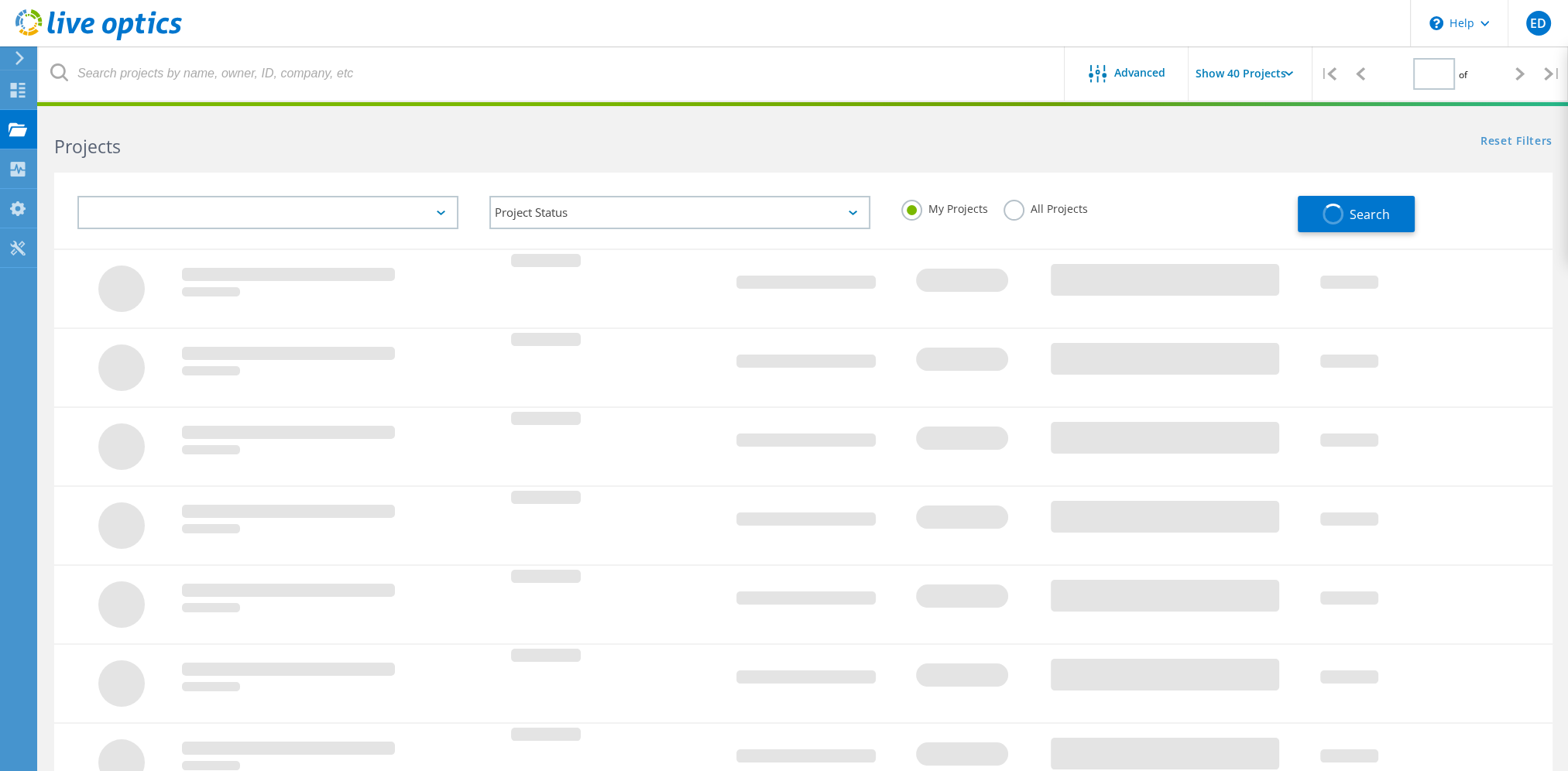
type input "1"
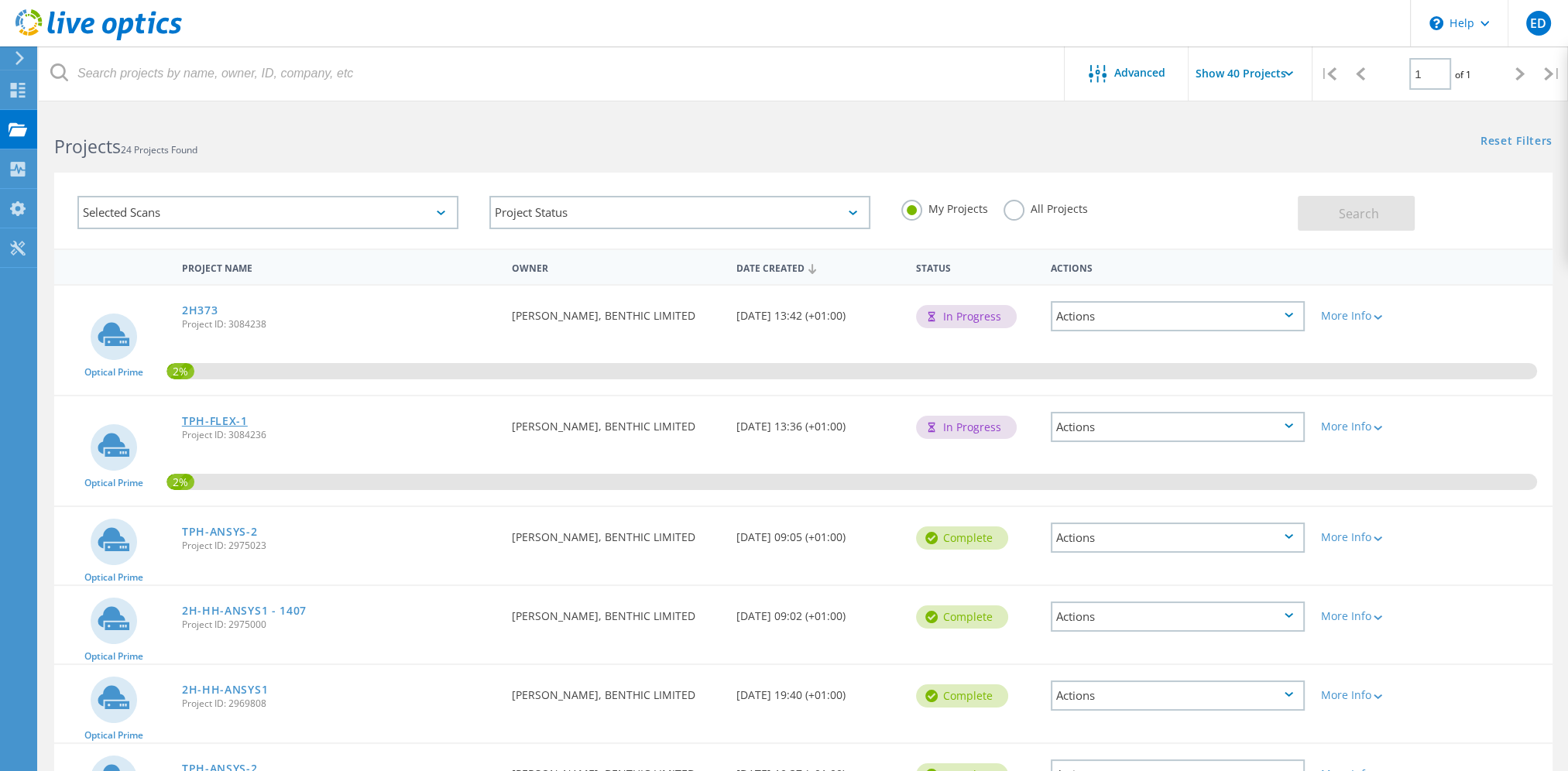
click at [217, 421] on link "TPH-FLEX-1" at bounding box center [214, 421] width 66 height 11
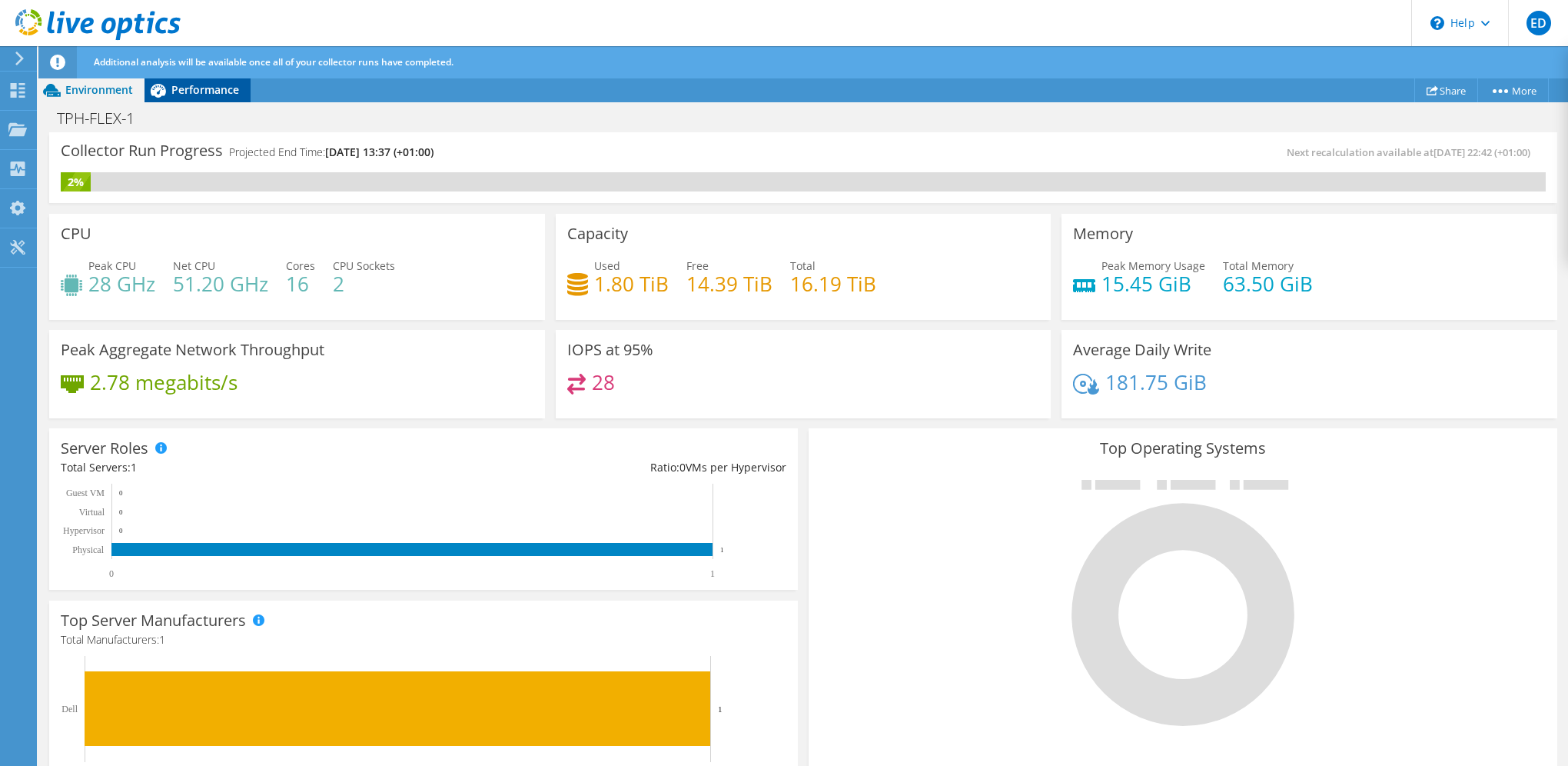
click at [193, 85] on span "Performance" at bounding box center [205, 89] width 67 height 15
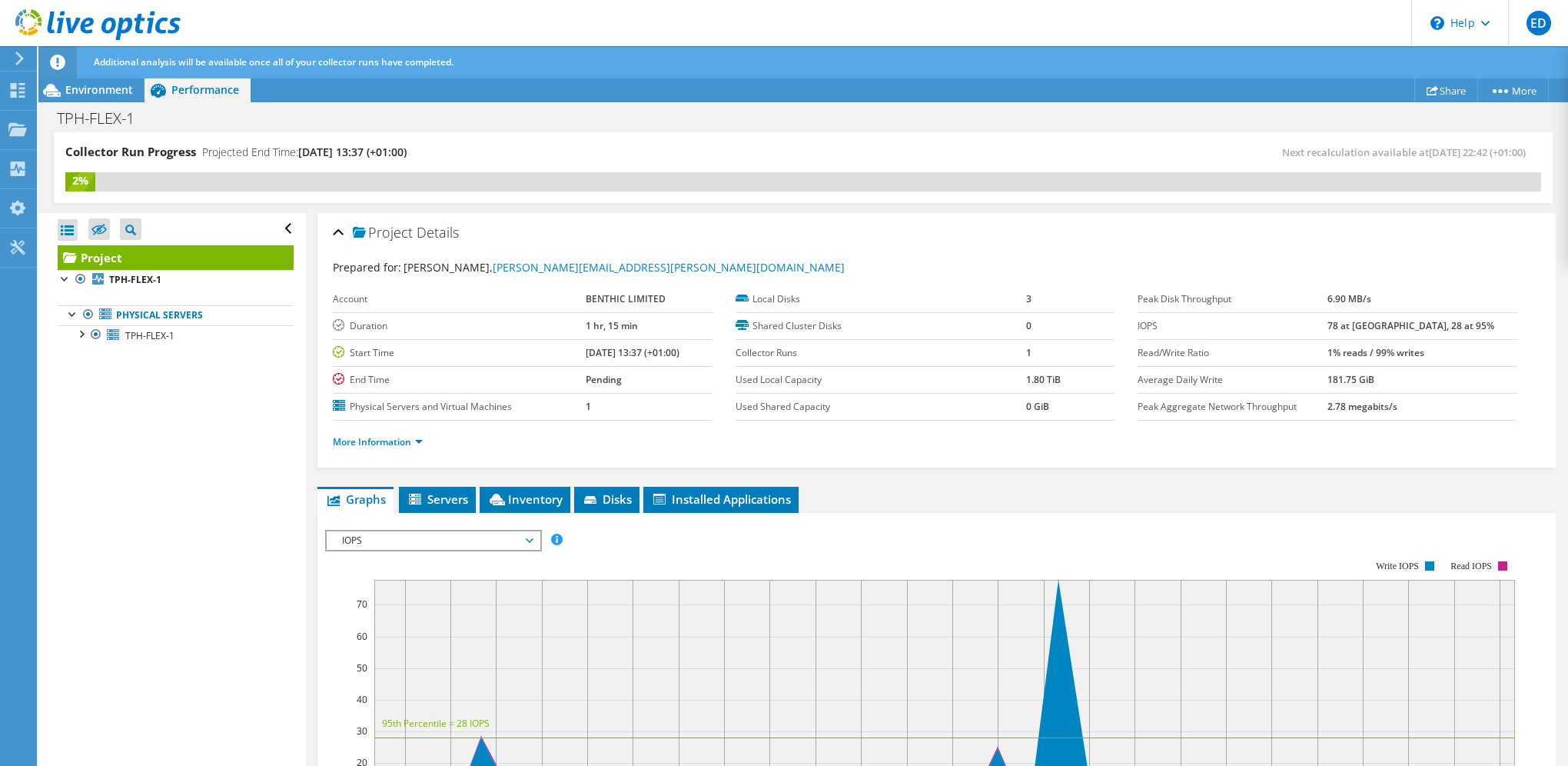
click at [476, 532] on span "IOPS" at bounding box center [433, 541] width 198 height 19
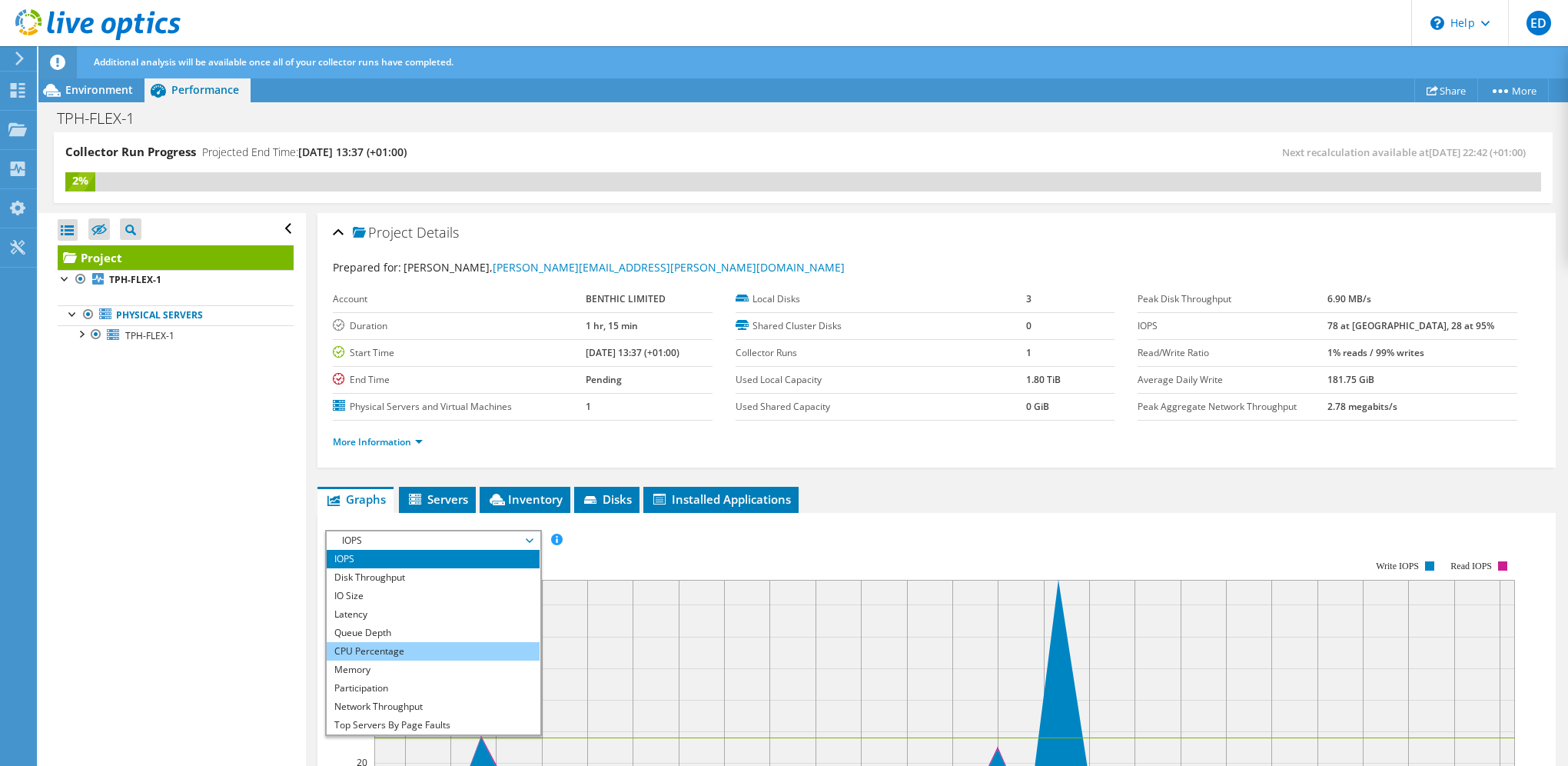
click at [401, 644] on li "CPU Percentage" at bounding box center [432, 651] width 213 height 19
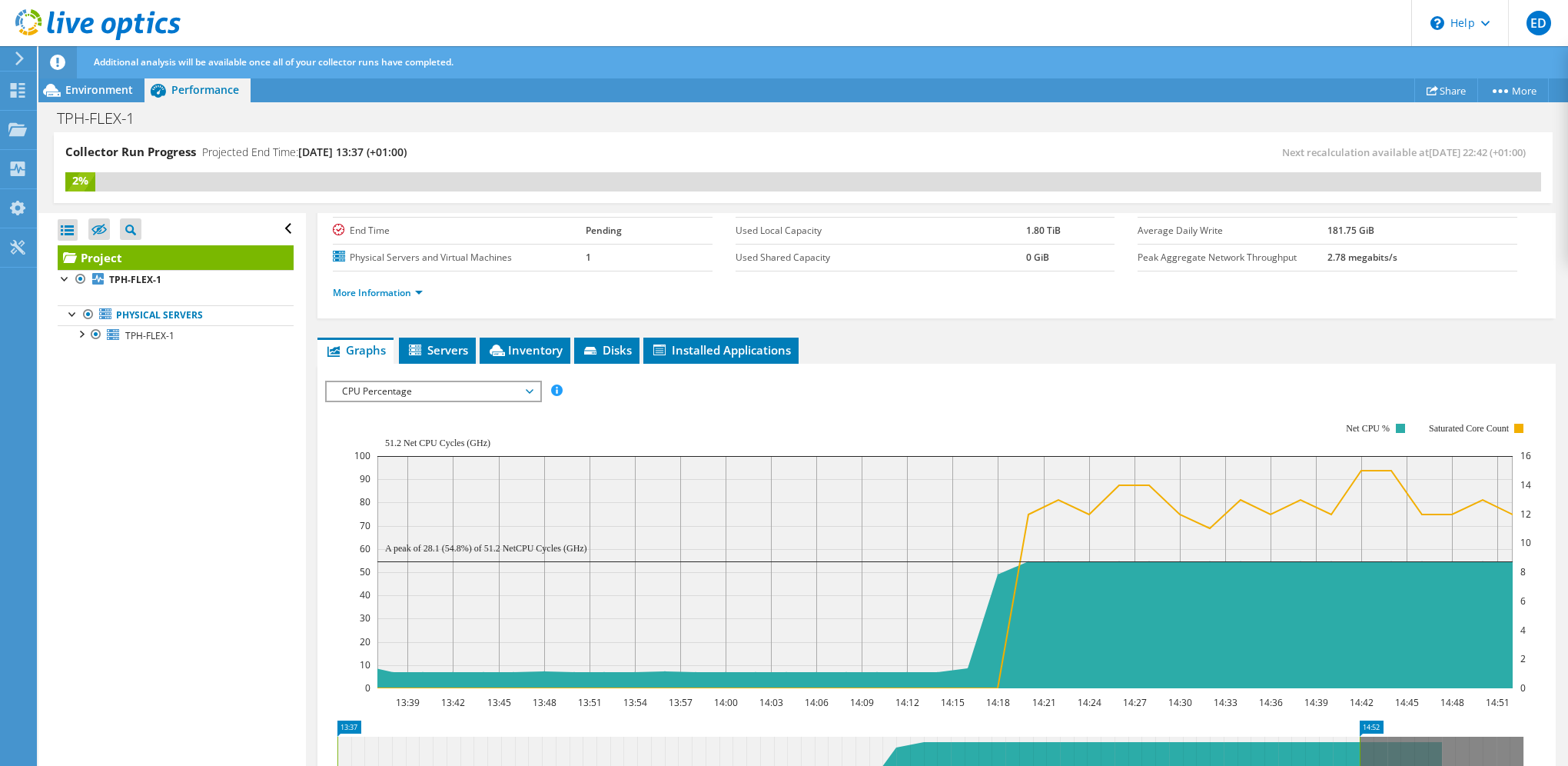
scroll to position [231, 0]
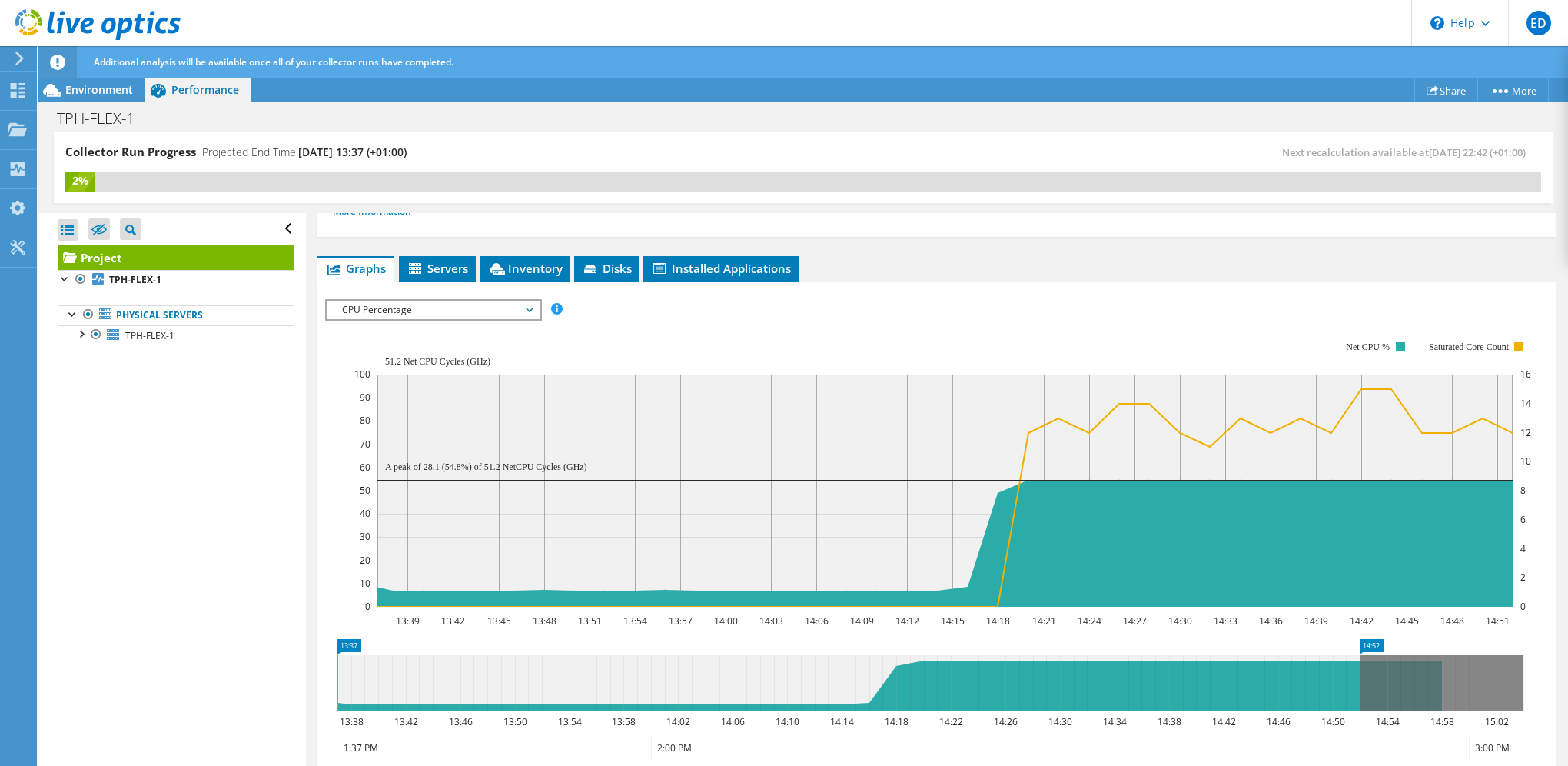
click at [163, 526] on div "Open All Close All Hide Excluded Nodes Project Tree Filter" at bounding box center [172, 490] width 267 height 554
click at [160, 516] on div "Open All Close All Hide Excluded Nodes Project Tree Filter" at bounding box center [172, 490] width 267 height 554
click at [444, 313] on span "CPU Percentage" at bounding box center [433, 310] width 198 height 19
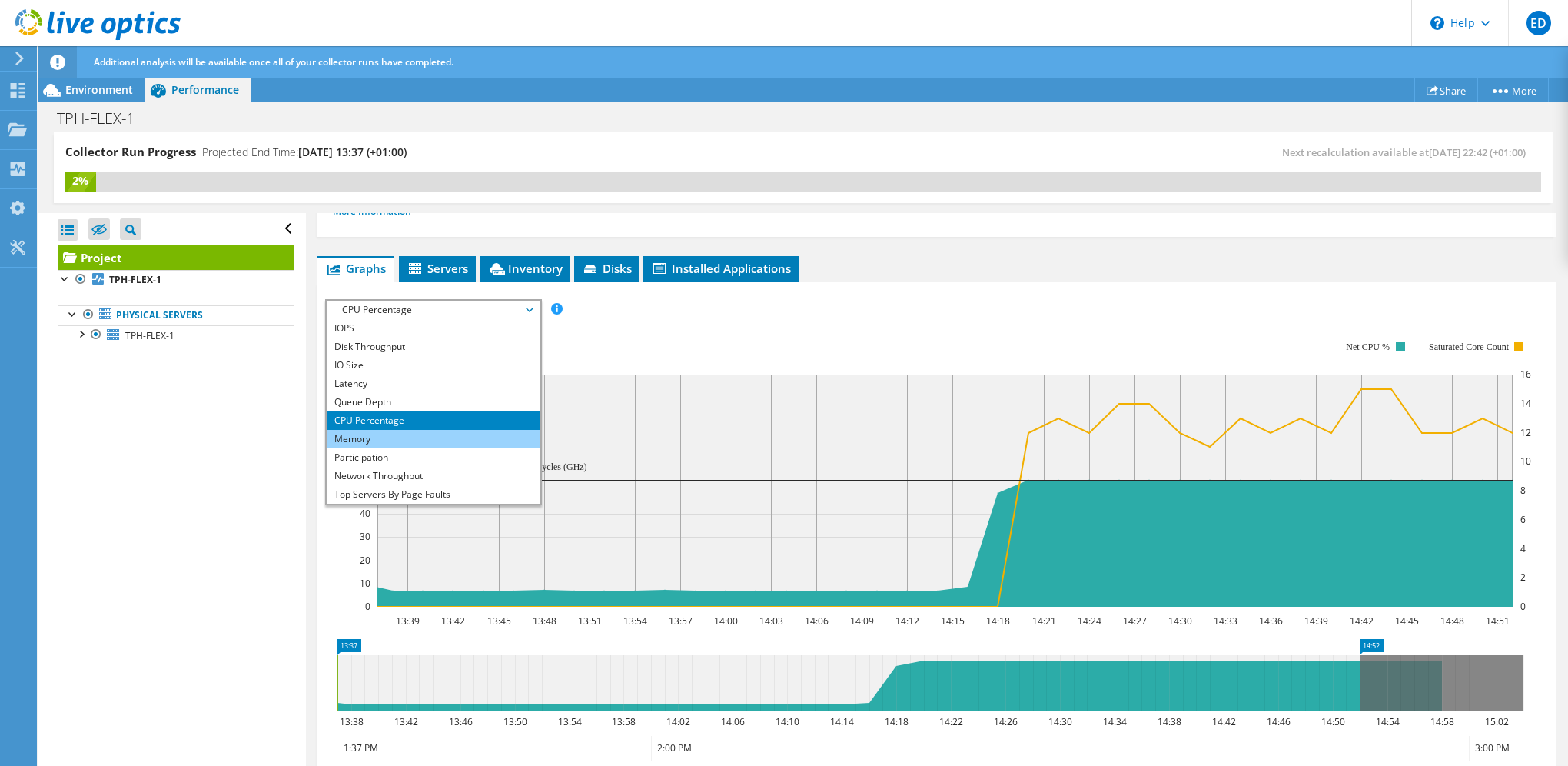
click at [395, 433] on li "Memory" at bounding box center [432, 440] width 213 height 19
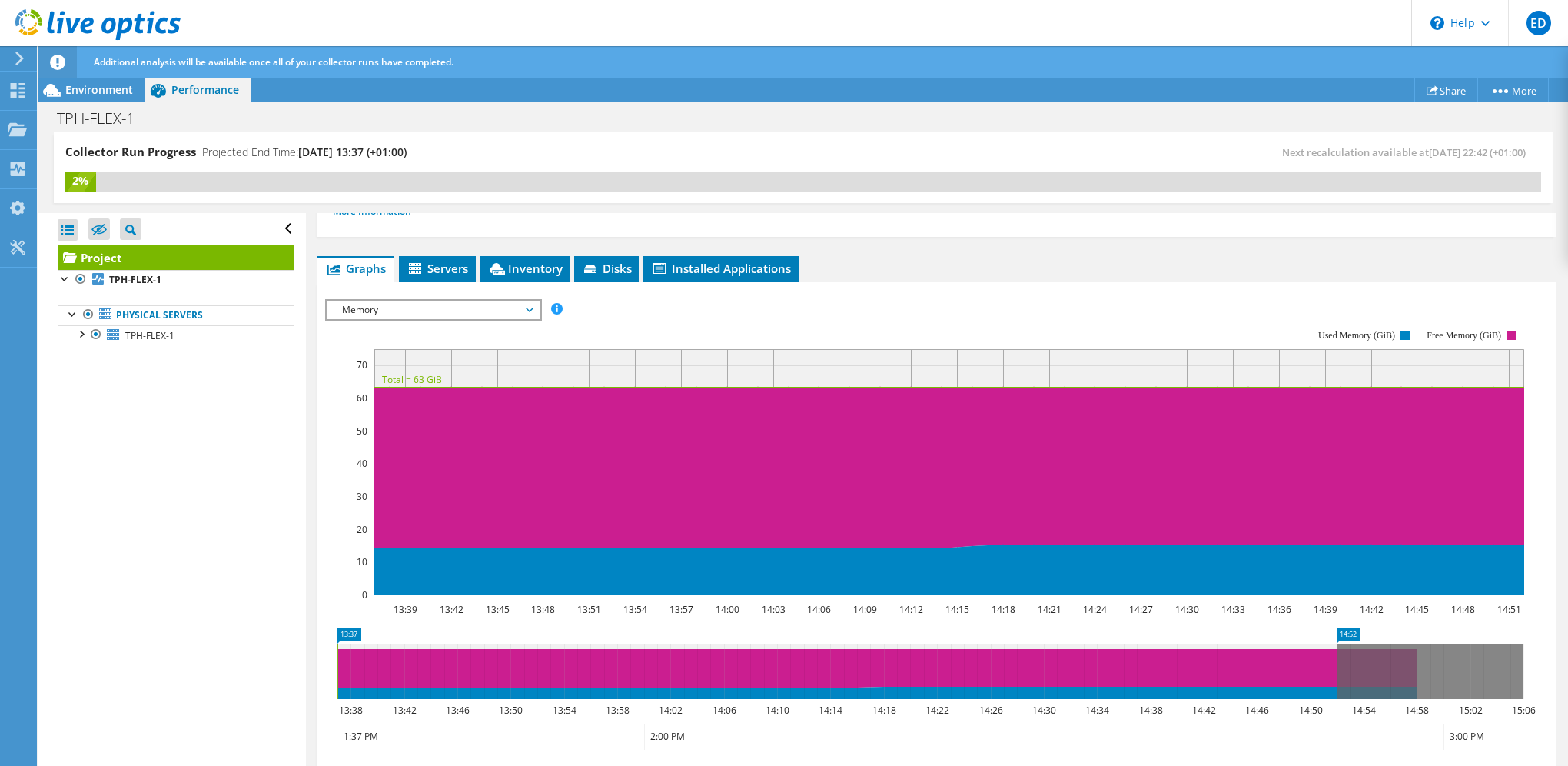
click at [385, 316] on span "Memory" at bounding box center [433, 310] width 198 height 19
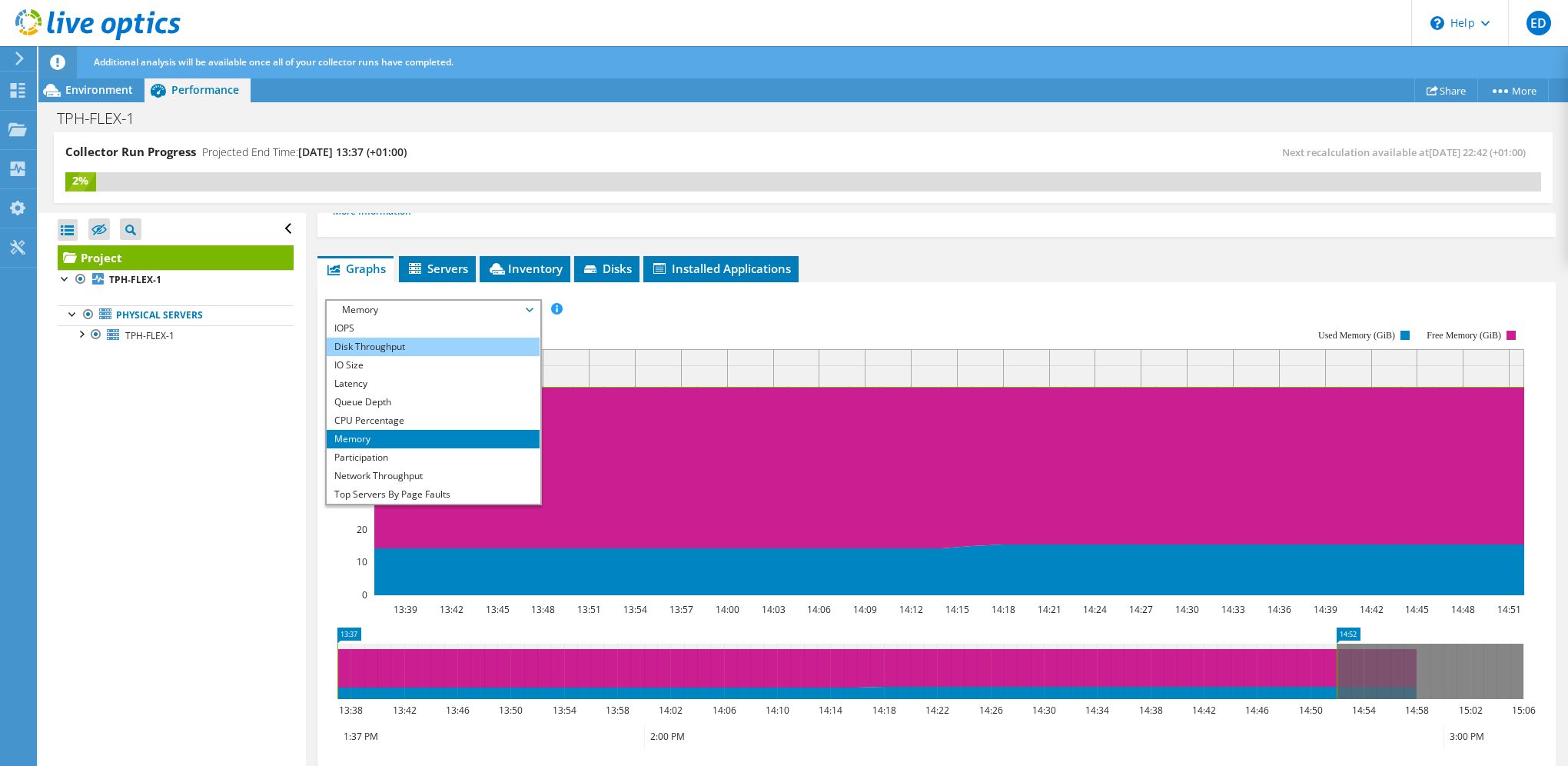
click at [401, 337] on li "Disk Throughput" at bounding box center [432, 347] width 213 height 19
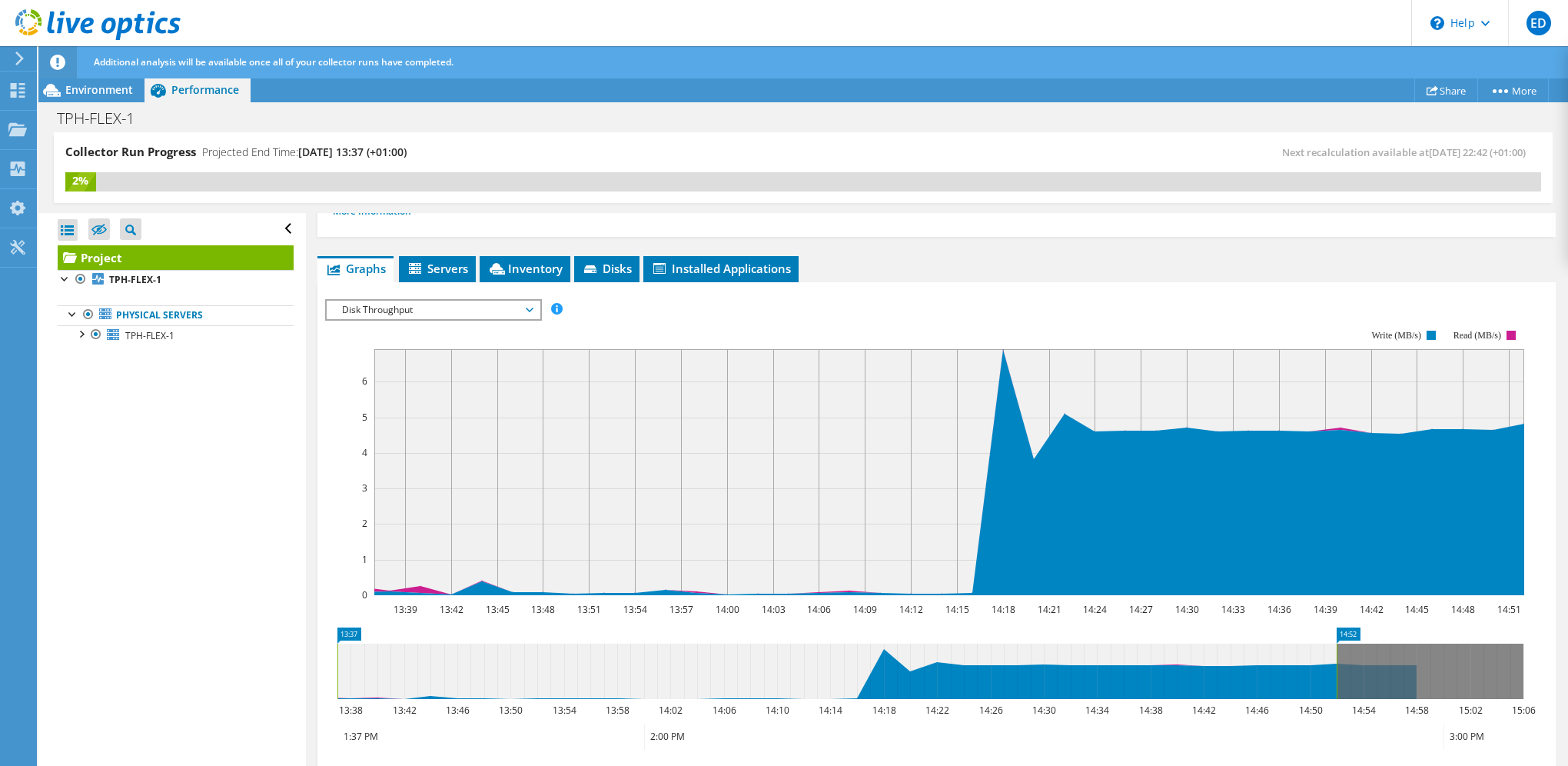
click at [503, 308] on span "Disk Throughput" at bounding box center [433, 310] width 198 height 19
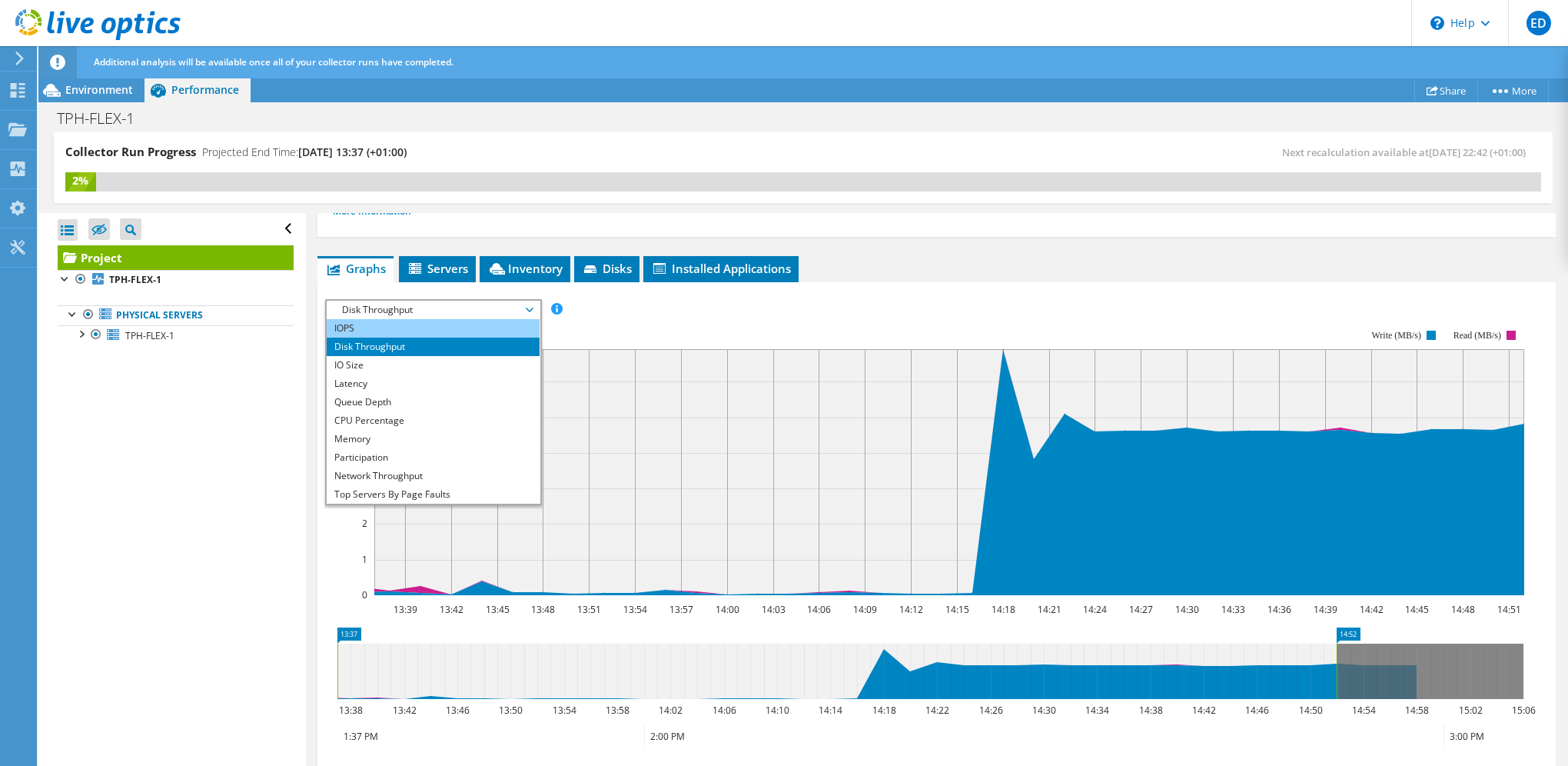
click at [455, 326] on li "IOPS" at bounding box center [432, 329] width 213 height 19
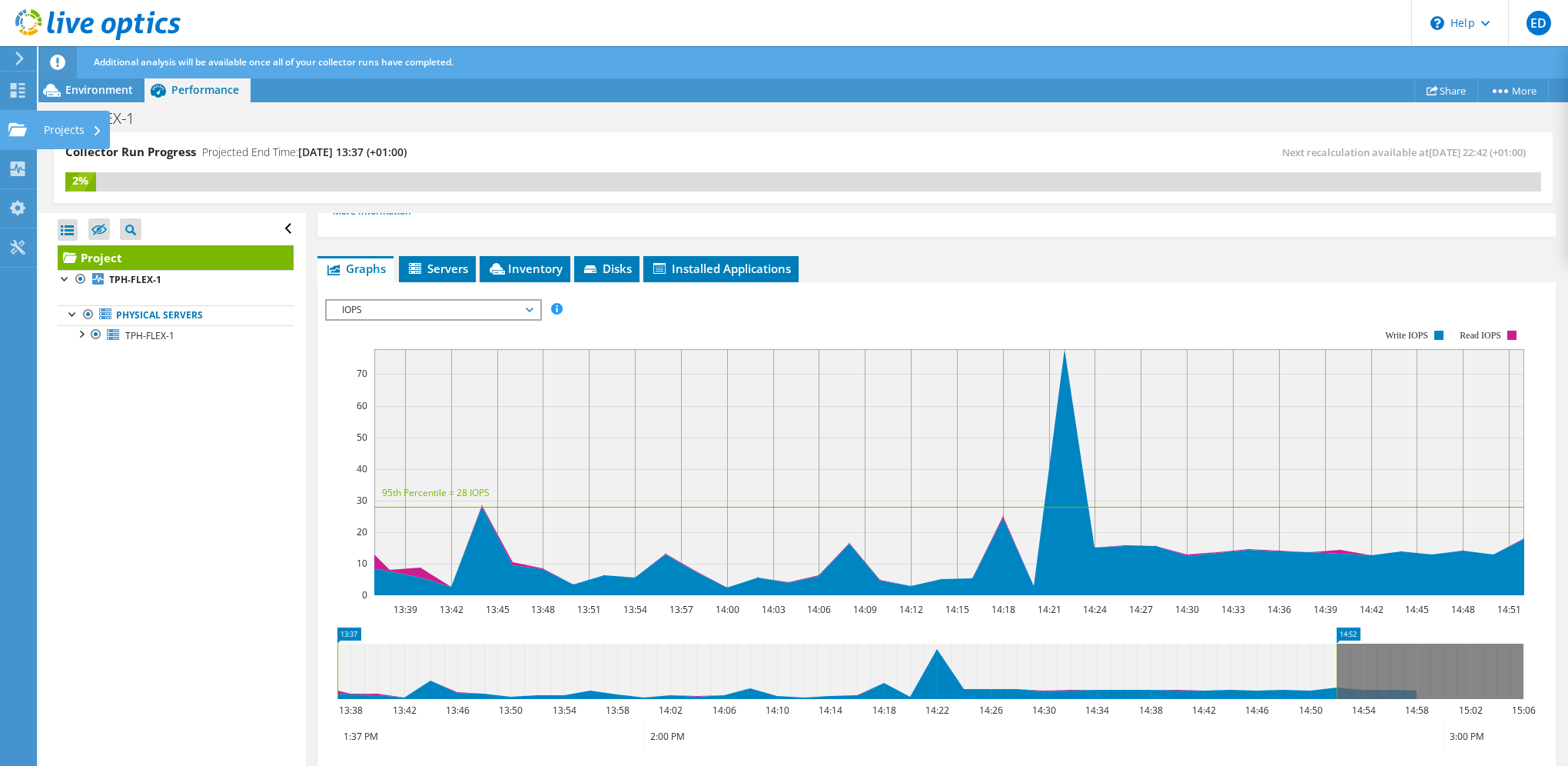
click at [23, 139] on div at bounding box center [18, 132] width 19 height 17
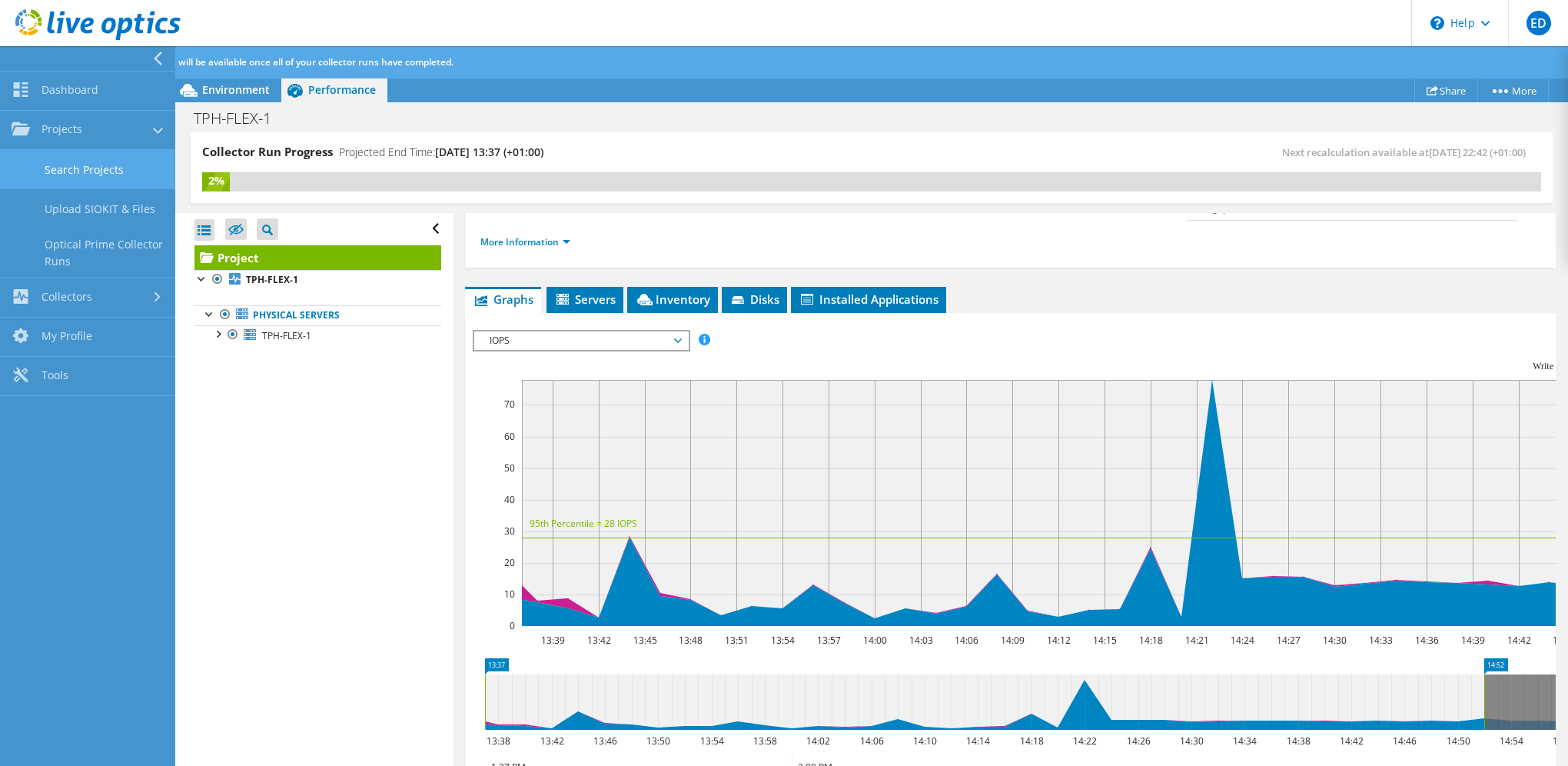
click at [107, 169] on link "Search Projects" at bounding box center [87, 170] width 175 height 39
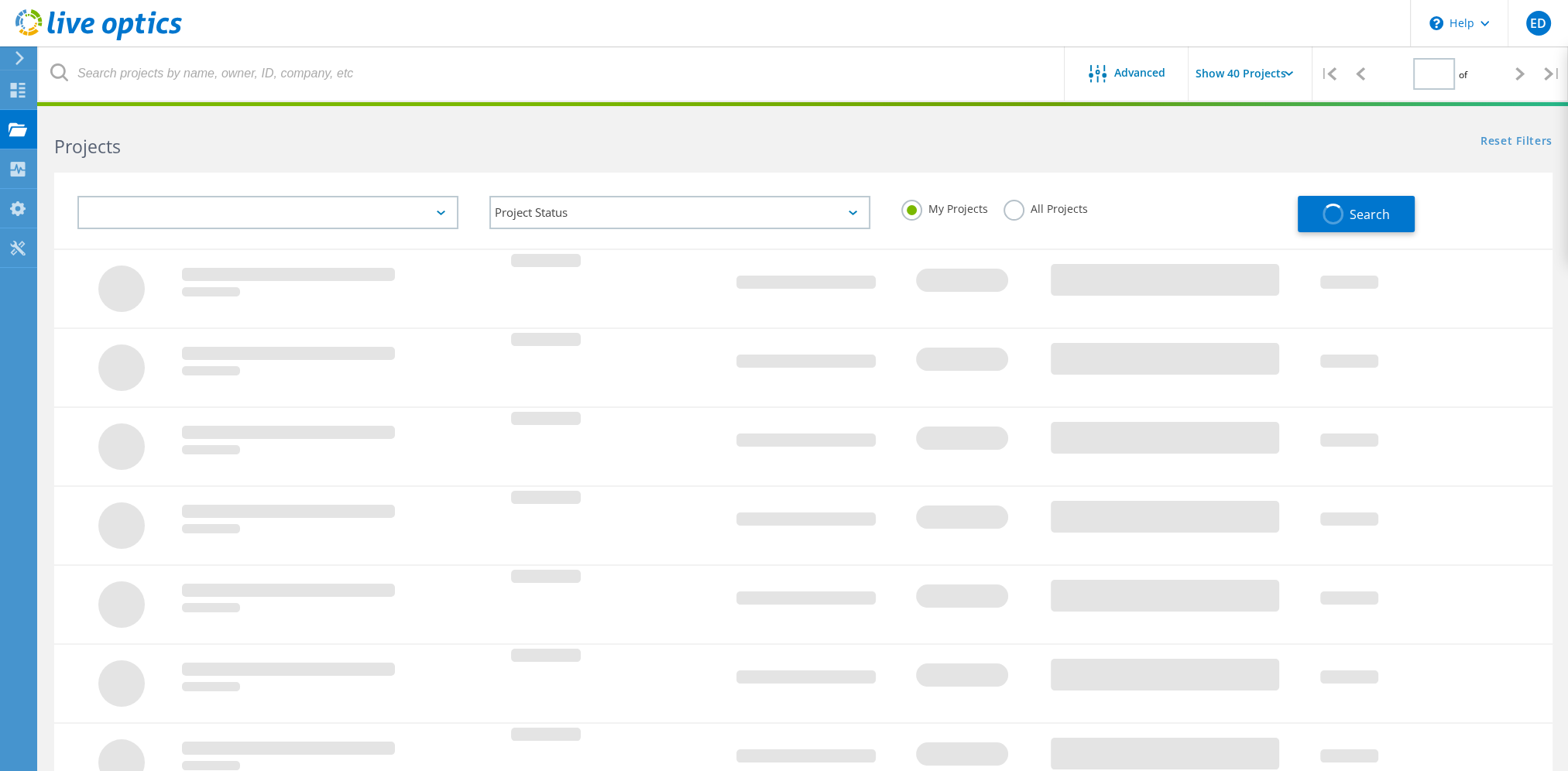
type input "1"
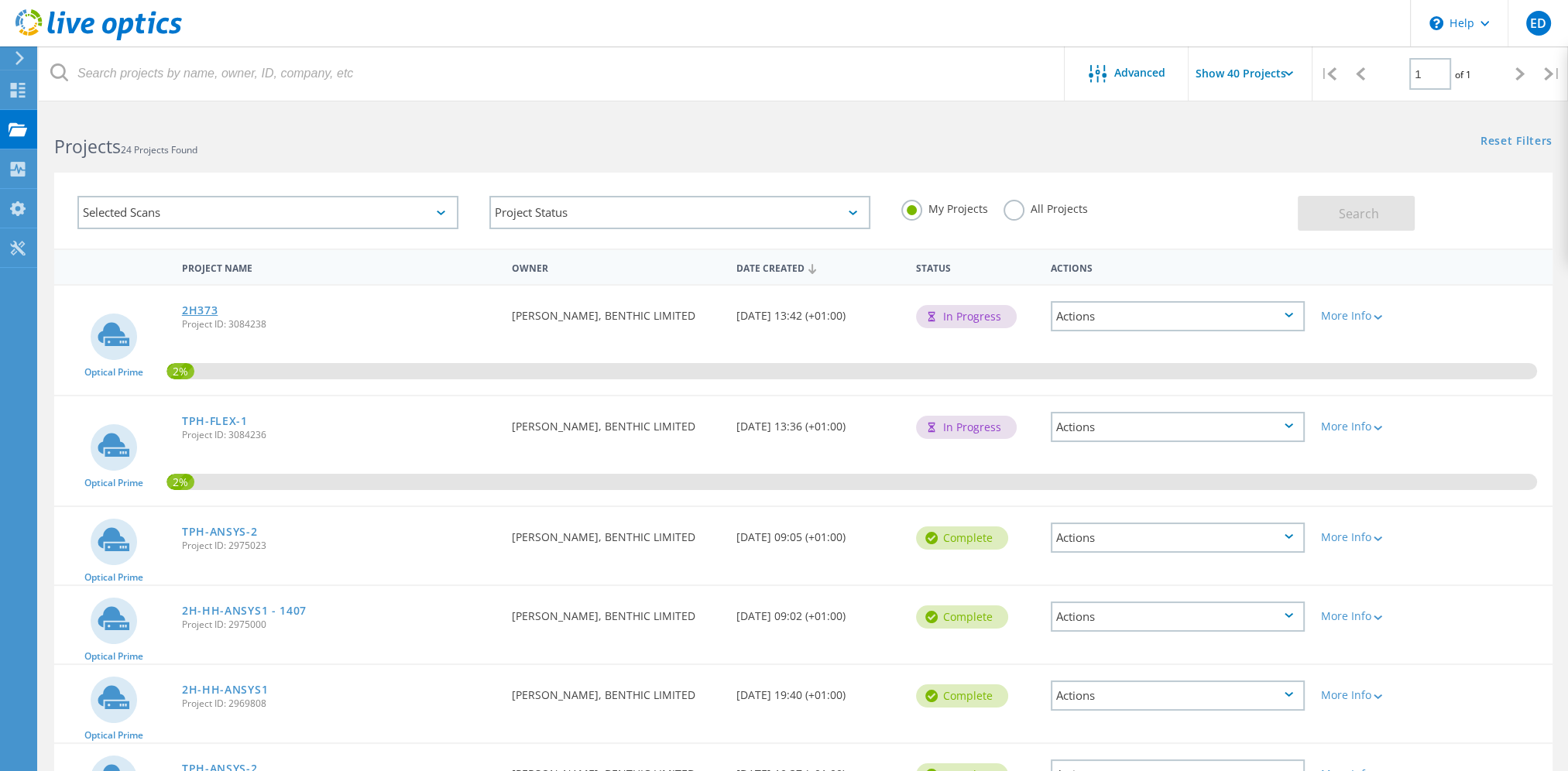
click at [209, 308] on link "2H373" at bounding box center [200, 310] width 36 height 11
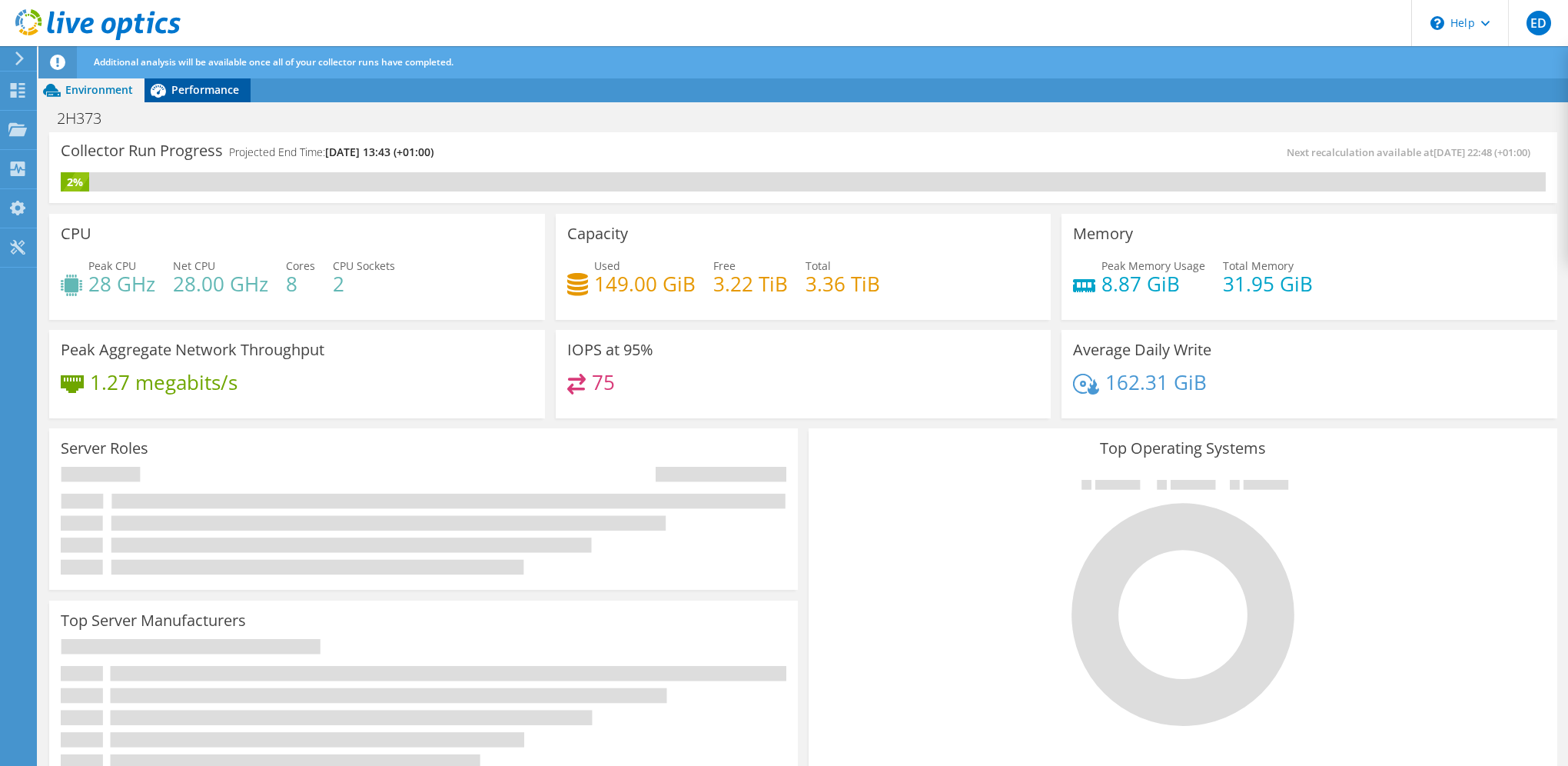
click at [195, 92] on span "Performance" at bounding box center [205, 89] width 67 height 15
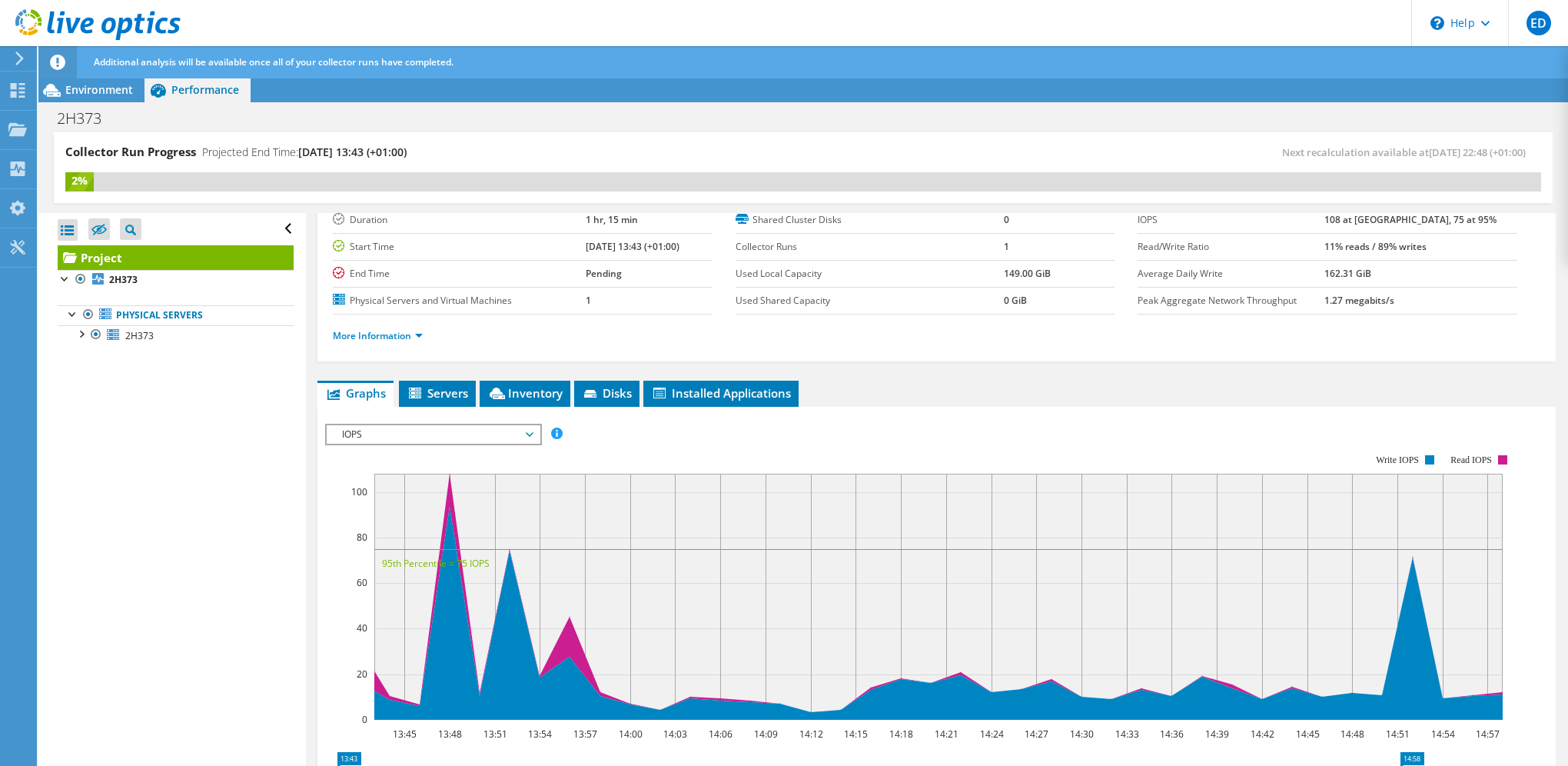
scroll to position [231, 0]
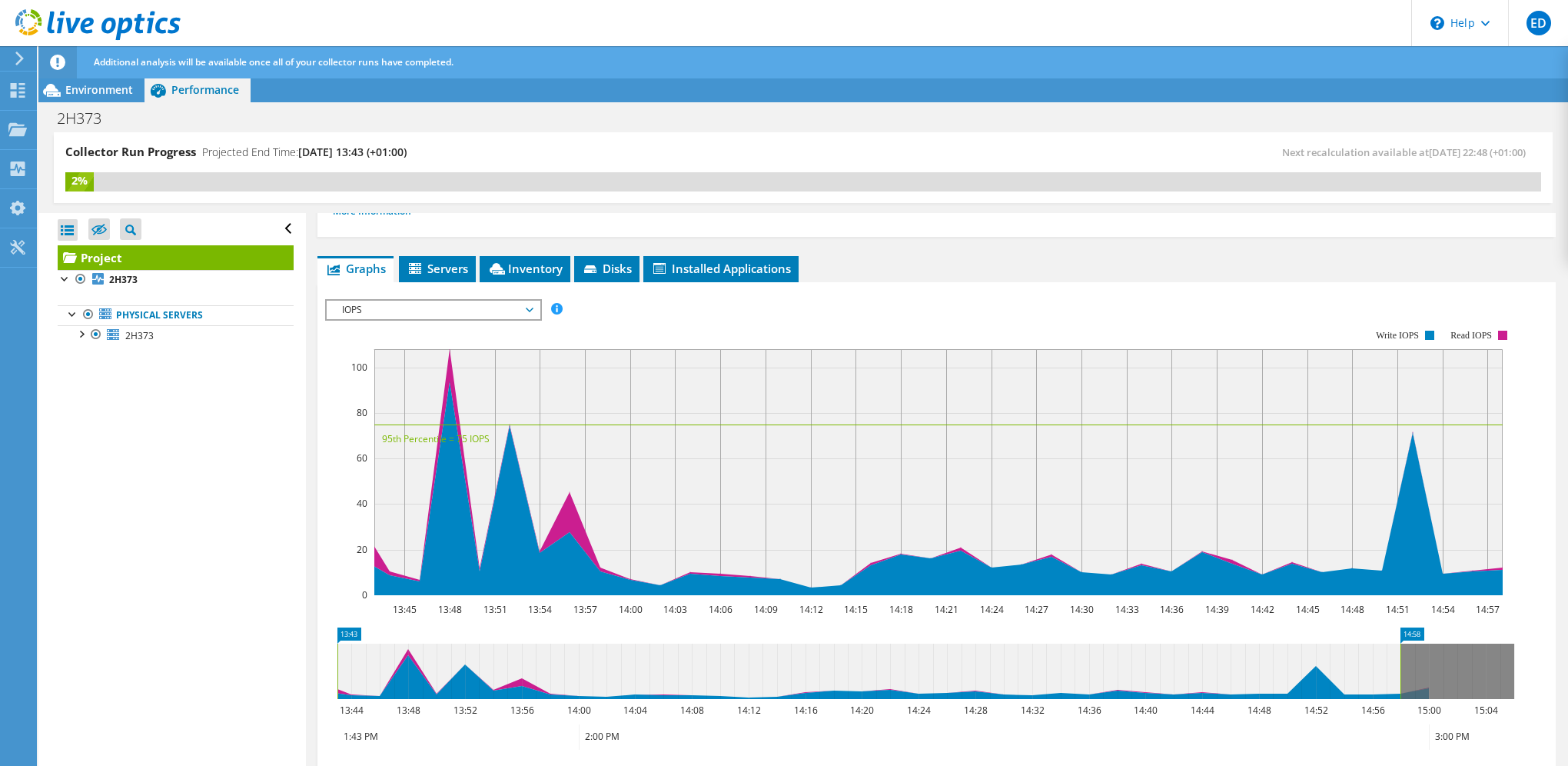
click at [436, 301] on span "IOPS" at bounding box center [433, 310] width 198 height 19
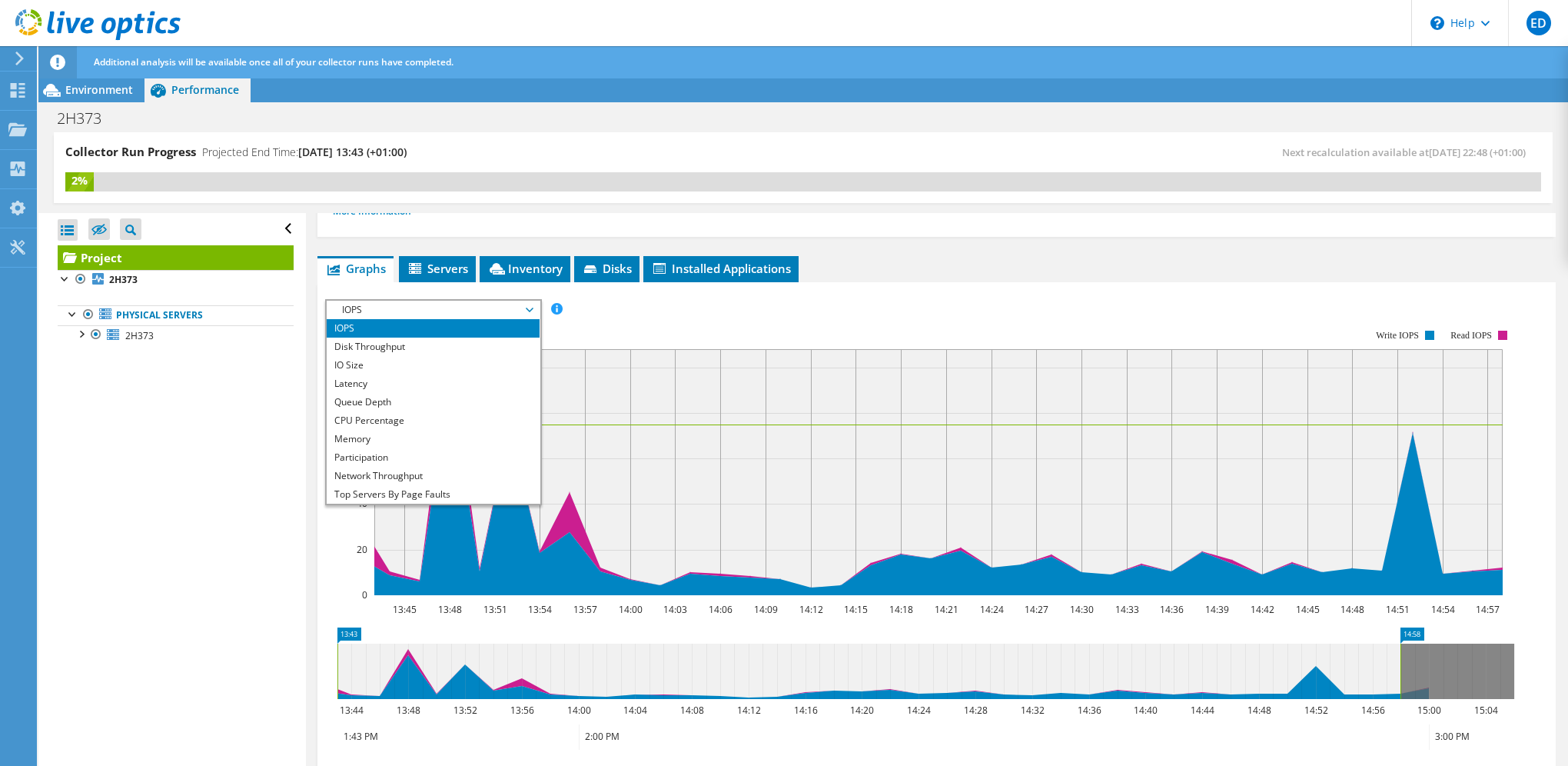
click at [915, 283] on div "IOPS Disk Throughput IO Size Latency Queue Depth CPU Percentage Memory Page Fau…" at bounding box center [936, 553] width 1223 height 542
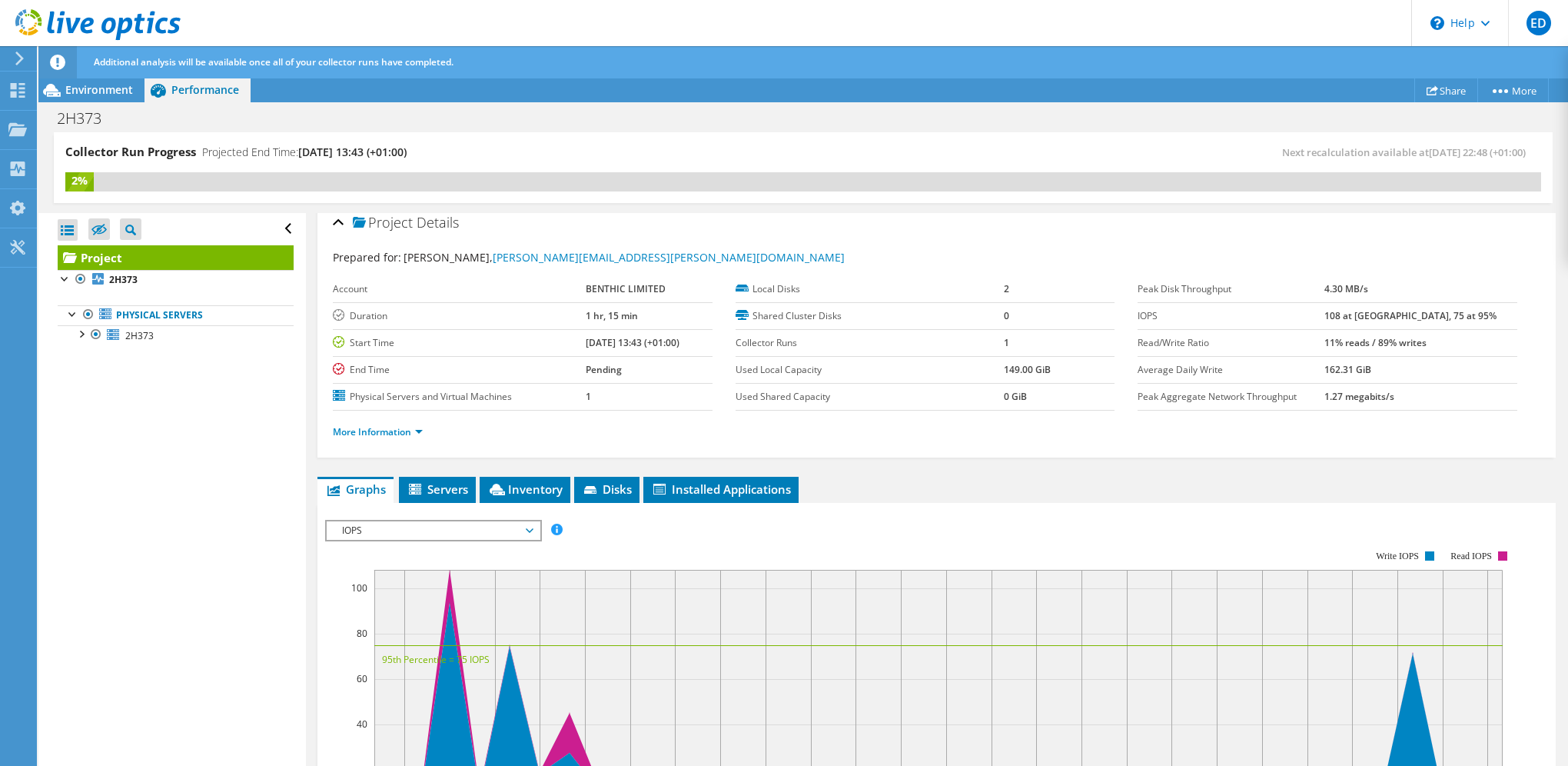
scroll to position [0, 0]
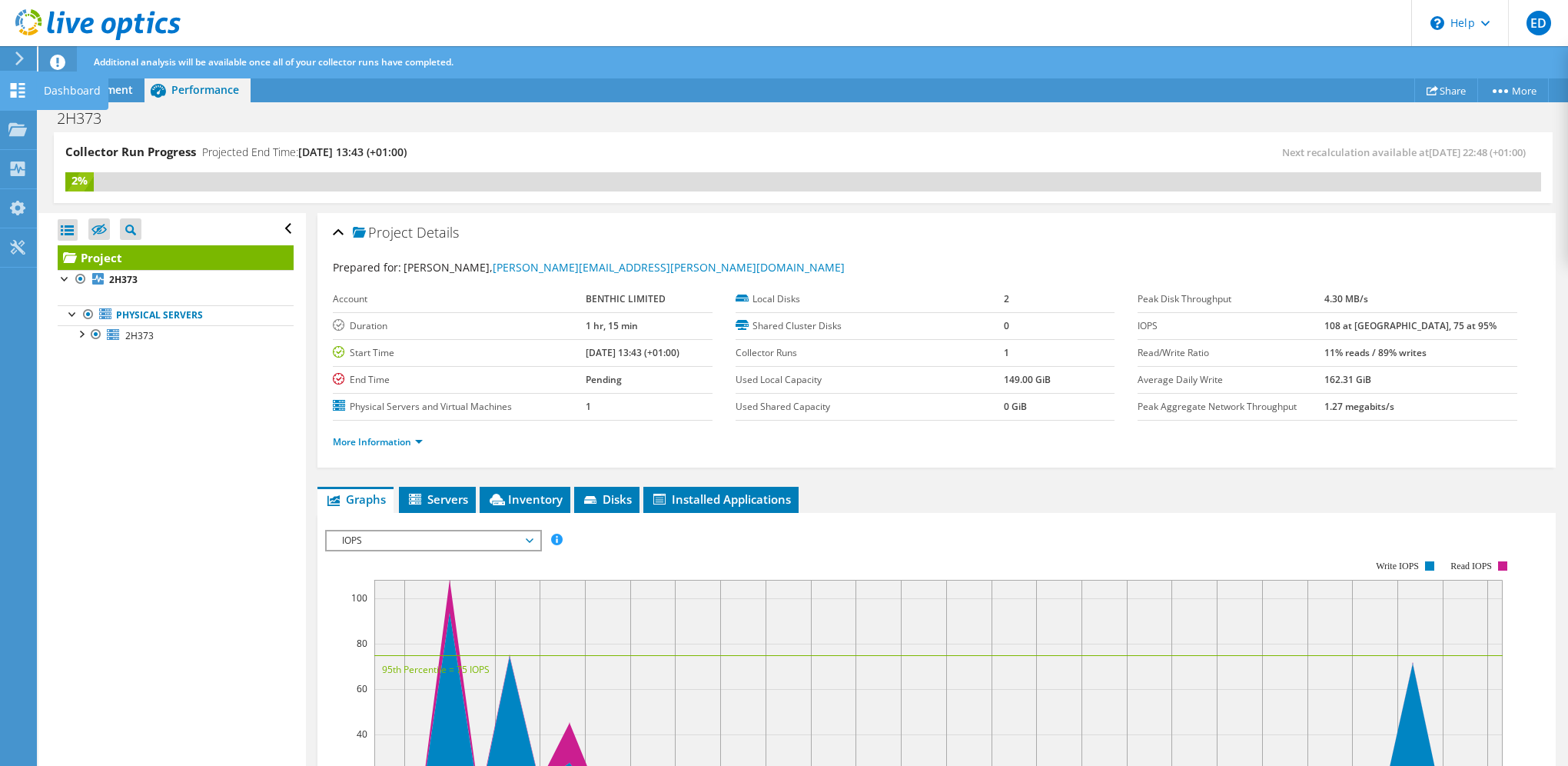
click at [21, 93] on use at bounding box center [18, 90] width 15 height 15
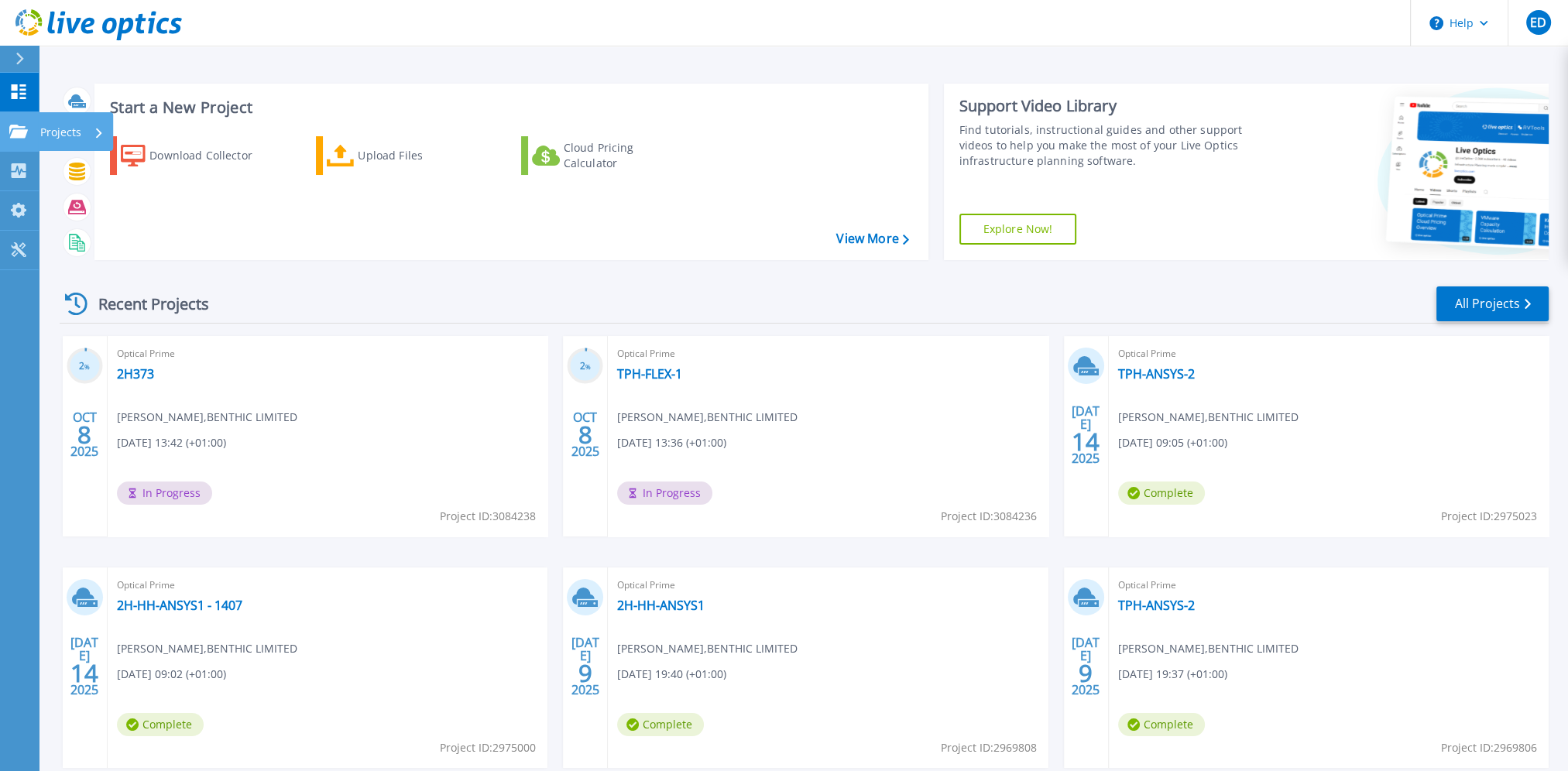
click at [24, 133] on icon at bounding box center [19, 131] width 19 height 13
